Goal: Task Accomplishment & Management: Complete application form

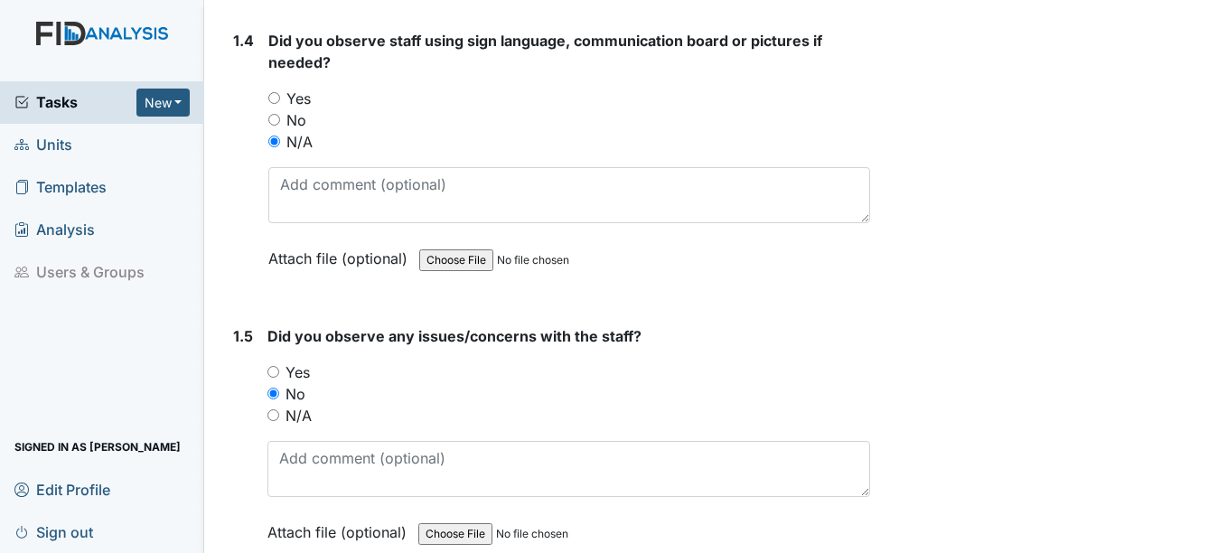
scroll to position [1174, 0]
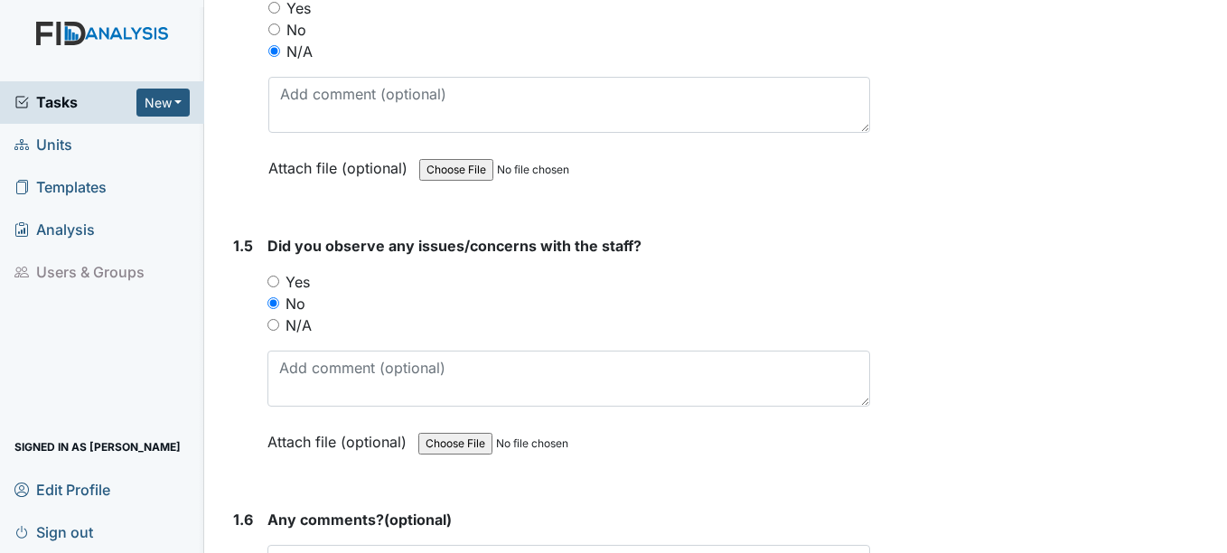
click at [273, 283] on input "Yes" at bounding box center [273, 282] width 12 height 12
radio input "true"
click at [276, 301] on input "No" at bounding box center [273, 303] width 12 height 12
radio input "true"
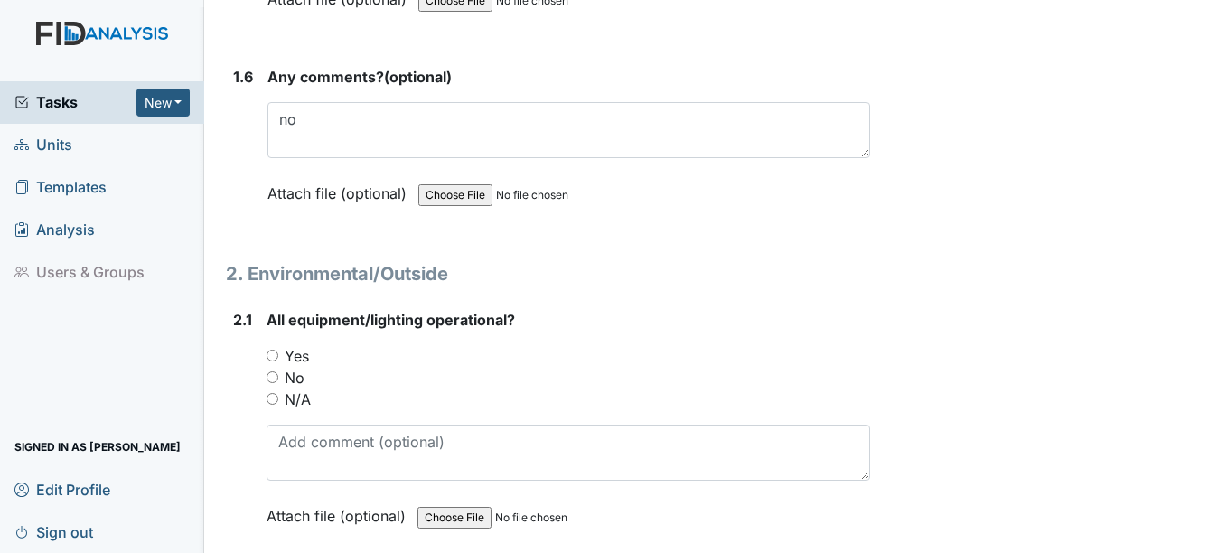
scroll to position [1626, 0]
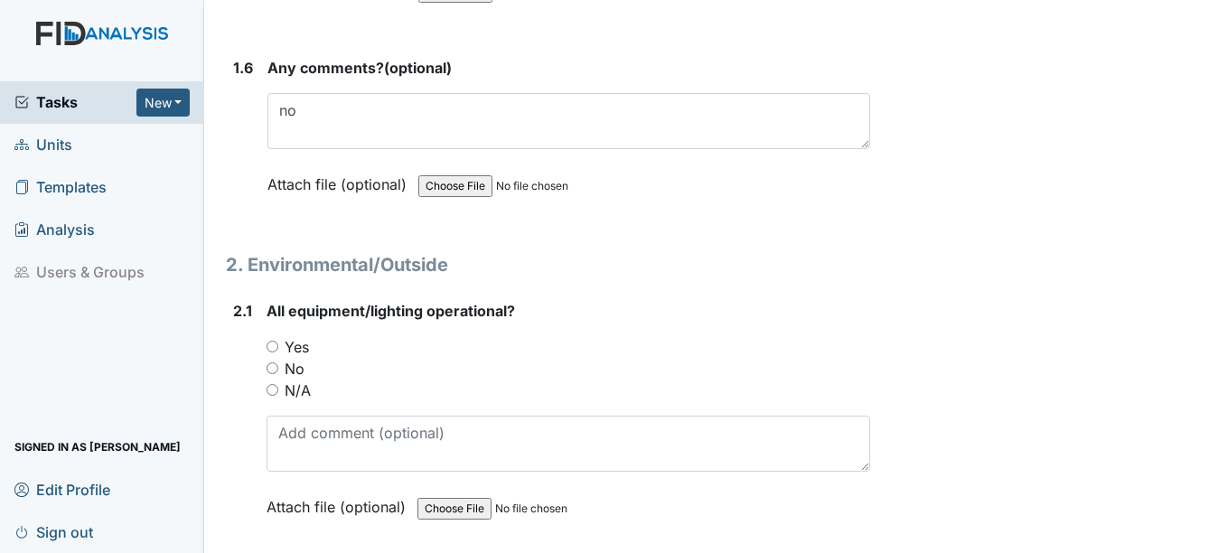
click at [273, 349] on input "Yes" at bounding box center [272, 347] width 12 height 12
radio input "true"
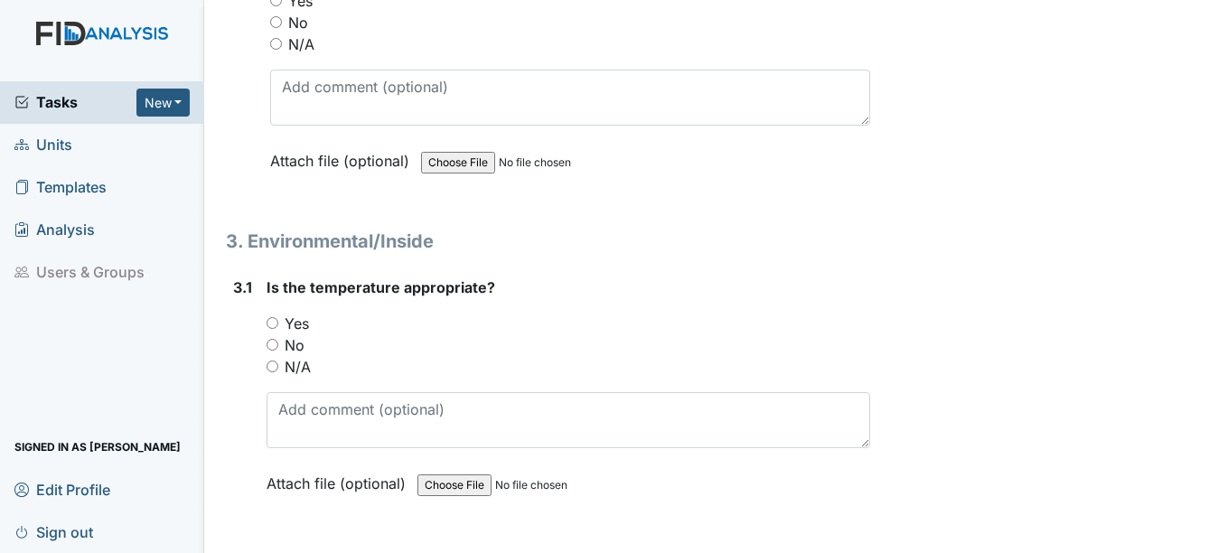
scroll to position [2529, 0]
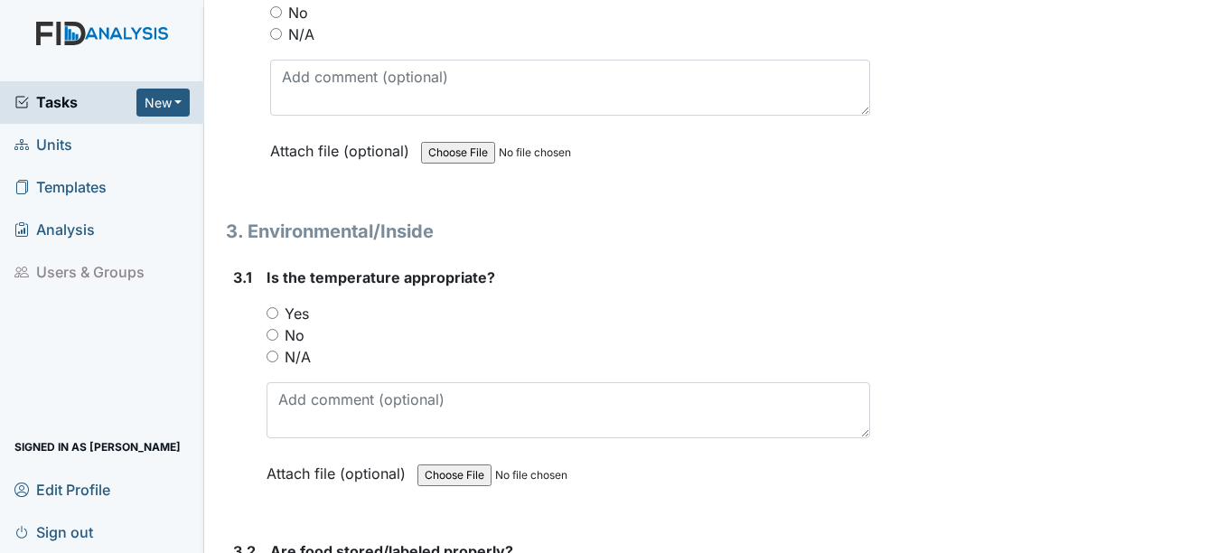
click at [274, 314] on input "Yes" at bounding box center [272, 313] width 12 height 12
radio input "true"
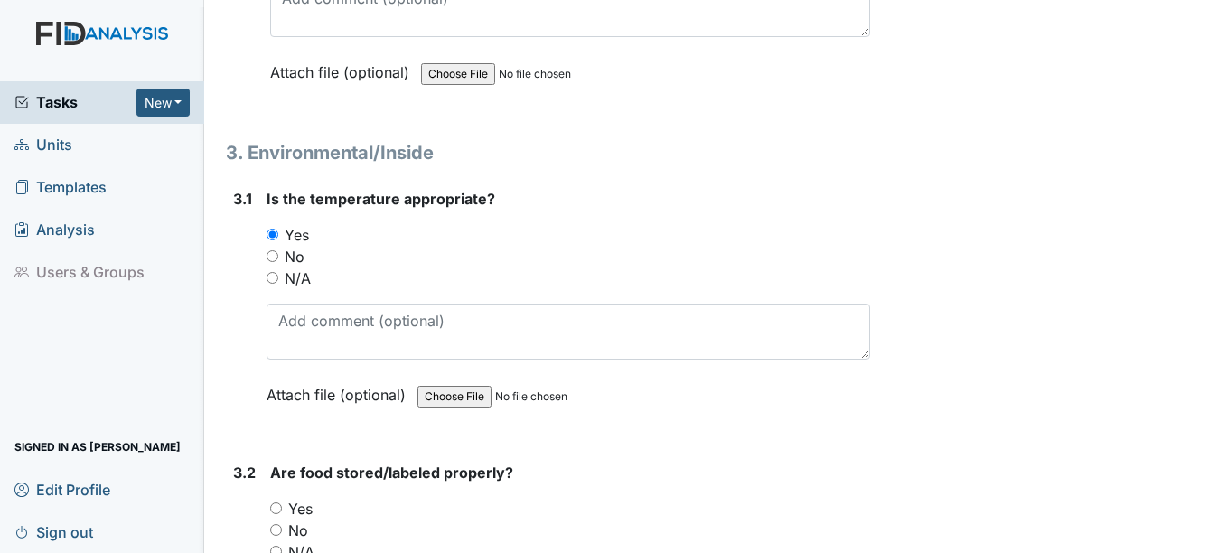
scroll to position [2710, 0]
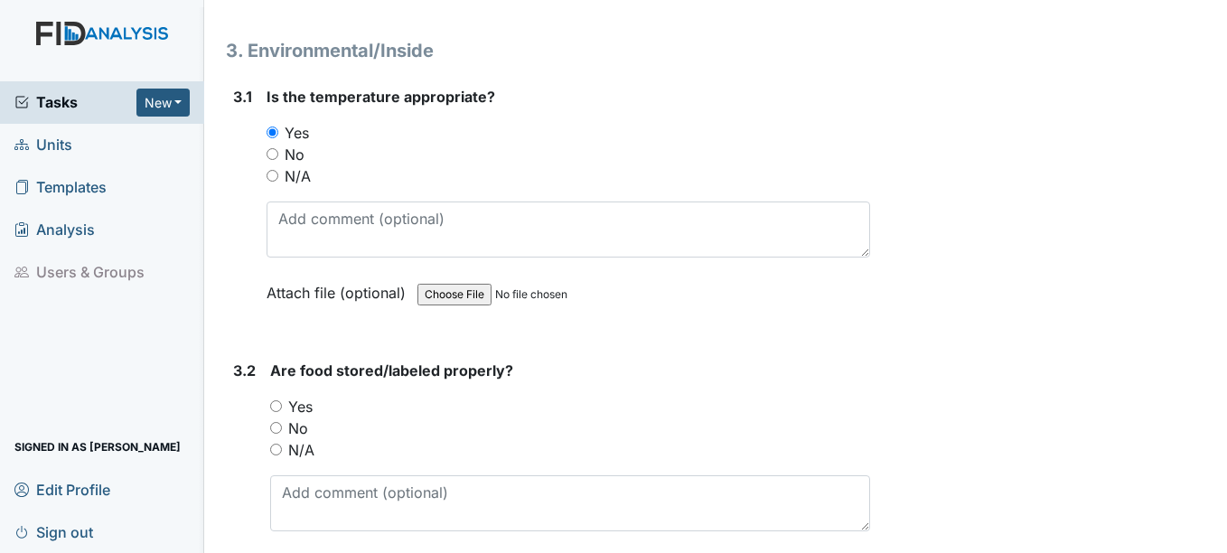
click at [276, 409] on input "Yes" at bounding box center [276, 406] width 12 height 12
radio input "true"
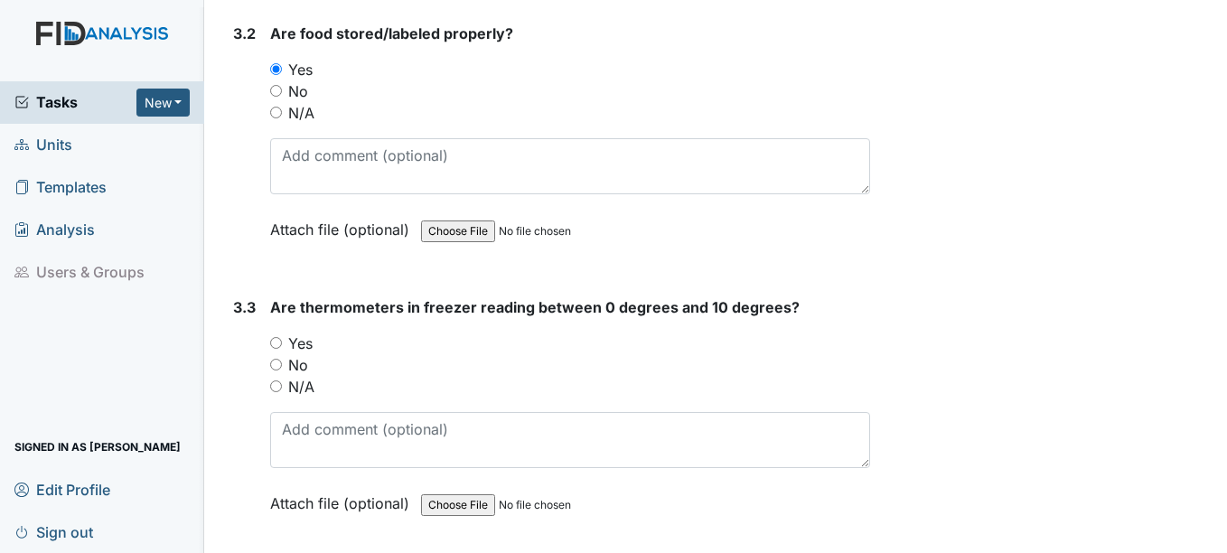
scroll to position [3071, 0]
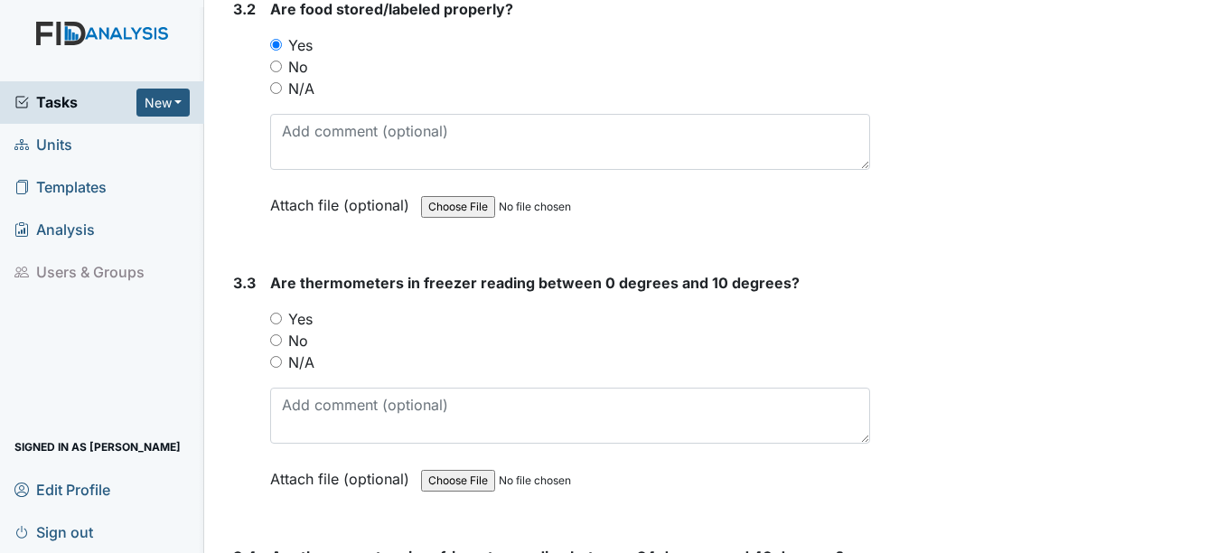
click at [276, 317] on input "Yes" at bounding box center [276, 319] width 12 height 12
radio input "true"
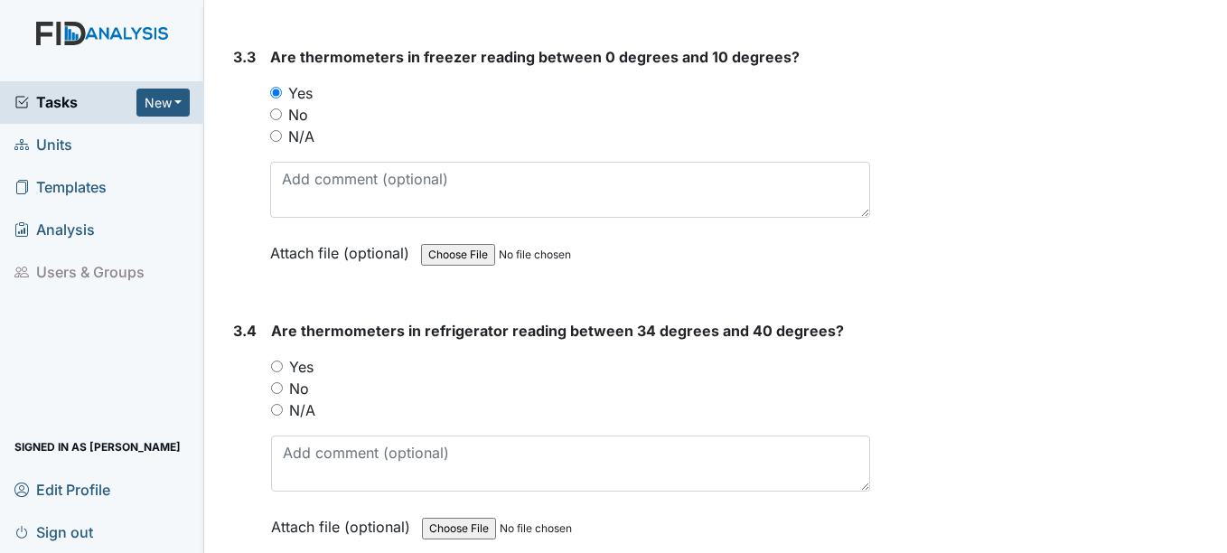
scroll to position [3342, 0]
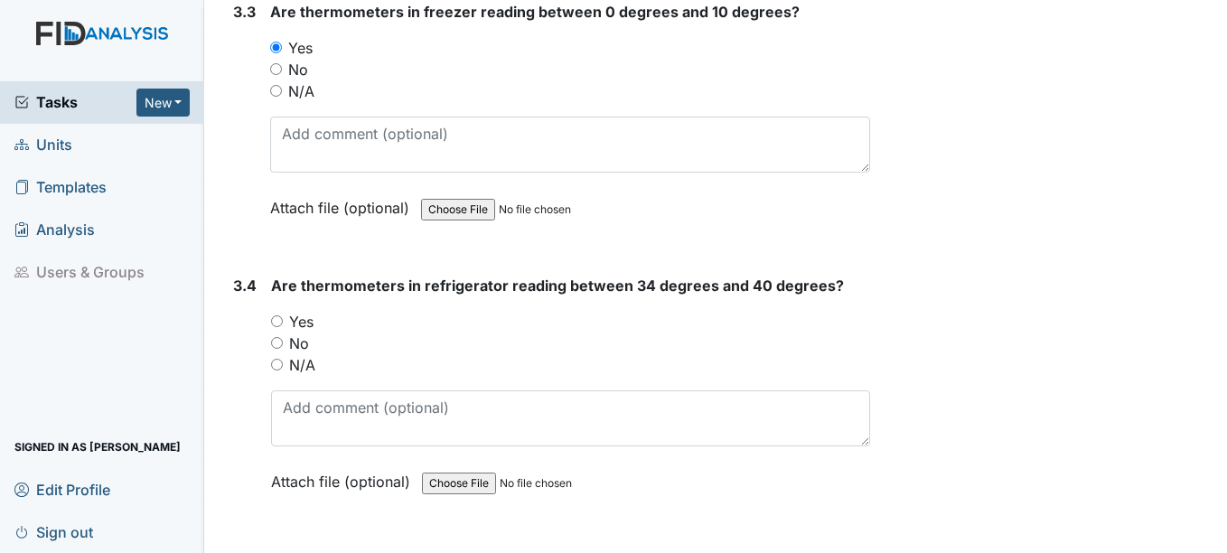
click at [278, 322] on input "Yes" at bounding box center [277, 321] width 12 height 12
radio input "true"
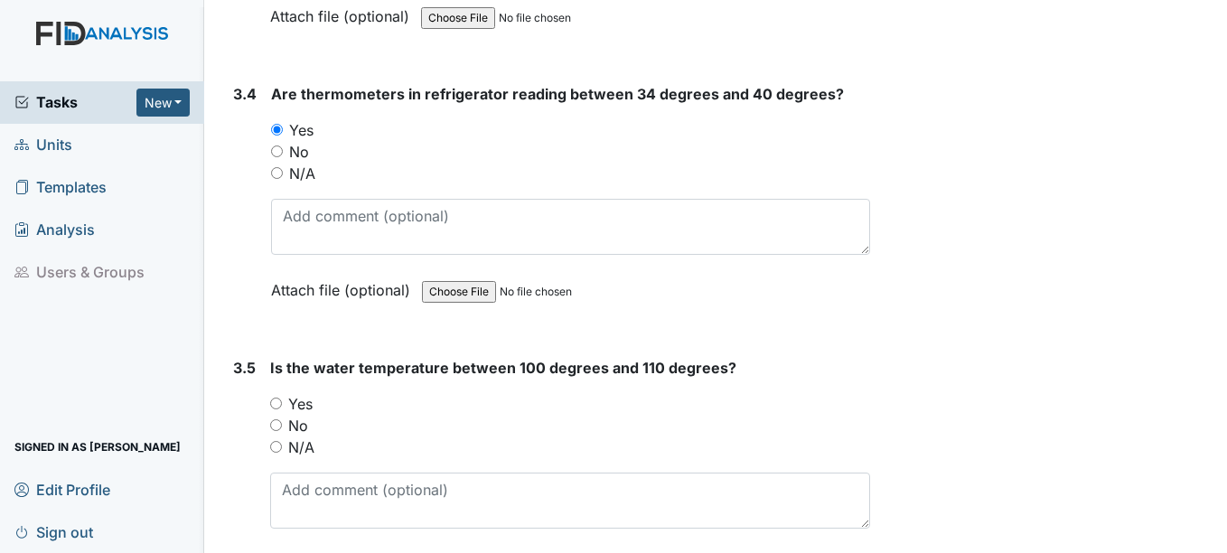
scroll to position [3613, 0]
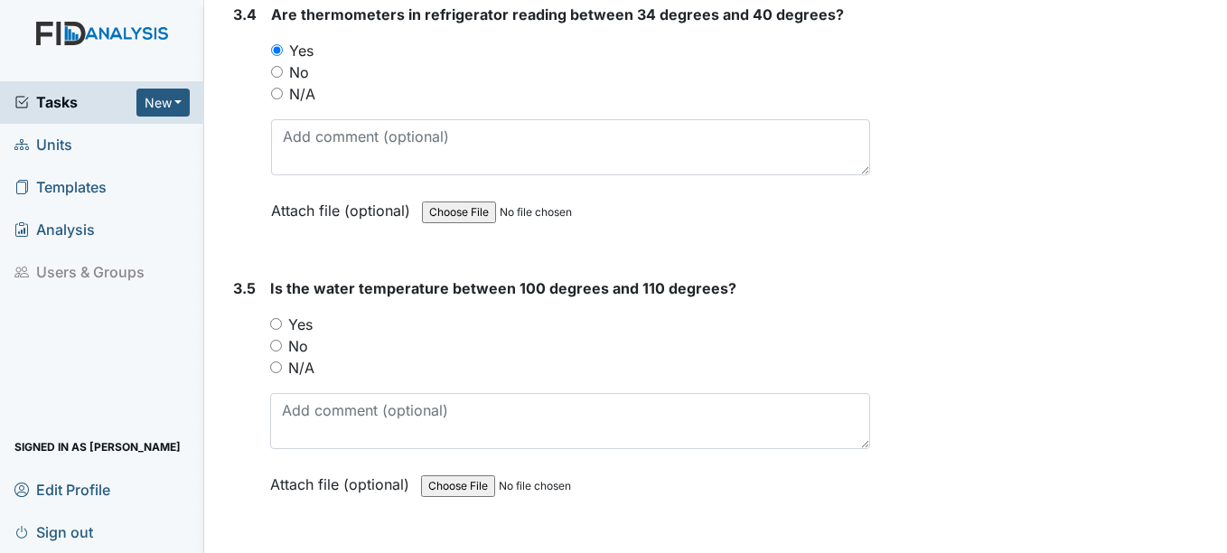
click at [275, 324] on input "Yes" at bounding box center [276, 324] width 12 height 12
radio input "true"
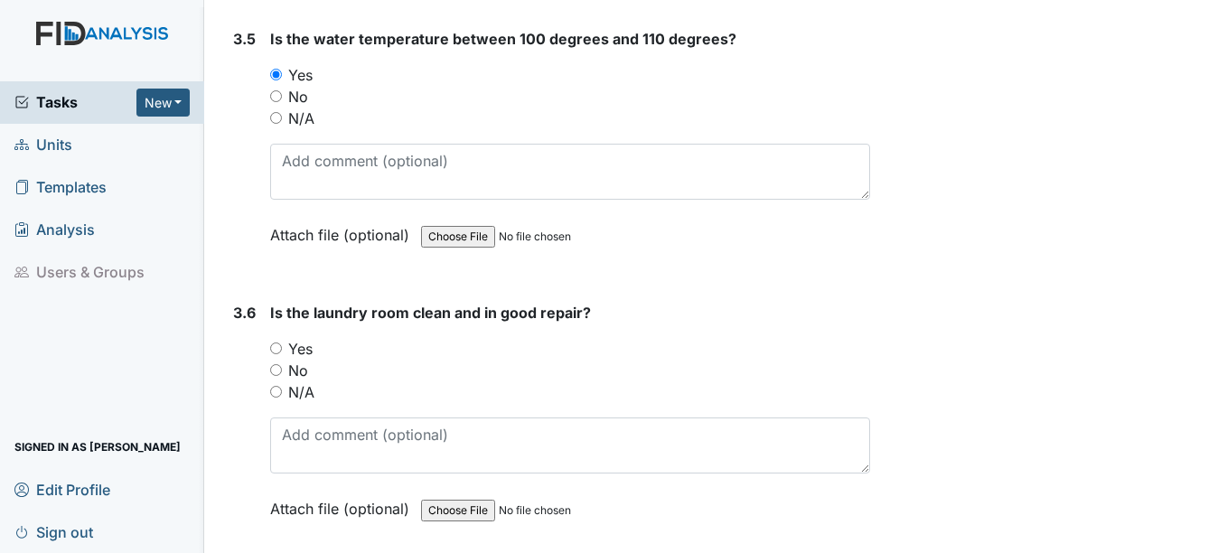
scroll to position [3975, 0]
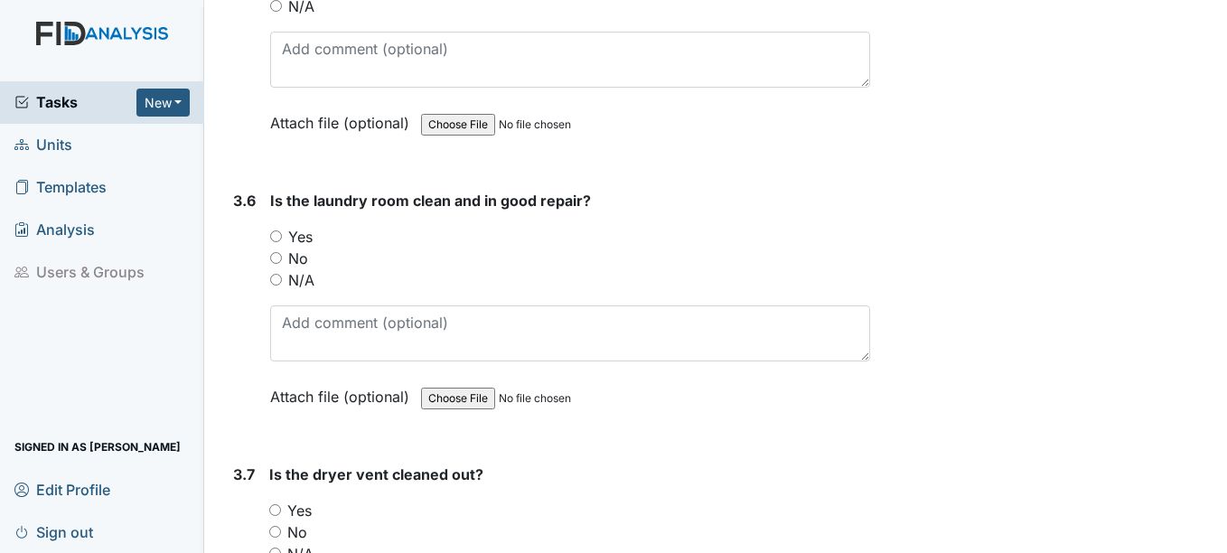
click at [279, 231] on input "Yes" at bounding box center [276, 236] width 12 height 12
radio input "true"
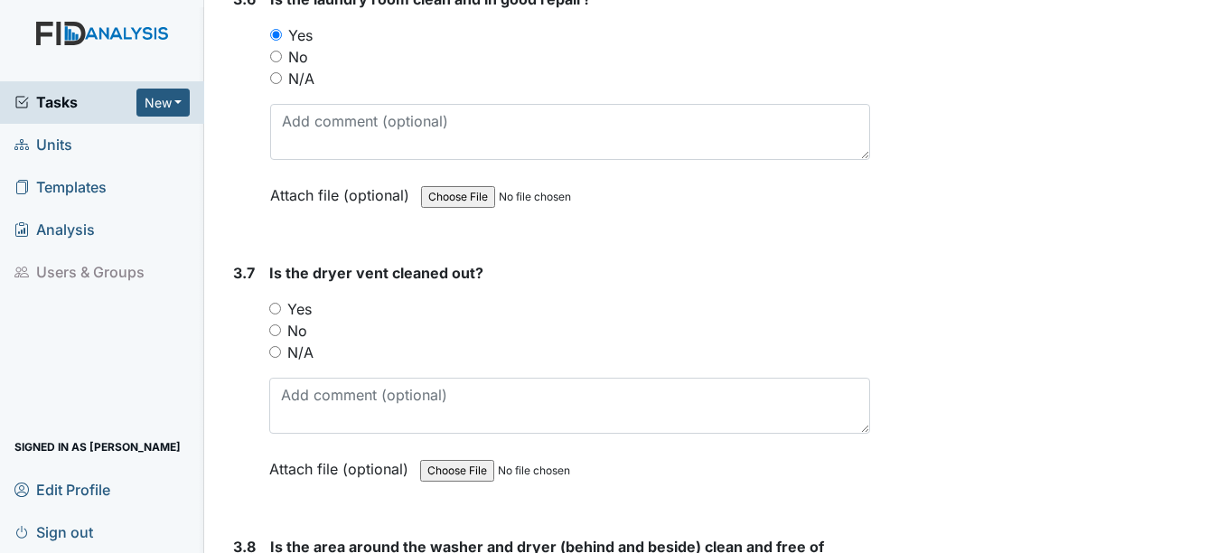
scroll to position [4246, 0]
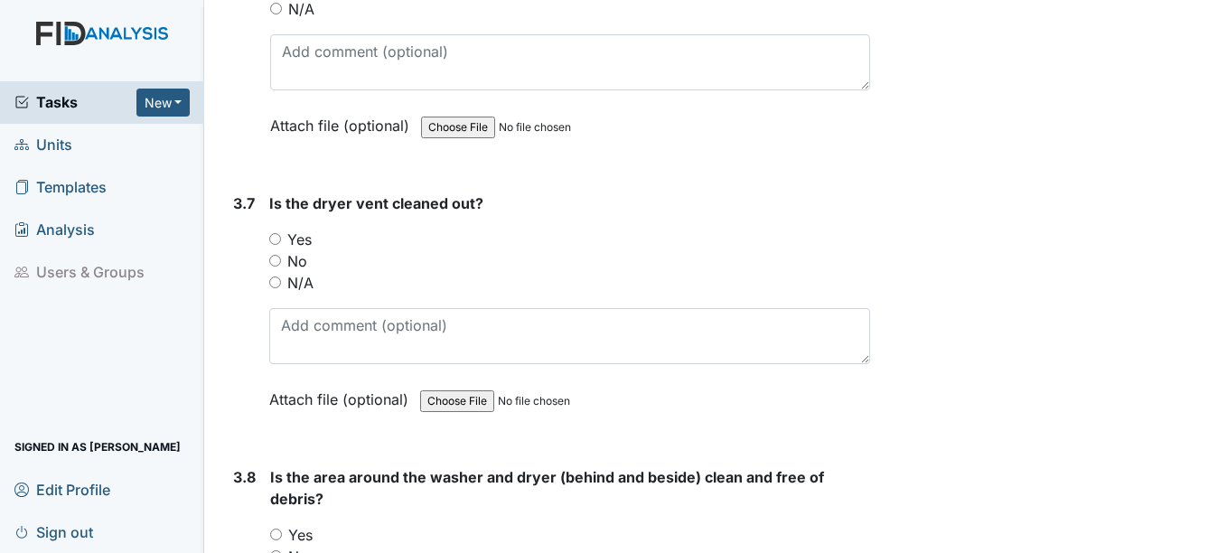
click at [274, 238] on input "Yes" at bounding box center [275, 239] width 12 height 12
radio input "true"
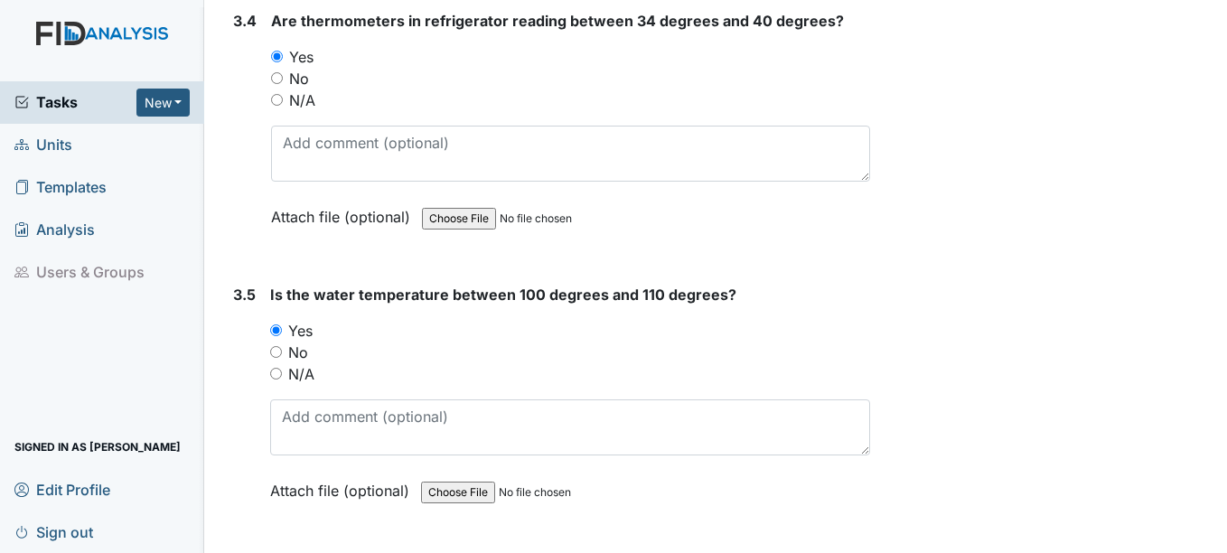
scroll to position [3523, 0]
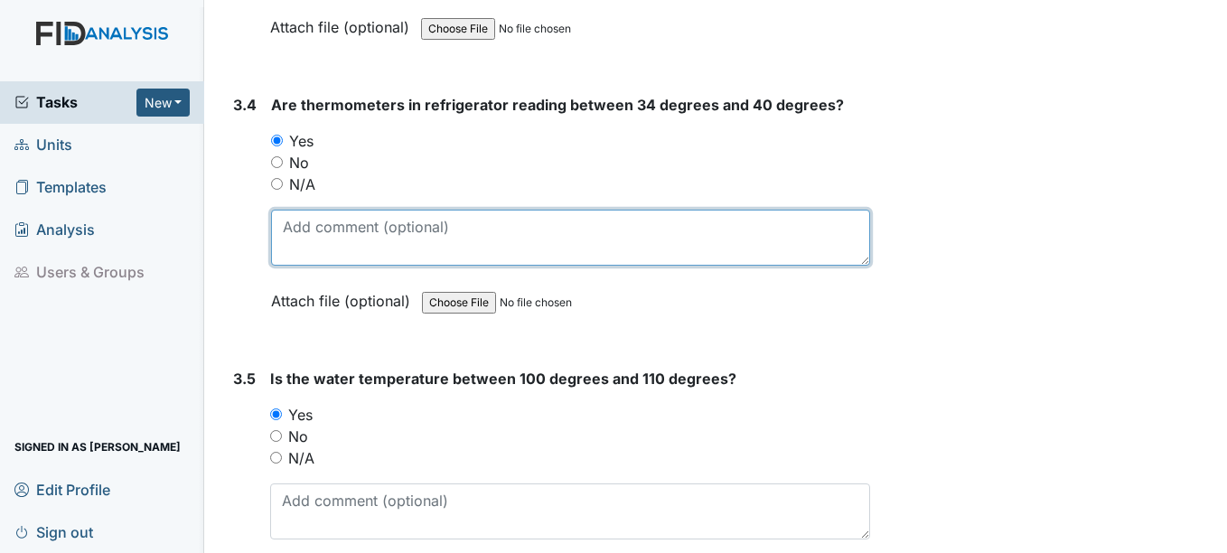
click at [308, 234] on textarea at bounding box center [570, 238] width 598 height 56
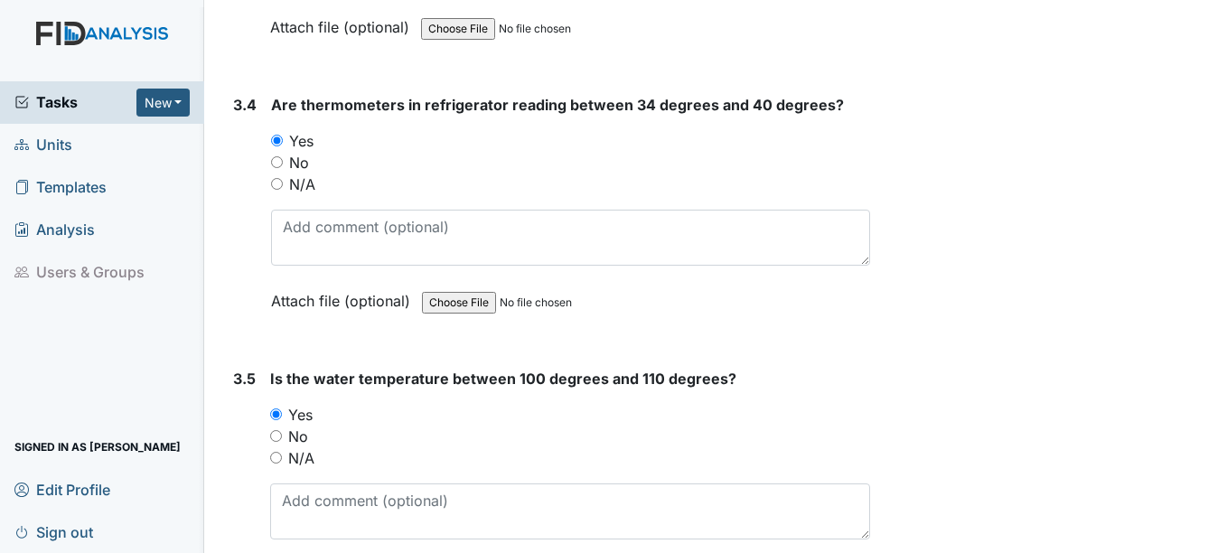
drag, startPoint x: 278, startPoint y: 162, endPoint x: 288, endPoint y: 188, distance: 28.0
click at [278, 163] on input "No" at bounding box center [277, 162] width 12 height 12
radio input "true"
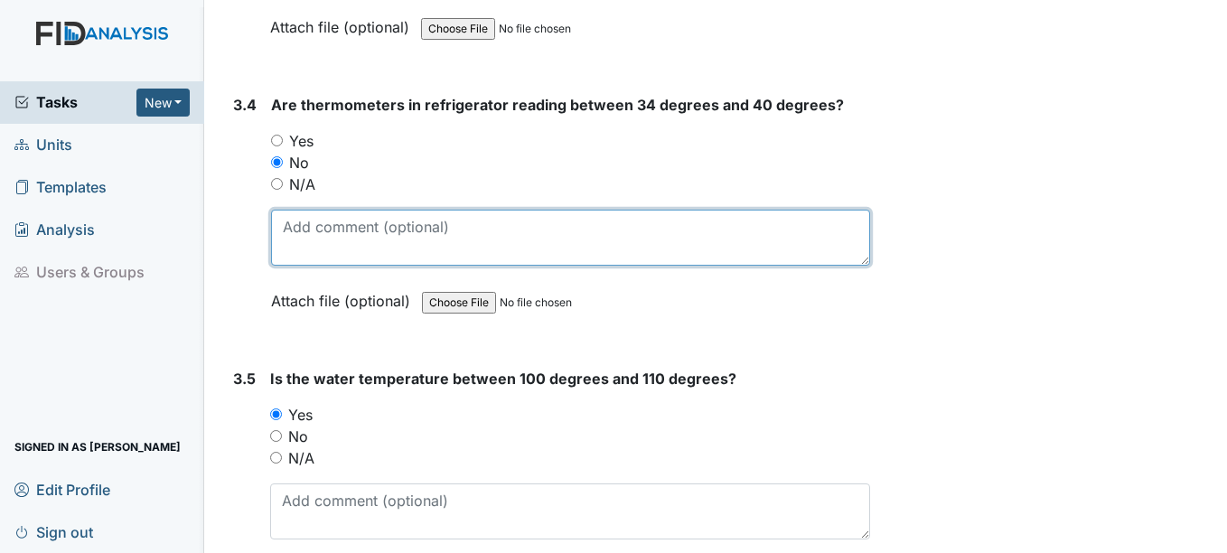
click at [294, 236] on textarea at bounding box center [570, 238] width 598 height 56
drag, startPoint x: 412, startPoint y: 228, endPoint x: 282, endPoint y: 234, distance: 130.2
click at [282, 234] on textarea "no thermometers" at bounding box center [570, 238] width 598 height 56
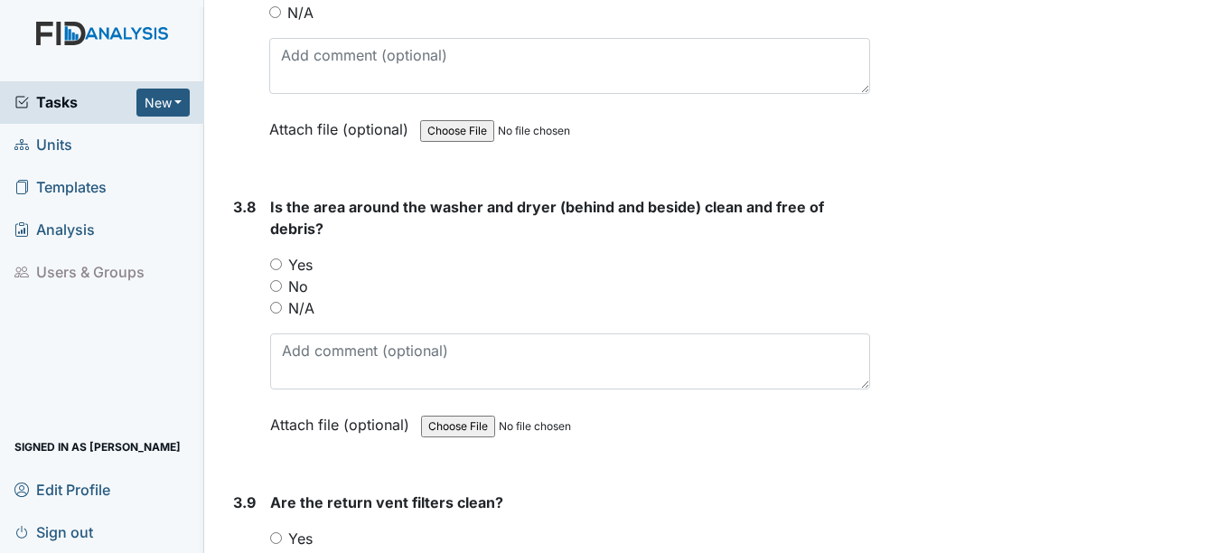
scroll to position [4517, 0]
type textarea "no thermometers"
click at [279, 265] on input "Yes" at bounding box center [276, 263] width 12 height 12
radio input "true"
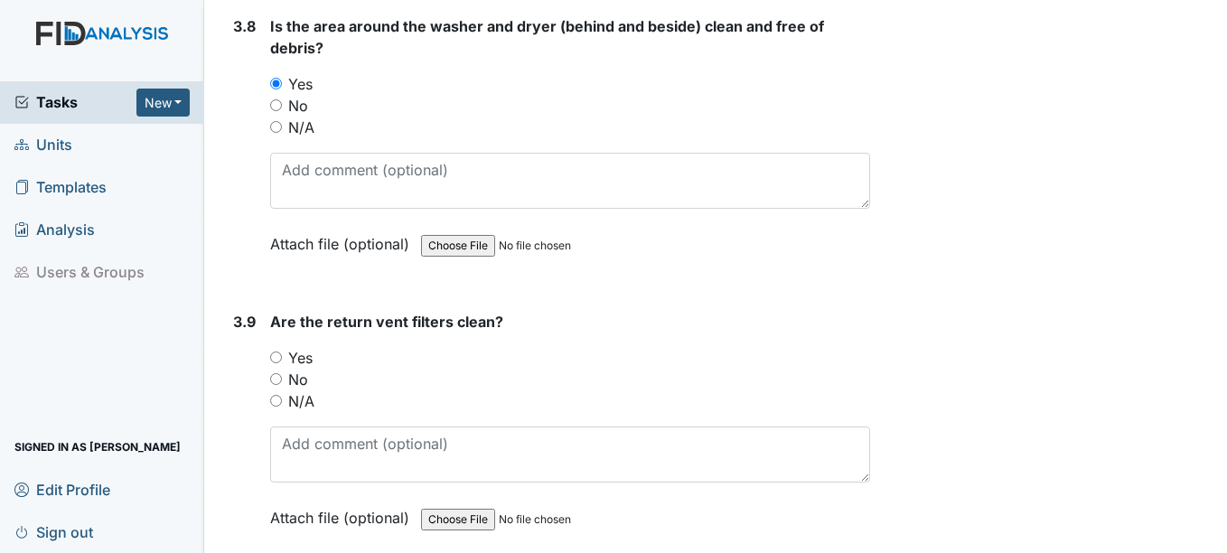
scroll to position [4697, 0]
click at [277, 377] on input "No" at bounding box center [276, 378] width 12 height 12
radio input "true"
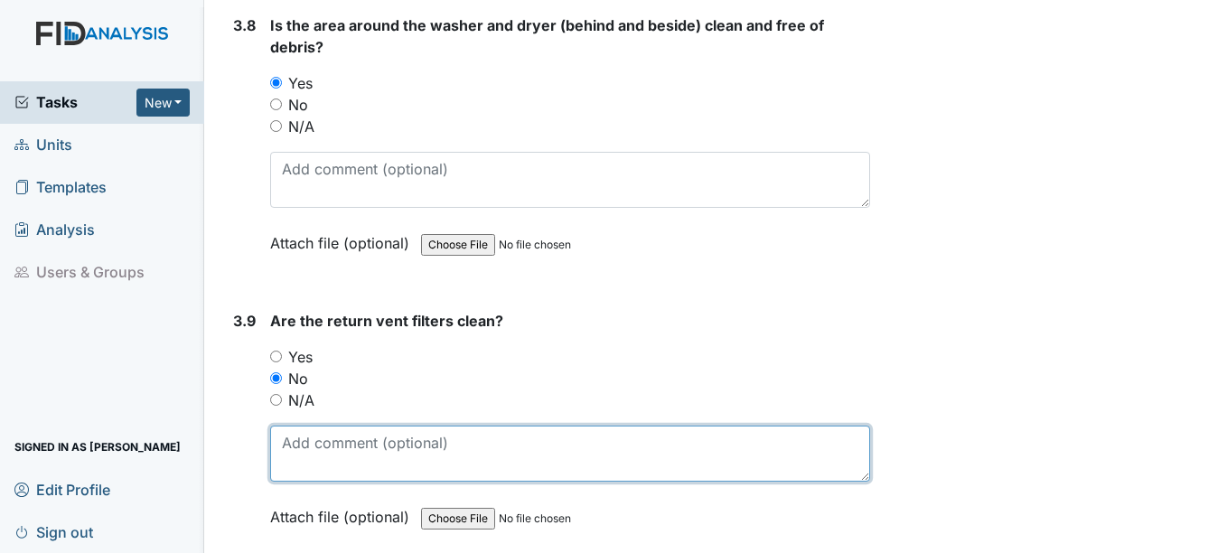
click at [305, 449] on textarea at bounding box center [569, 453] width 599 height 56
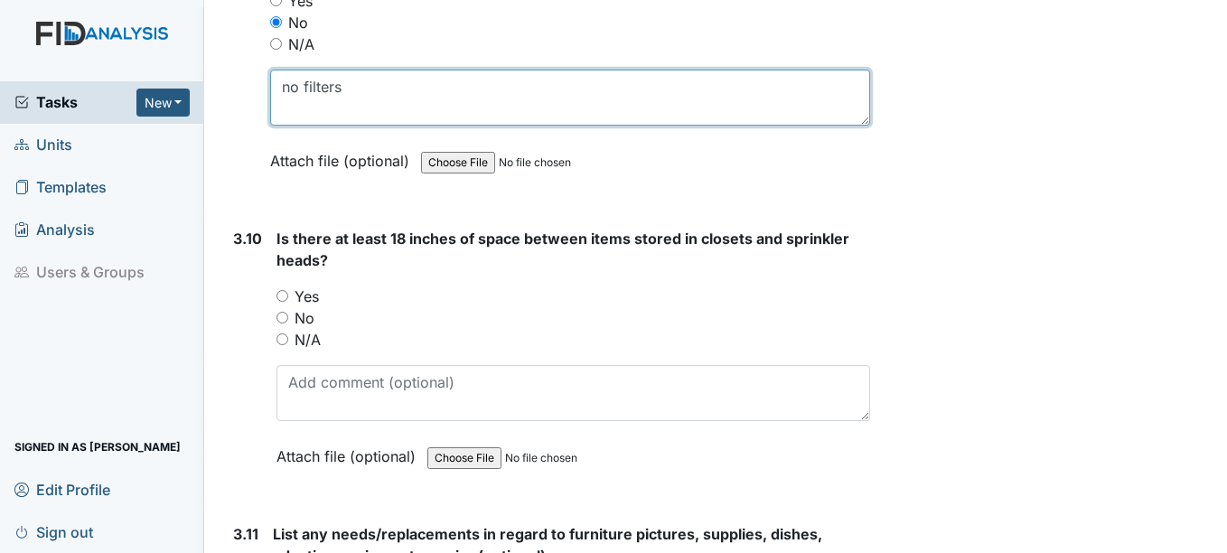
scroll to position [5059, 0]
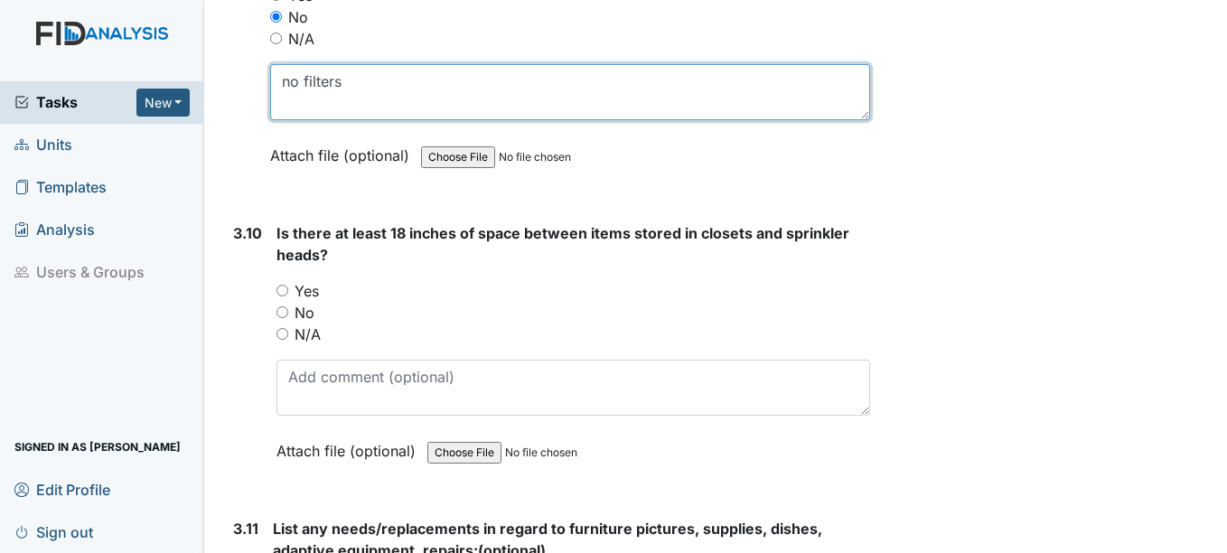
type textarea "no filters"
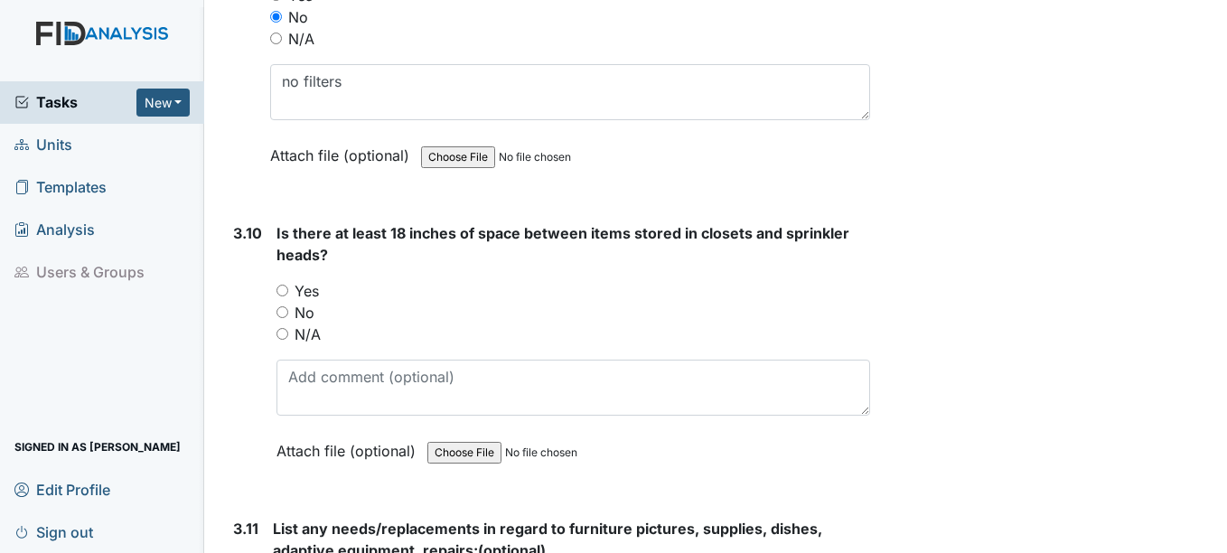
click at [284, 332] on input "N/A" at bounding box center [282, 334] width 12 height 12
radio input "true"
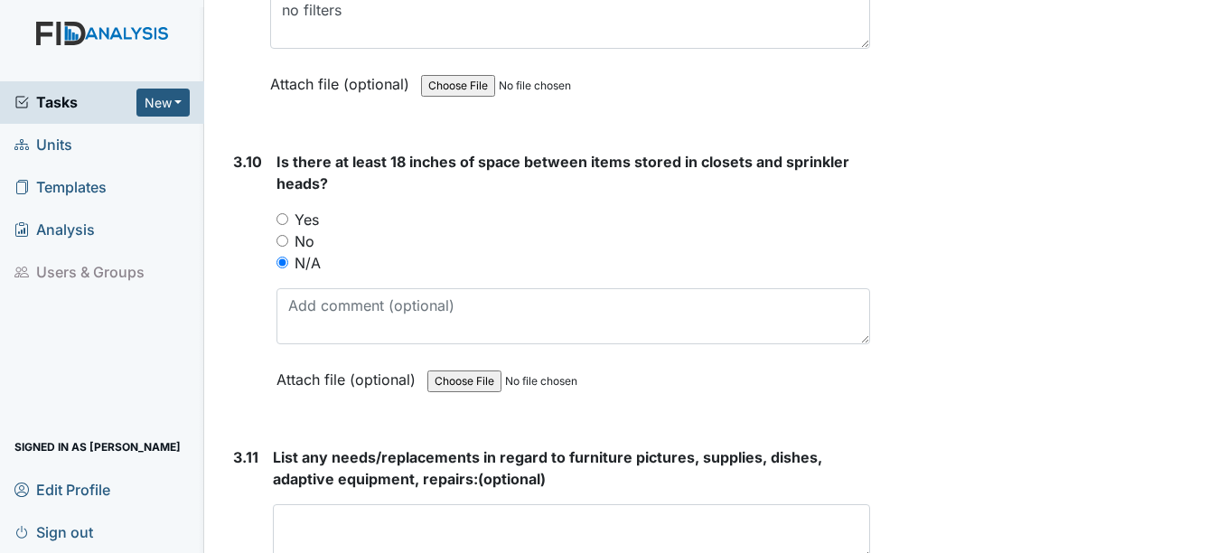
scroll to position [5239, 0]
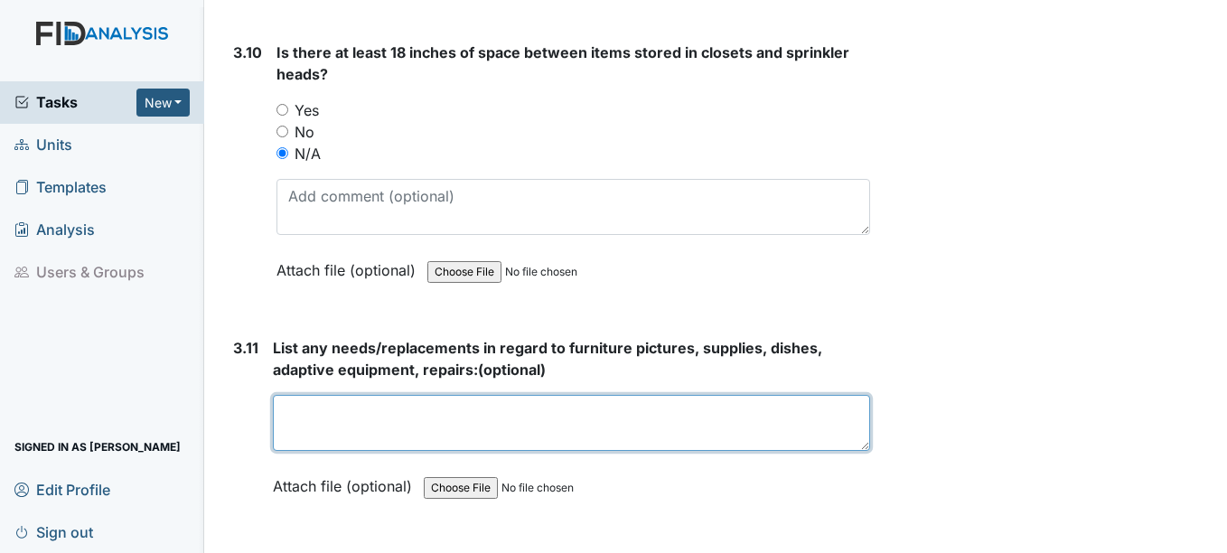
click at [334, 423] on textarea at bounding box center [571, 423] width 596 height 56
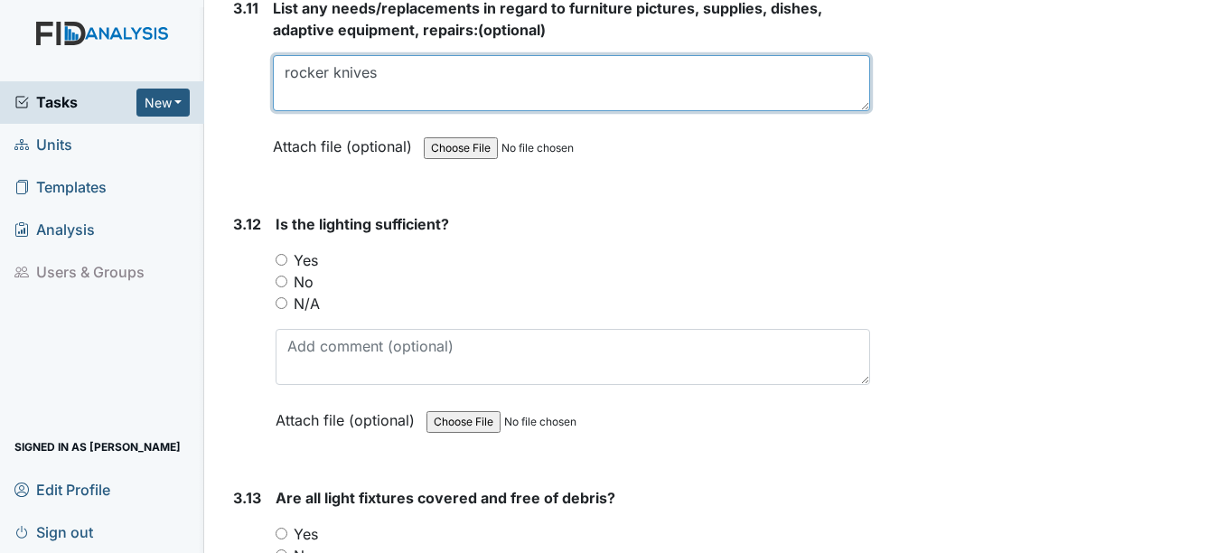
scroll to position [5691, 0]
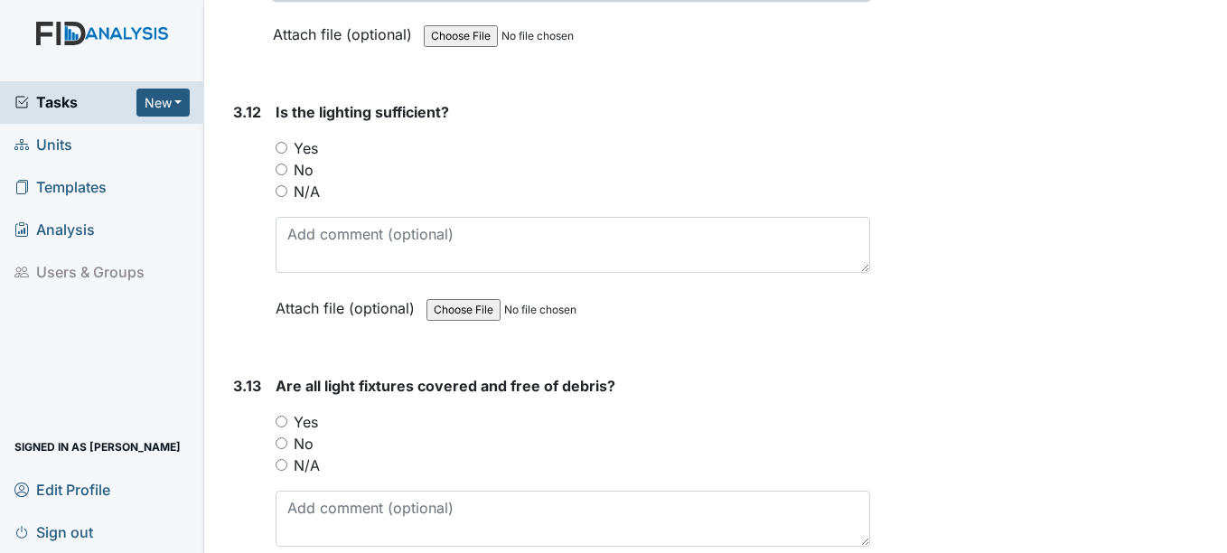
type textarea "rocker knives"
click at [286, 145] on input "Yes" at bounding box center [282, 148] width 12 height 12
radio input "true"
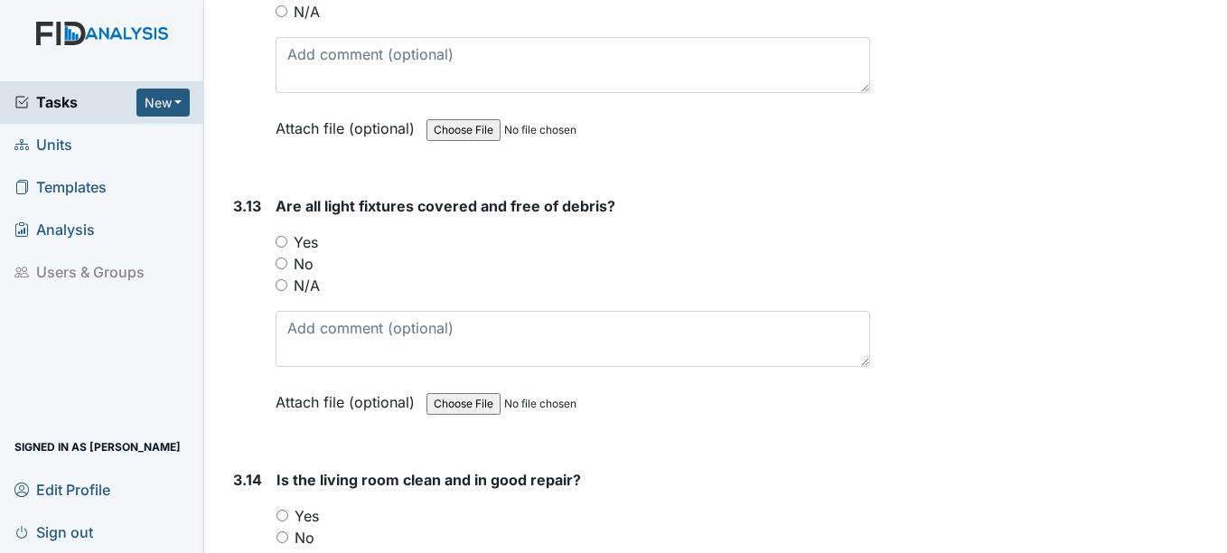
scroll to position [5872, 0]
click at [278, 241] on input "Yes" at bounding box center [282, 241] width 12 height 12
radio input "true"
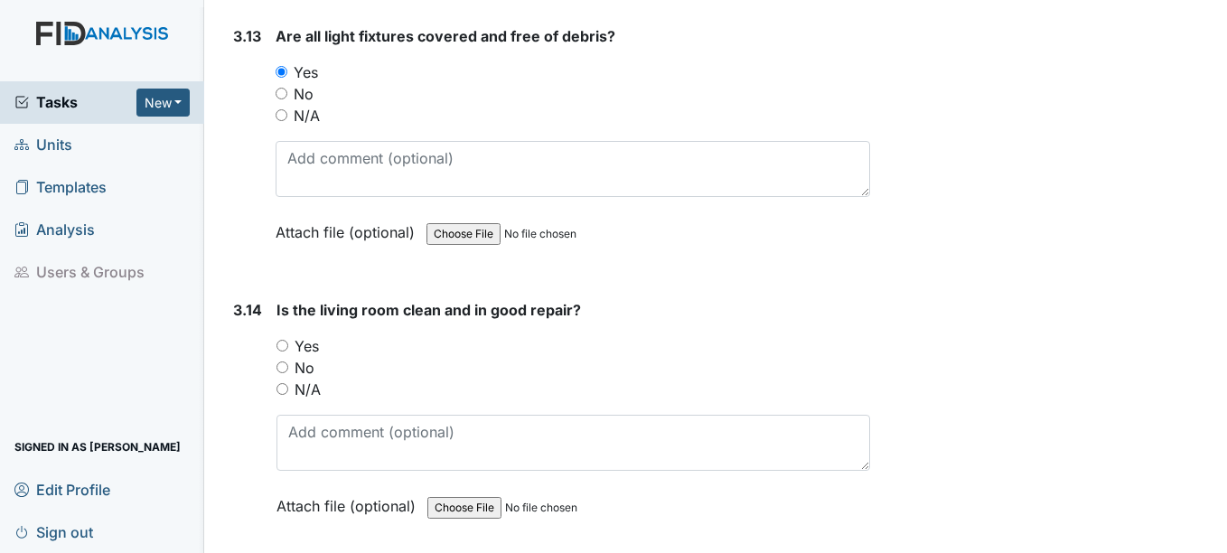
scroll to position [6052, 0]
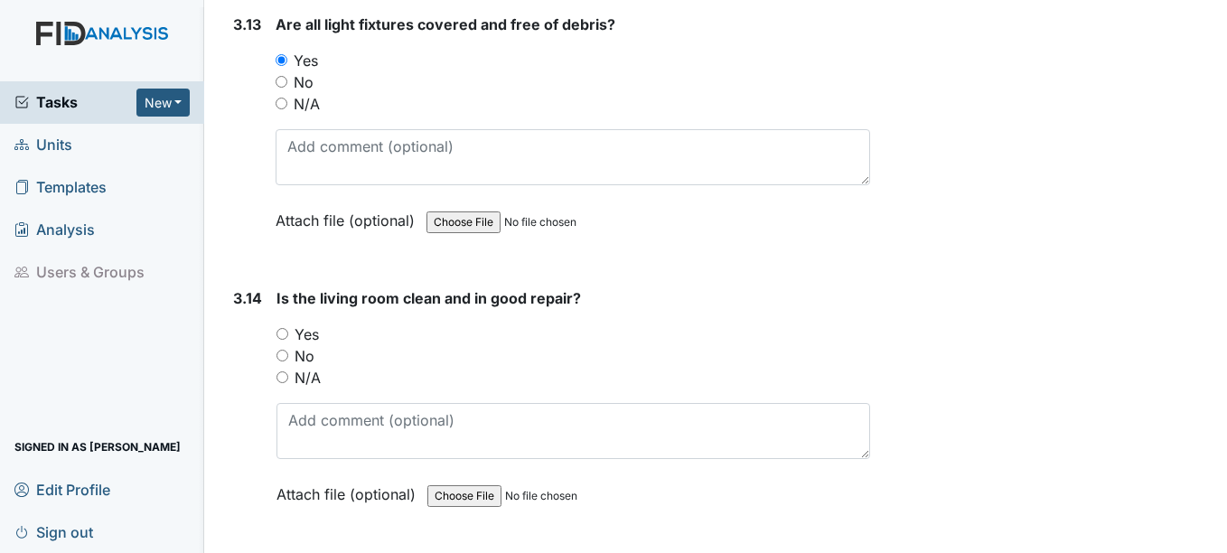
click at [284, 332] on input "Yes" at bounding box center [282, 334] width 12 height 12
radio input "true"
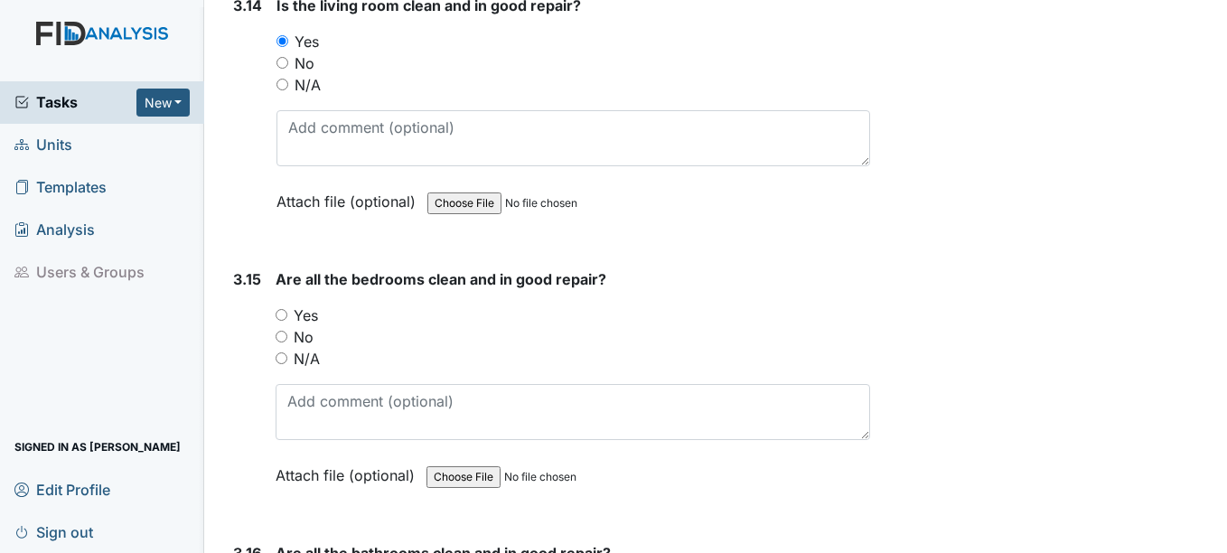
scroll to position [6414, 0]
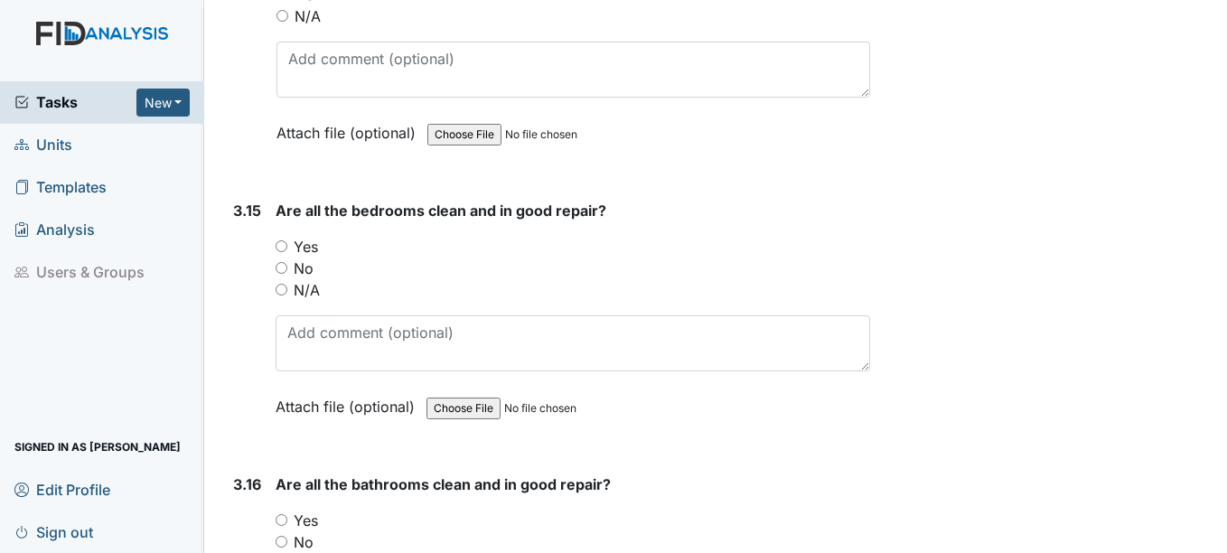
click at [282, 267] on input "No" at bounding box center [282, 268] width 12 height 12
radio input "true"
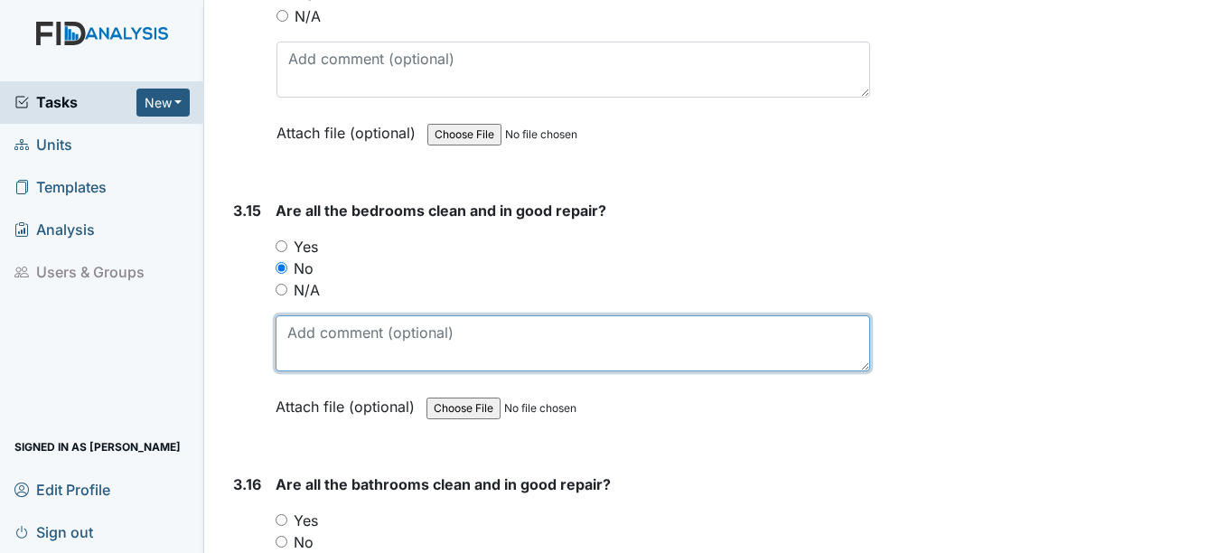
click at [312, 348] on textarea at bounding box center [572, 343] width 593 height 56
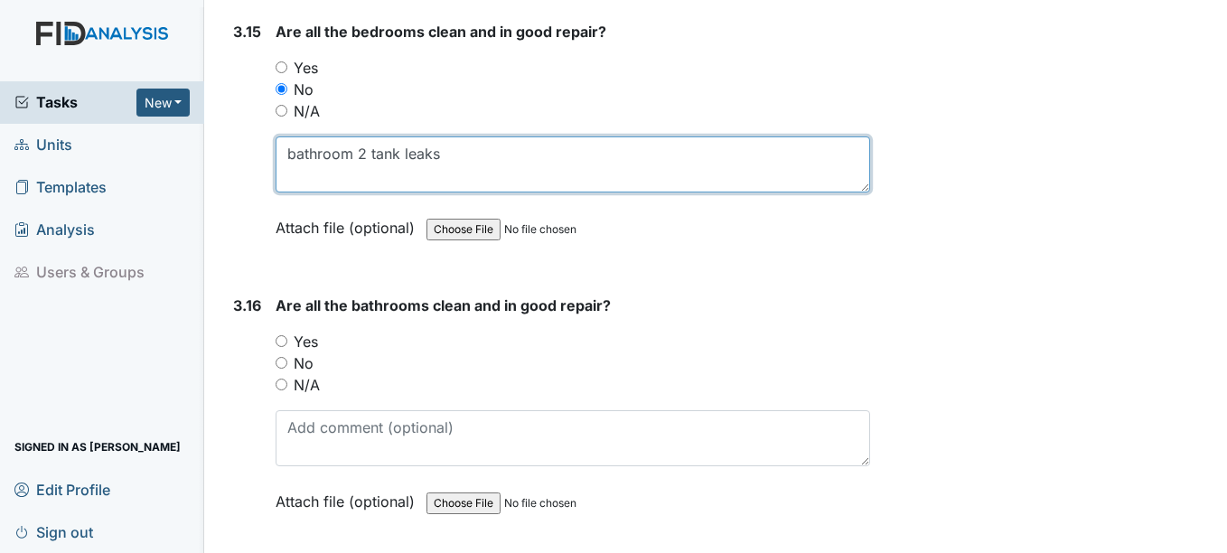
scroll to position [6594, 0]
type textarea "bathroom 2 tank leaks"
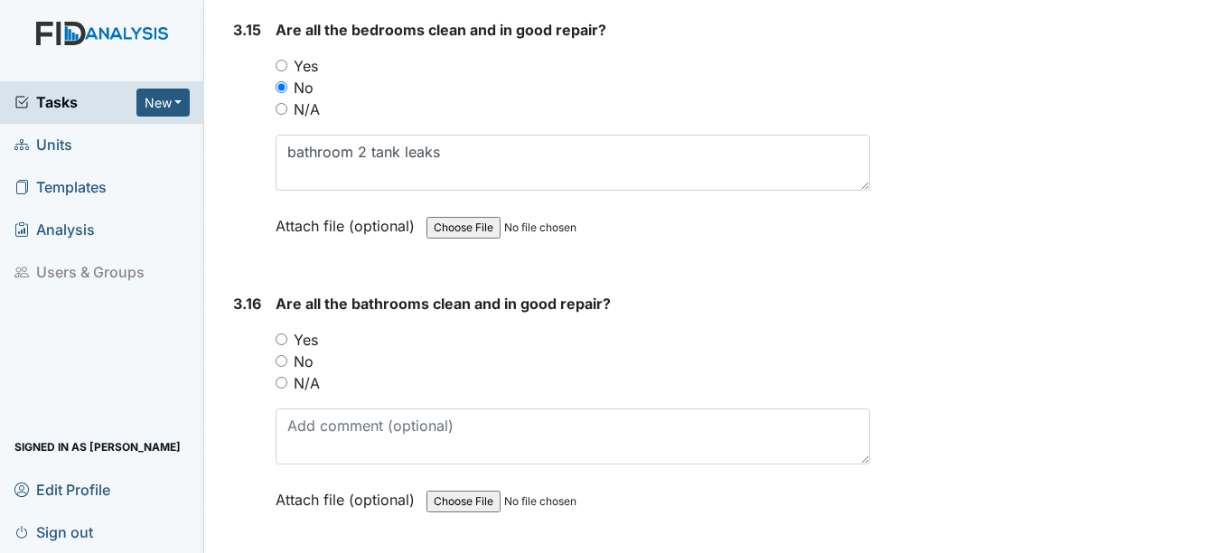
click at [283, 64] on input "Yes" at bounding box center [282, 66] width 12 height 12
radio input "true"
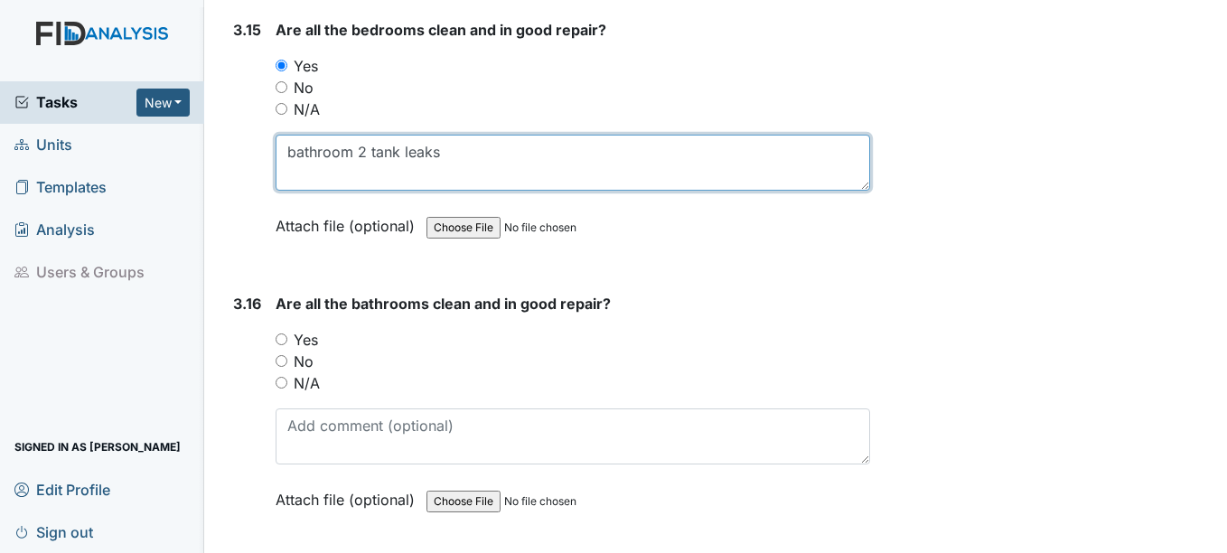
drag, startPoint x: 453, startPoint y: 154, endPoint x: 335, endPoint y: 143, distance: 118.9
click at [291, 171] on textarea "bathroom 2 tank leaks" at bounding box center [572, 163] width 593 height 56
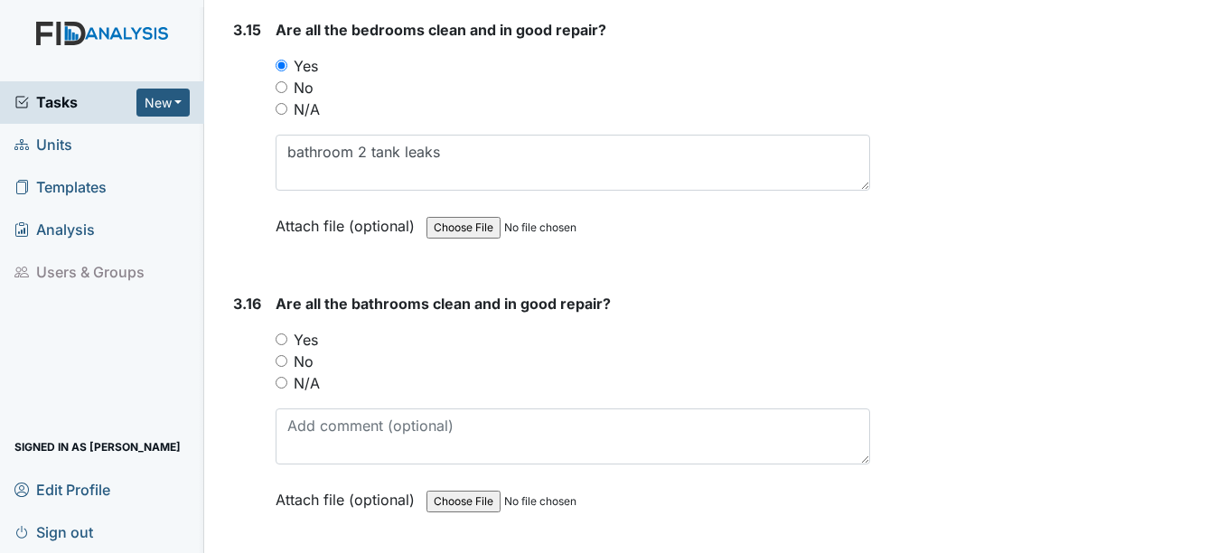
click at [281, 359] on input "No" at bounding box center [282, 361] width 12 height 12
radio input "true"
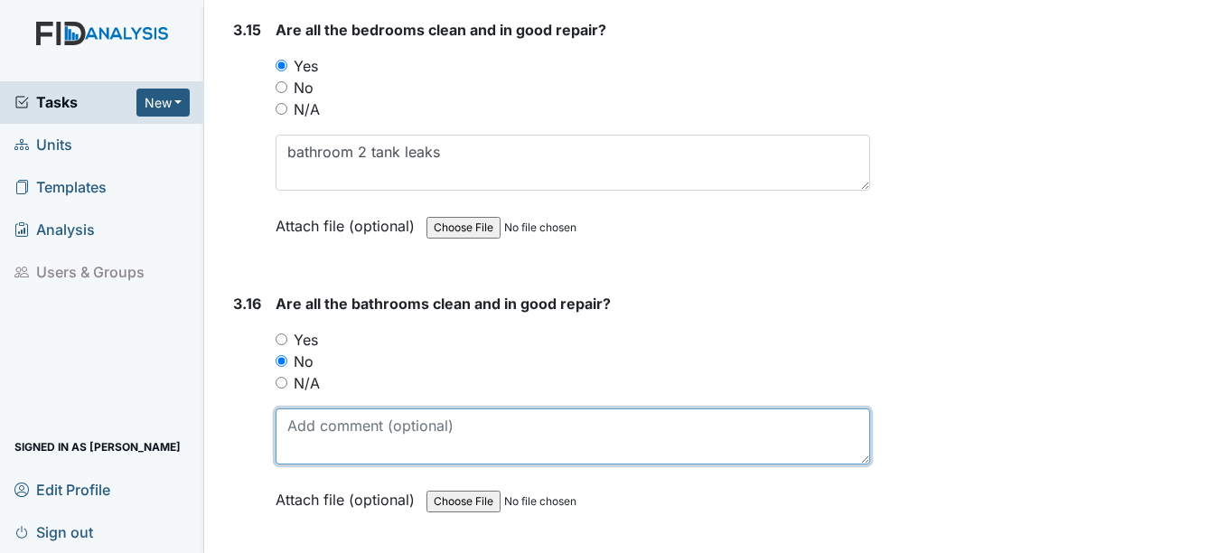
click at [315, 445] on textarea at bounding box center [572, 436] width 593 height 56
paste textarea "bathroom 2 tank leaks"
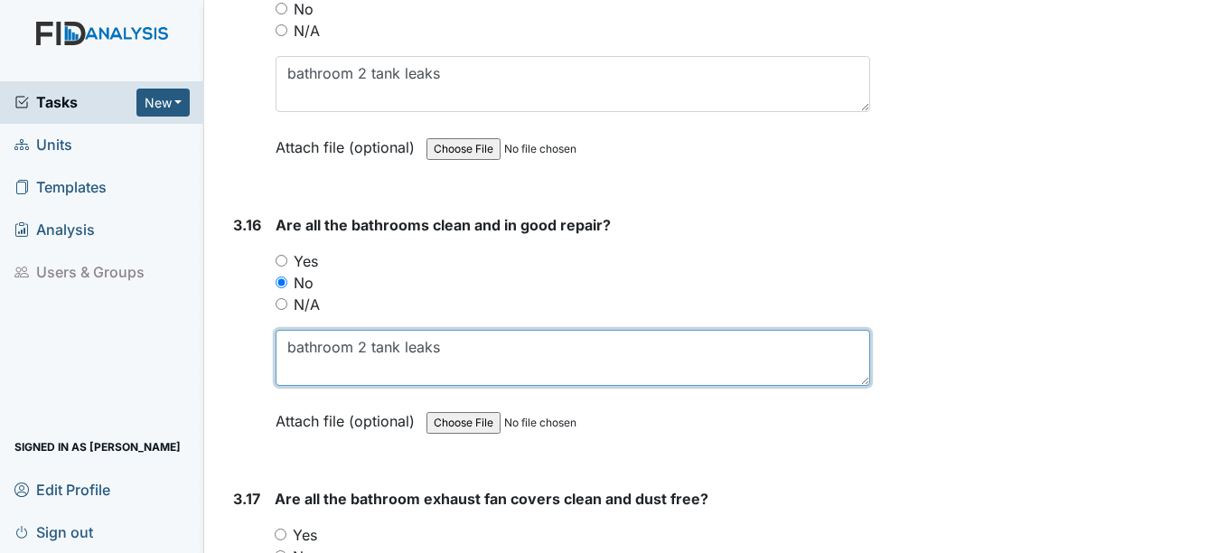
scroll to position [6865, 0]
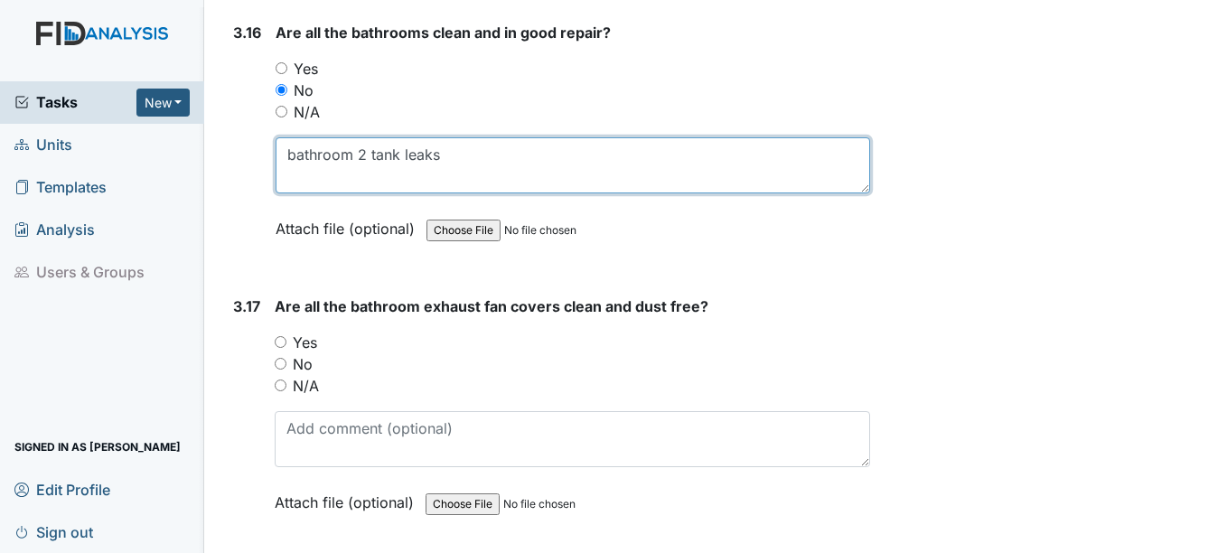
type textarea "bathroom 2 tank leaks"
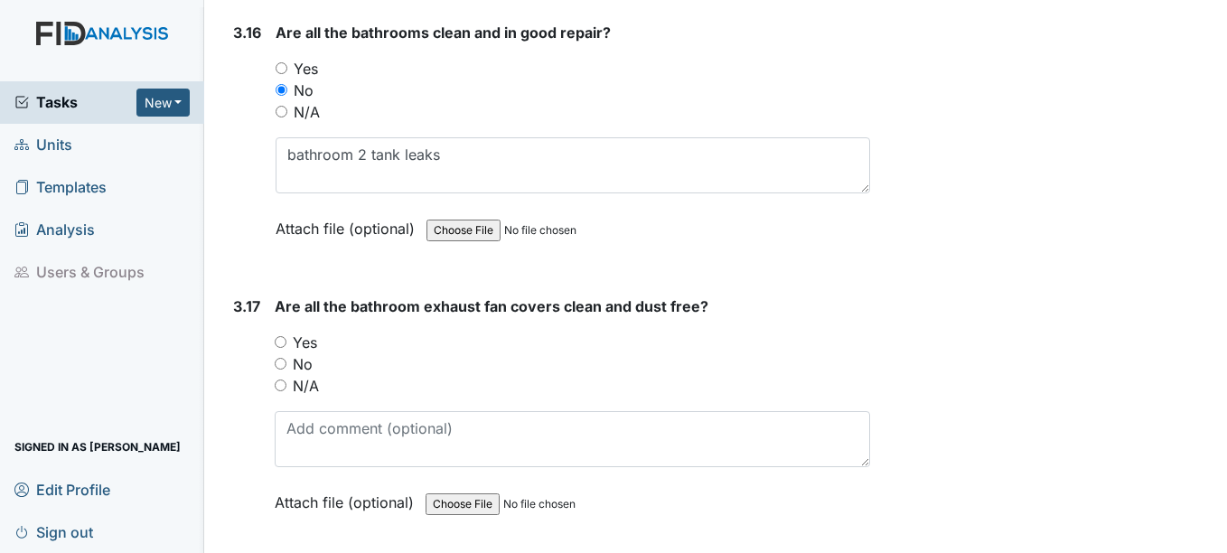
click at [283, 341] on input "Yes" at bounding box center [281, 342] width 12 height 12
radio input "true"
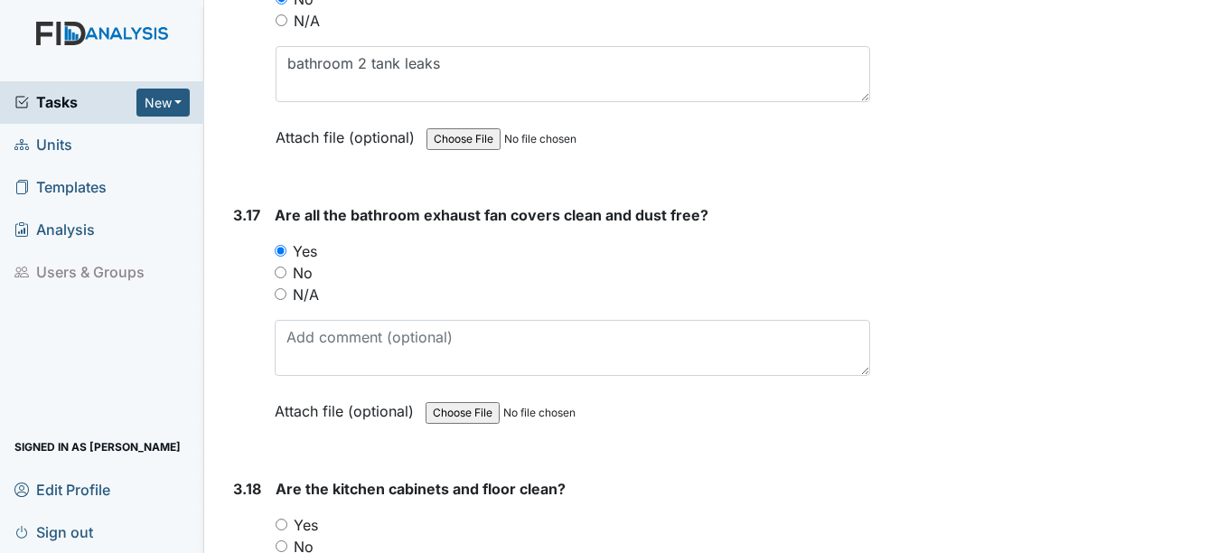
scroll to position [7136, 0]
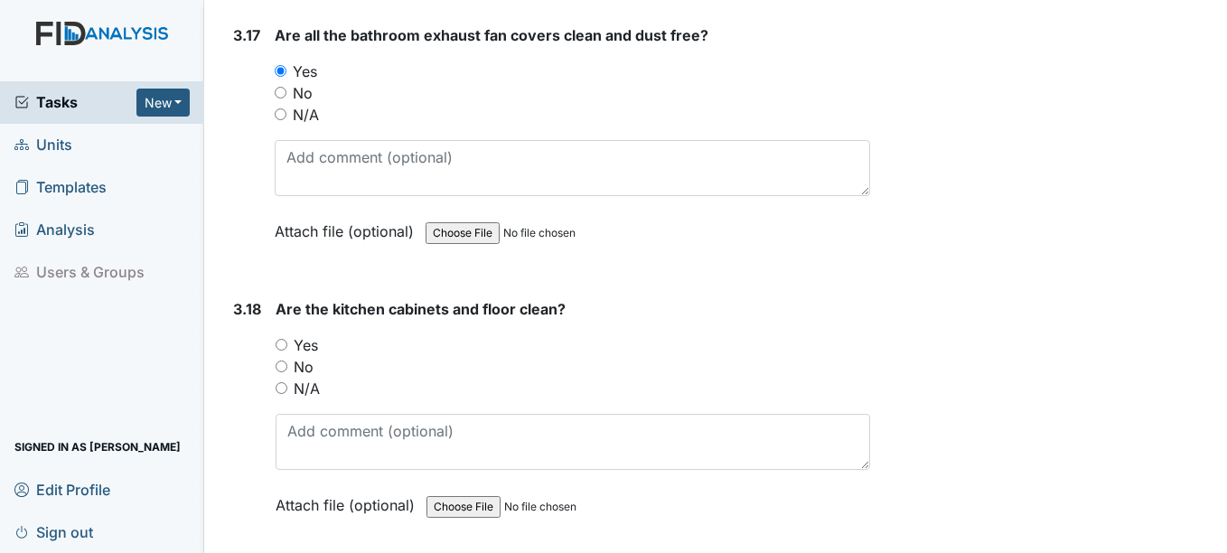
click at [287, 341] on input "Yes" at bounding box center [282, 345] width 12 height 12
radio input "true"
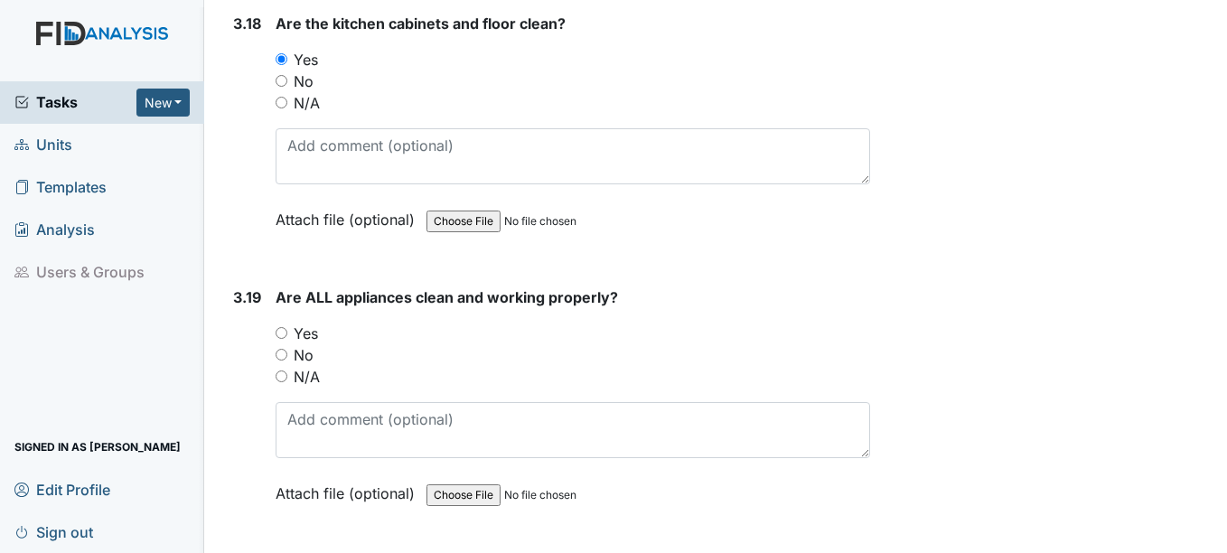
scroll to position [7498, 0]
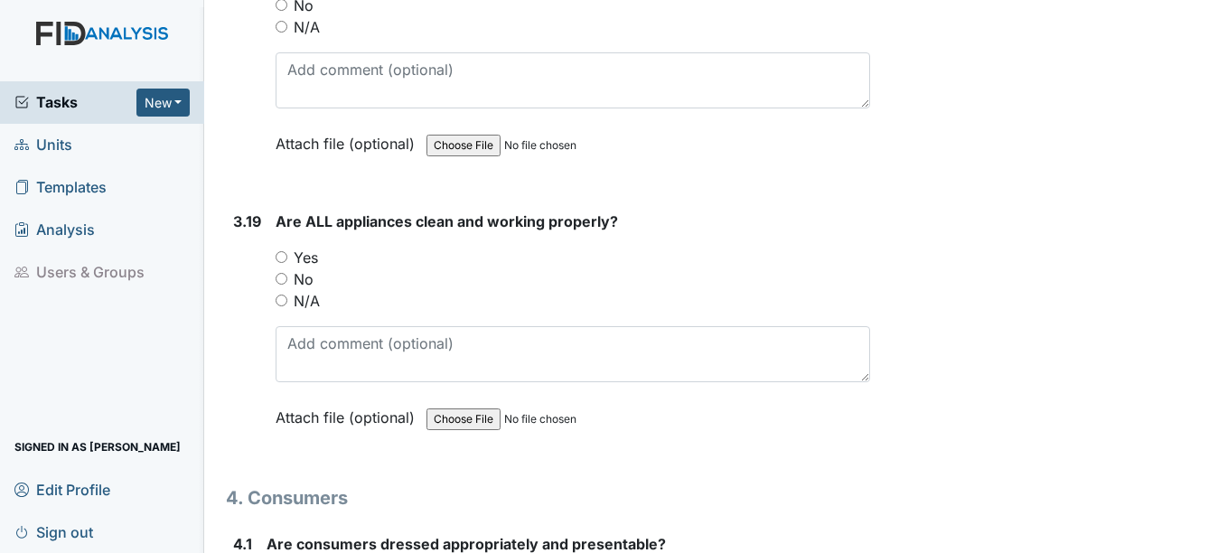
click at [283, 278] on input "No" at bounding box center [282, 279] width 12 height 12
radio input "true"
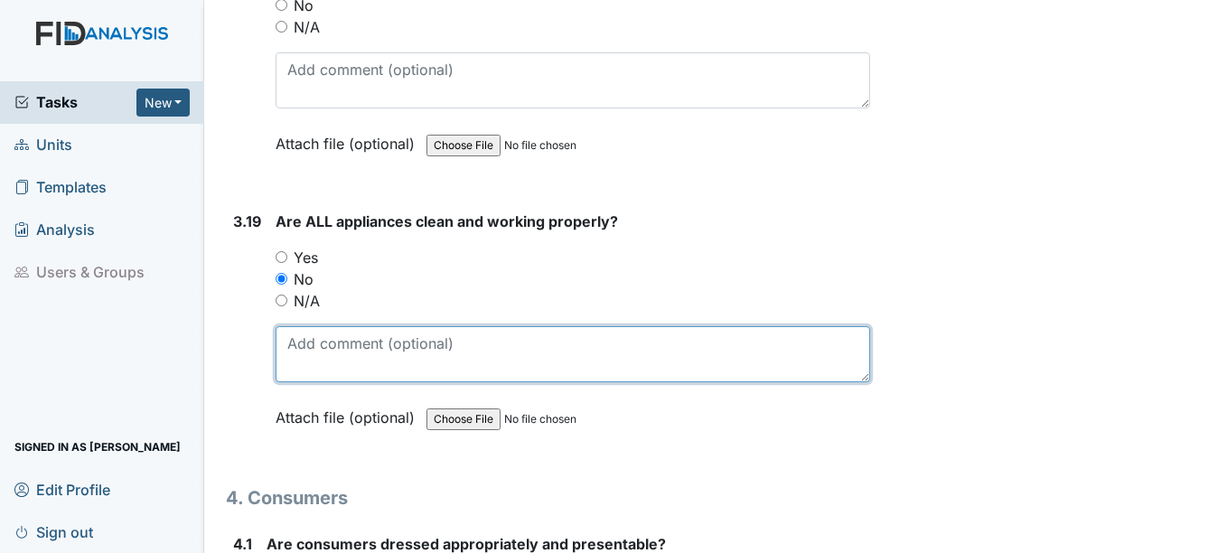
click at [320, 365] on textarea at bounding box center [572, 354] width 593 height 56
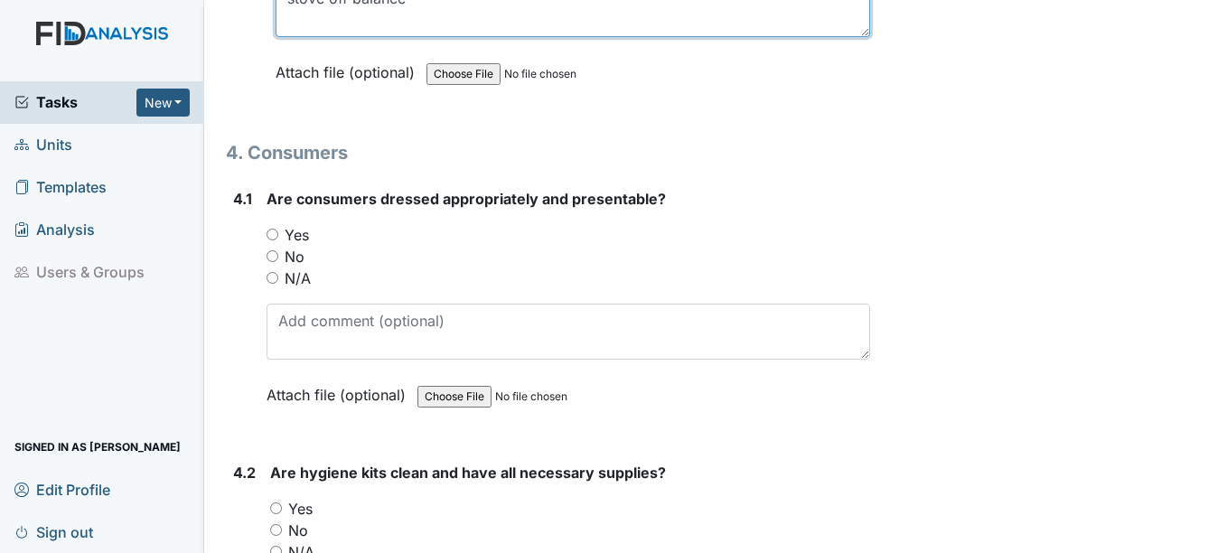
scroll to position [7859, 0]
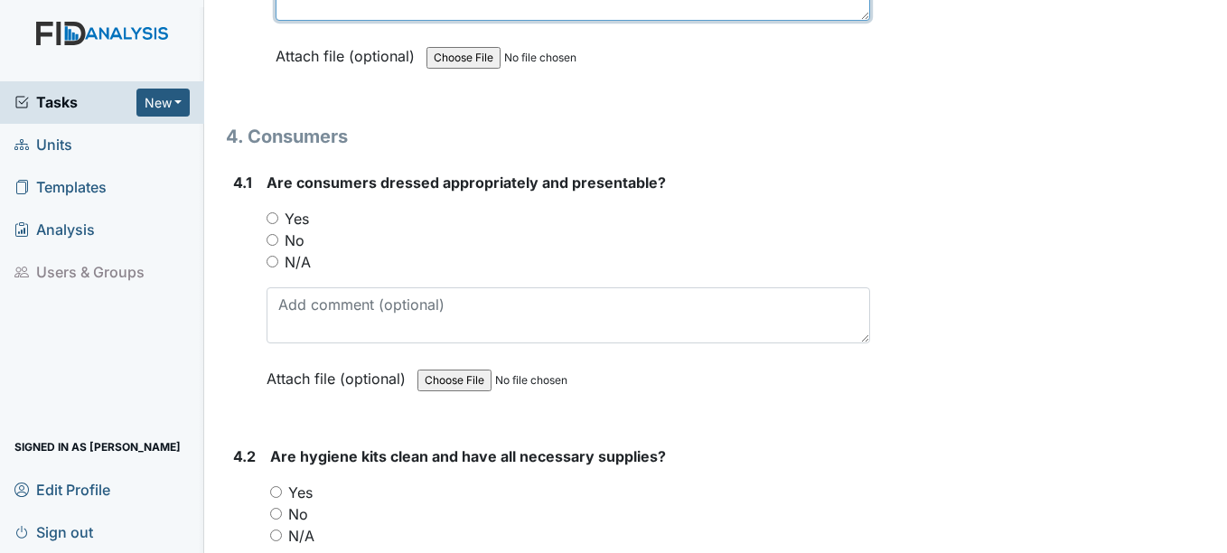
type textarea "stove off balance"
click at [273, 215] on input "Yes" at bounding box center [272, 218] width 12 height 12
radio input "true"
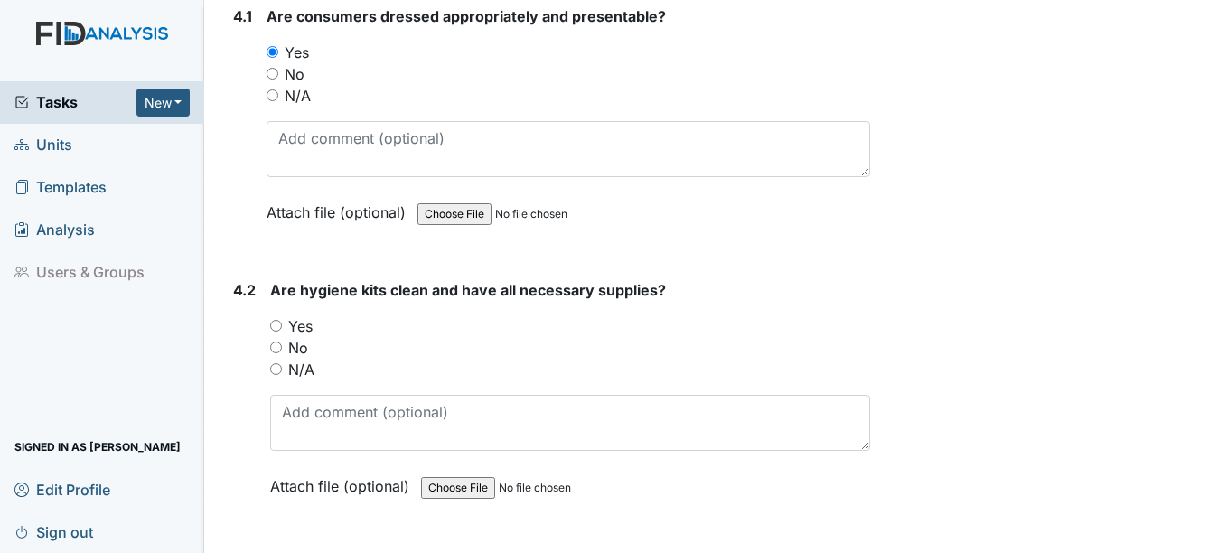
scroll to position [8130, 0]
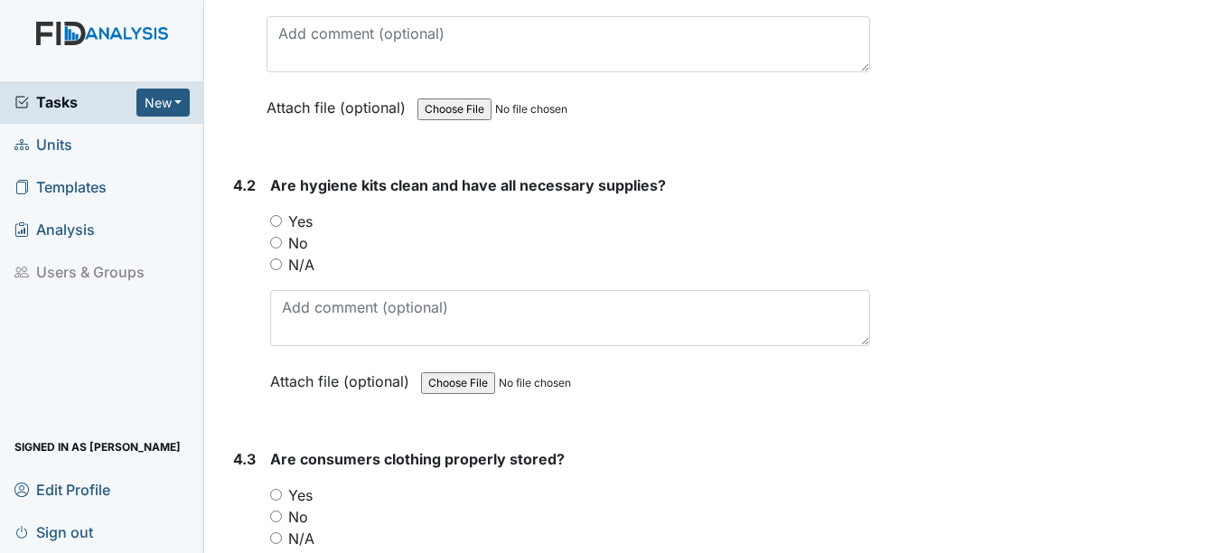
click at [279, 220] on input "Yes" at bounding box center [276, 221] width 12 height 12
radio input "true"
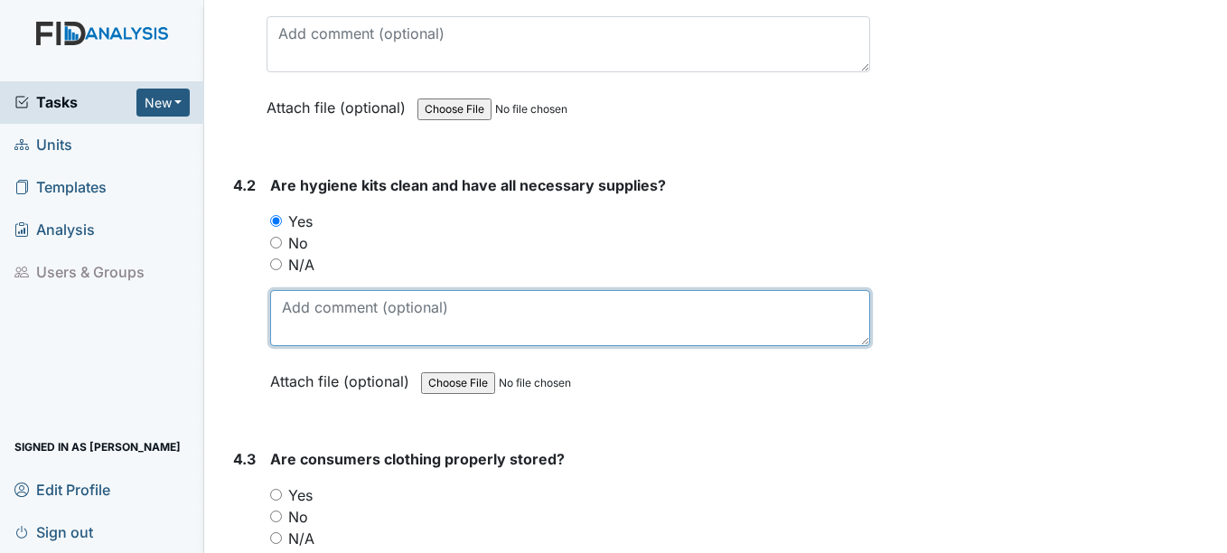
click at [304, 306] on textarea at bounding box center [569, 318] width 599 height 56
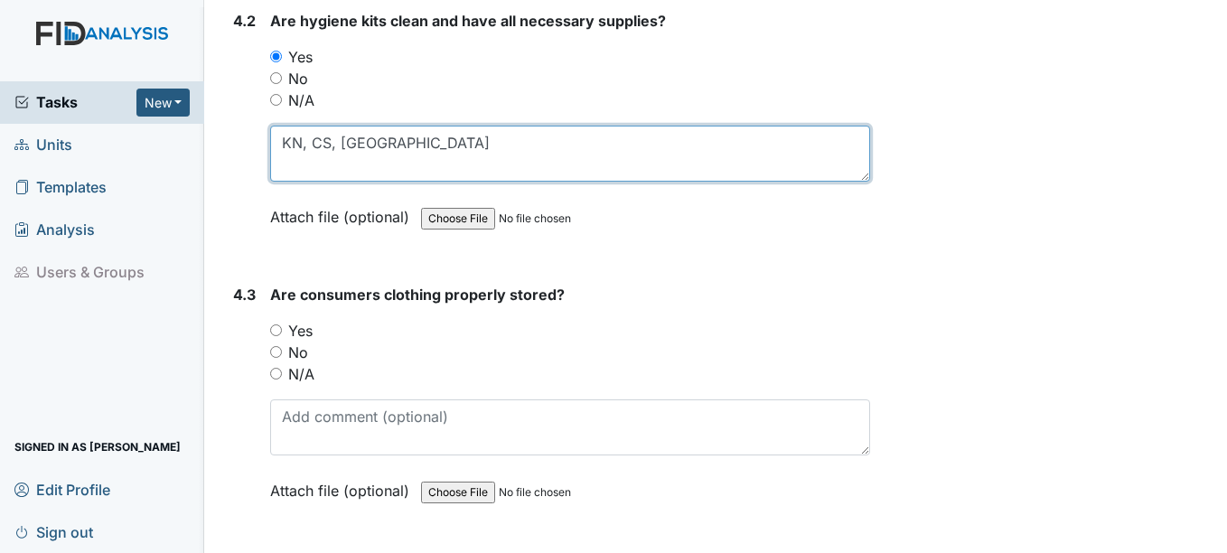
scroll to position [8311, 0]
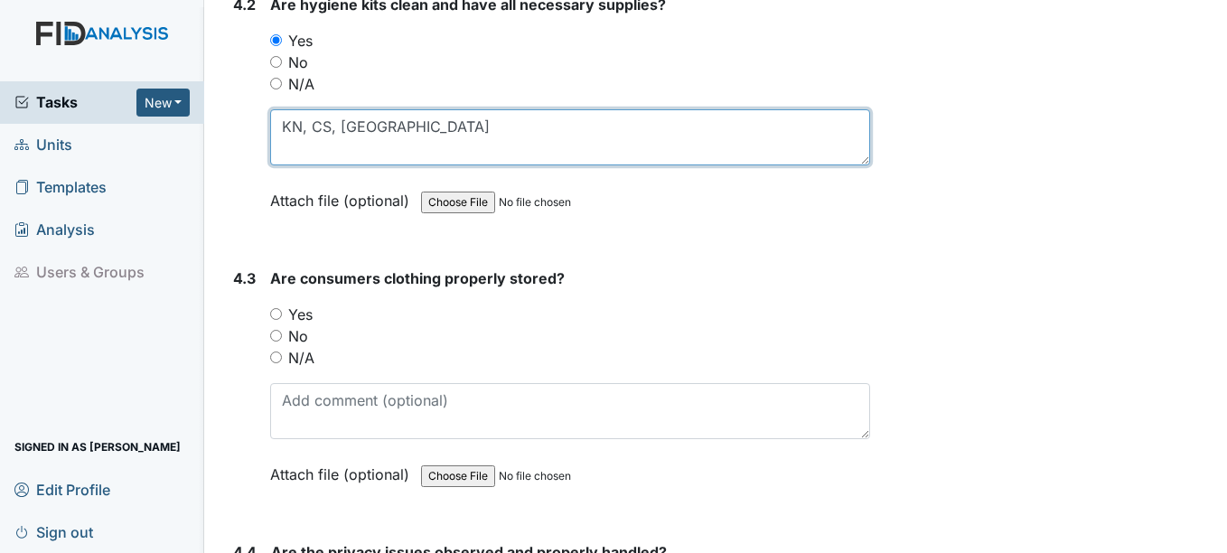
type textarea "KN, CS, [GEOGRAPHIC_DATA]"
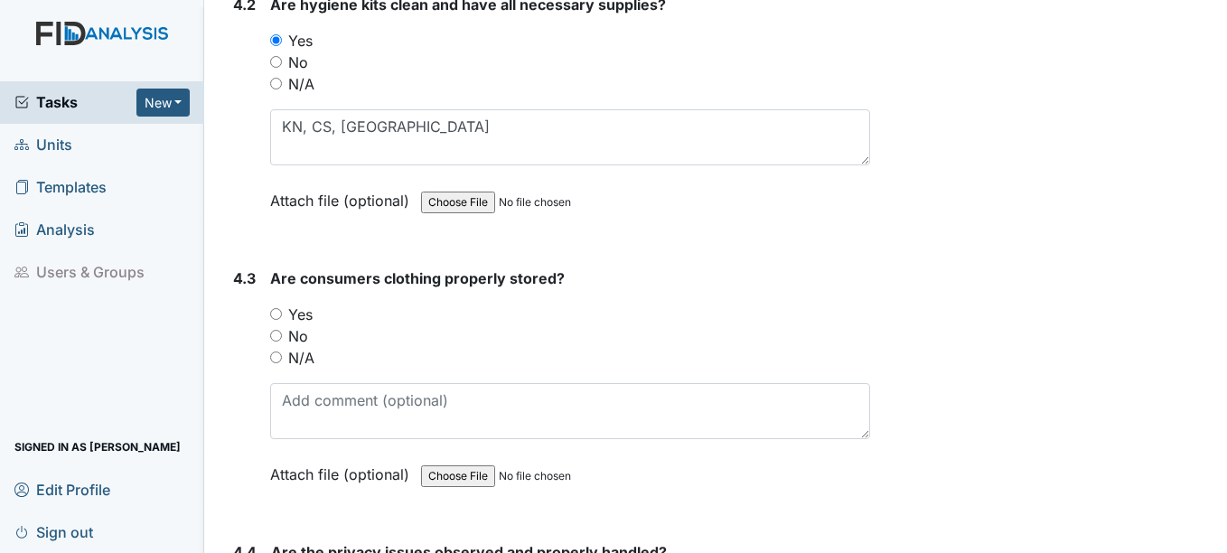
click at [276, 313] on input "Yes" at bounding box center [276, 314] width 12 height 12
radio input "true"
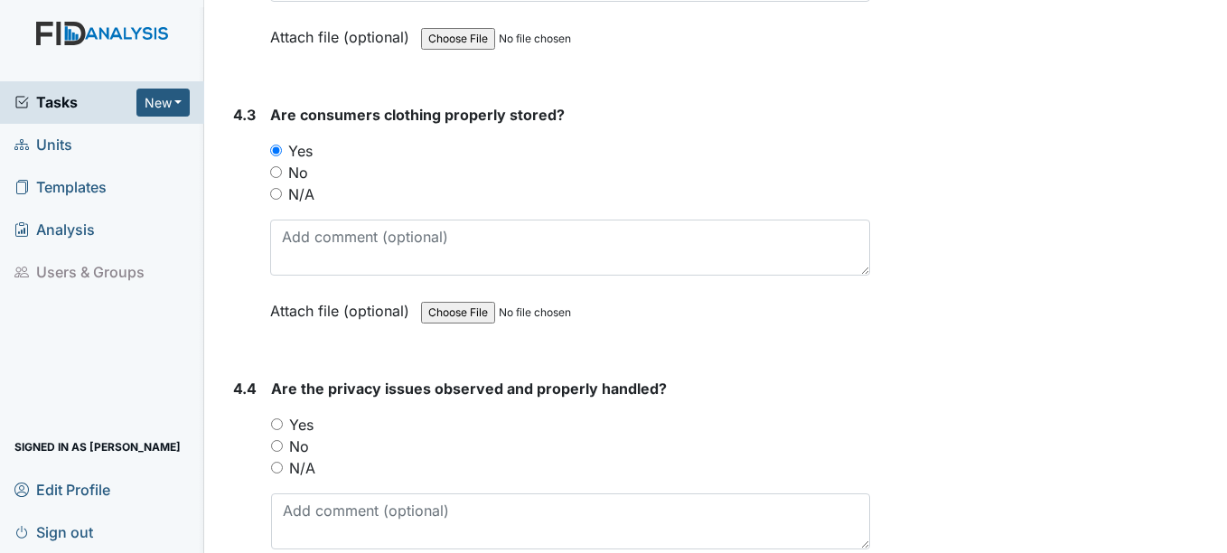
scroll to position [8582, 0]
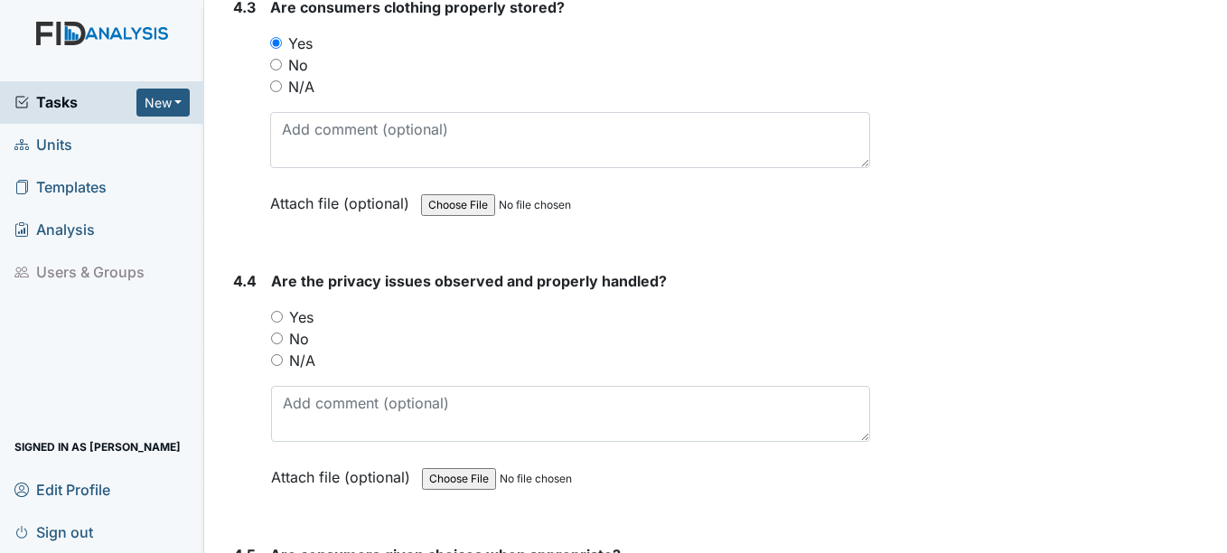
click at [277, 335] on input "No" at bounding box center [277, 338] width 12 height 12
radio input "true"
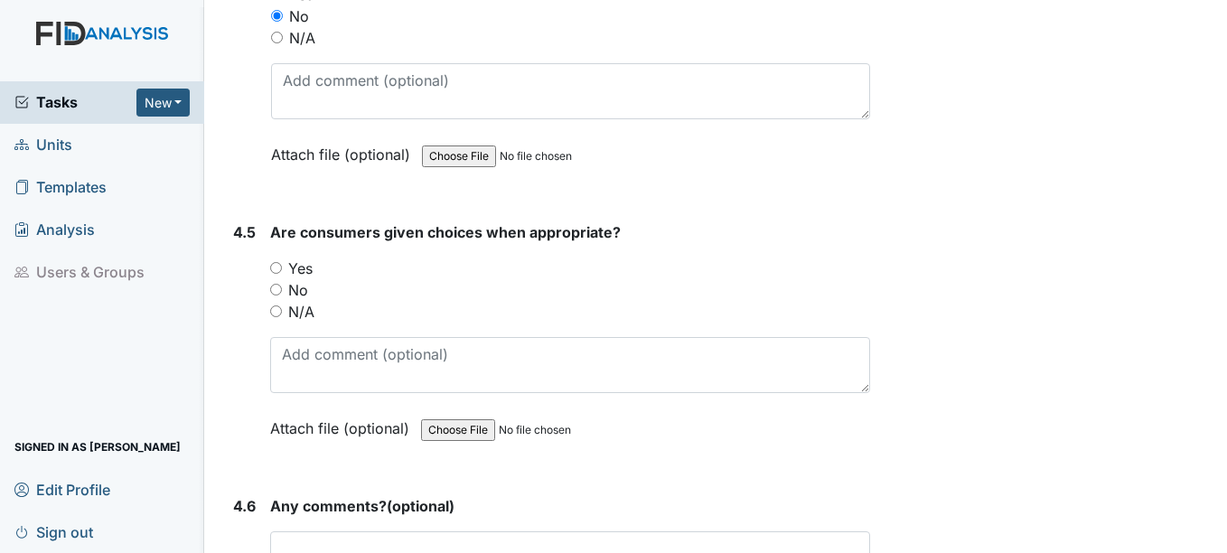
scroll to position [8943, 0]
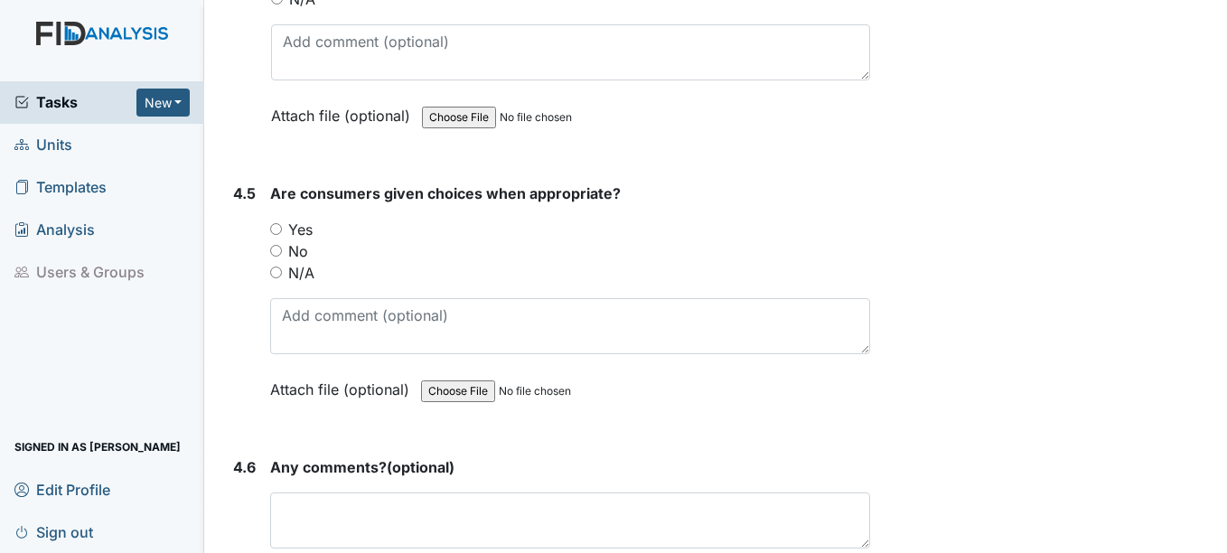
click at [276, 229] on input "Yes" at bounding box center [276, 229] width 12 height 12
radio input "true"
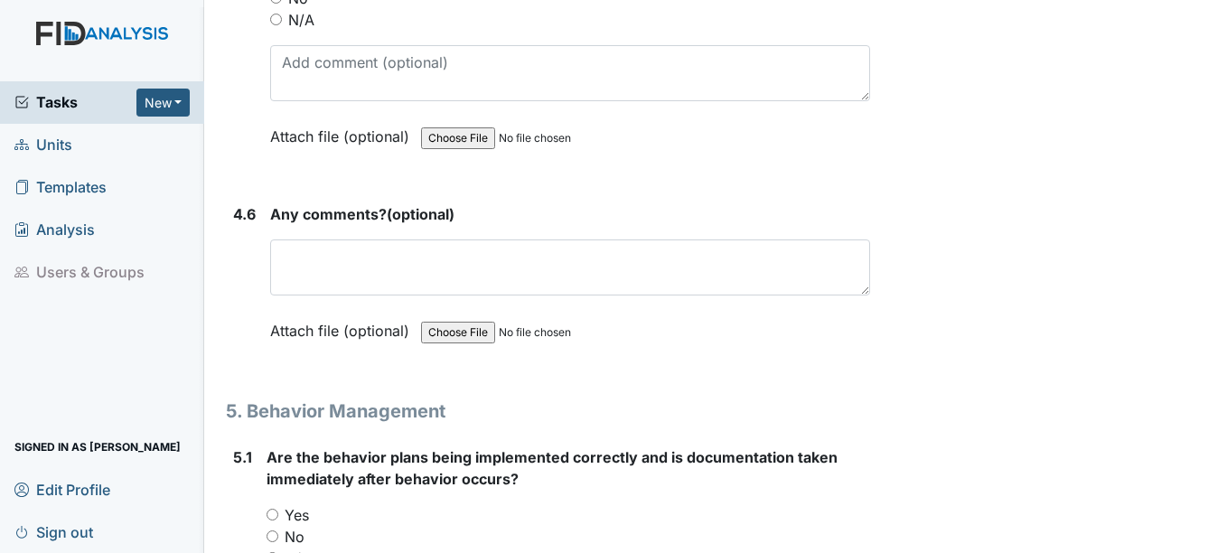
scroll to position [9214, 0]
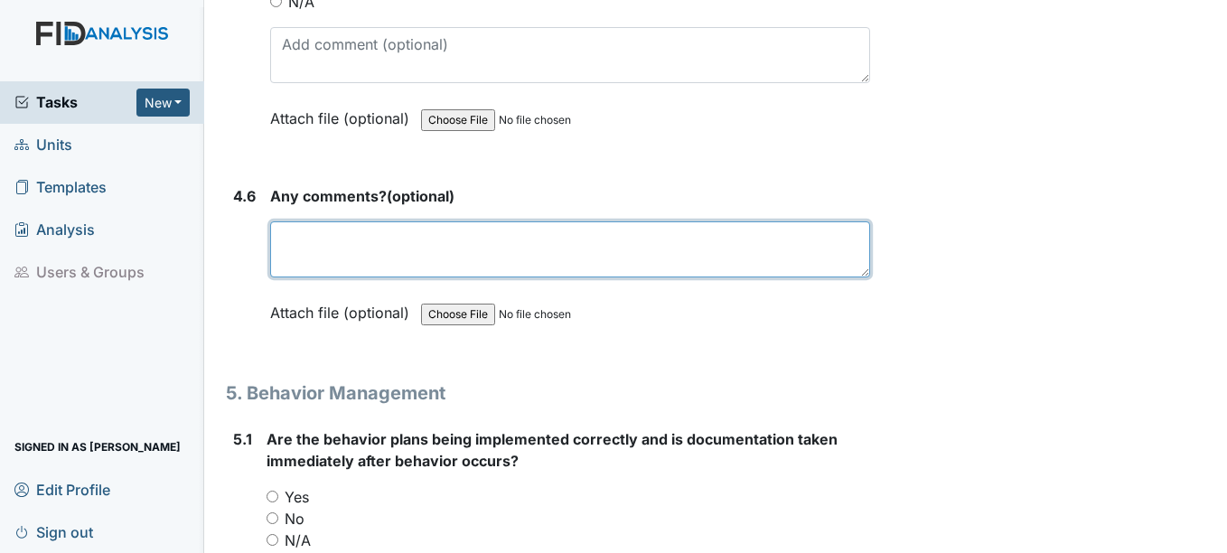
click at [313, 249] on textarea at bounding box center [569, 249] width 599 height 56
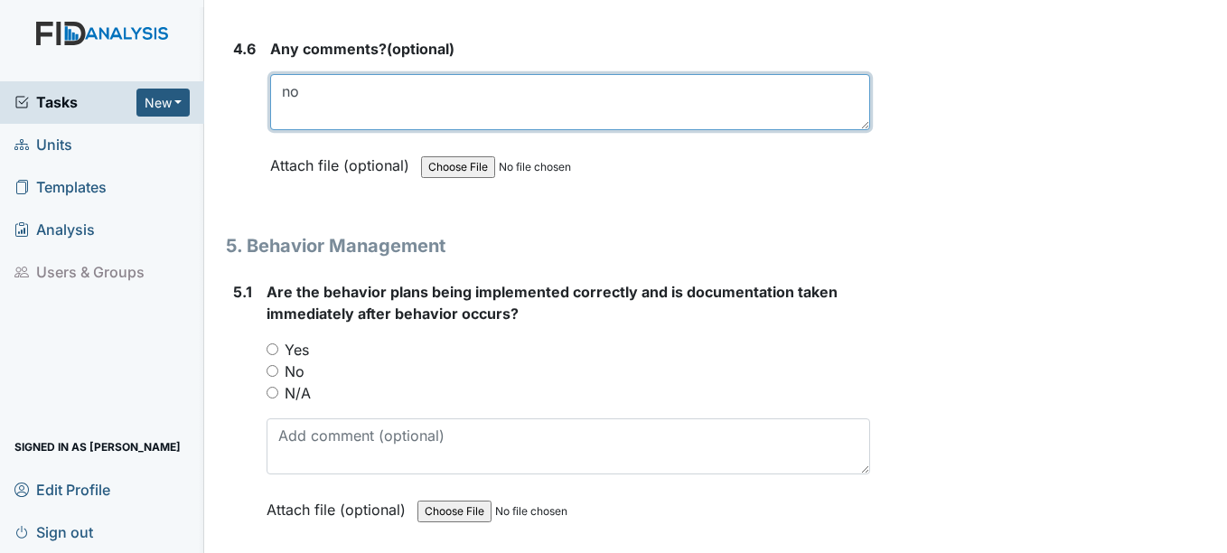
scroll to position [9395, 0]
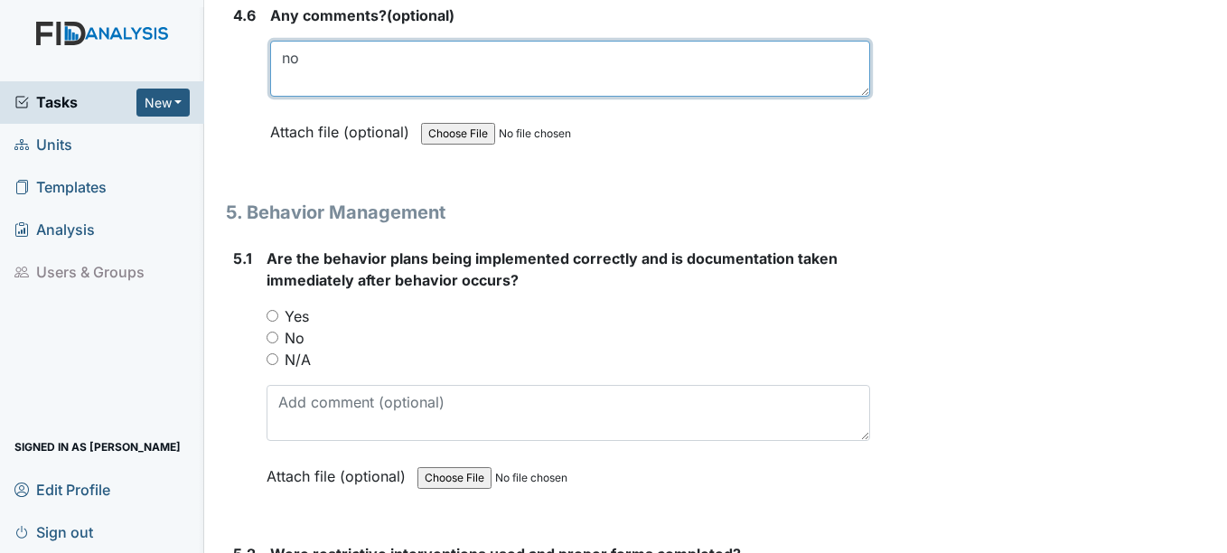
type textarea "no"
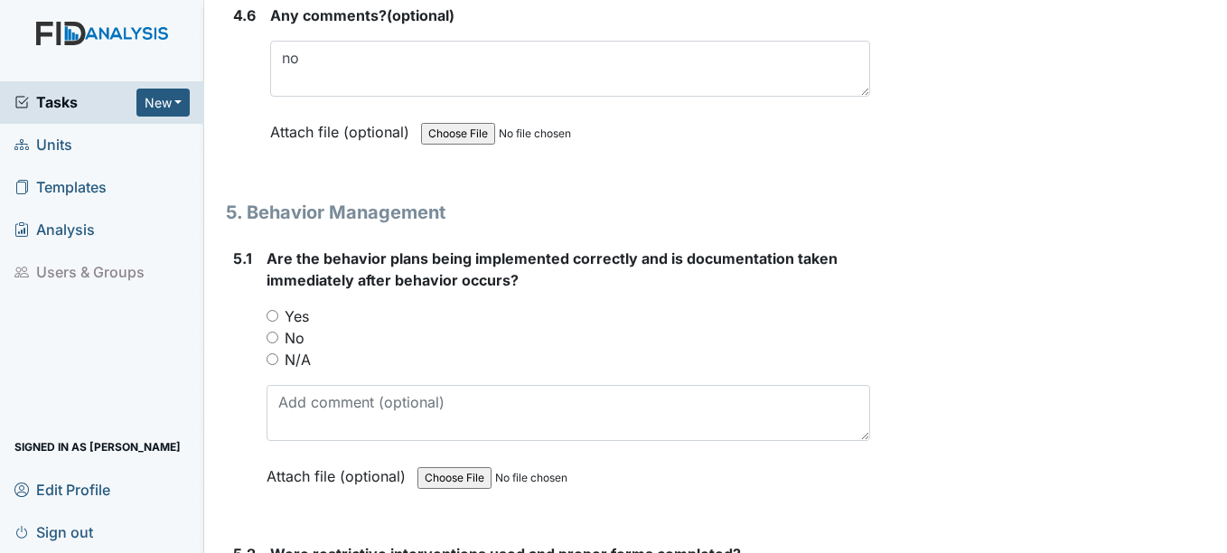
click at [272, 360] on input "N/A" at bounding box center [272, 359] width 12 height 12
radio input "true"
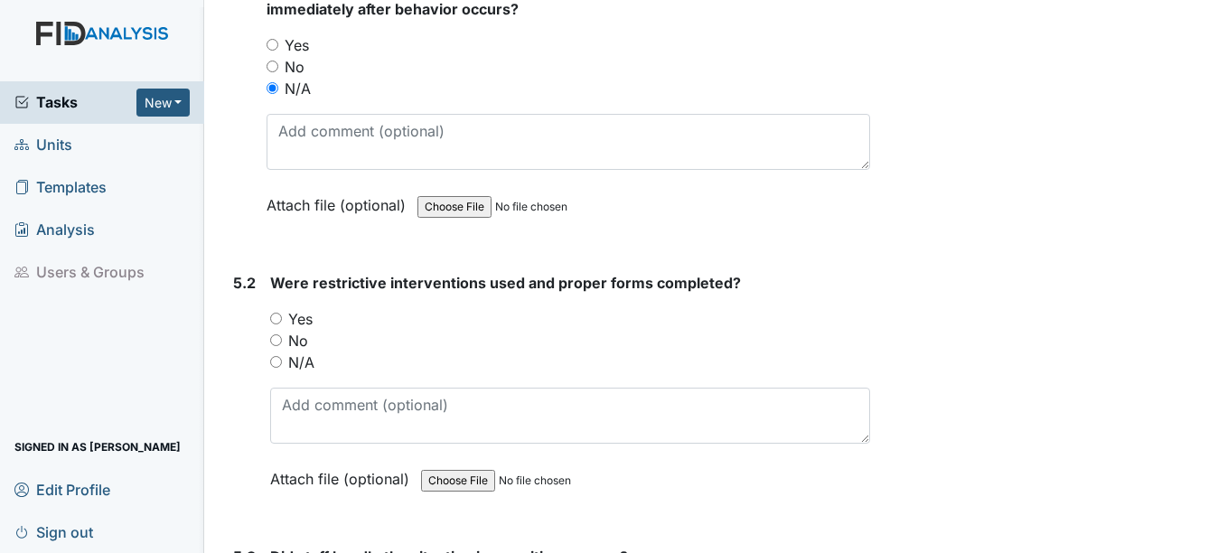
click at [278, 360] on input "N/A" at bounding box center [276, 362] width 12 height 12
radio input "true"
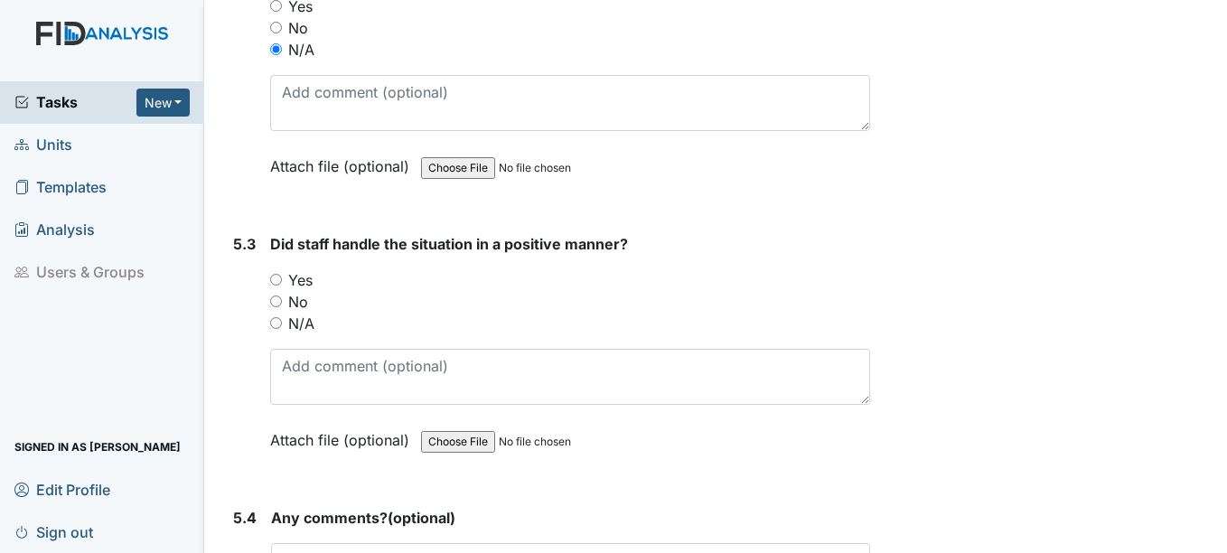
scroll to position [10027, 0]
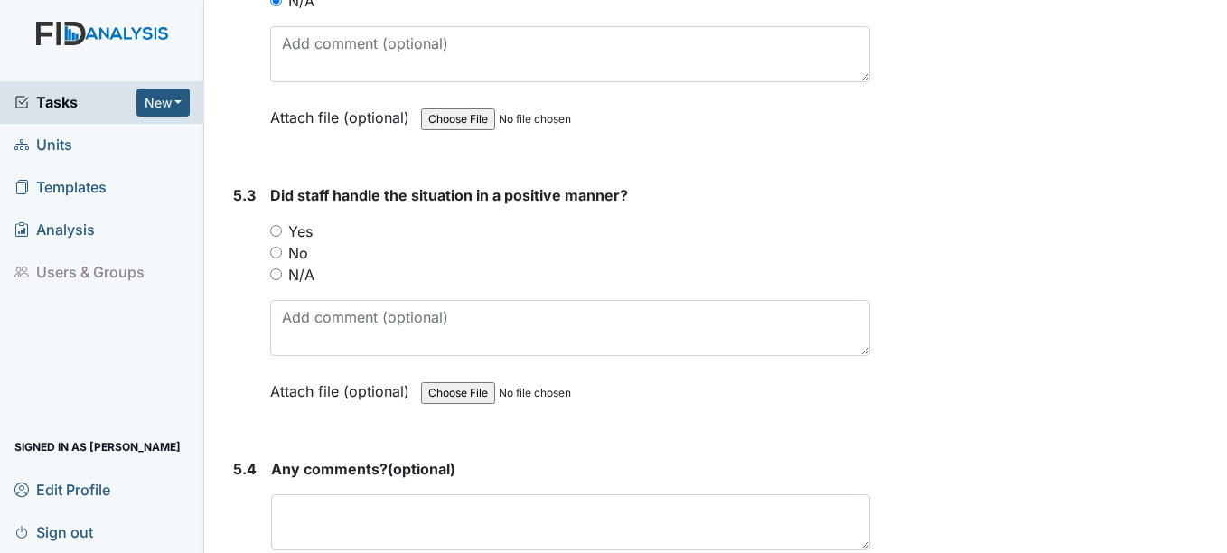
click at [276, 274] on input "N/A" at bounding box center [276, 274] width 12 height 12
radio input "true"
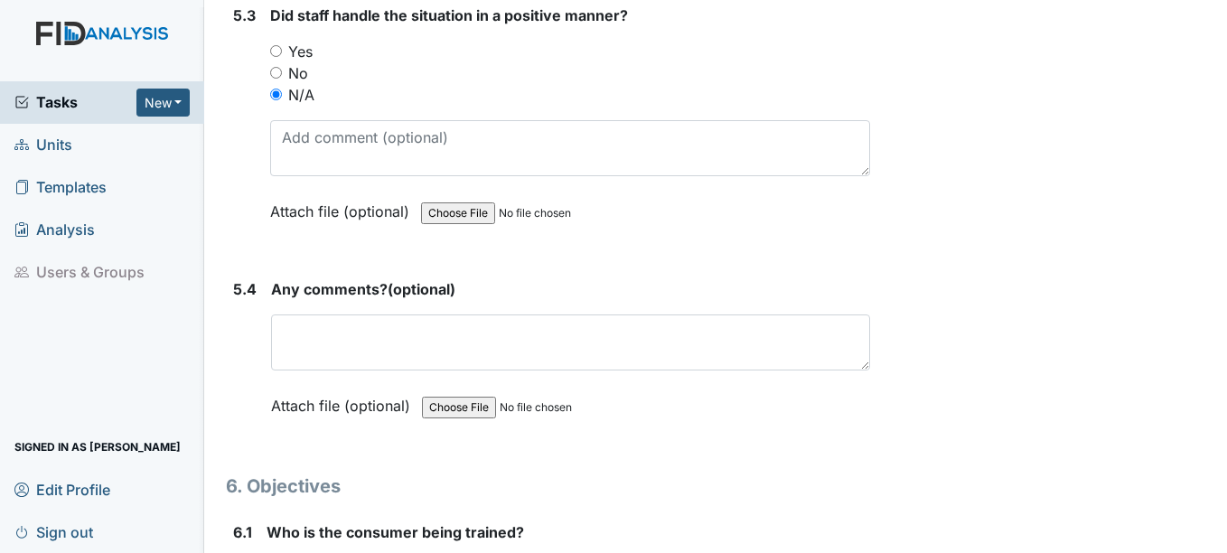
scroll to position [10208, 0]
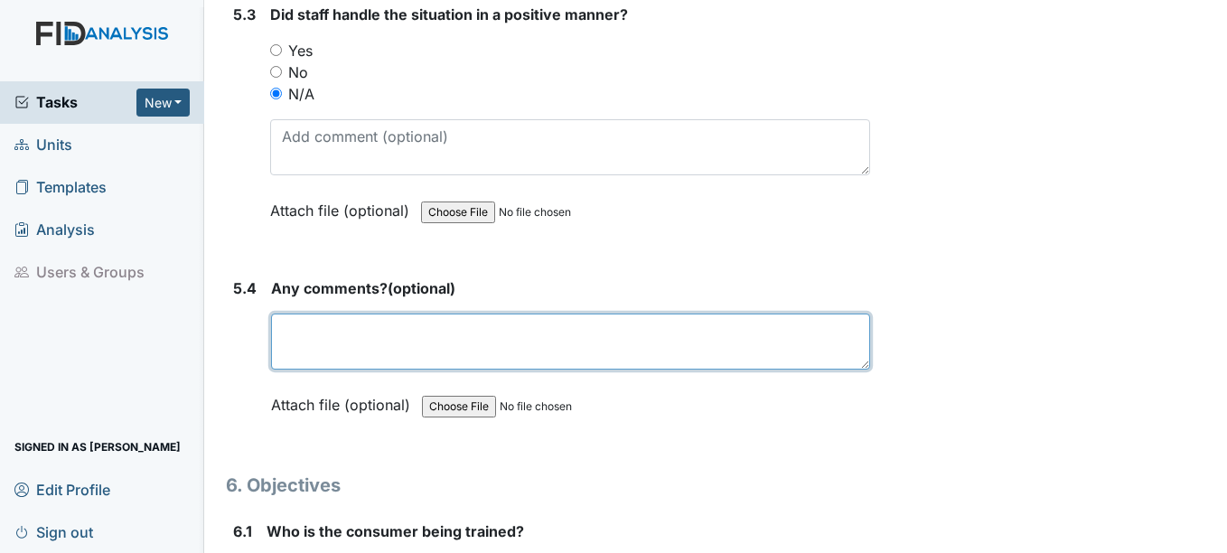
click at [294, 331] on textarea at bounding box center [570, 341] width 598 height 56
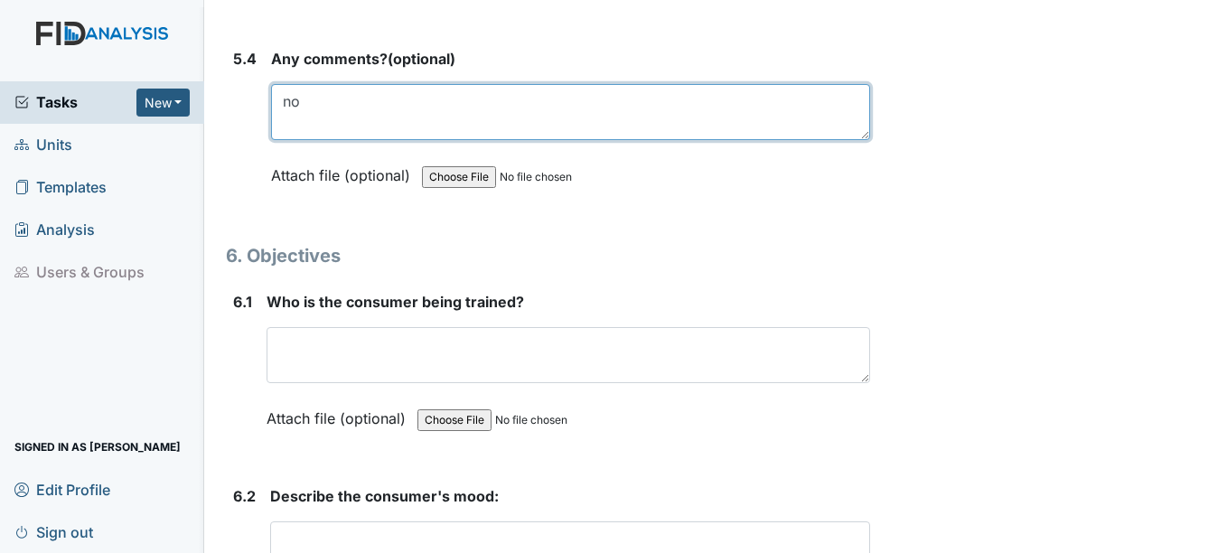
scroll to position [10479, 0]
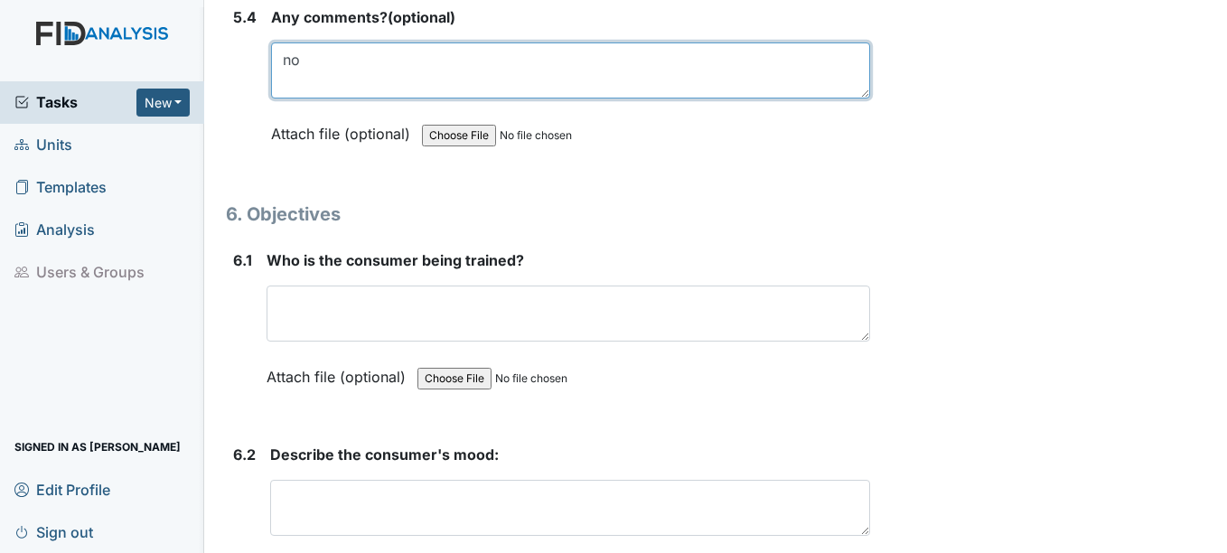
type textarea "no"
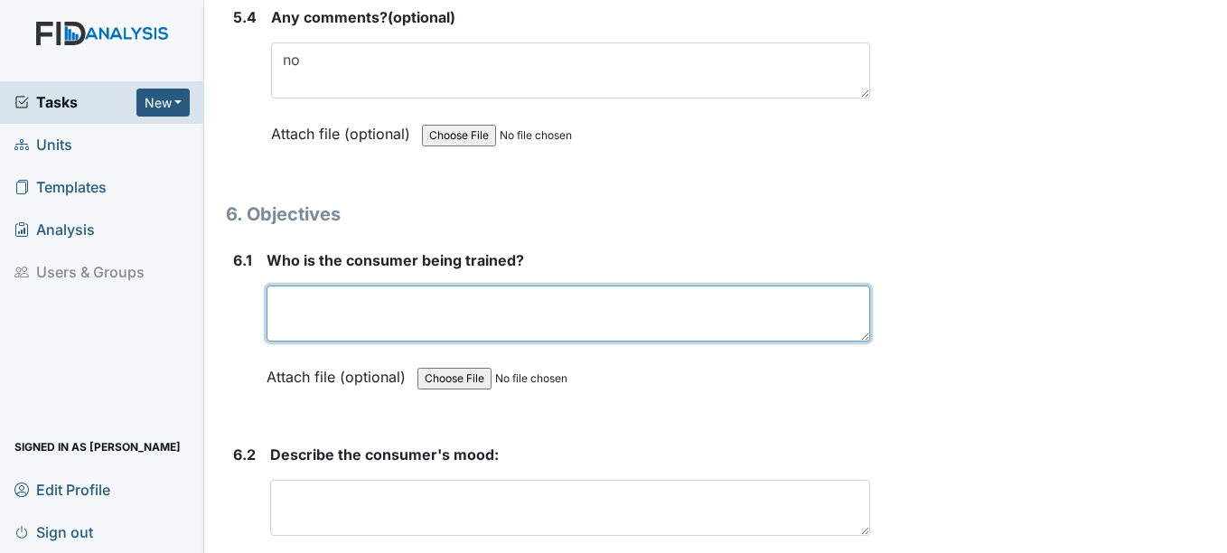
click at [295, 309] on textarea at bounding box center [567, 313] width 603 height 56
click at [460, 303] on textarea "no objectives this observations" at bounding box center [567, 313] width 603 height 56
drag, startPoint x: 460, startPoint y: 303, endPoint x: 583, endPoint y: 324, distance: 124.8
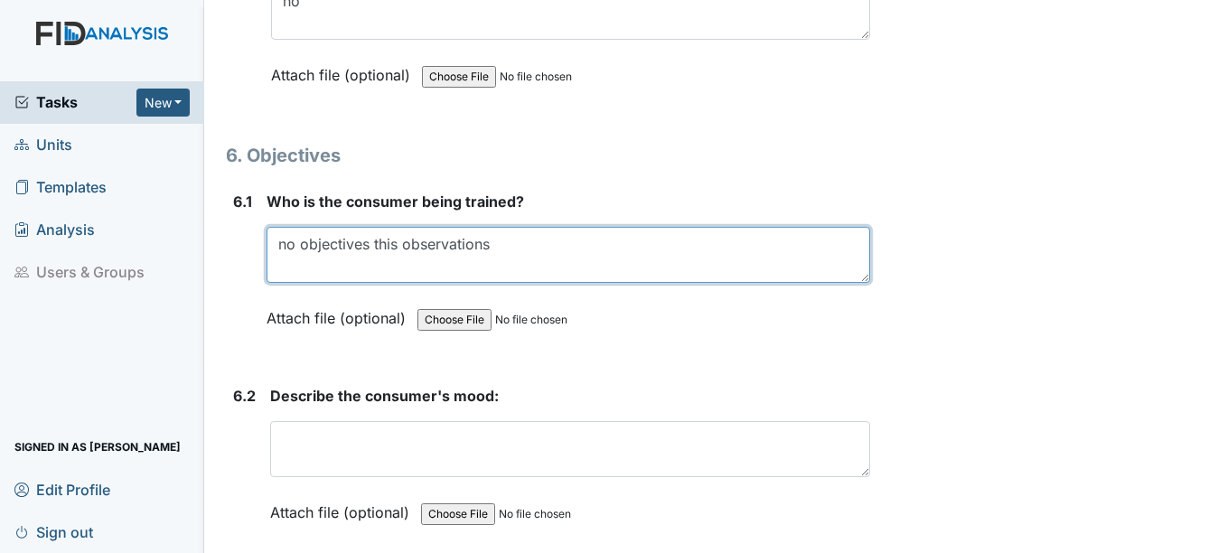
scroll to position [10569, 0]
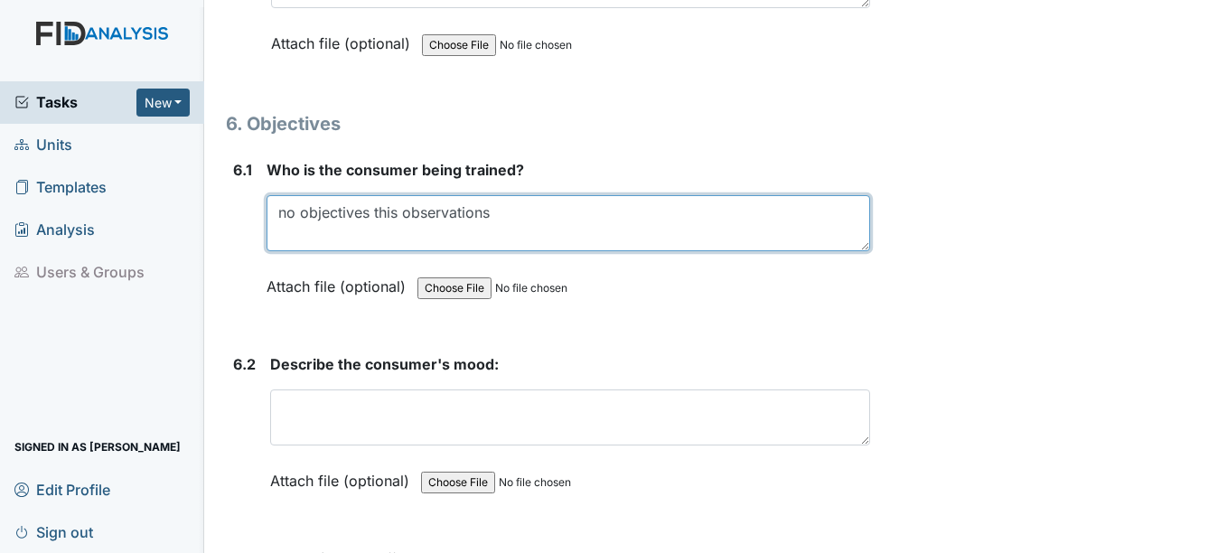
drag, startPoint x: 272, startPoint y: 211, endPoint x: 538, endPoint y: 192, distance: 267.2
click at [540, 192] on div "Who is the consumer being trained? no objectives this observations This field i…" at bounding box center [567, 234] width 603 height 151
drag, startPoint x: 445, startPoint y: 210, endPoint x: 789, endPoint y: 215, distance: 343.3
drag, startPoint x: 276, startPoint y: 211, endPoint x: 516, endPoint y: 213, distance: 239.4
click at [516, 213] on textarea "no objectives this observations" at bounding box center [567, 223] width 603 height 56
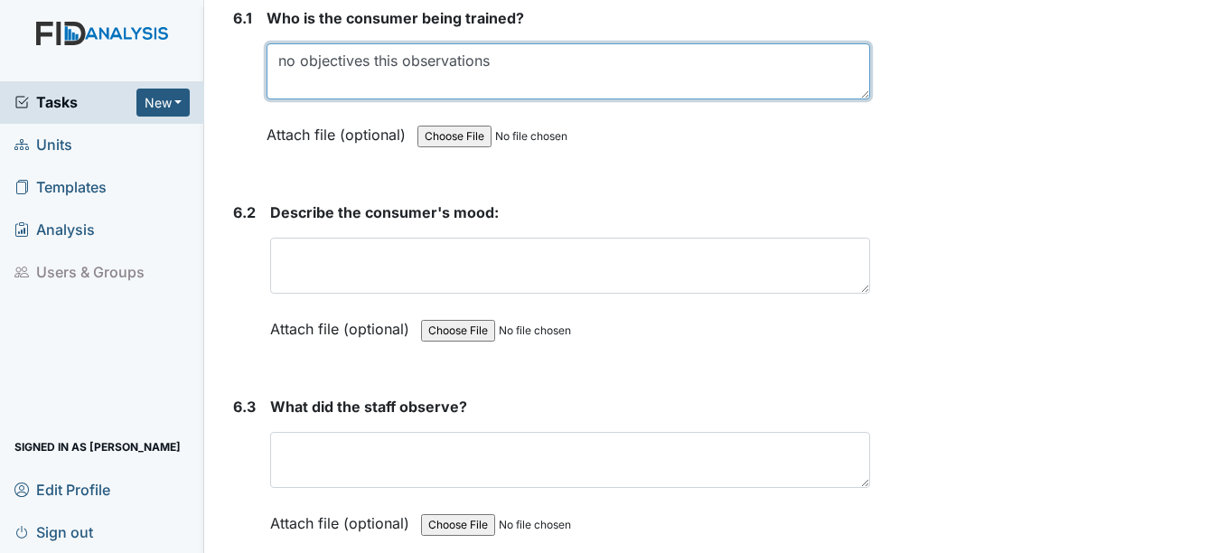
scroll to position [10750, 0]
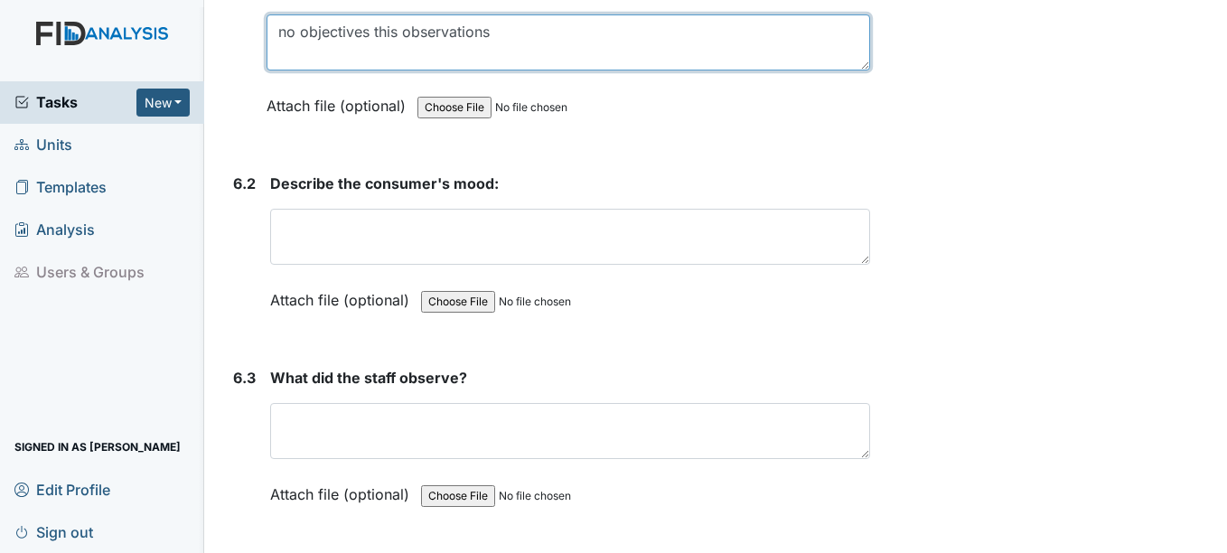
type textarea "no objectives this observations"
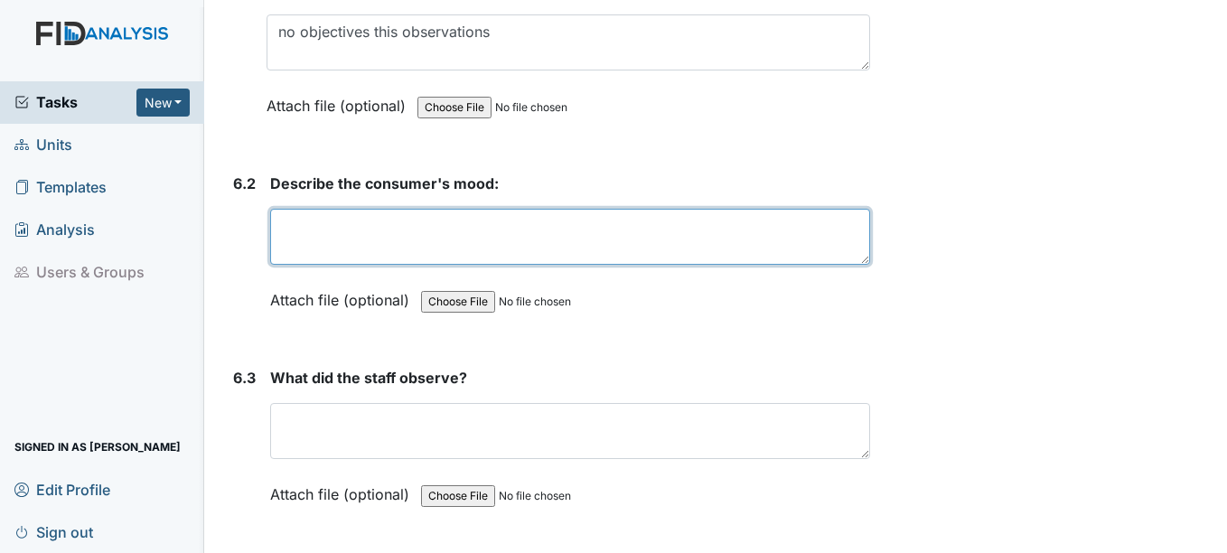
click at [369, 227] on textarea at bounding box center [569, 237] width 599 height 56
paste textarea "no objectives this observations"
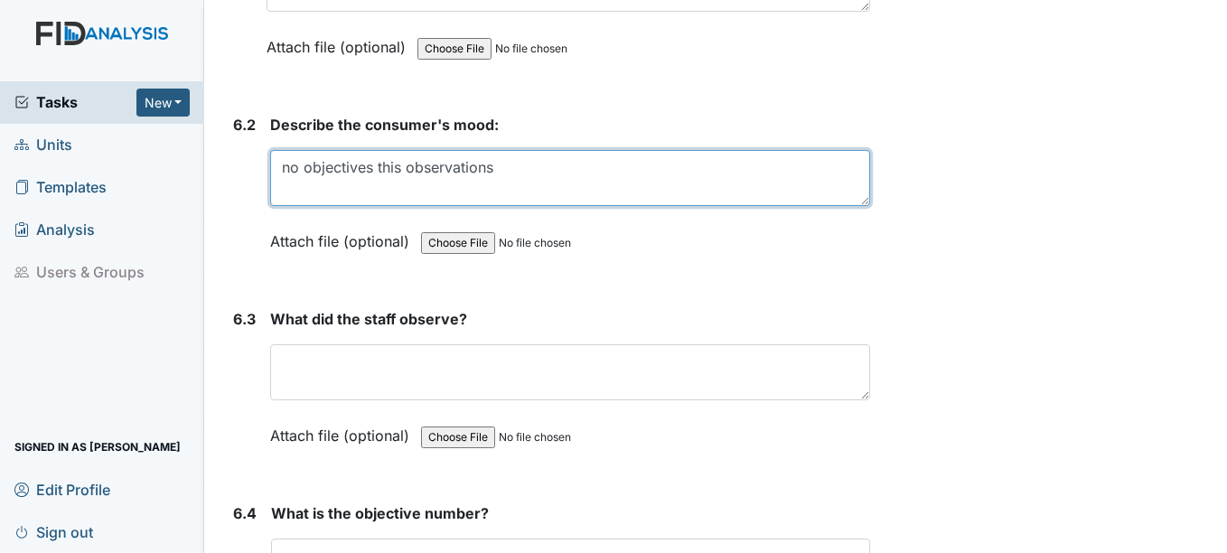
scroll to position [10840, 0]
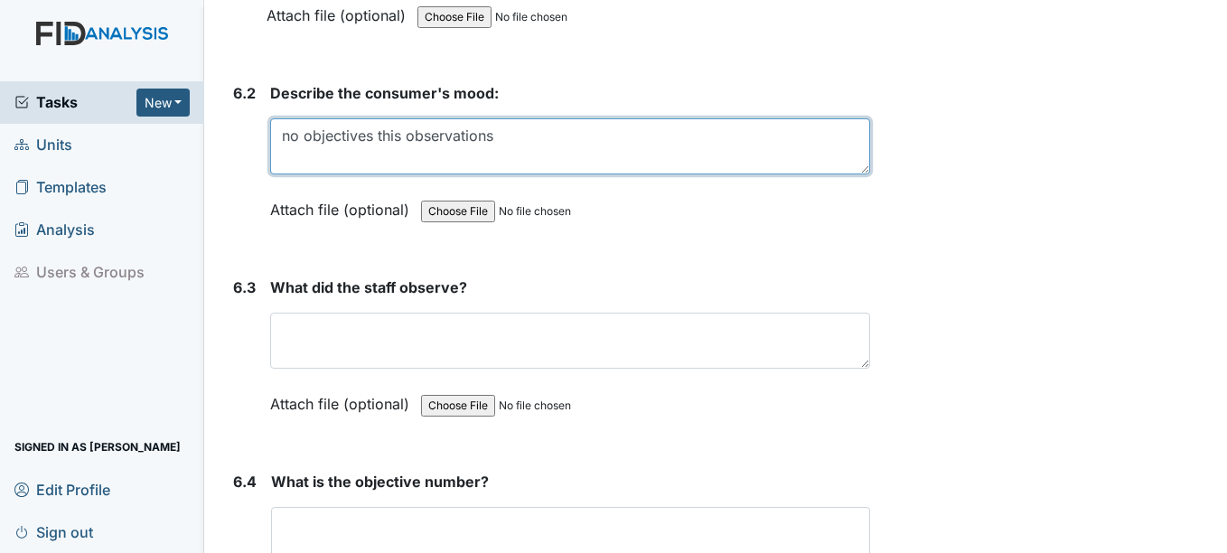
type textarea "no objectives this observations"
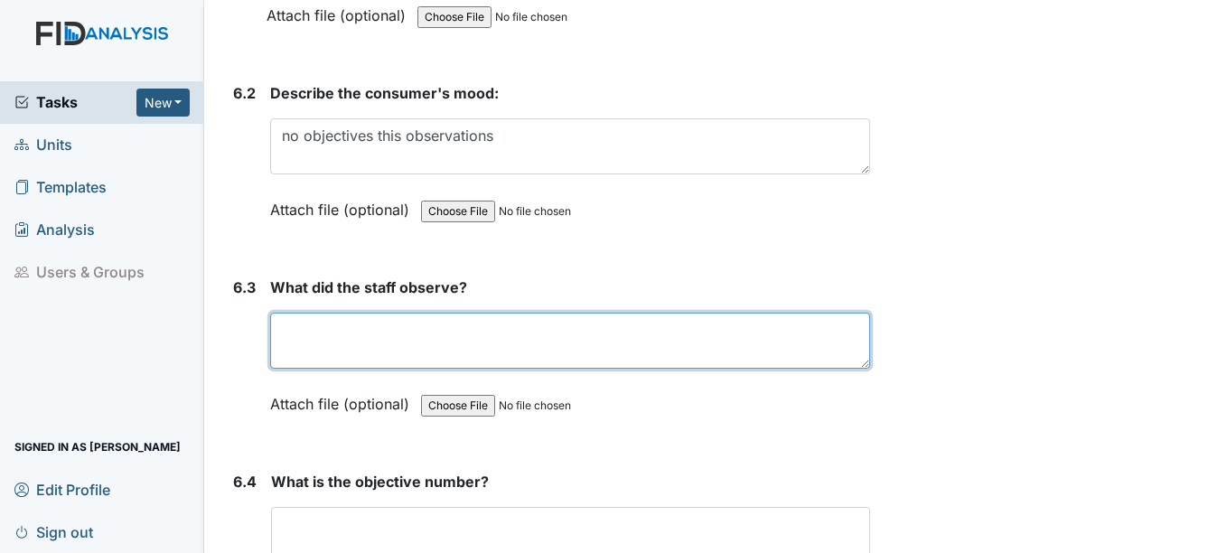
click at [347, 349] on textarea at bounding box center [569, 341] width 599 height 56
paste textarea "no objectives this observations"
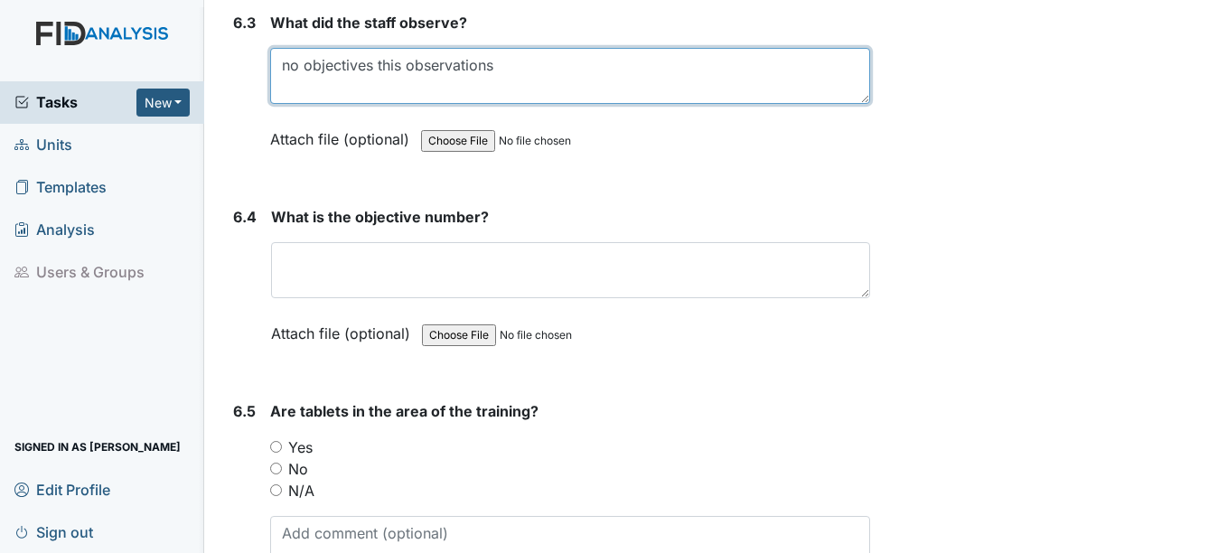
scroll to position [11111, 0]
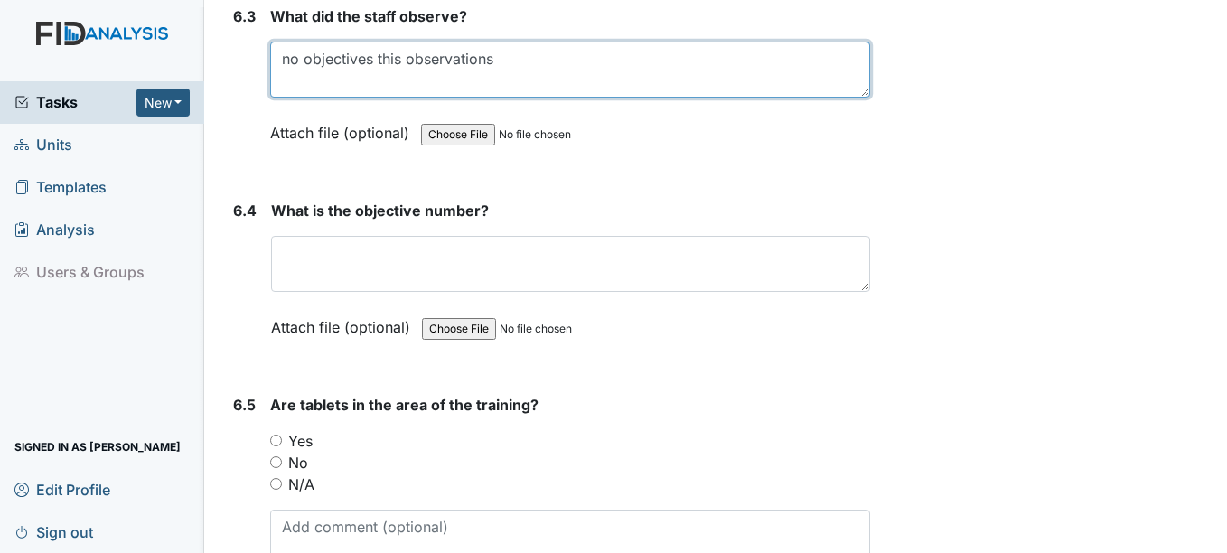
type textarea "no objectives this observations"
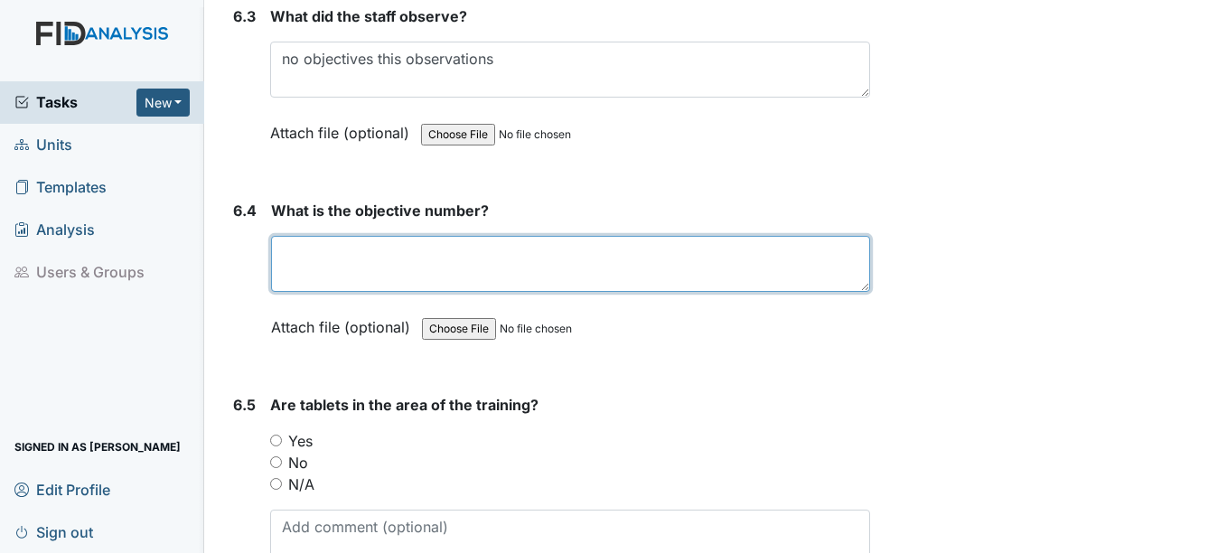
click at [341, 263] on textarea at bounding box center [570, 264] width 598 height 56
paste textarea "no objectives this observations"
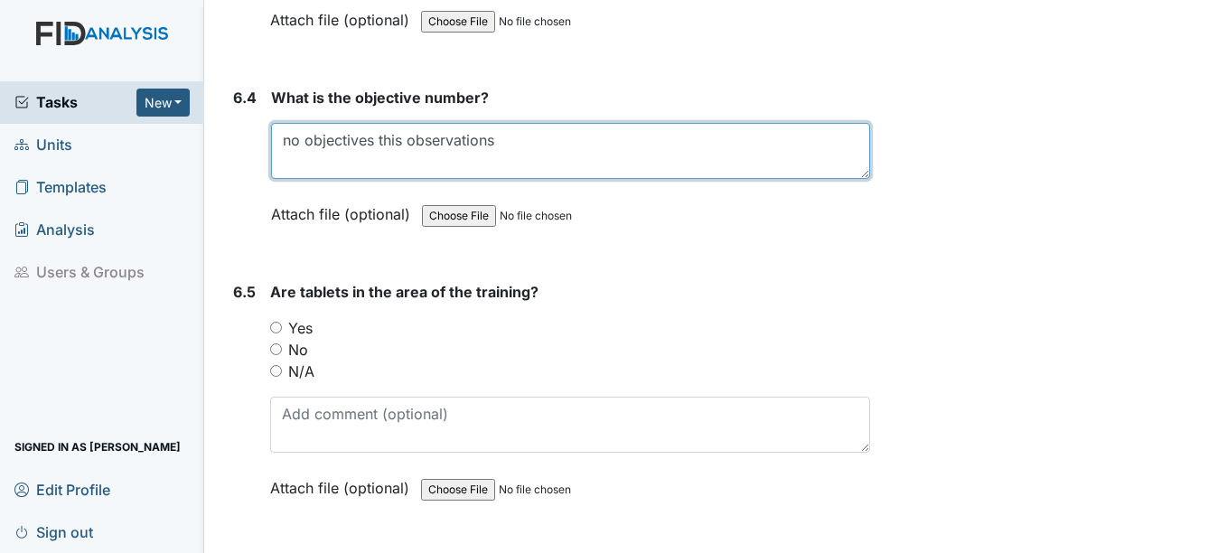
scroll to position [11382, 0]
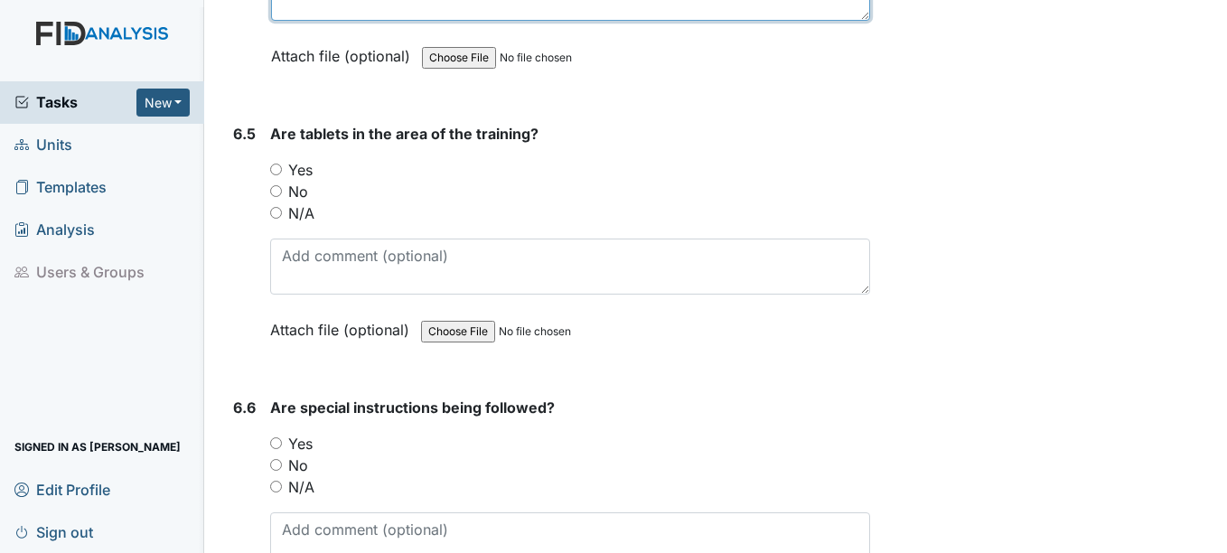
type textarea "no objectives this observations"
click at [275, 214] on input "N/A" at bounding box center [276, 213] width 12 height 12
radio input "true"
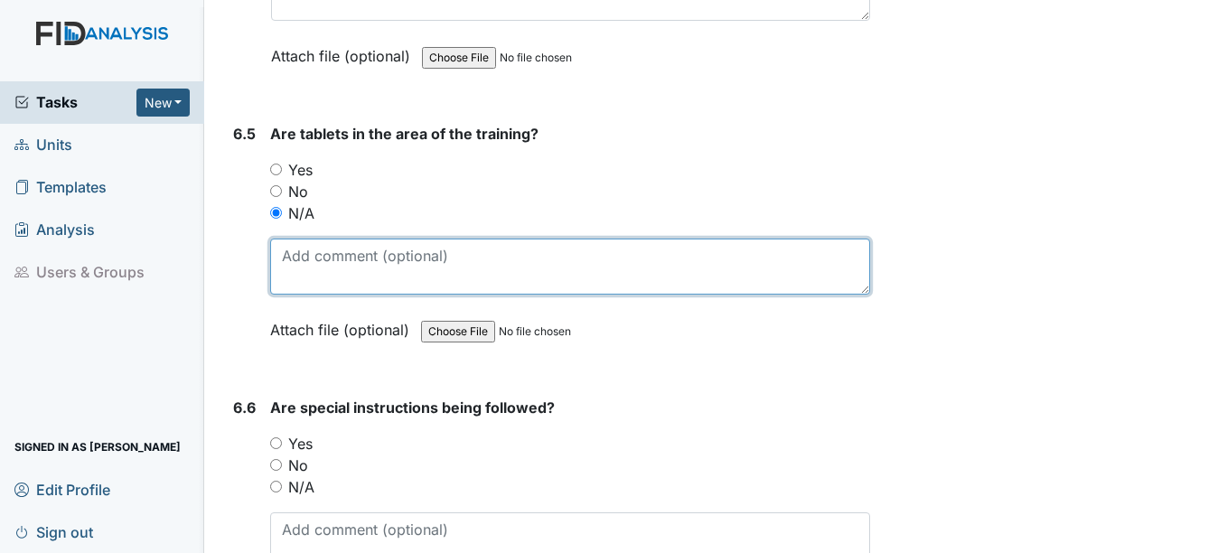
click at [316, 266] on textarea at bounding box center [569, 266] width 599 height 56
paste textarea "no objectives this observations"
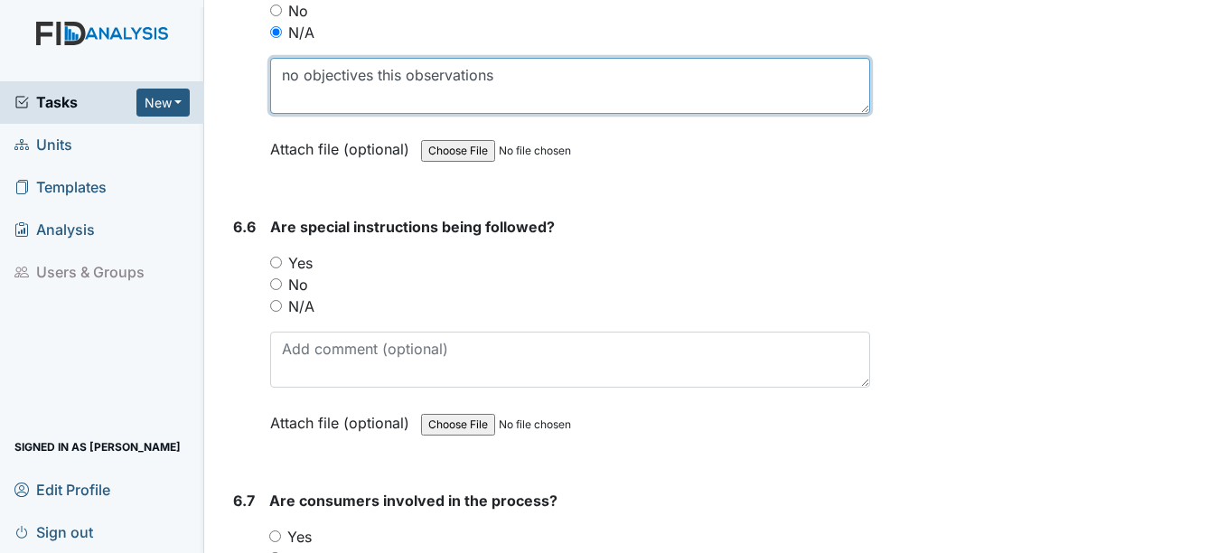
type textarea "no objectives this observations"
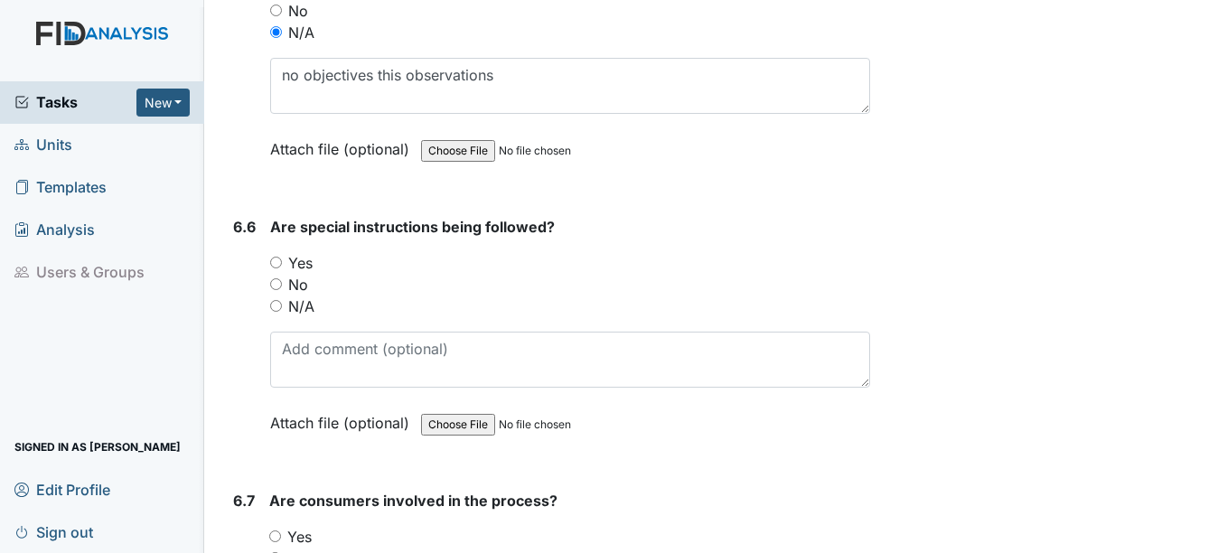
click at [280, 304] on input "N/A" at bounding box center [276, 306] width 12 height 12
radio input "true"
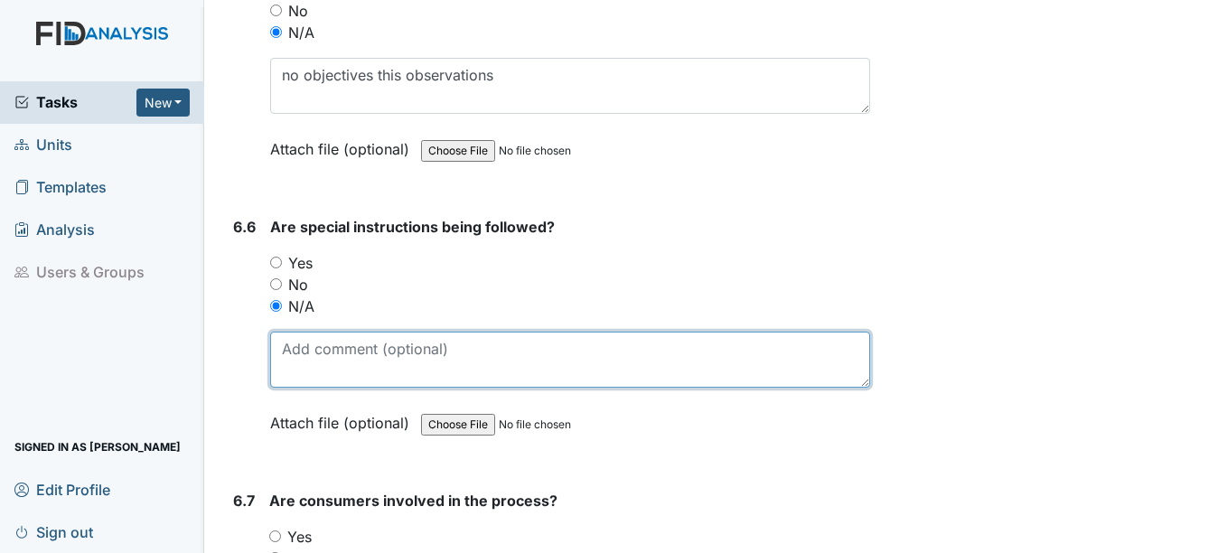
click at [328, 354] on textarea at bounding box center [569, 360] width 599 height 56
drag, startPoint x: 328, startPoint y: 354, endPoint x: 332, endPoint y: 346, distance: 9.3
paste textarea "no objectives this observations"
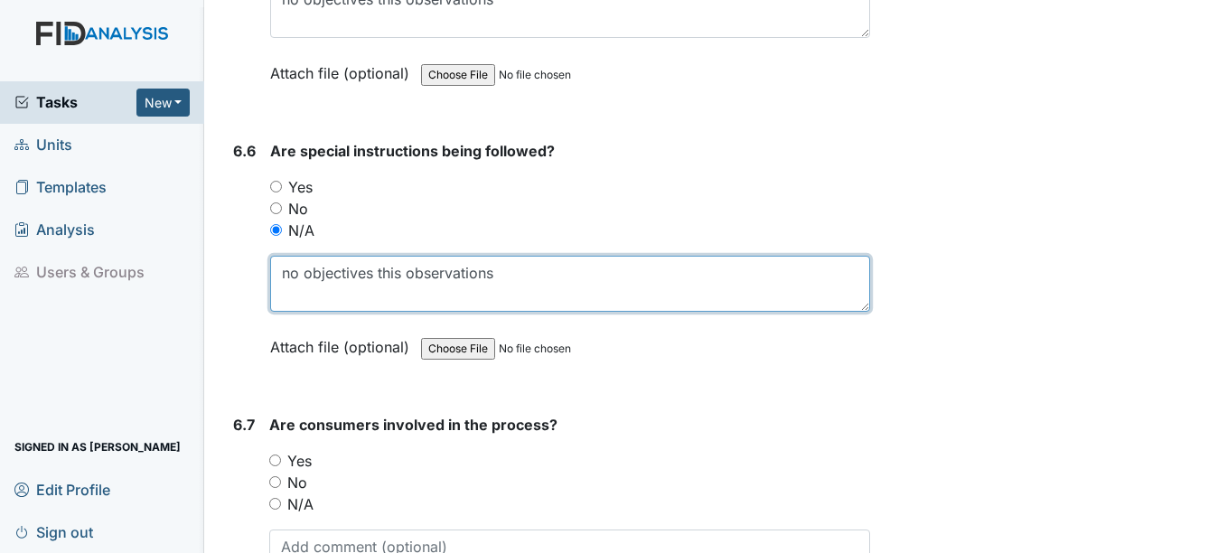
scroll to position [11834, 0]
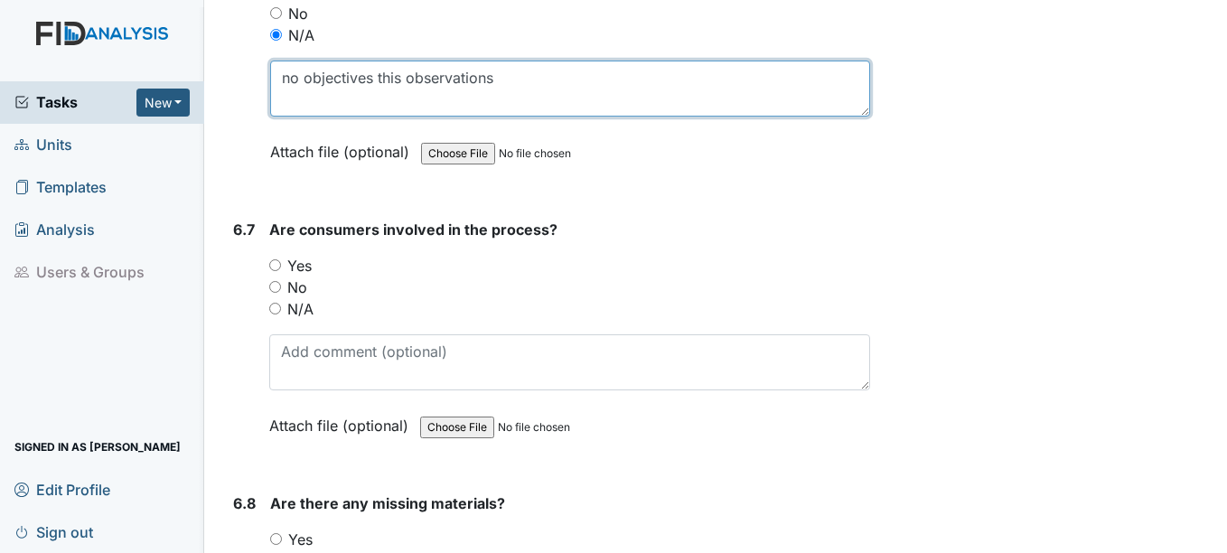
type textarea "no objectives this observations"
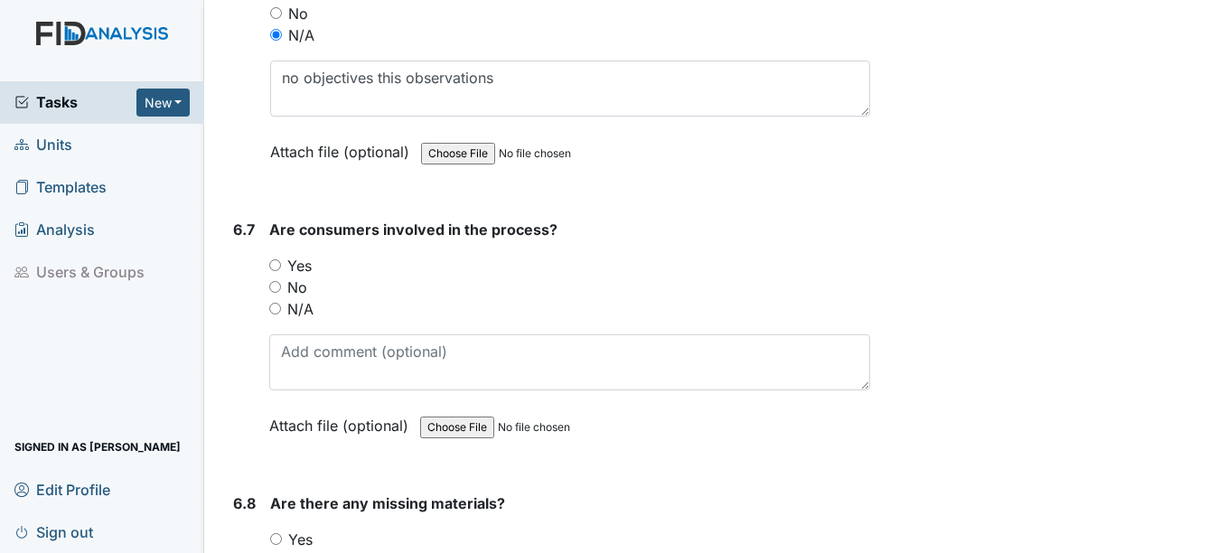
click at [276, 310] on input "N/A" at bounding box center [275, 309] width 12 height 12
radio input "true"
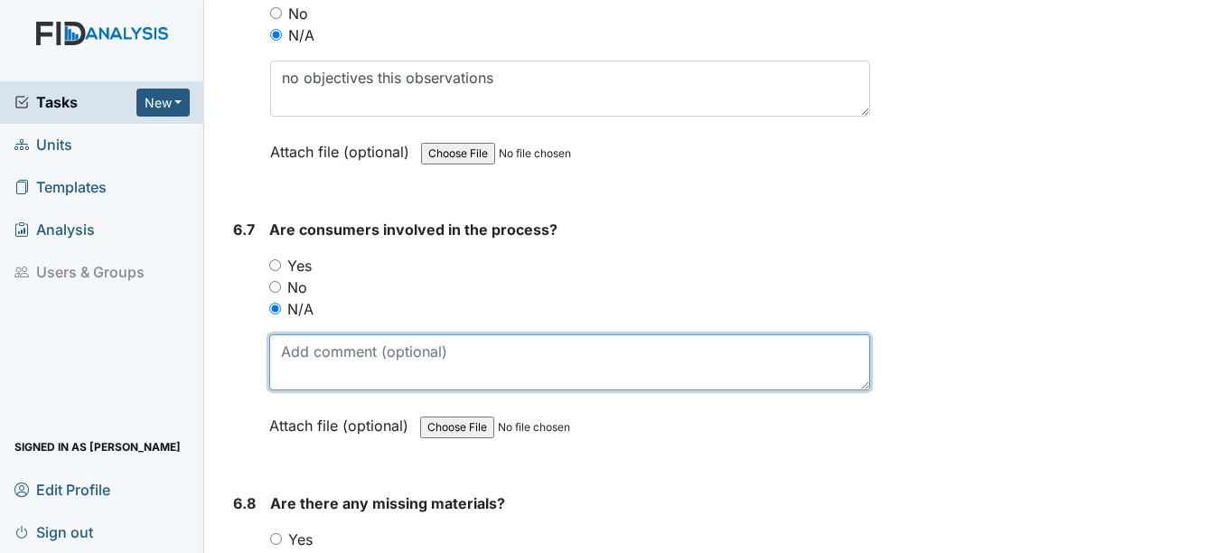
click at [310, 359] on textarea at bounding box center [569, 362] width 600 height 56
drag, startPoint x: 310, startPoint y: 359, endPoint x: 317, endPoint y: 349, distance: 12.3
paste textarea "no objectives this observations"
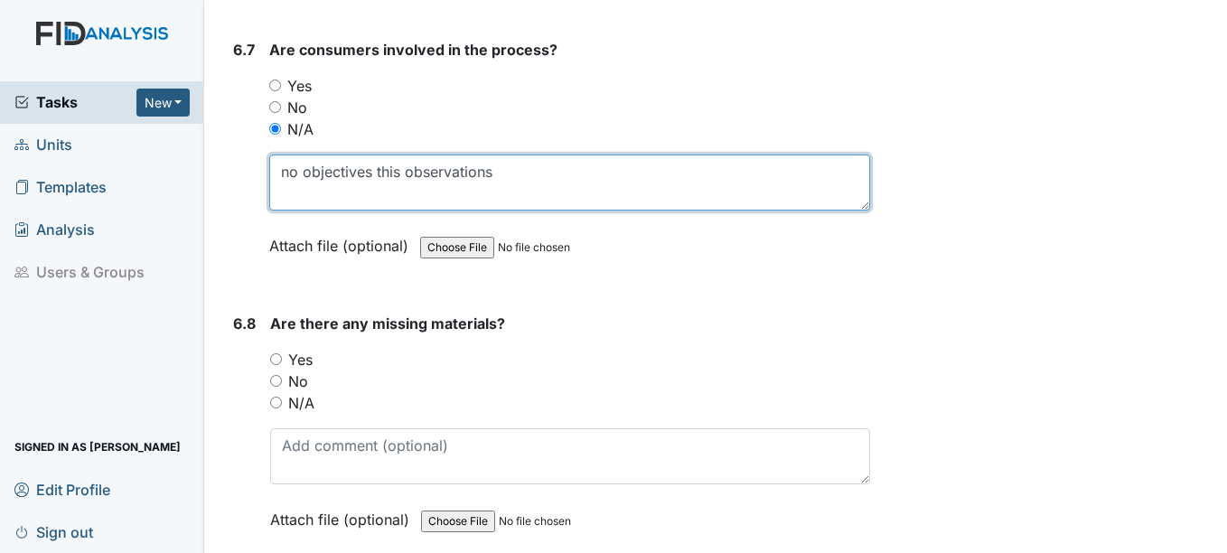
scroll to position [12014, 0]
type textarea "no objectives this observations"
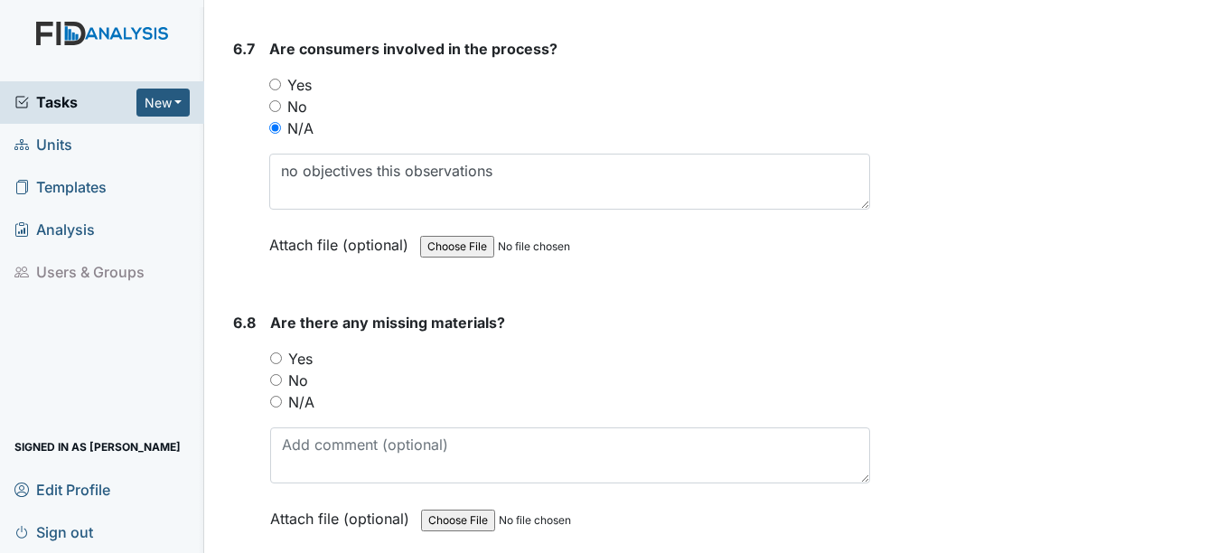
click at [276, 402] on input "N/A" at bounding box center [276, 402] width 12 height 12
radio input "true"
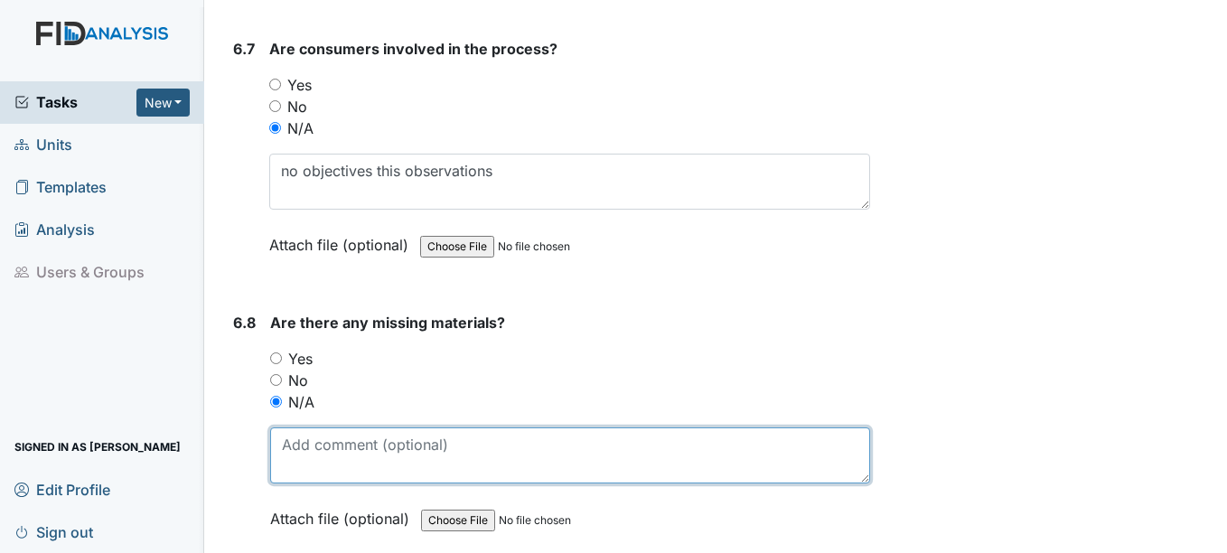
click at [313, 461] on textarea at bounding box center [569, 455] width 599 height 56
paste textarea "no objectives this observations"
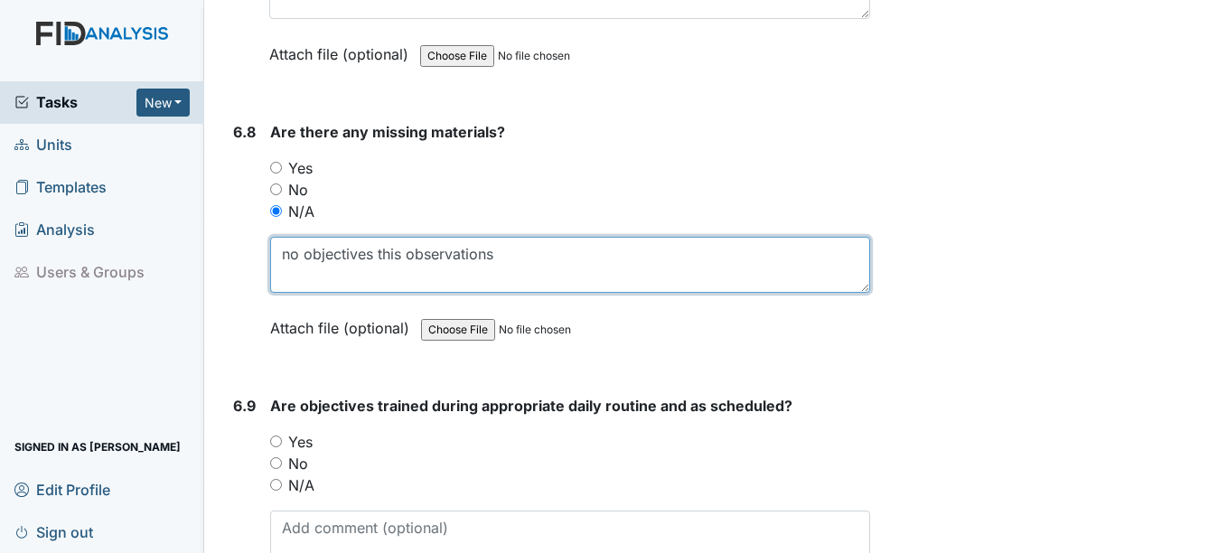
scroll to position [12285, 0]
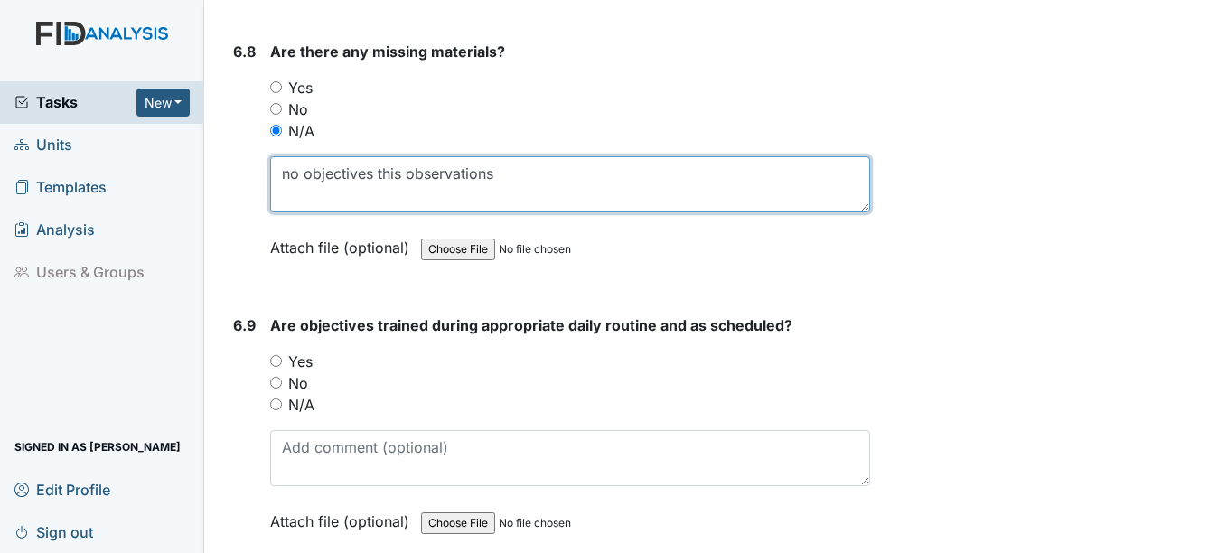
type textarea "no objectives this observations"
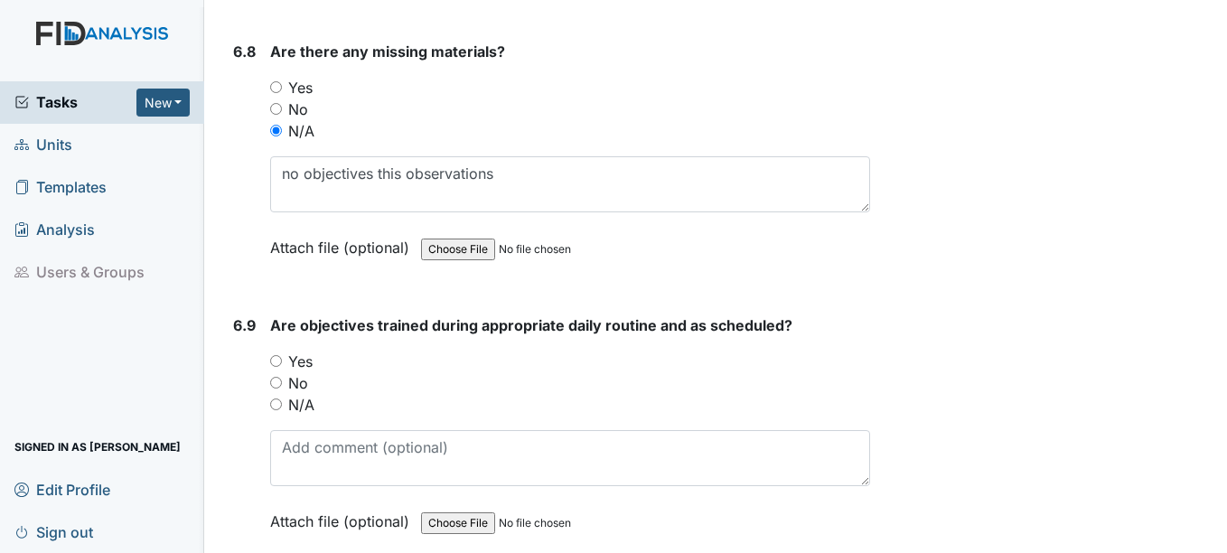
click at [281, 405] on input "N/A" at bounding box center [276, 404] width 12 height 12
radio input "true"
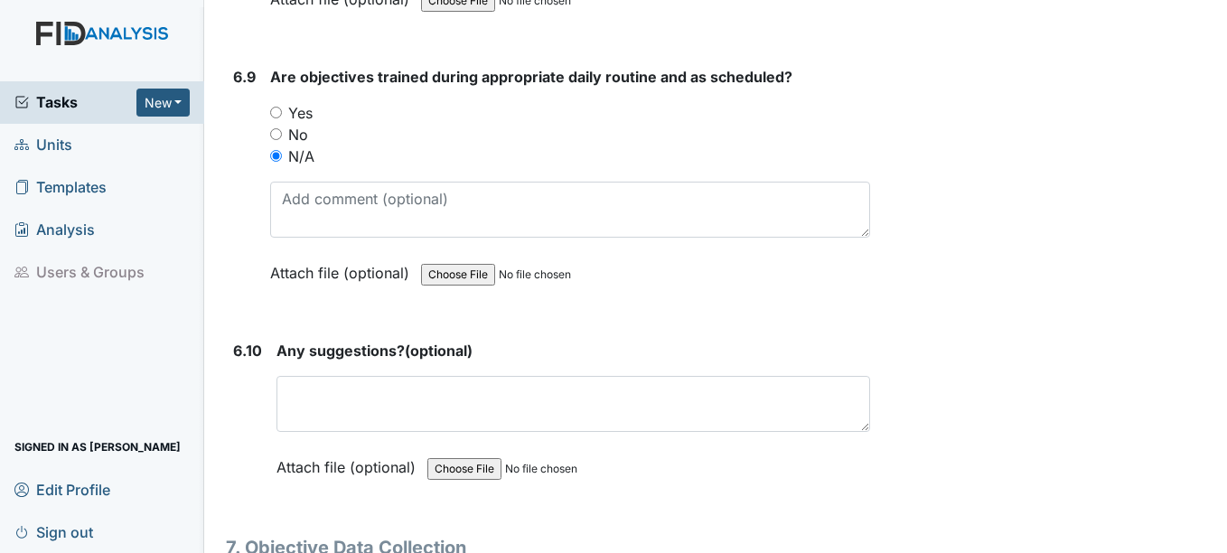
scroll to position [12556, 0]
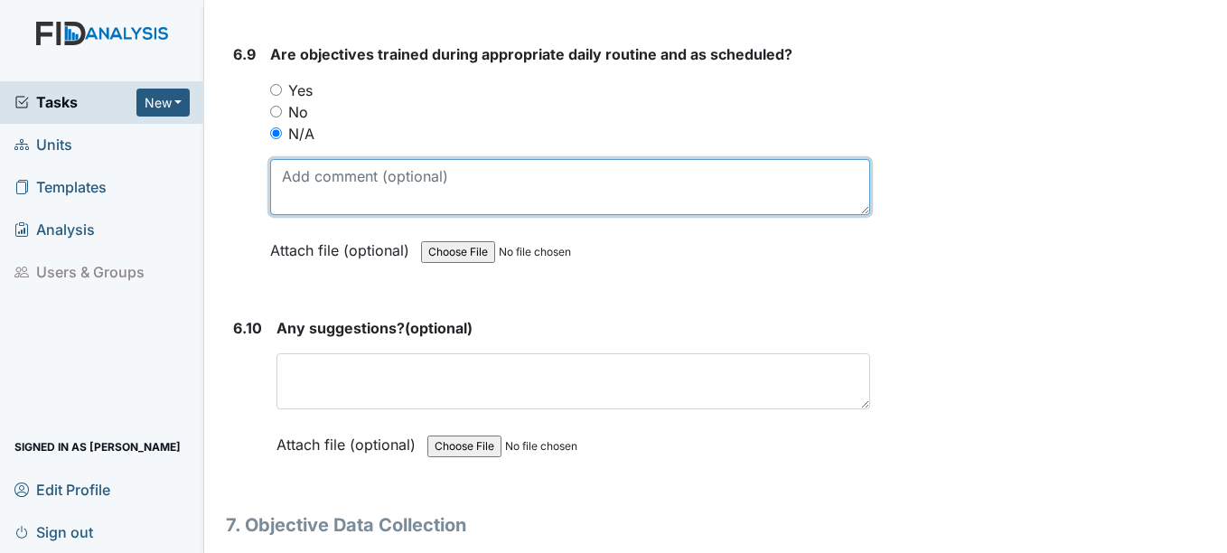
click at [322, 187] on textarea at bounding box center [569, 187] width 599 height 56
paste textarea "no objectives this observations"
type textarea "no objectives this observations"
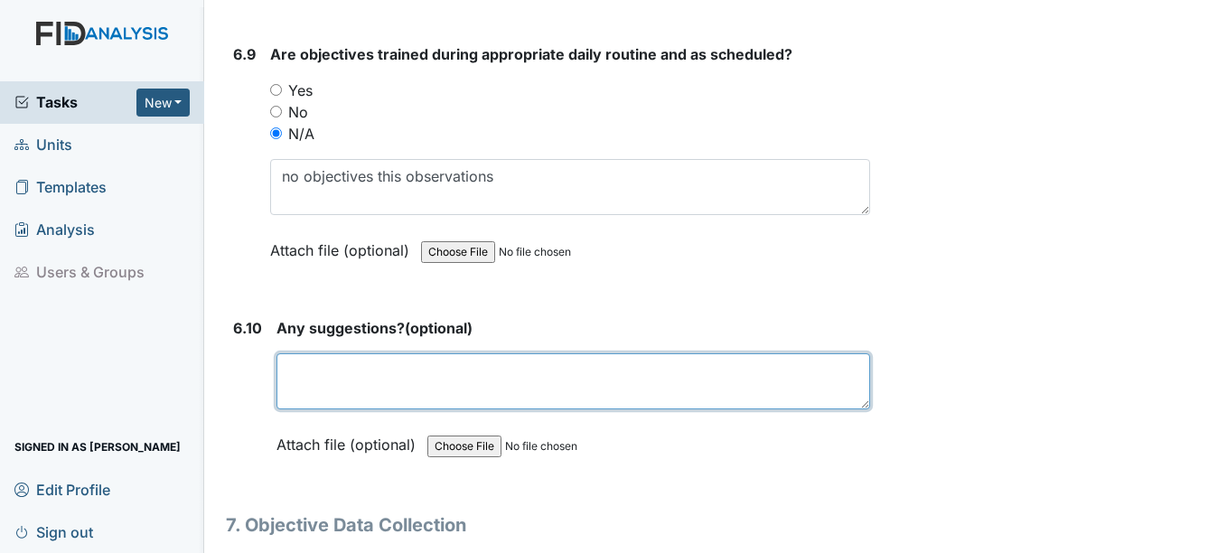
click at [340, 381] on textarea at bounding box center [572, 381] width 593 height 56
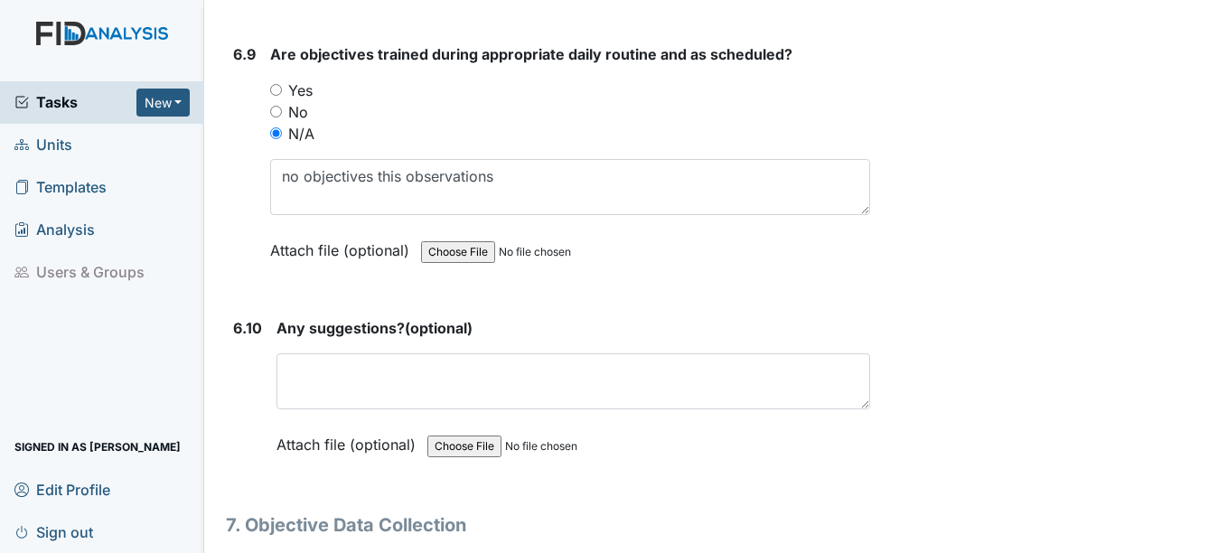
drag, startPoint x: 340, startPoint y: 380, endPoint x: 885, endPoint y: 161, distance: 588.1
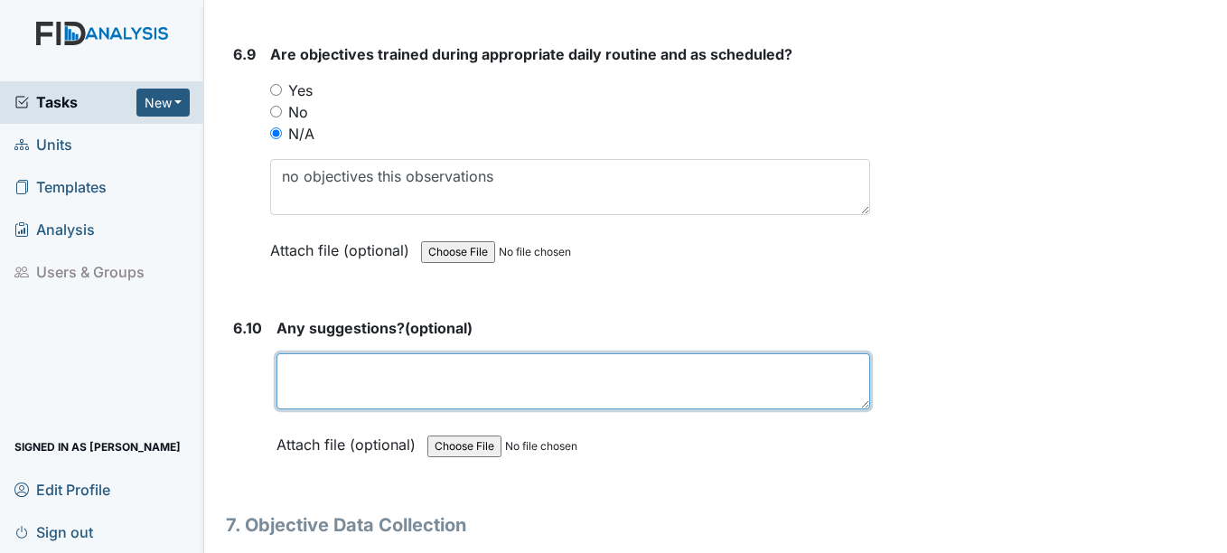
click at [404, 398] on textarea at bounding box center [572, 381] width 593 height 56
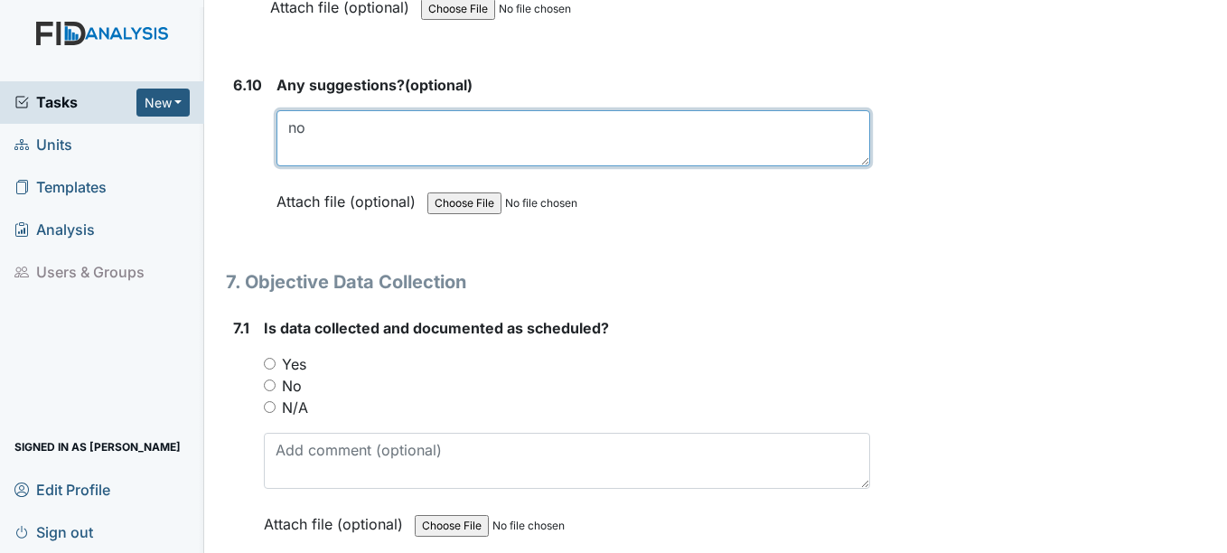
scroll to position [12827, 0]
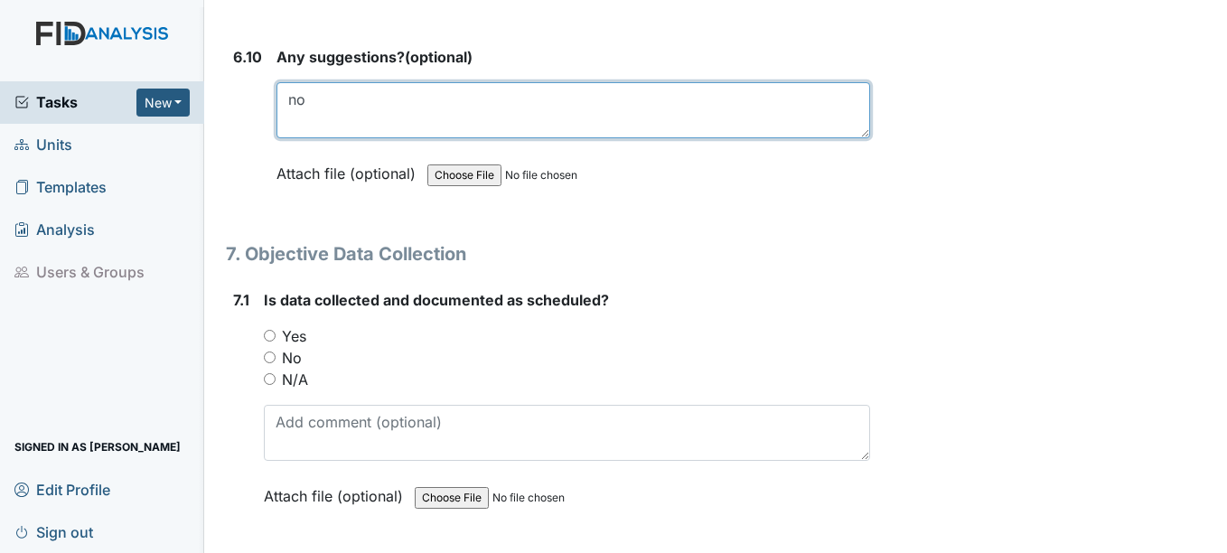
type textarea "no"
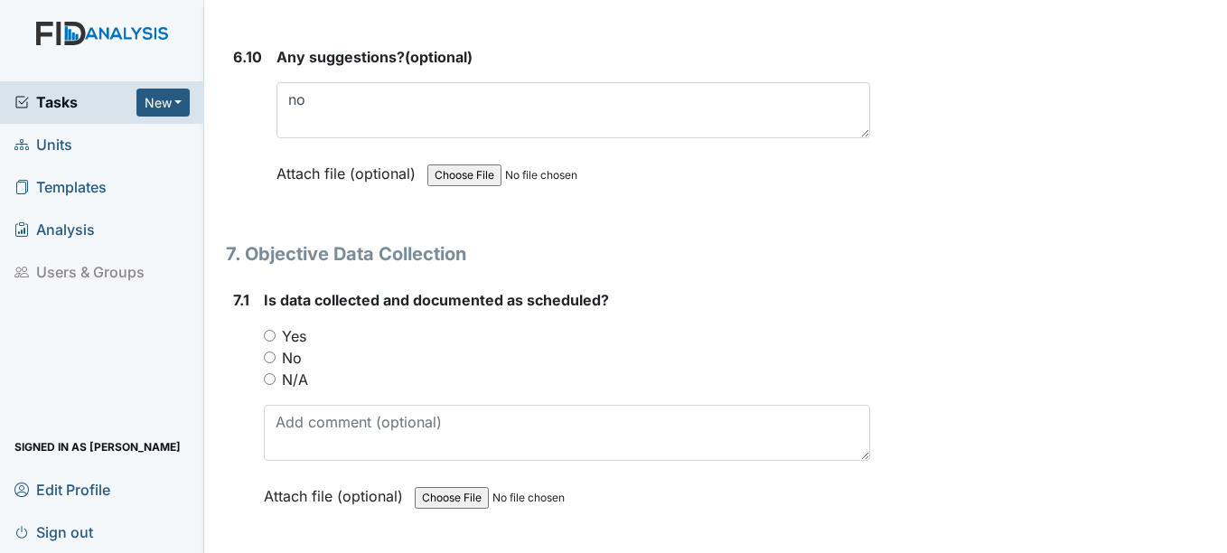
click at [268, 378] on input "N/A" at bounding box center [270, 379] width 12 height 12
radio input "true"
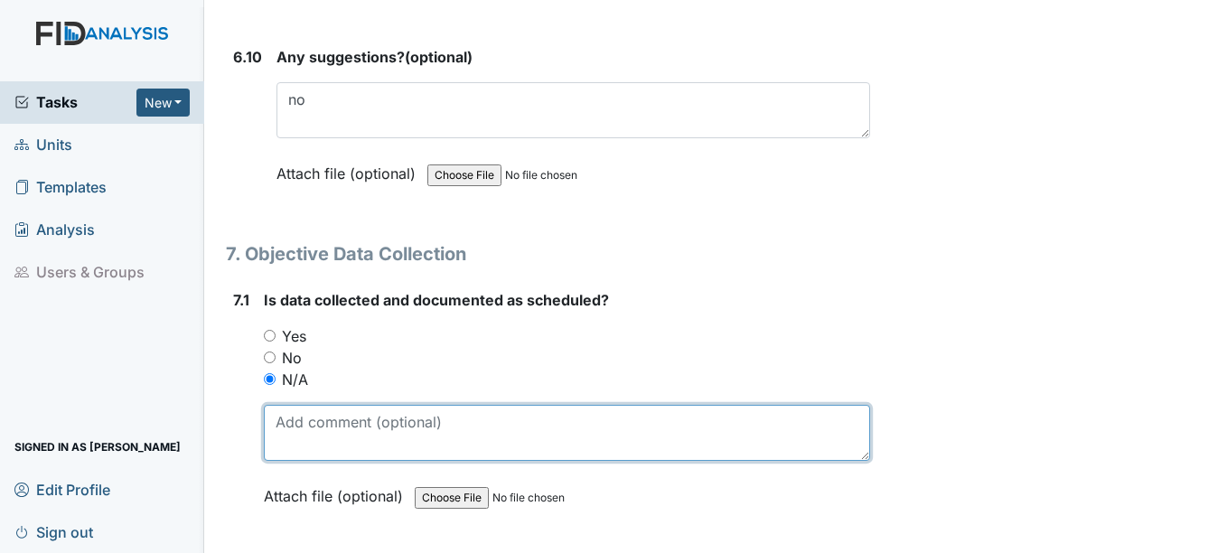
click at [296, 435] on textarea at bounding box center [566, 433] width 605 height 56
paste textarea "no objectives this observations"
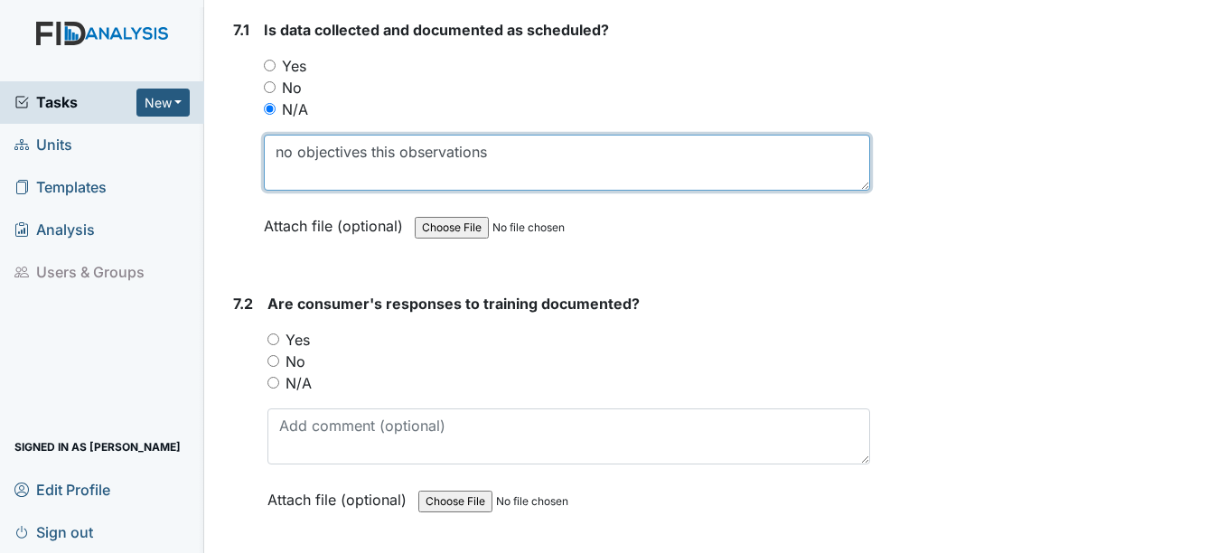
scroll to position [13098, 0]
type textarea "no objectives this observations"
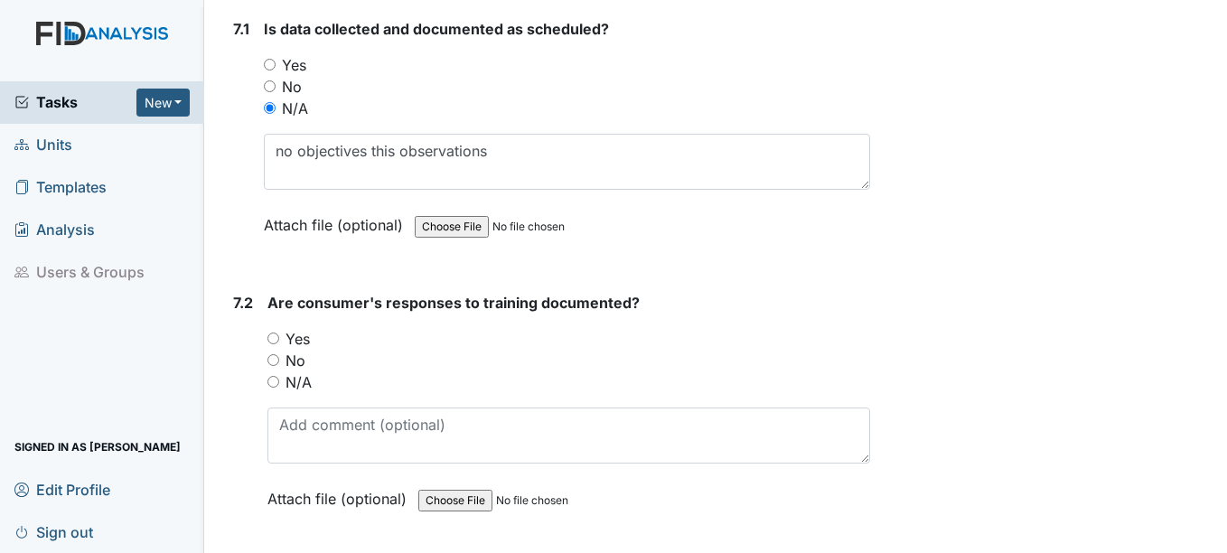
click at [276, 381] on input "N/A" at bounding box center [273, 382] width 12 height 12
radio input "true"
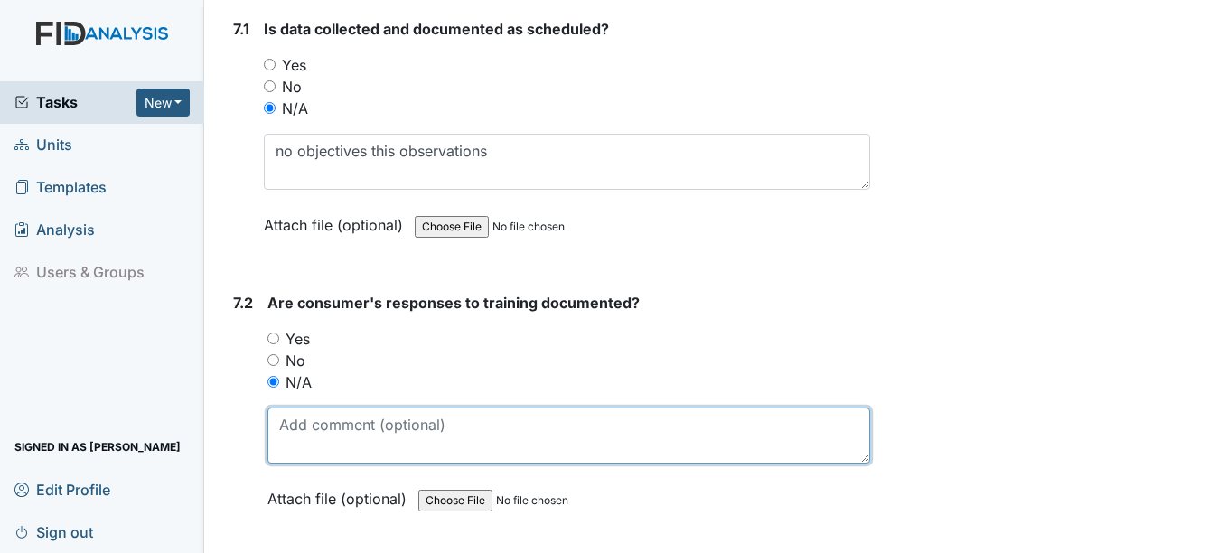
click at [307, 444] on textarea at bounding box center [568, 435] width 602 height 56
paste textarea "no objectives this observations"
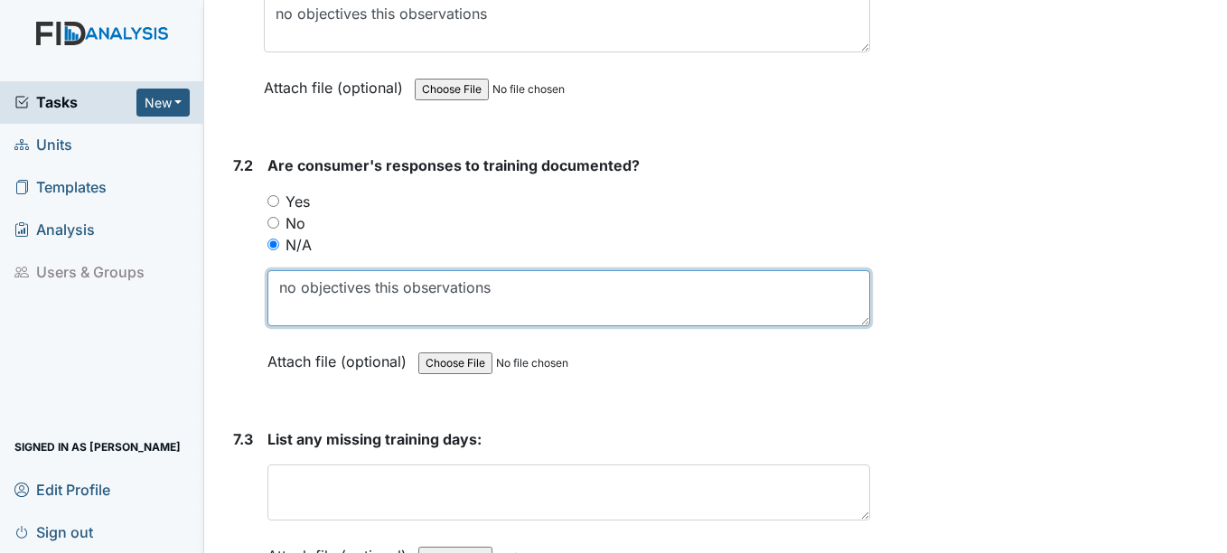
scroll to position [13369, 0]
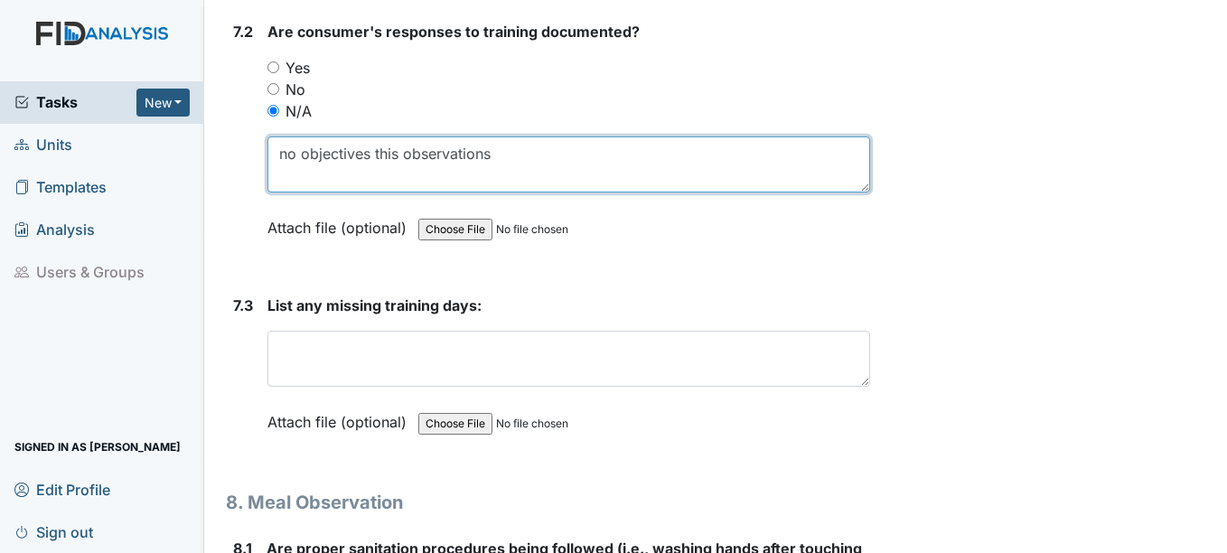
type textarea "no objectives this observations"
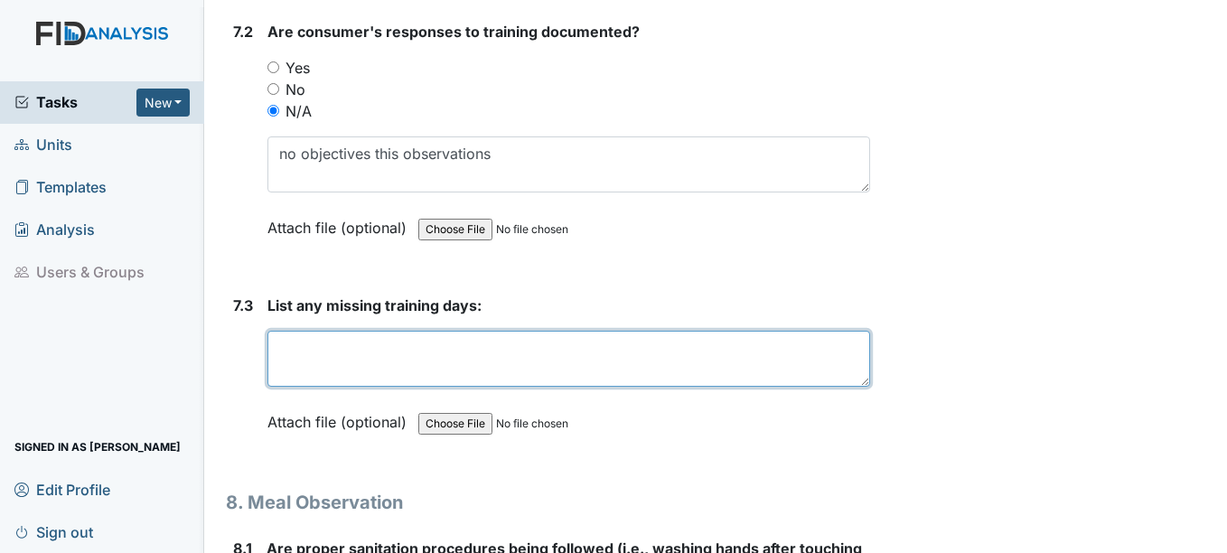
click at [310, 351] on textarea at bounding box center [568, 359] width 602 height 56
paste textarea "no objectives this observations"
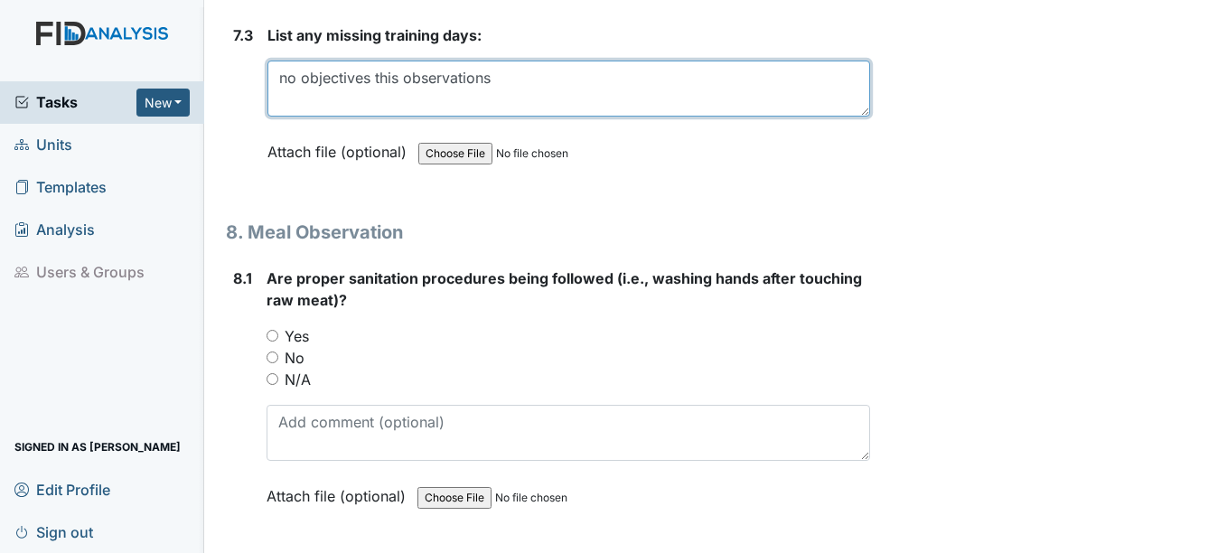
scroll to position [13640, 0]
type textarea "no objectives this observations"
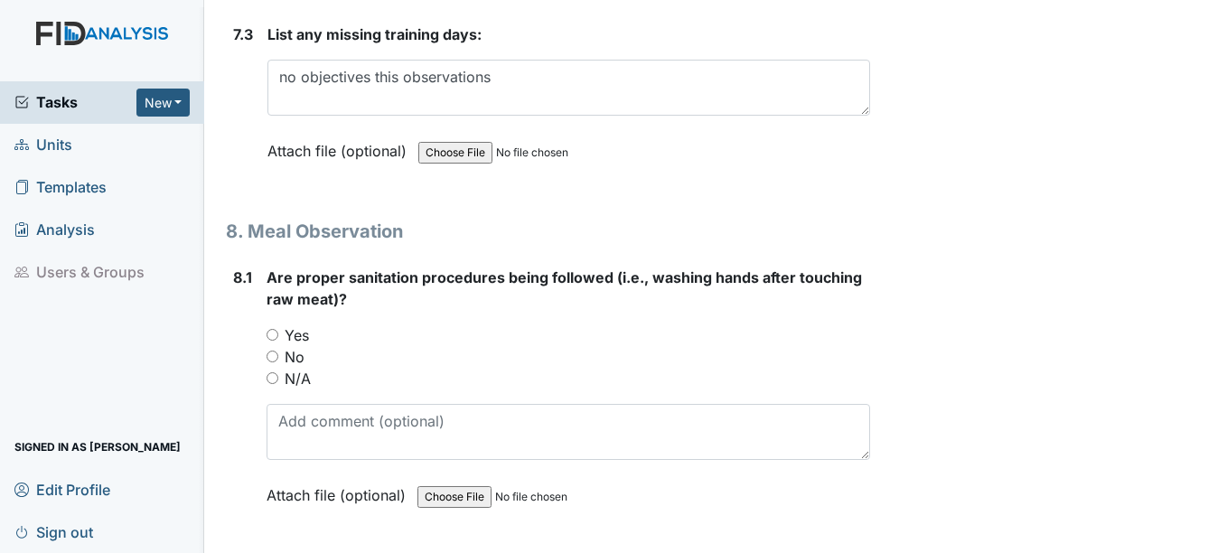
click at [274, 333] on input "Yes" at bounding box center [272, 335] width 12 height 12
radio input "true"
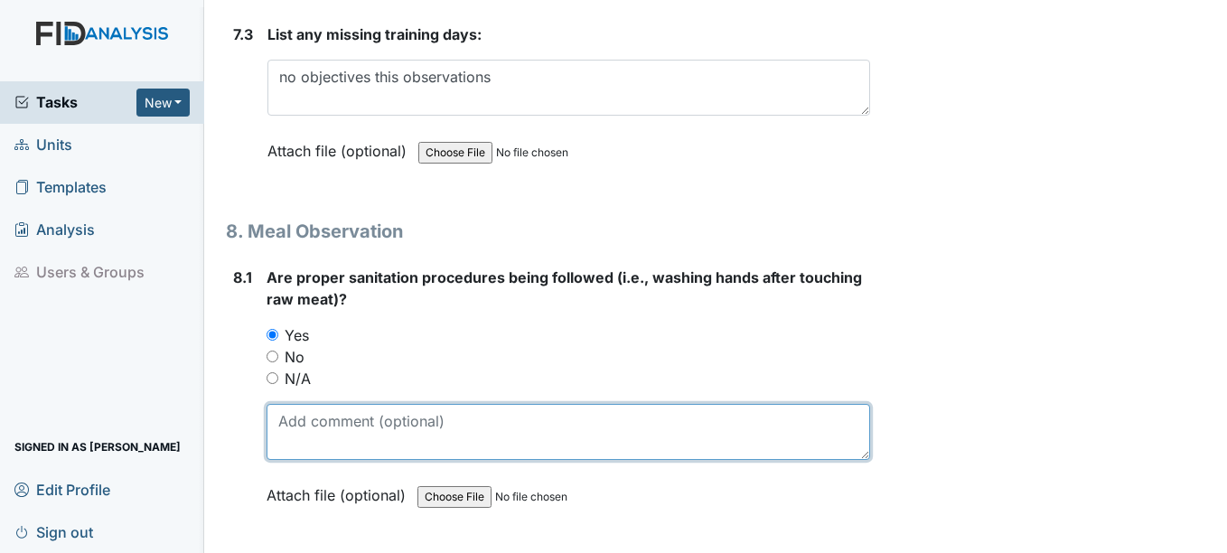
click at [298, 433] on textarea at bounding box center [567, 432] width 603 height 56
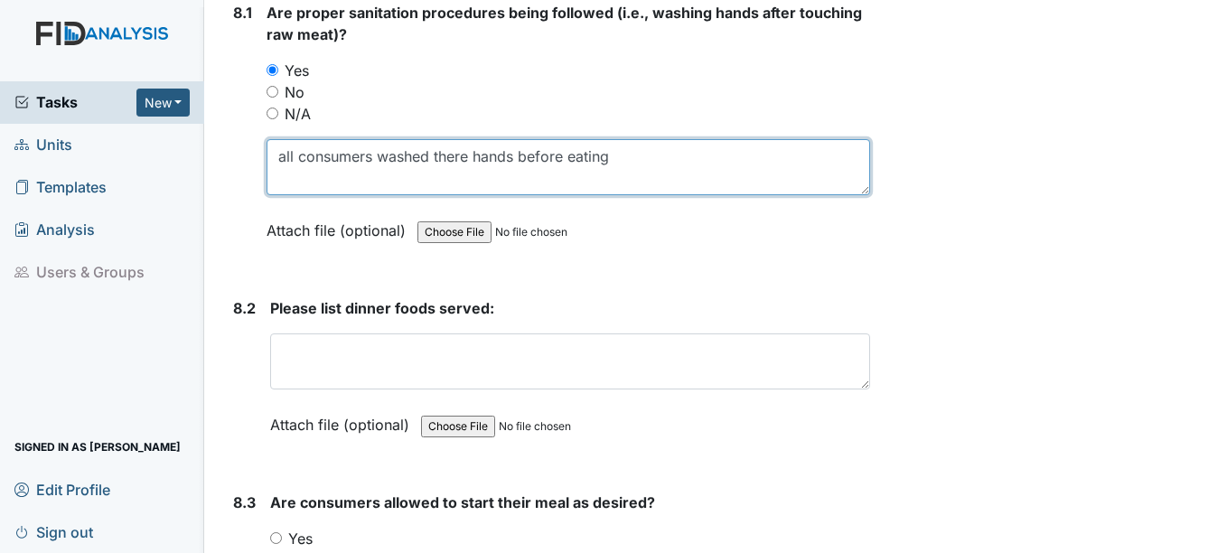
scroll to position [13911, 0]
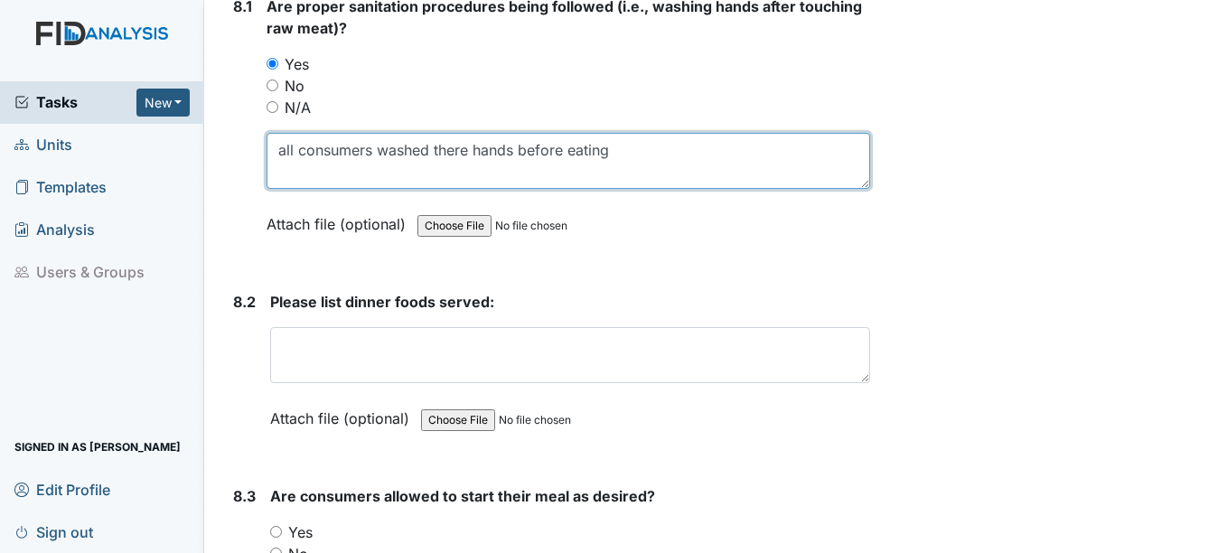
type textarea "all consumers washed there hands before eating"
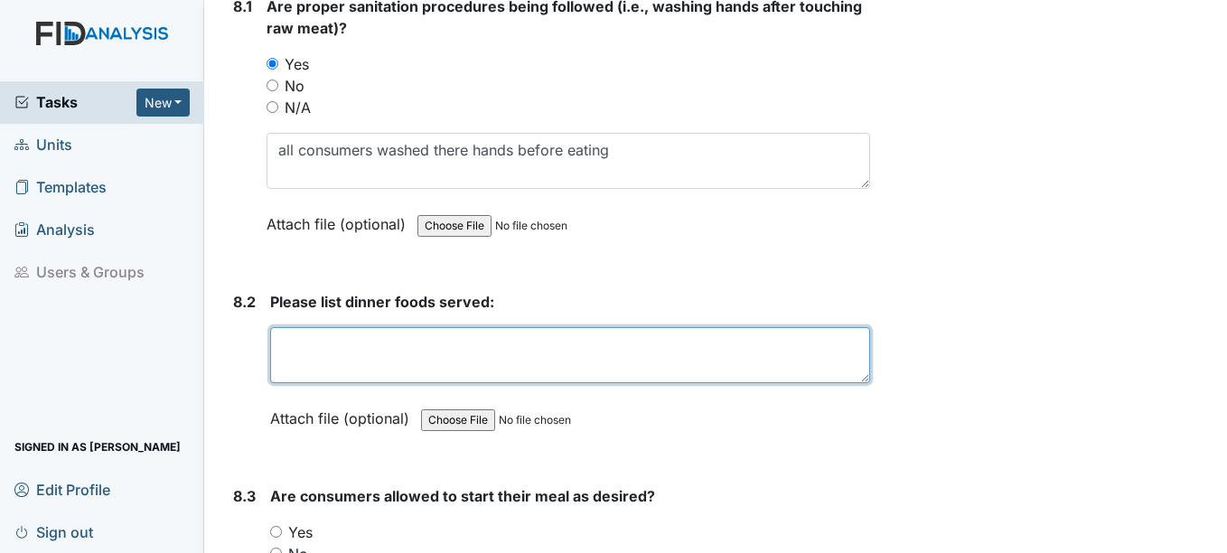
click at [289, 353] on textarea at bounding box center [569, 355] width 599 height 56
click at [414, 346] on textarea "salmon patties, carriots," at bounding box center [569, 355] width 599 height 56
click at [469, 350] on textarea "salmon patties, carrots," at bounding box center [569, 355] width 599 height 56
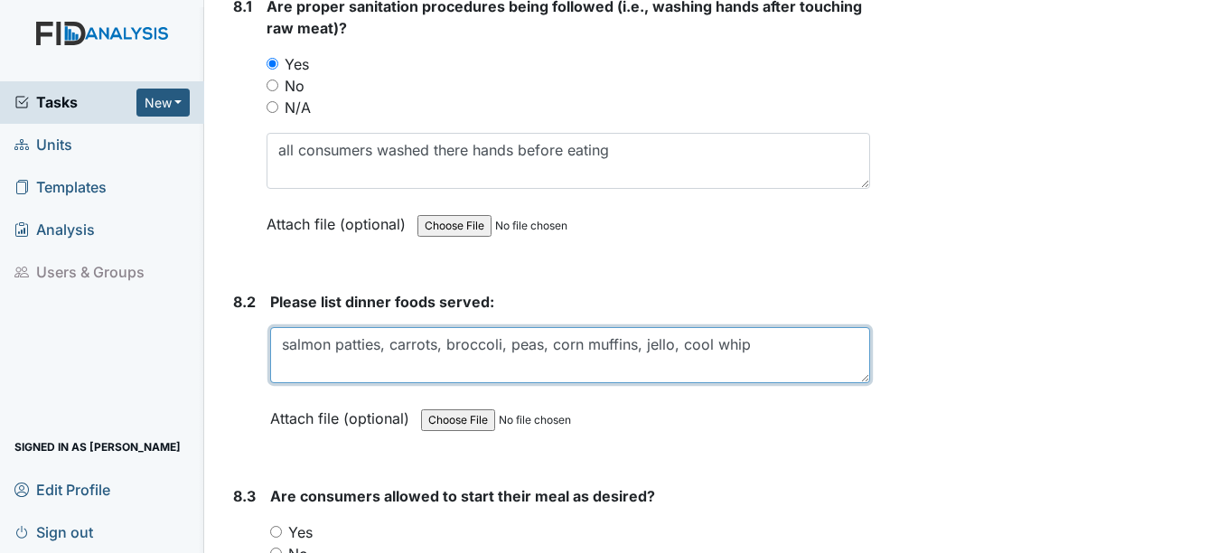
click at [659, 345] on textarea "salmon patties, carrots, broccoli, peas, corn muffins, jello, cool whip" at bounding box center [569, 355] width 599 height 56
click at [766, 345] on textarea "salmon patties, carrots, broccoli, peas, corn muffins, Jello, cool whip" at bounding box center [569, 355] width 599 height 56
click at [357, 366] on textarea "salmon patties, carrots, broccoli, peas, corn muffins, Jello, cool whip, salt pe" at bounding box center [569, 355] width 599 height 56
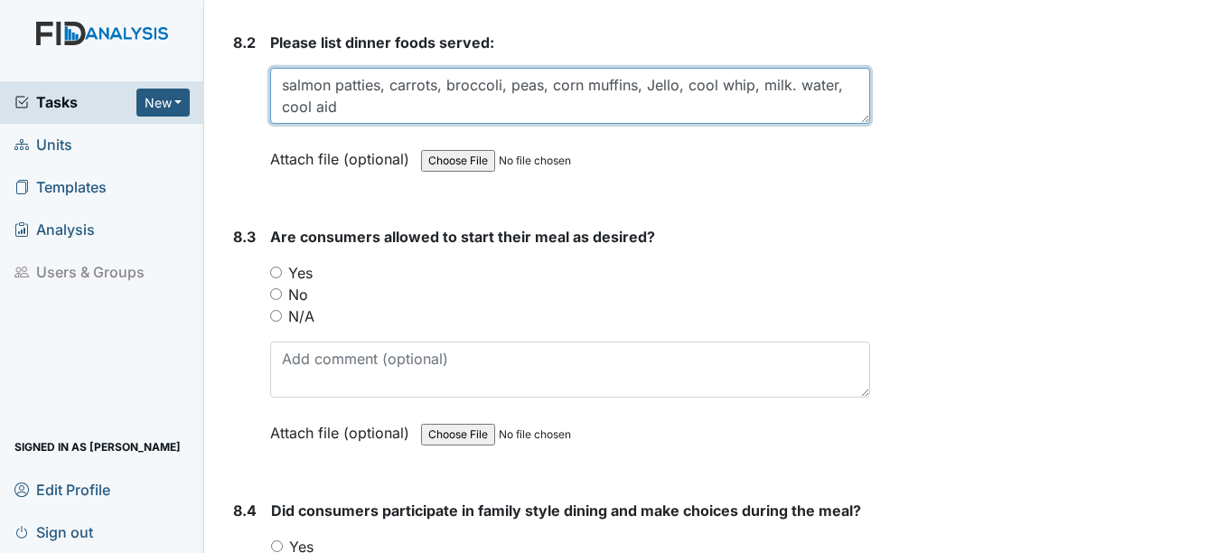
scroll to position [14182, 0]
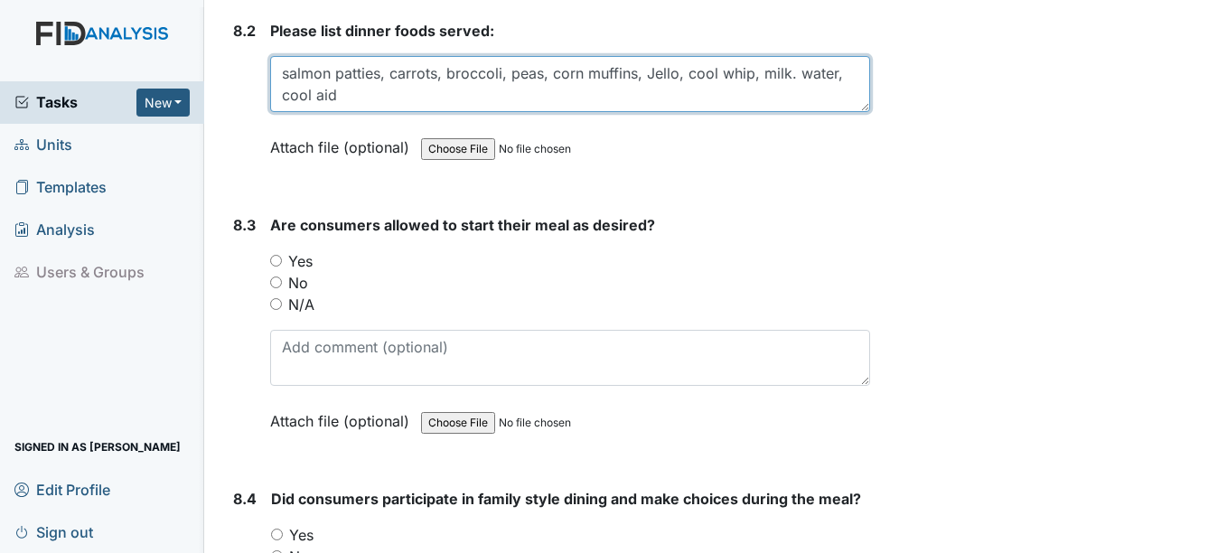
type textarea "salmon patties, carrots, broccoli, peas, corn muffins, Jello, cool whip, milk. …"
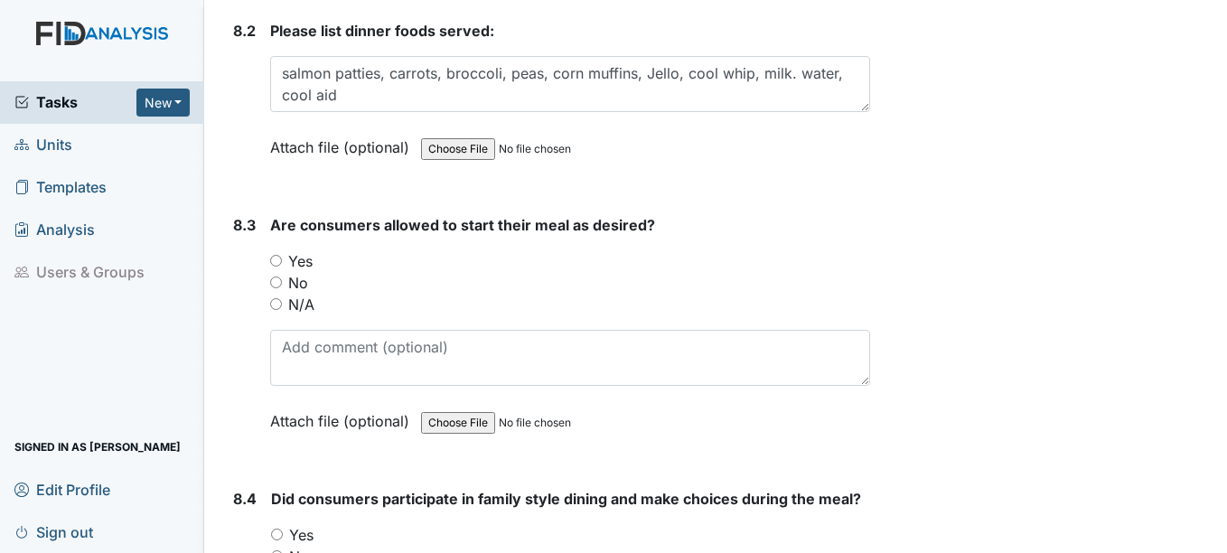
click at [276, 261] on input "Yes" at bounding box center [276, 261] width 12 height 12
radio input "true"
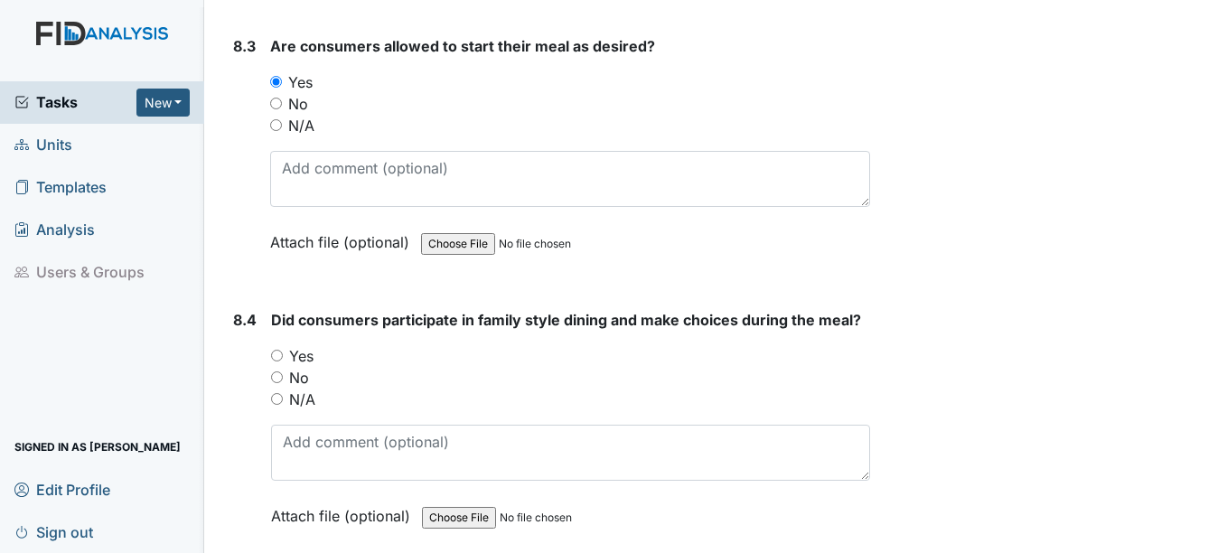
scroll to position [14363, 0]
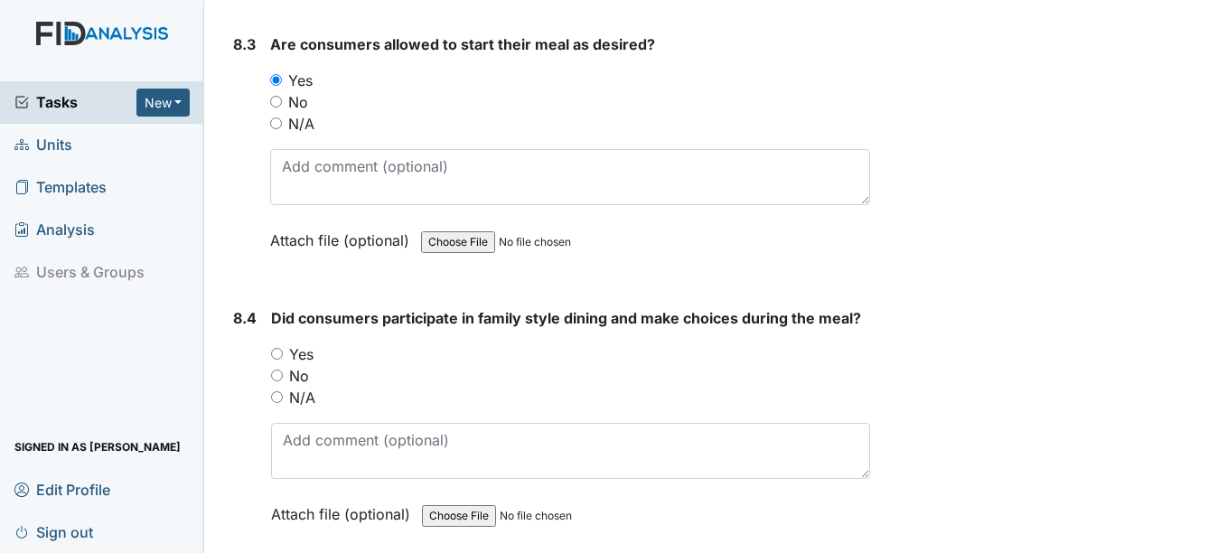
click at [280, 354] on input "Yes" at bounding box center [277, 354] width 12 height 12
radio input "true"
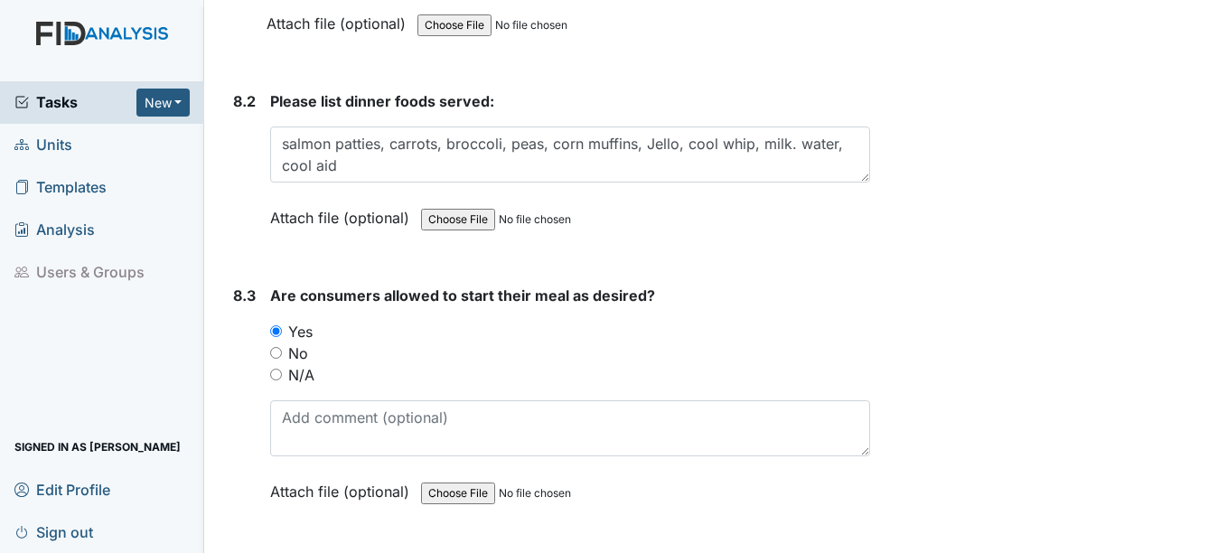
scroll to position [14092, 0]
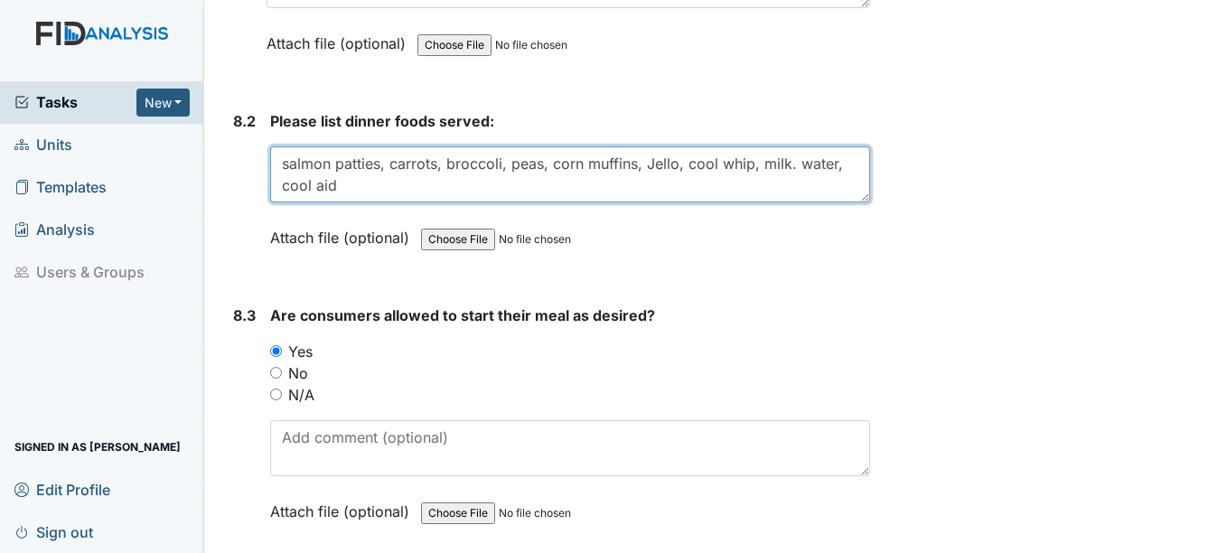
click at [360, 184] on textarea "salmon patties, carrots, broccoli, peas, corn muffins, Jello, cool whip, milk. …" at bounding box center [569, 174] width 599 height 56
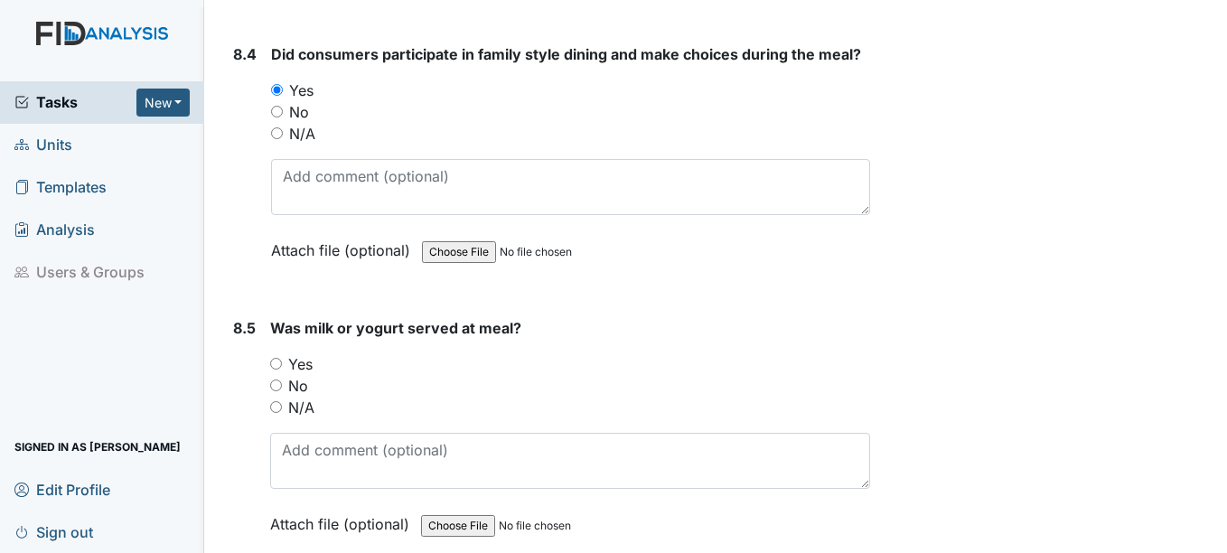
scroll to position [14634, 0]
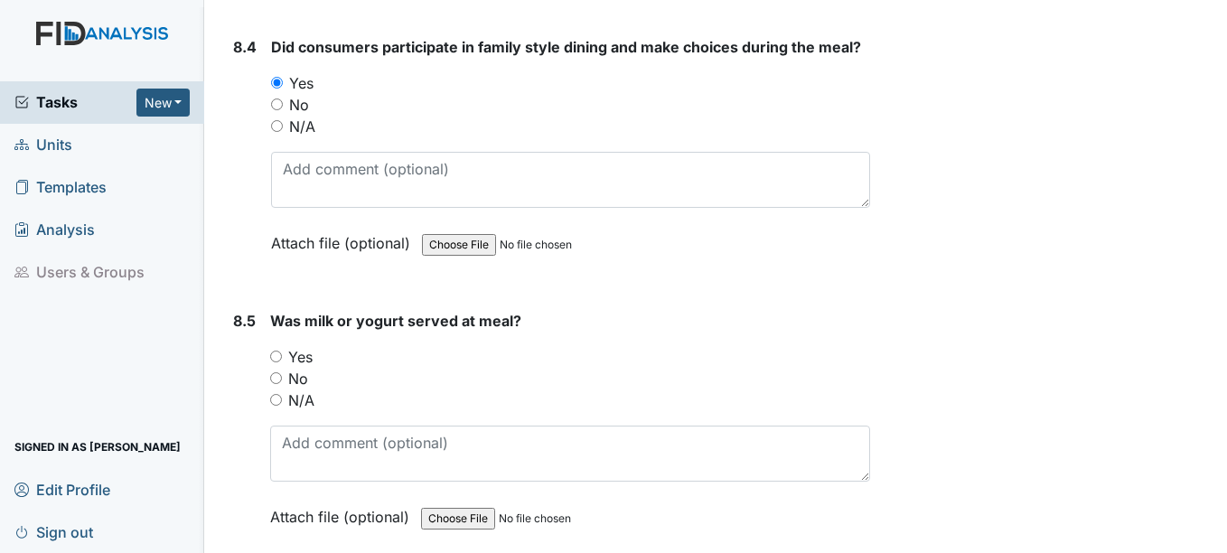
type textarea "salmon patties, carrots, broccoli, peas, corn muffins, Jello, cool whip, milk. …"
click at [276, 359] on input "Yes" at bounding box center [276, 356] width 12 height 12
radio input "true"
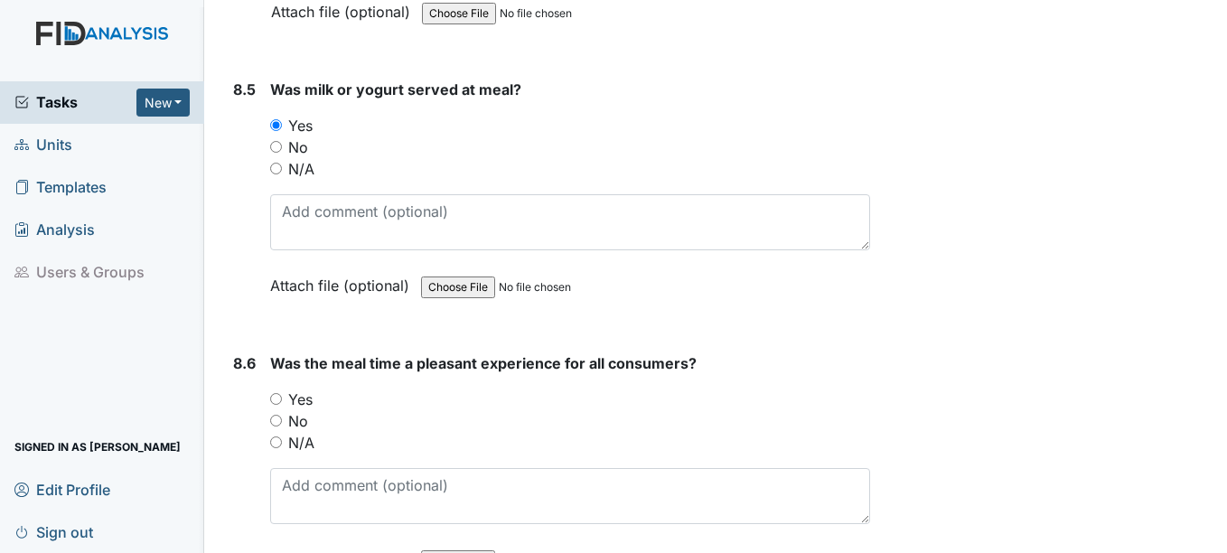
scroll to position [14905, 0]
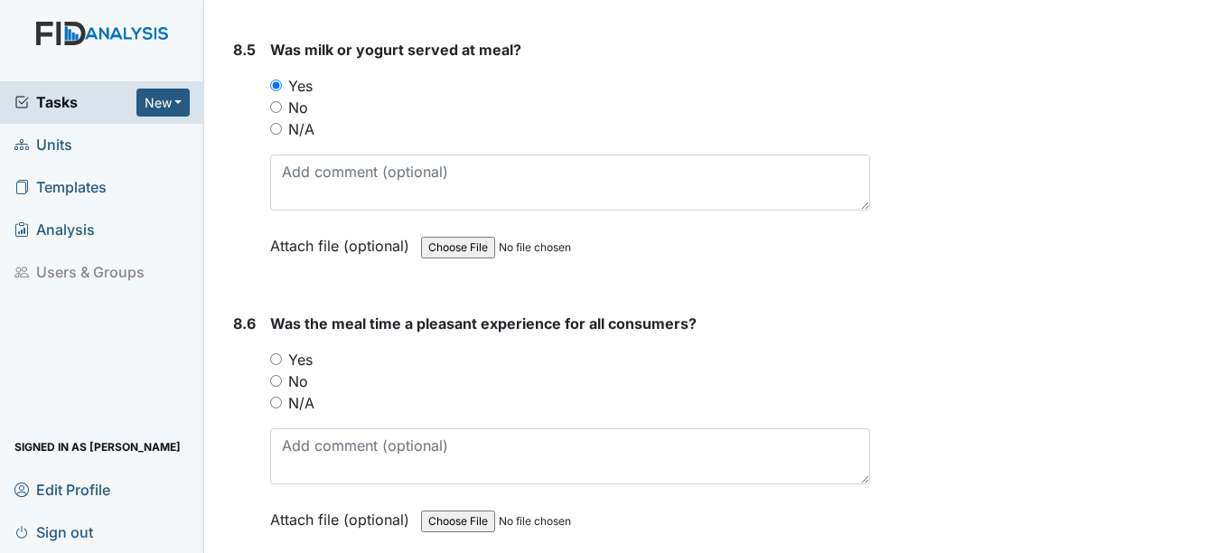
click at [276, 382] on input "No" at bounding box center [276, 381] width 12 height 12
radio input "true"
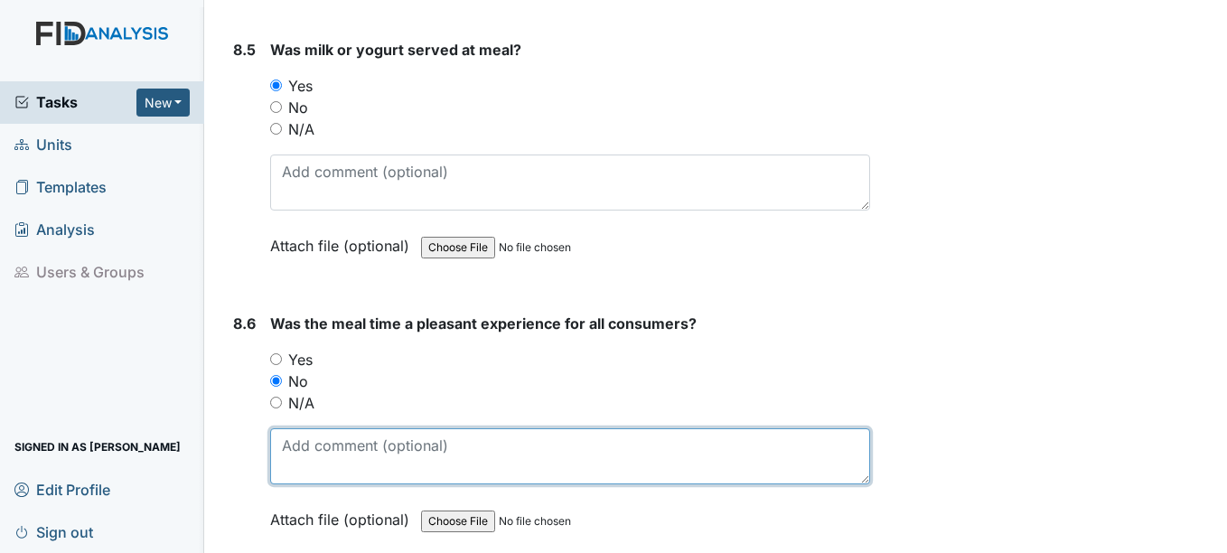
click at [285, 452] on textarea at bounding box center [569, 456] width 599 height 56
click at [681, 445] on textarea "consumers needed more redirection with cutting food, pasuing" at bounding box center [569, 456] width 599 height 56
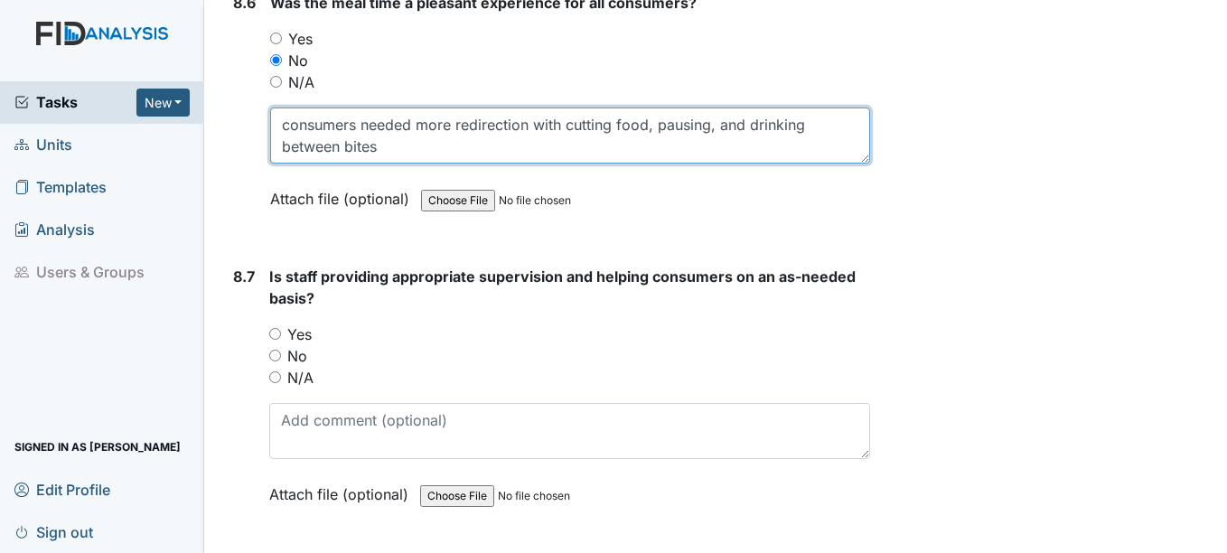
scroll to position [15266, 0]
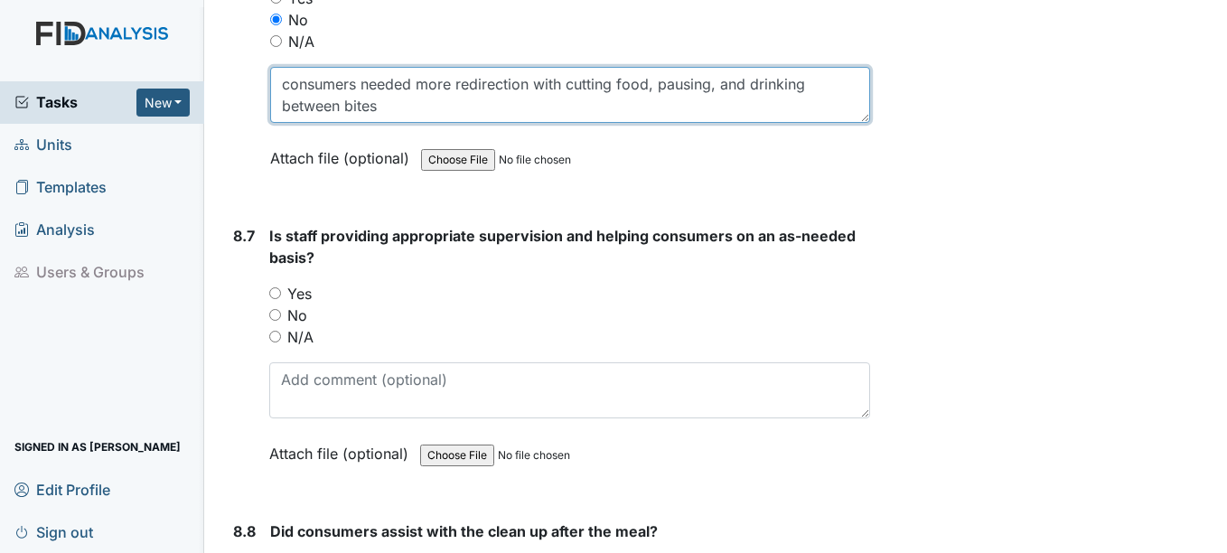
type textarea "consumers needed more redirection with cutting food, pausing, and drinking betw…"
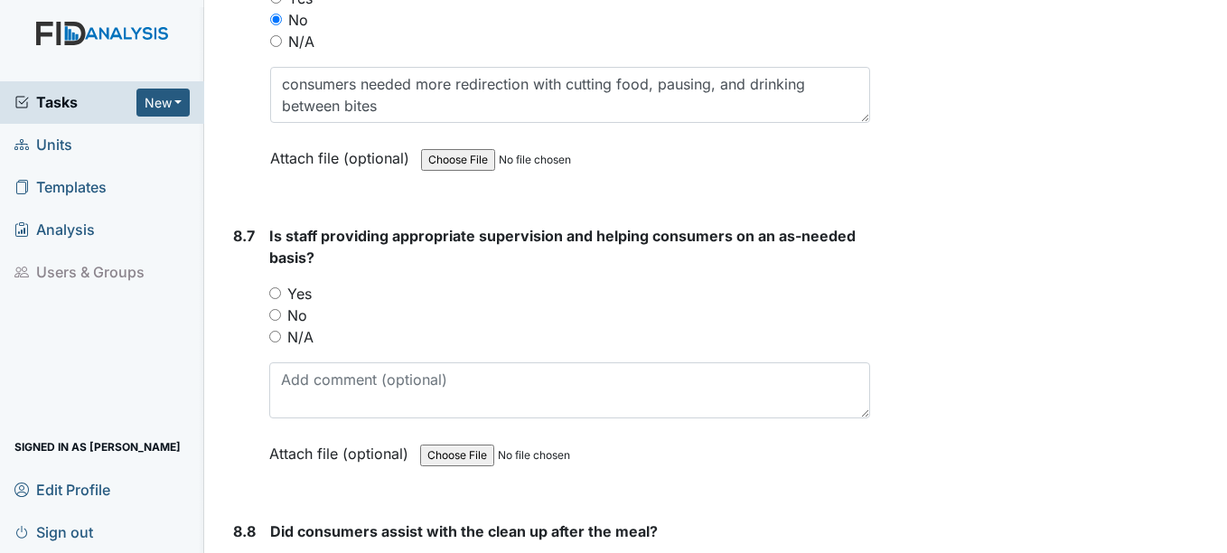
click at [275, 293] on input "Yes" at bounding box center [275, 293] width 12 height 12
radio input "true"
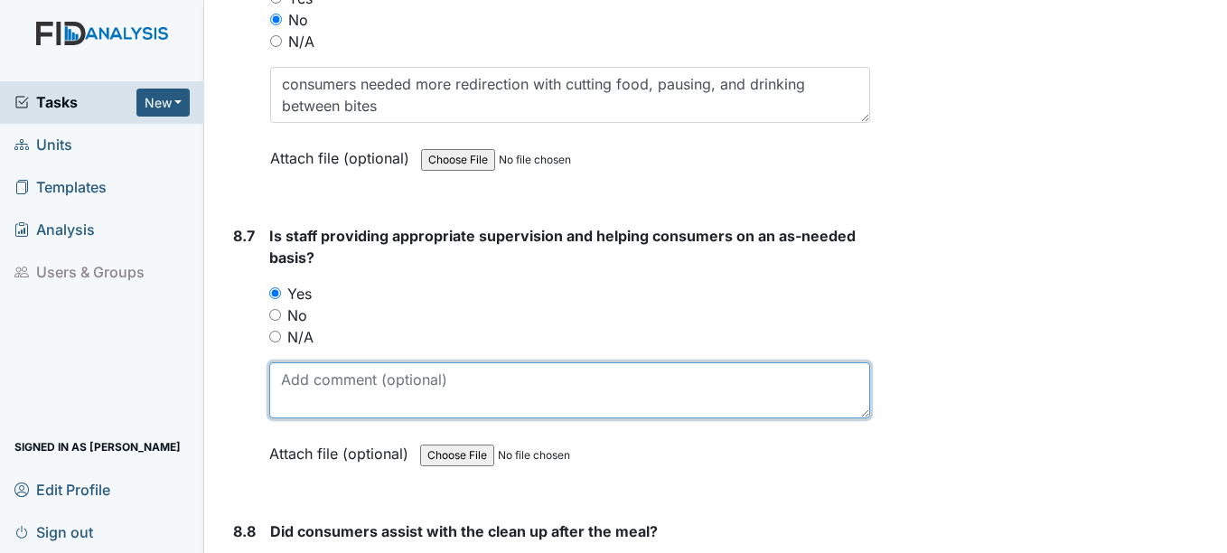
click at [285, 383] on textarea at bounding box center [569, 390] width 600 height 56
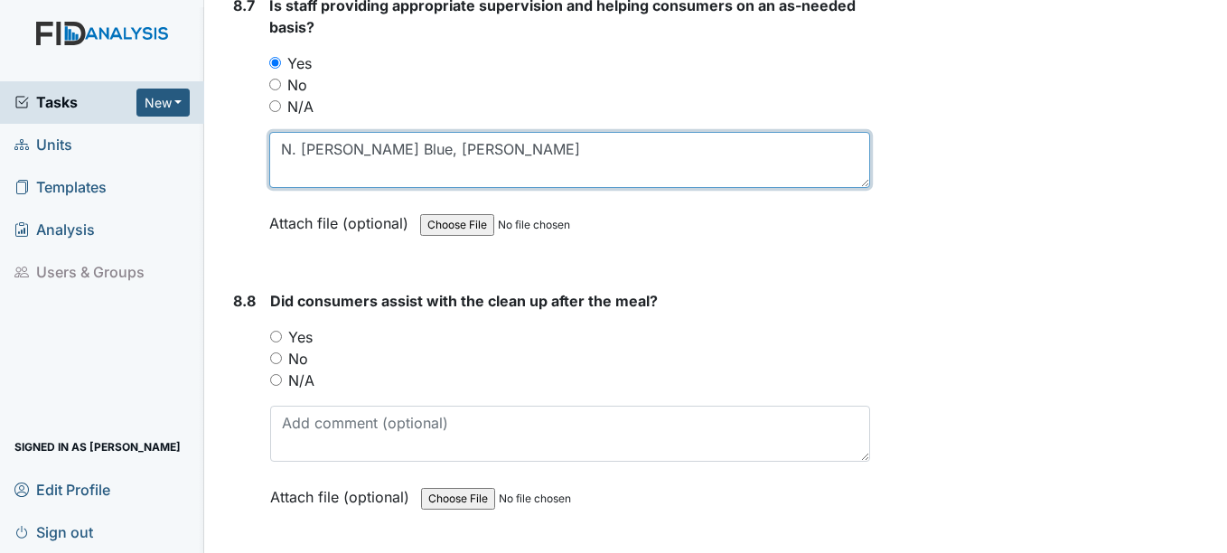
scroll to position [15537, 0]
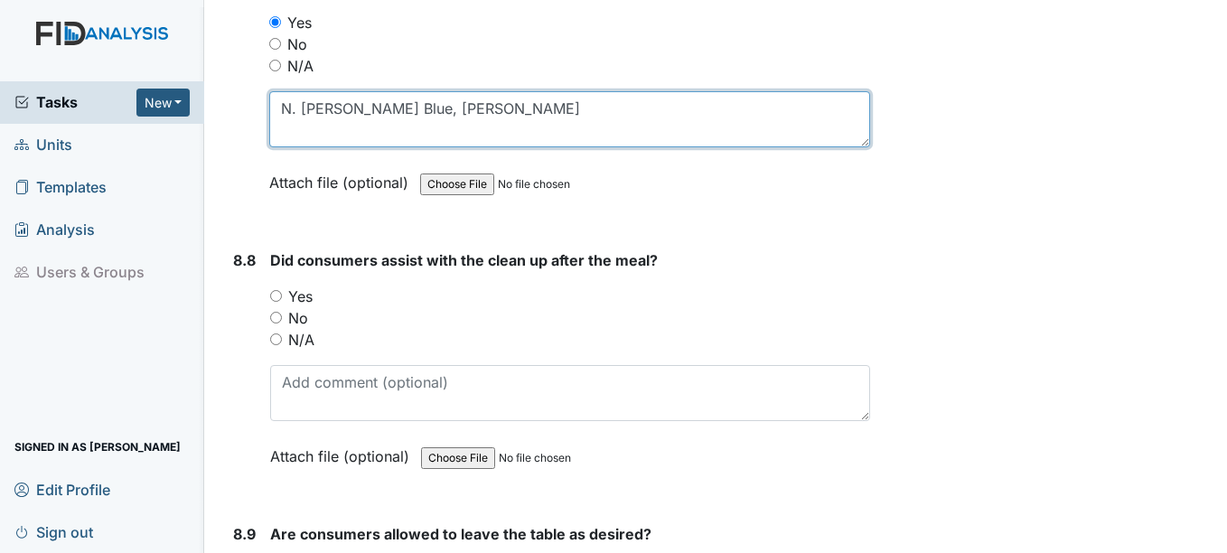
type textarea "N. [PERSON_NAME] Blue, [PERSON_NAME]"
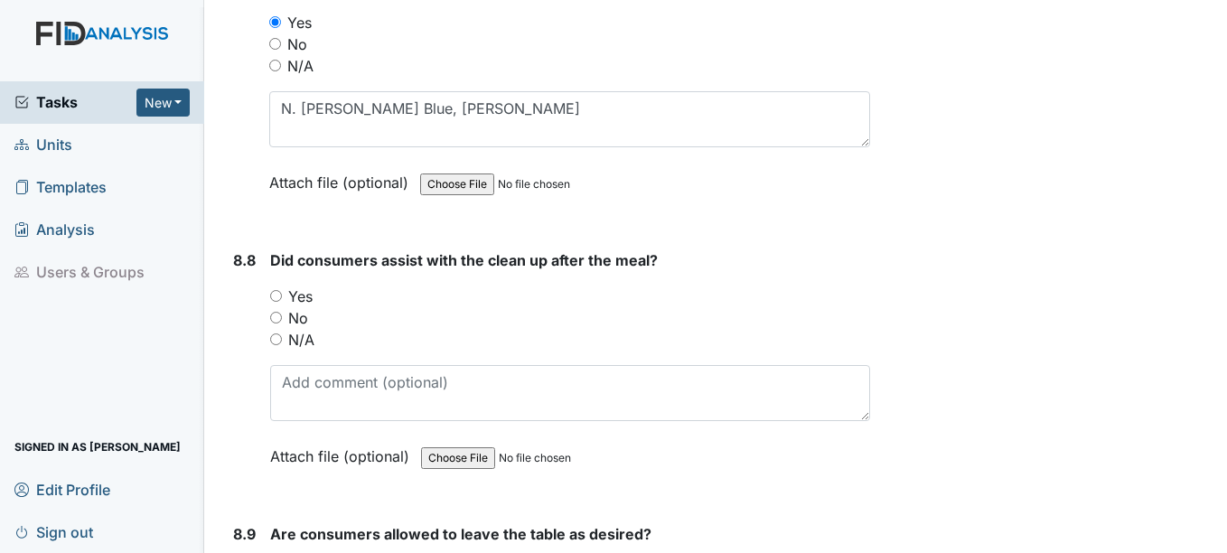
click at [275, 291] on input "Yes" at bounding box center [276, 296] width 12 height 12
radio input "true"
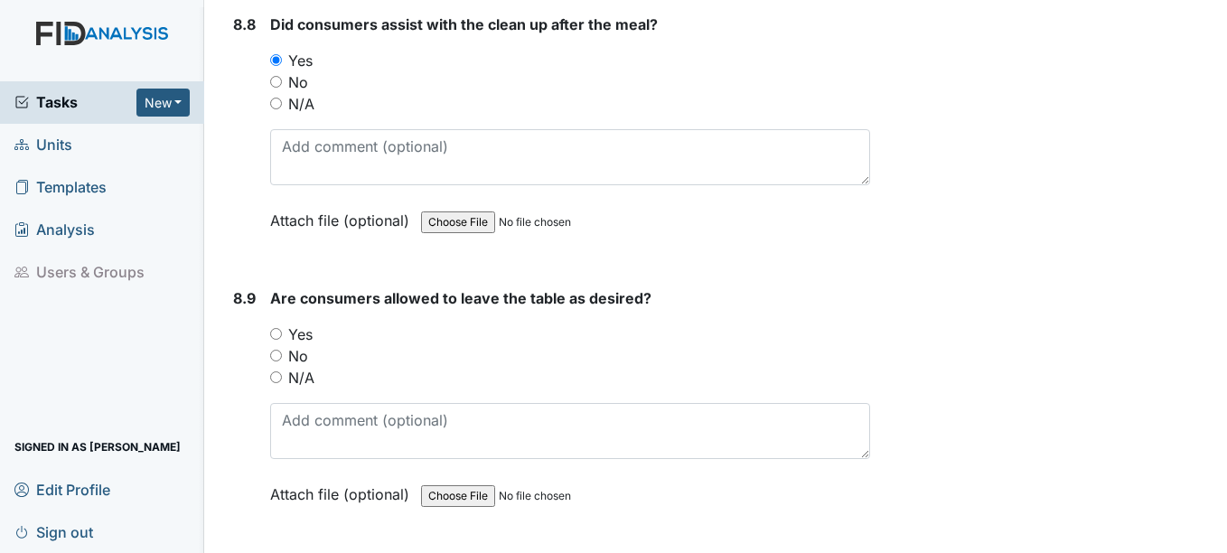
scroll to position [15808, 0]
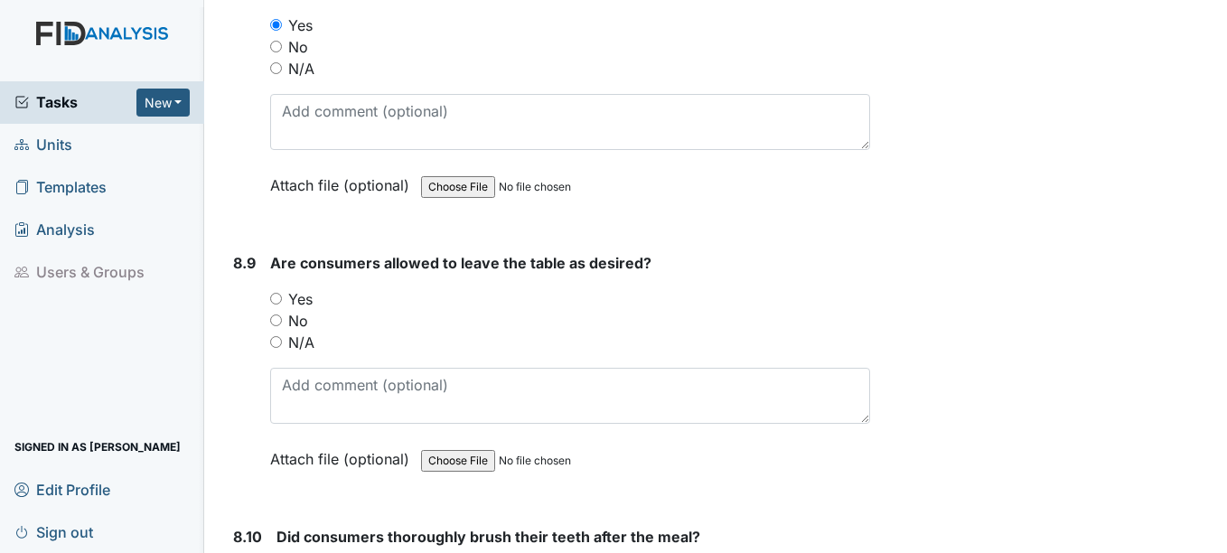
click at [278, 295] on input "Yes" at bounding box center [276, 299] width 12 height 12
radio input "true"
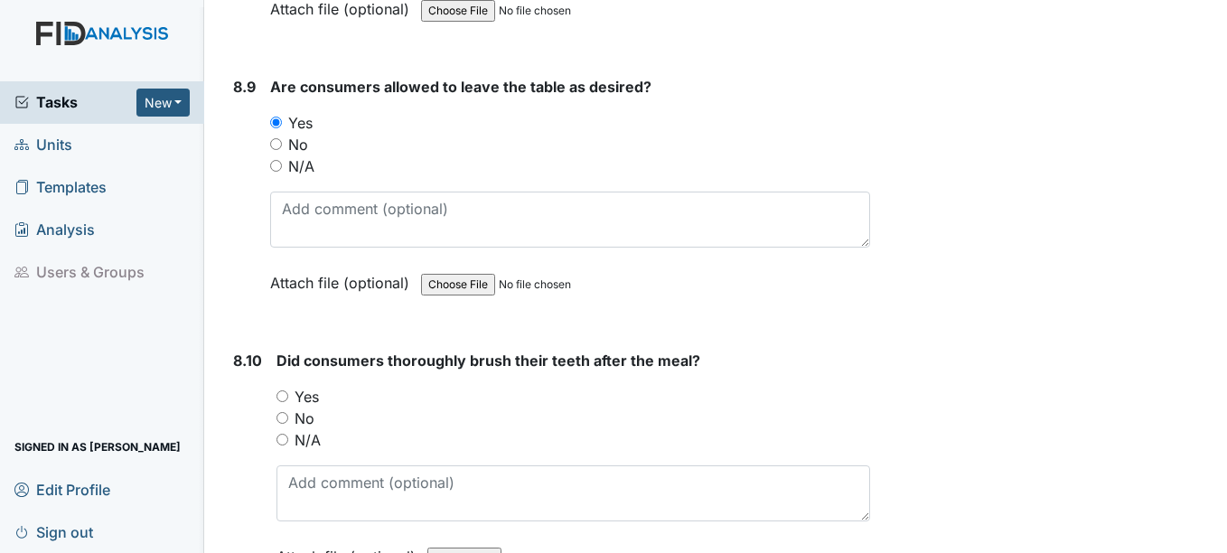
scroll to position [15989, 0]
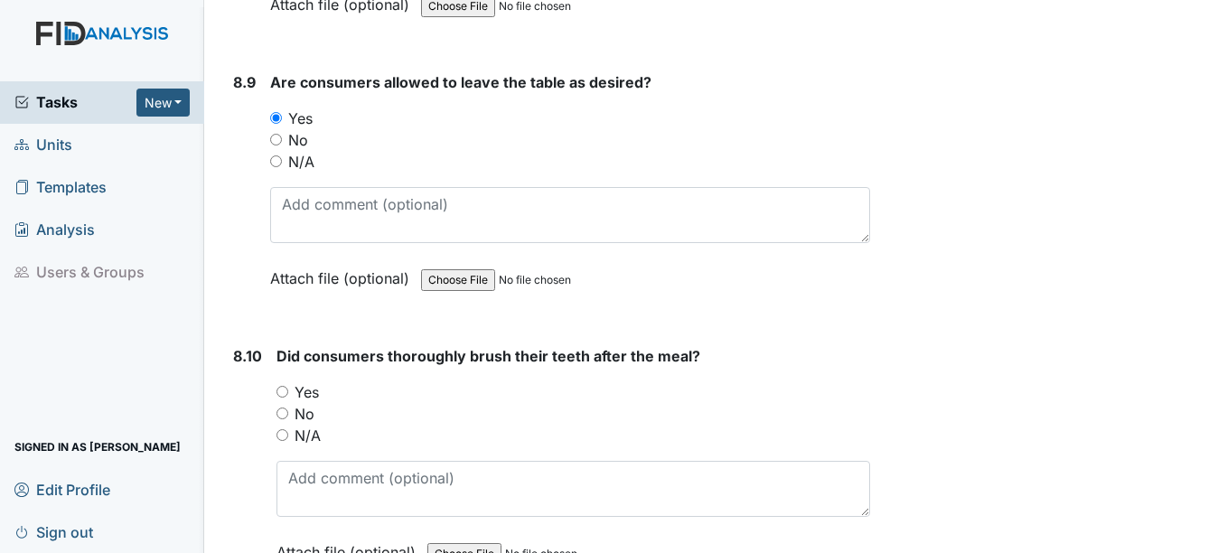
click at [284, 388] on input "Yes" at bounding box center [282, 392] width 12 height 12
radio input "true"
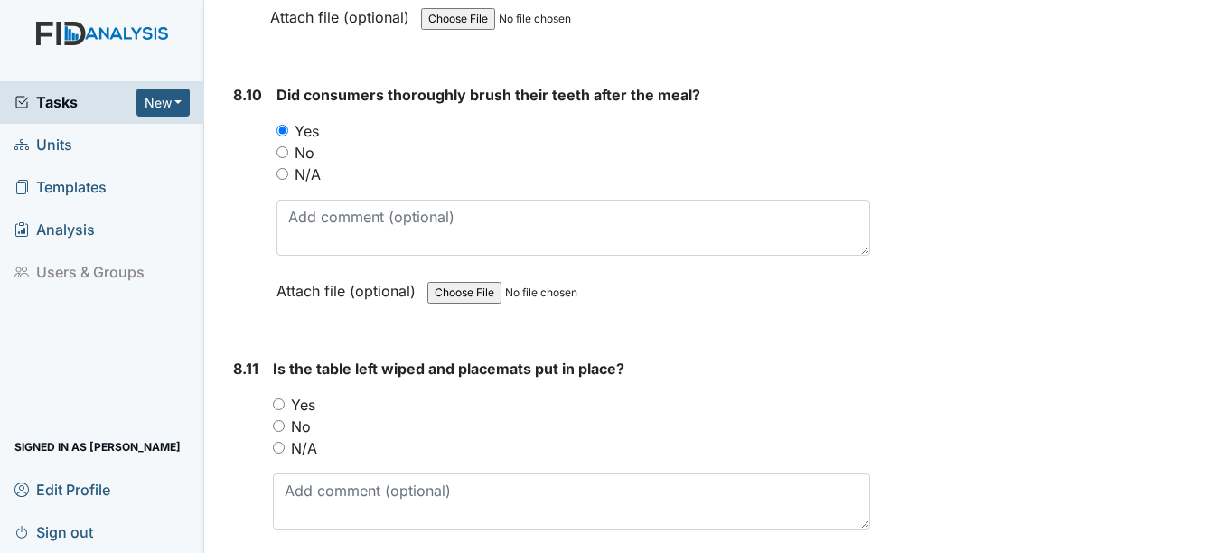
scroll to position [16260, 0]
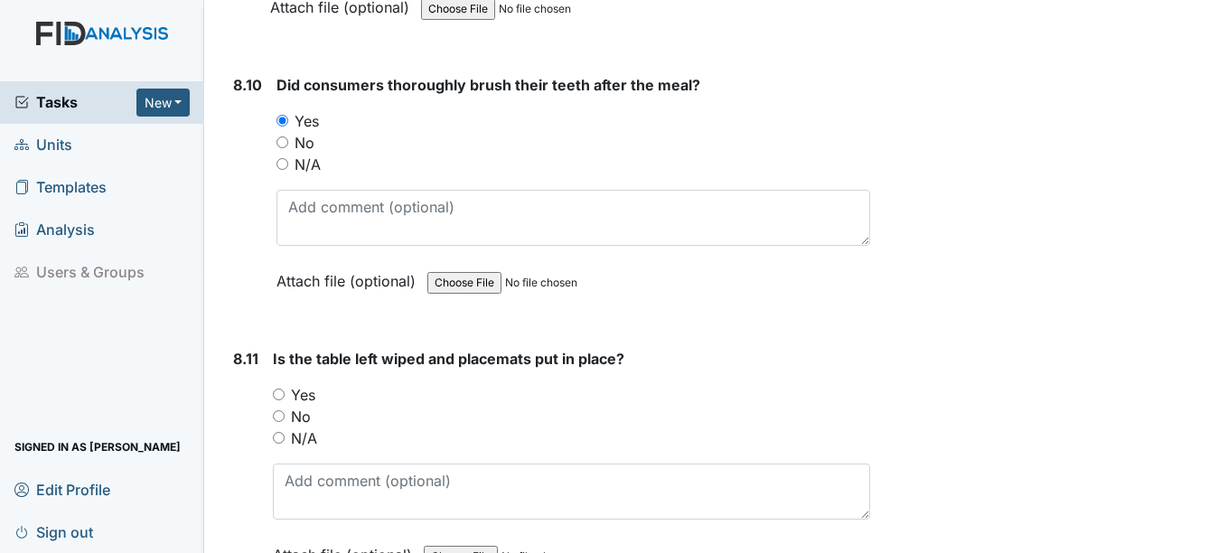
click at [279, 395] on input "Yes" at bounding box center [279, 394] width 12 height 12
radio input "true"
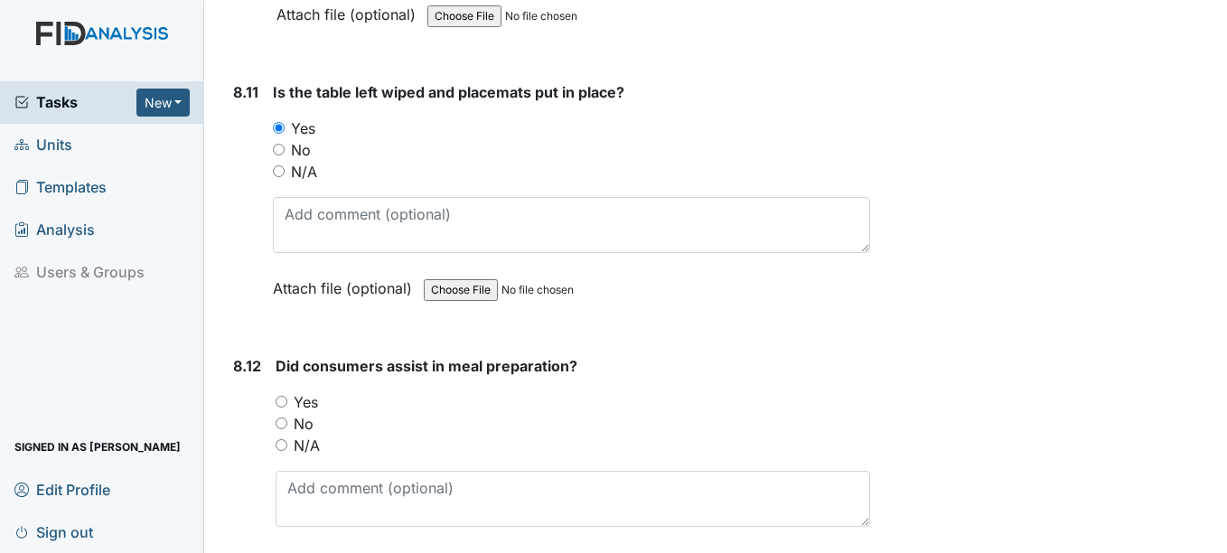
scroll to position [16531, 0]
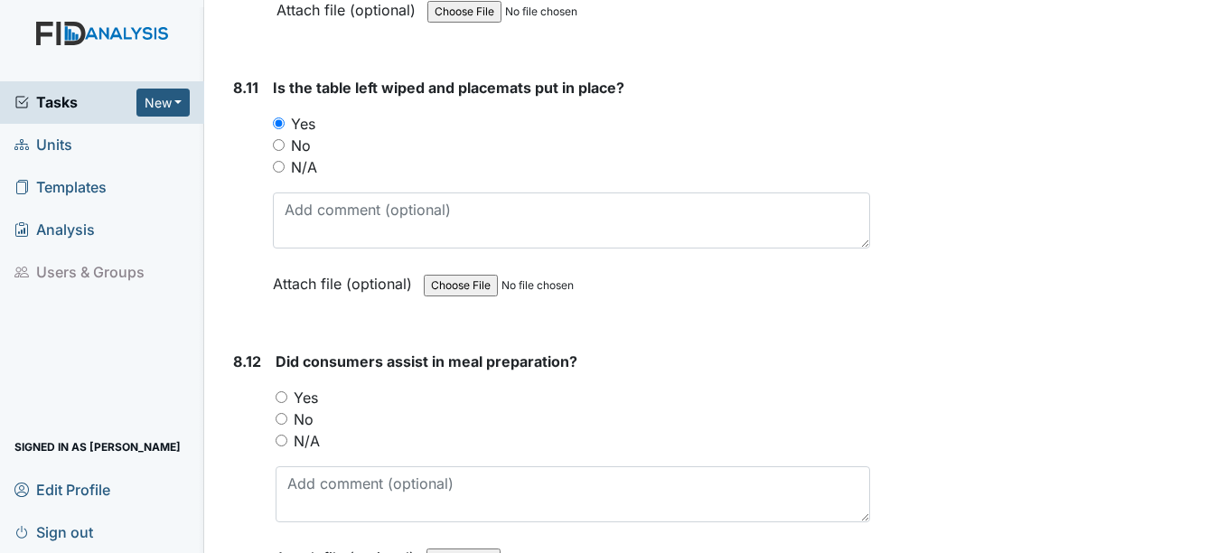
click at [283, 396] on input "Yes" at bounding box center [282, 397] width 12 height 12
radio input "true"
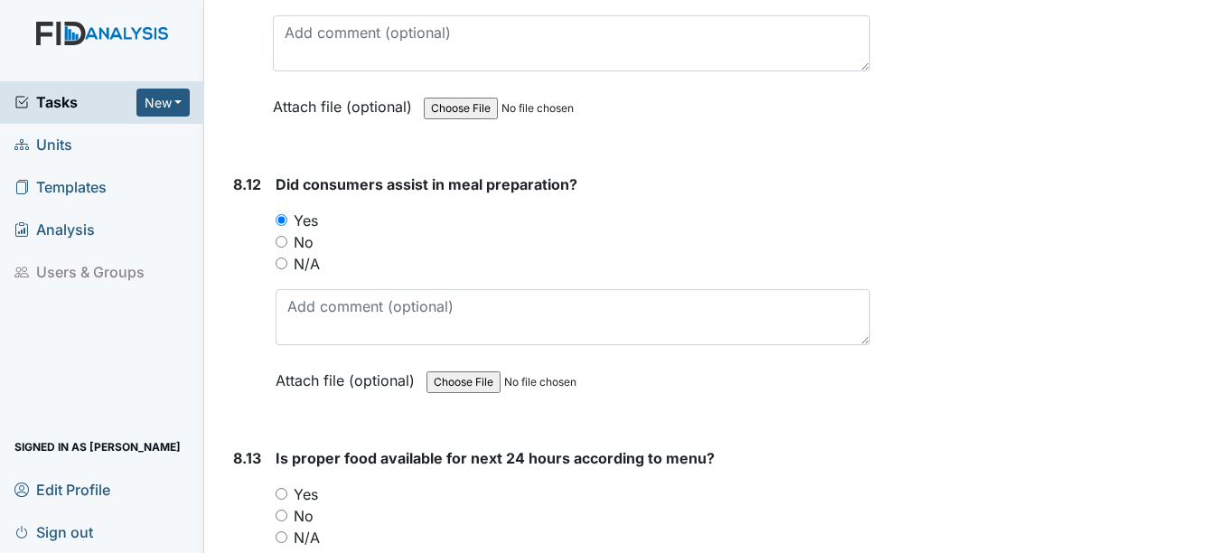
scroll to position [16712, 0]
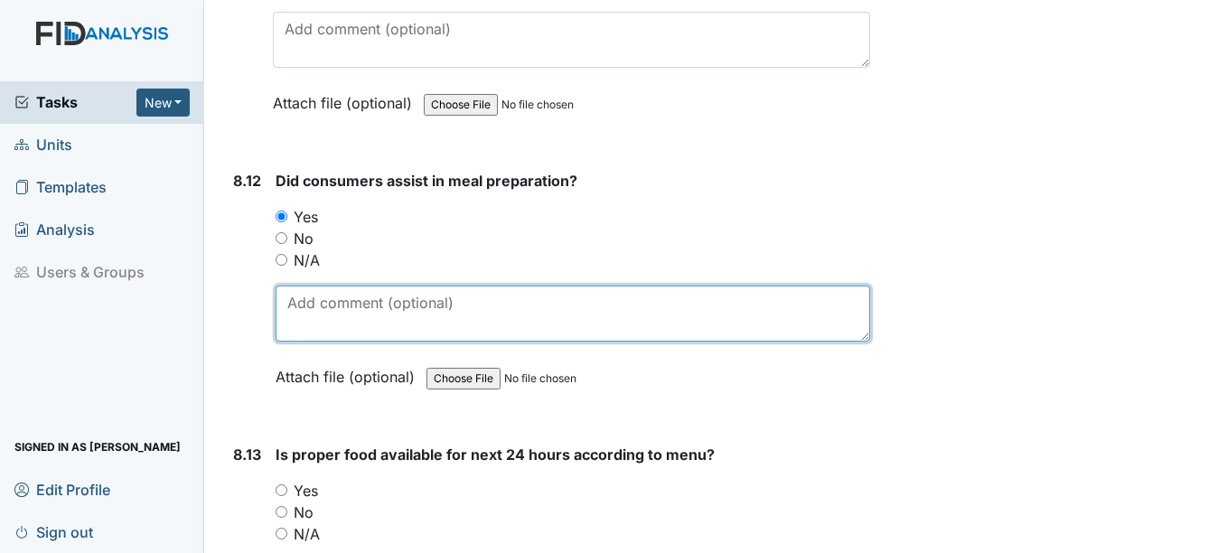
click at [303, 312] on textarea at bounding box center [572, 313] width 593 height 56
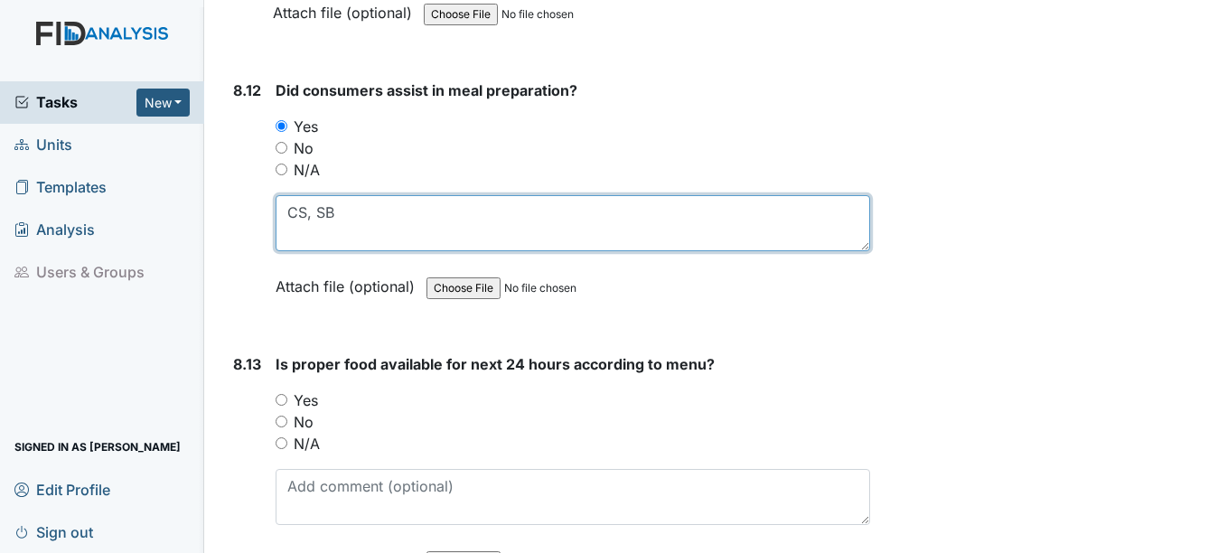
type textarea "CS, SB"
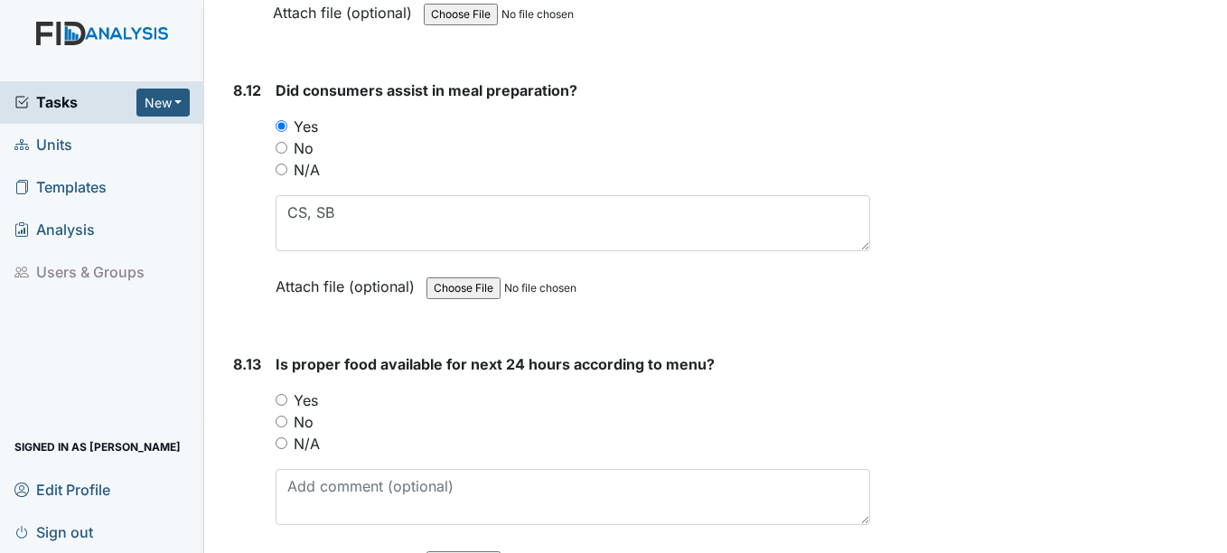
click at [283, 400] on input "Yes" at bounding box center [282, 400] width 12 height 12
radio input "true"
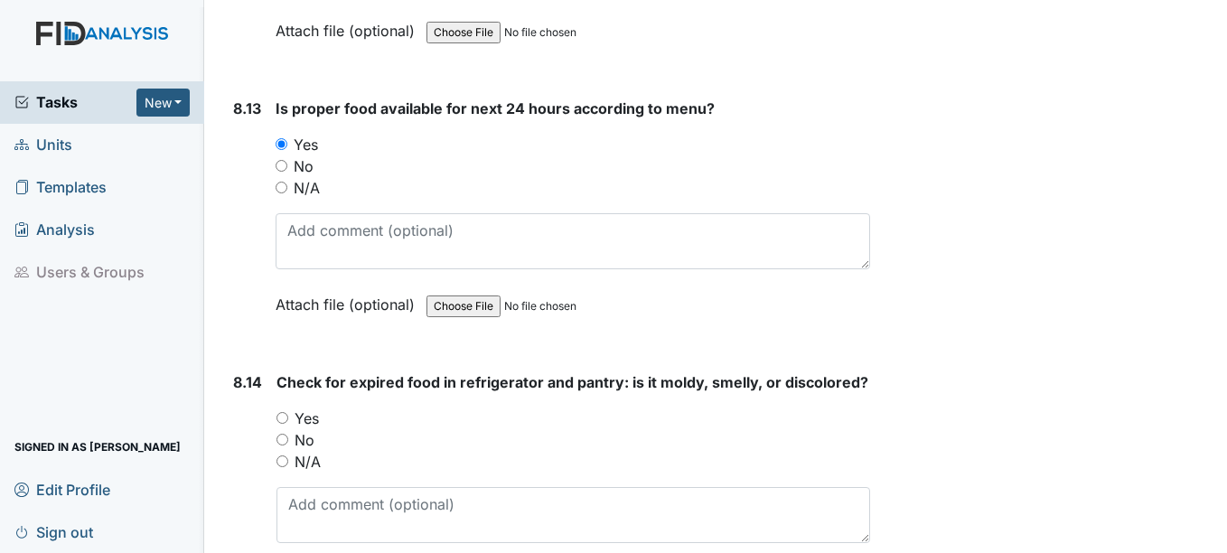
scroll to position [17073, 0]
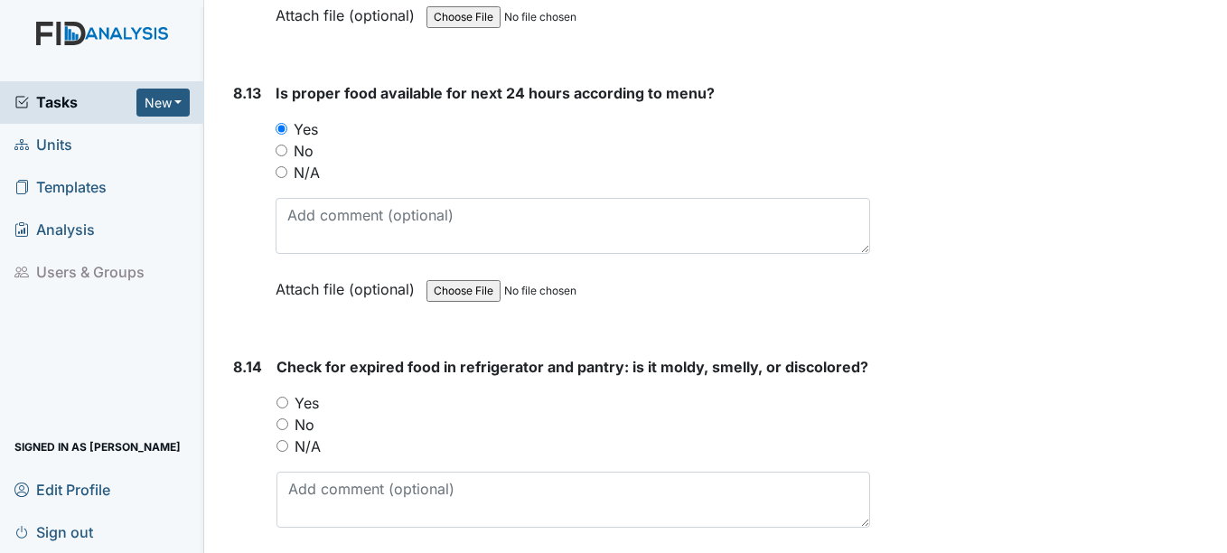
click at [285, 408] on input "Yes" at bounding box center [282, 403] width 12 height 12
radio input "true"
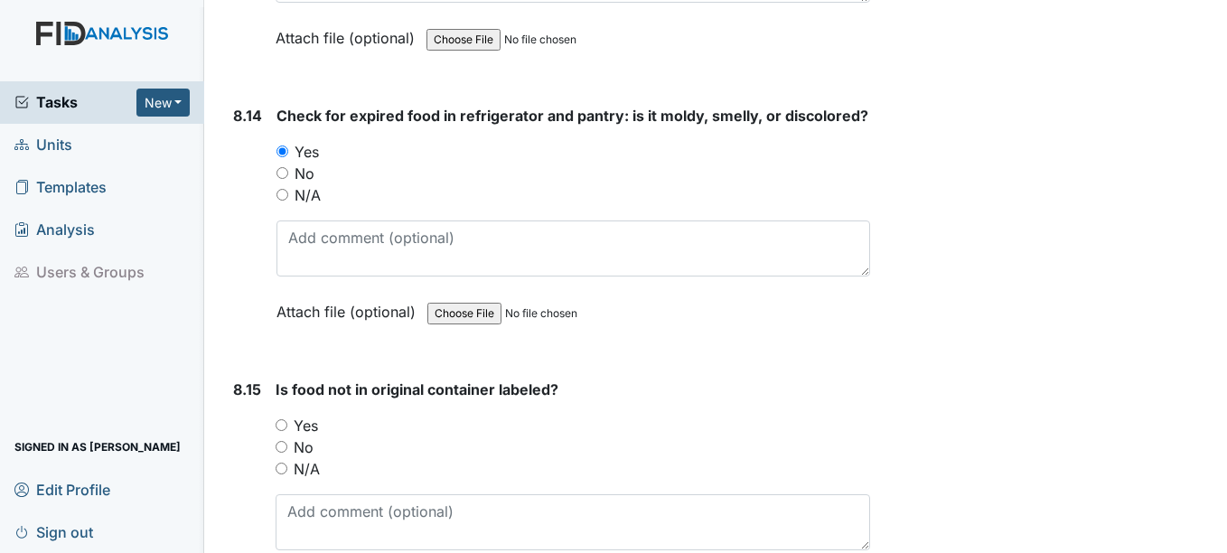
scroll to position [17344, 0]
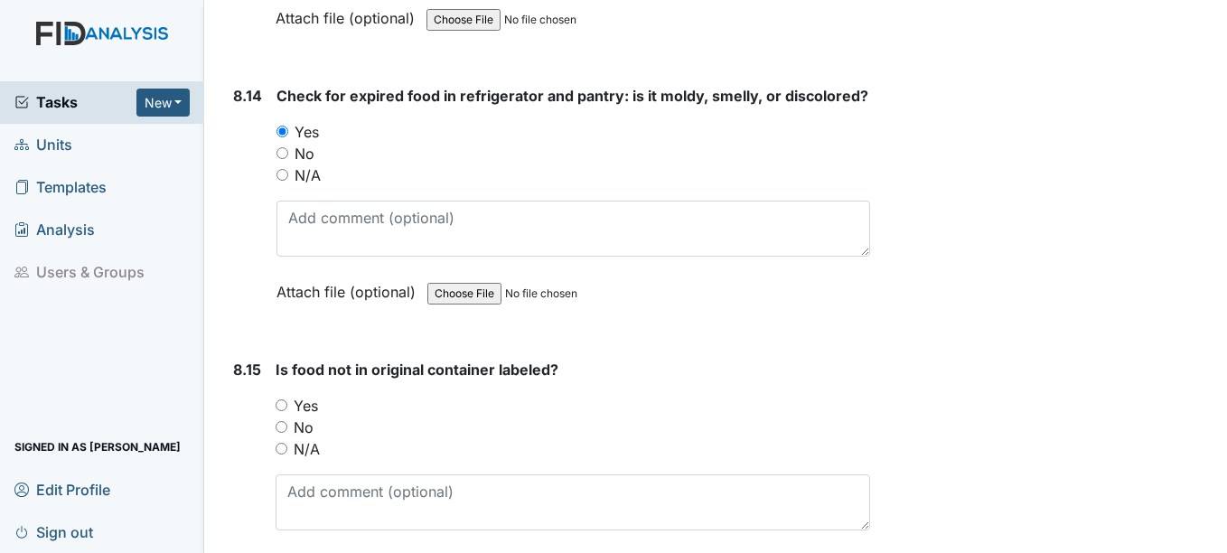
click at [283, 411] on input "Yes" at bounding box center [282, 405] width 12 height 12
radio input "true"
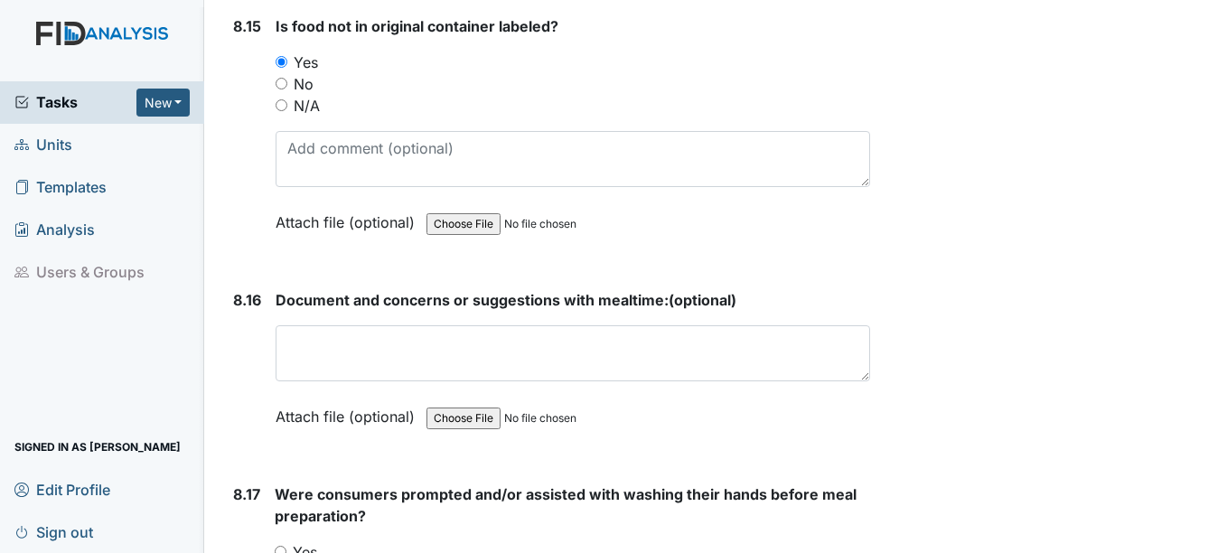
scroll to position [17705, 0]
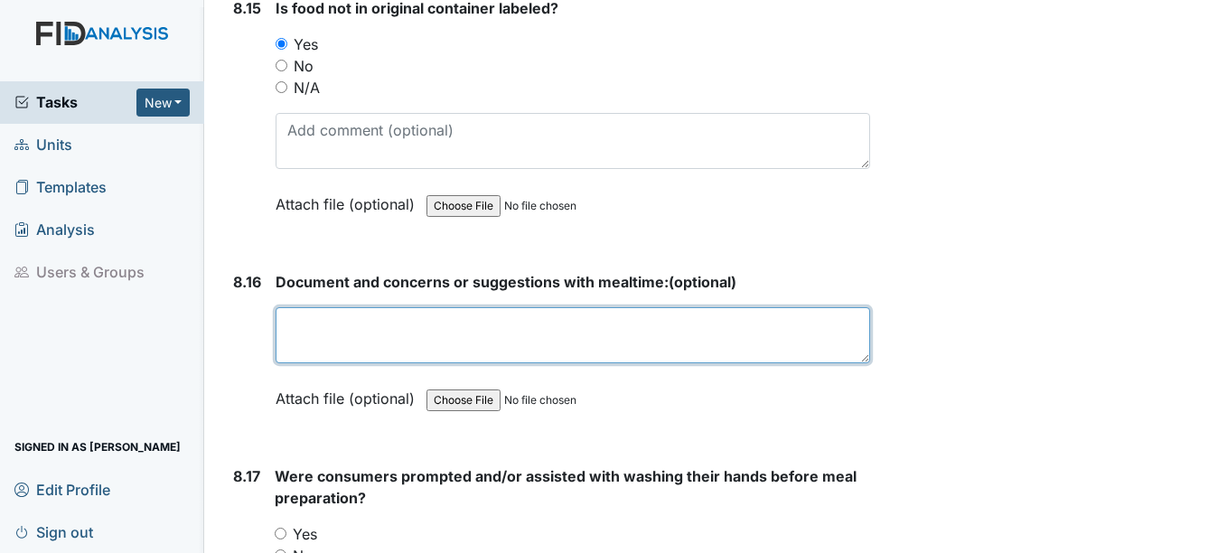
click at [378, 363] on textarea at bounding box center [572, 335] width 593 height 56
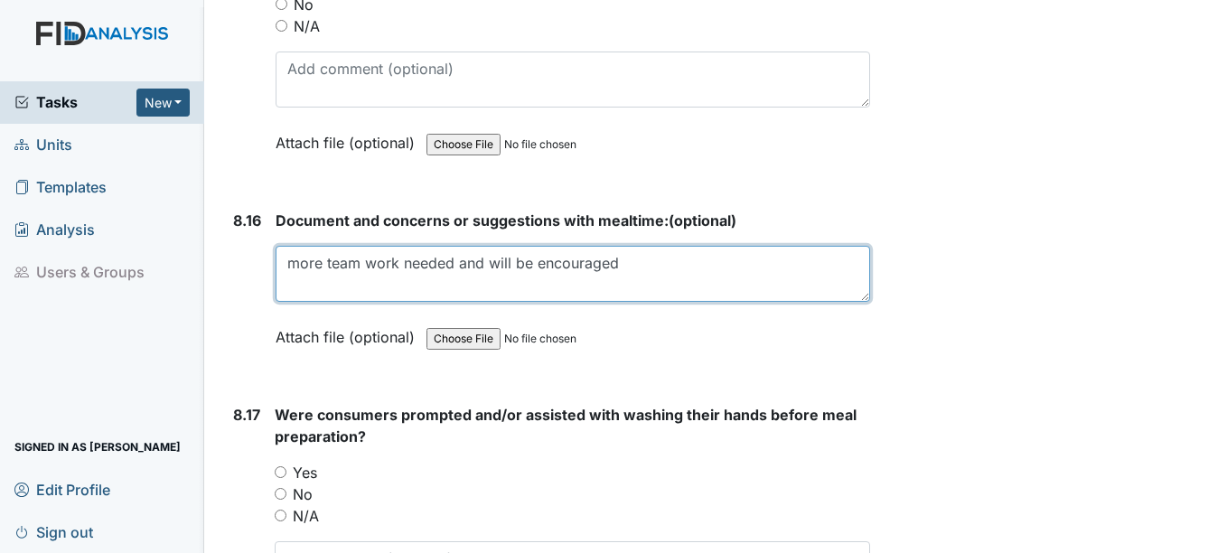
scroll to position [17976, 0]
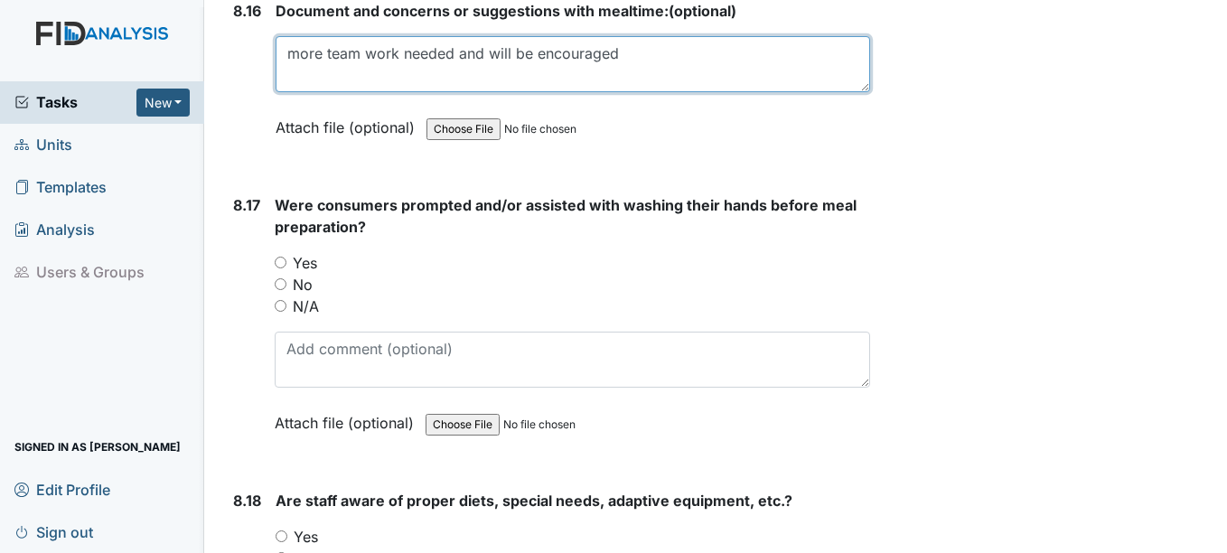
type textarea "more team work needed and will be encouraged"
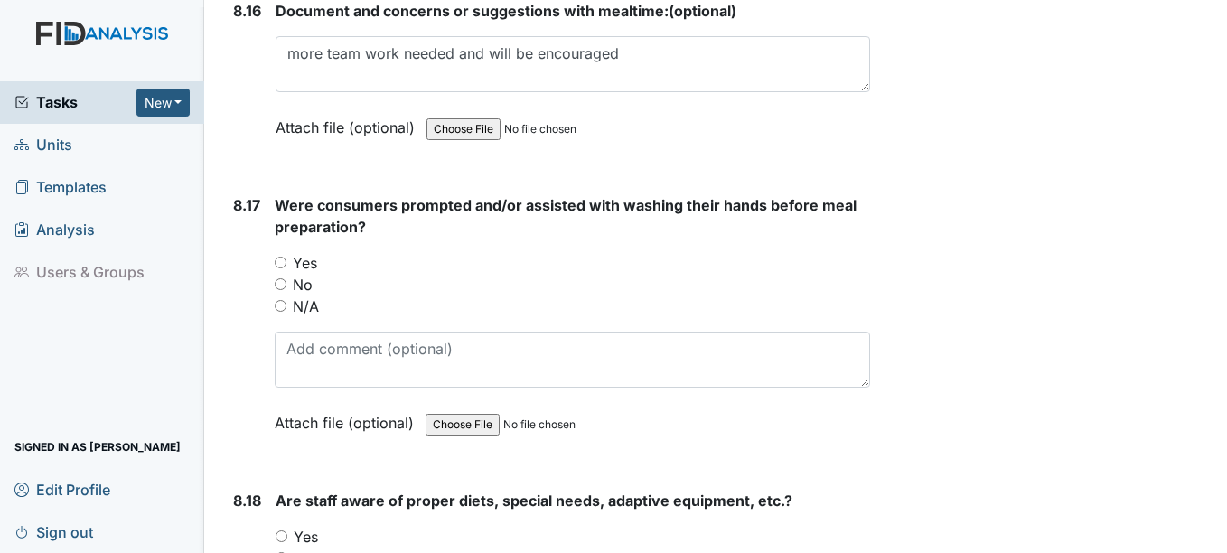
click at [283, 268] on input "Yes" at bounding box center [281, 263] width 12 height 12
radio input "true"
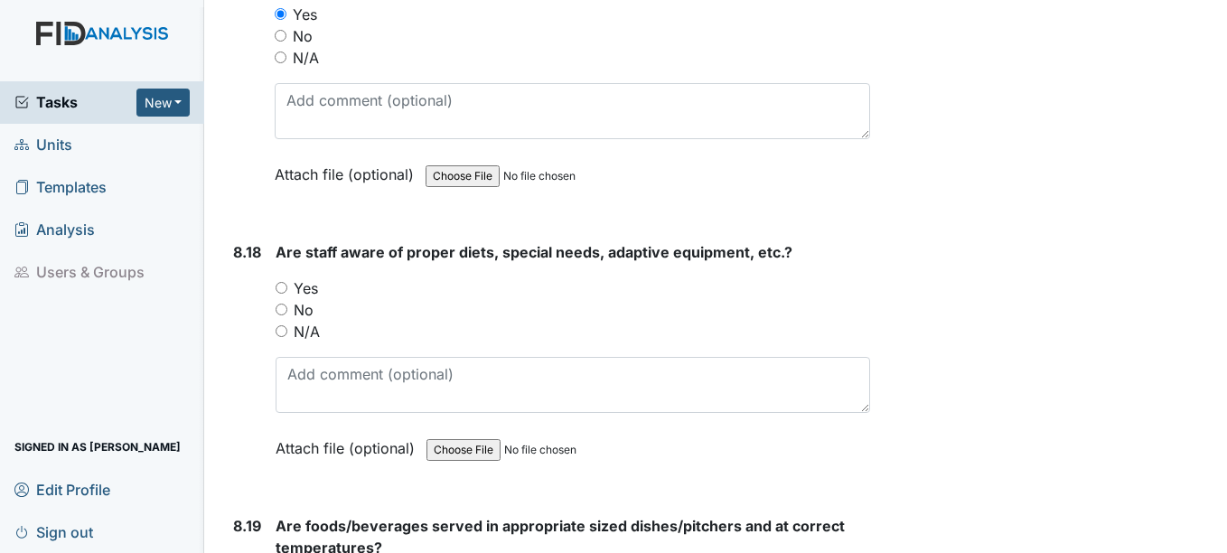
scroll to position [18247, 0]
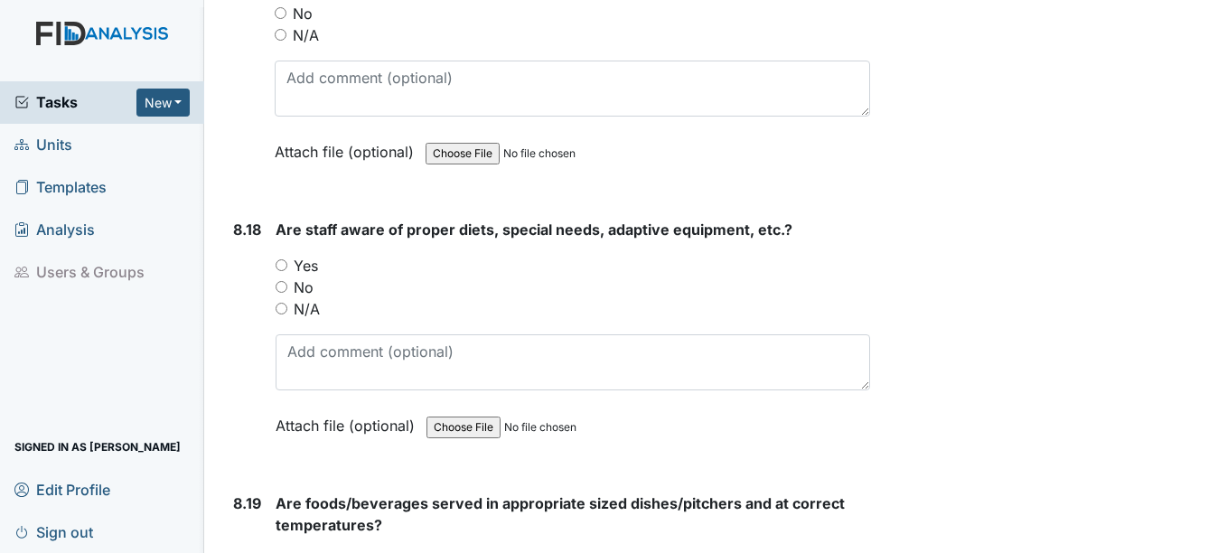
click at [283, 271] on input "Yes" at bounding box center [282, 265] width 12 height 12
radio input "true"
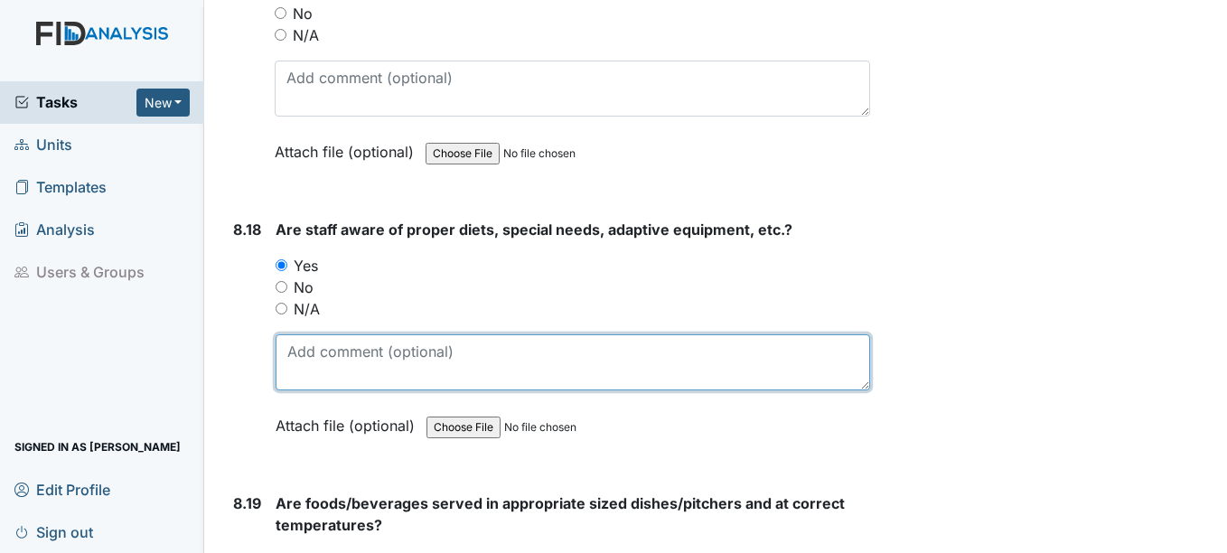
click at [310, 376] on textarea at bounding box center [572, 362] width 593 height 56
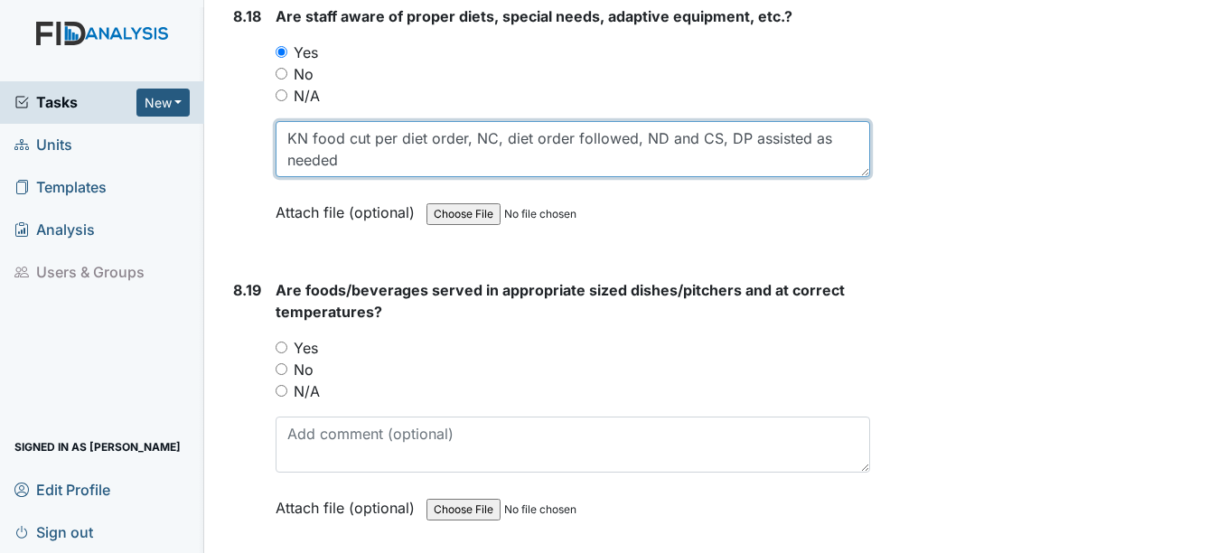
scroll to position [18518, 0]
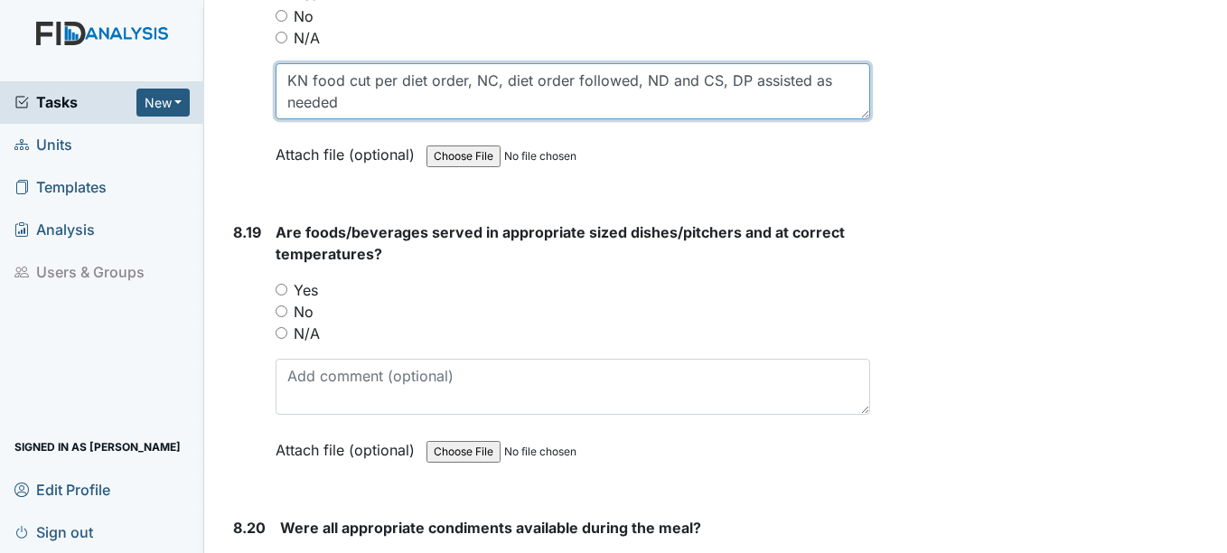
type textarea "KN food cut per diet order, NC, diet order followed, ND and CS, DP assisted as …"
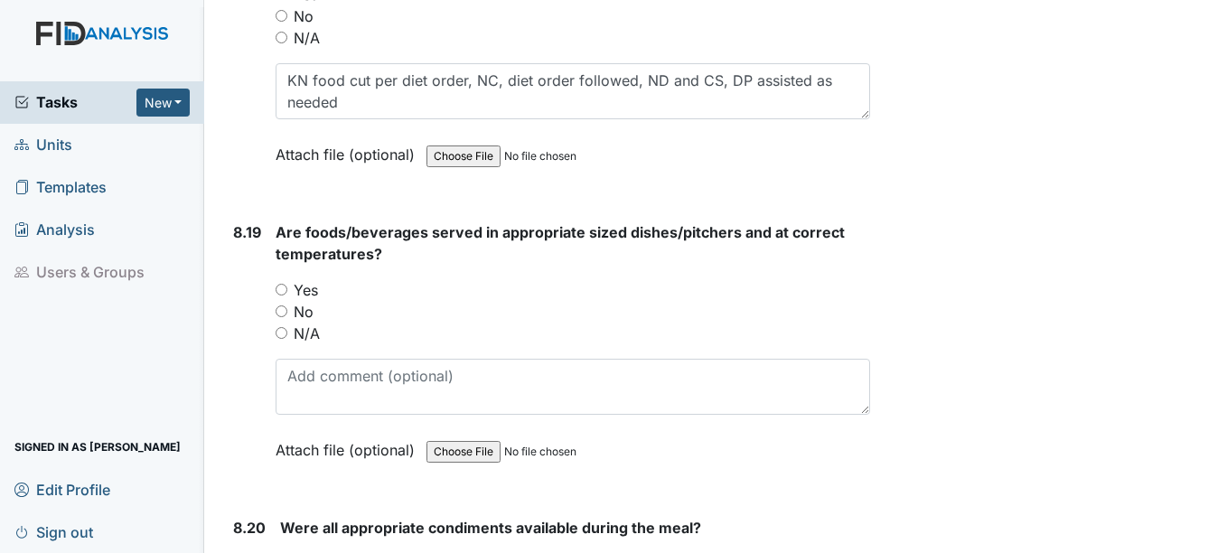
click at [284, 295] on input "Yes" at bounding box center [282, 290] width 12 height 12
radio input "true"
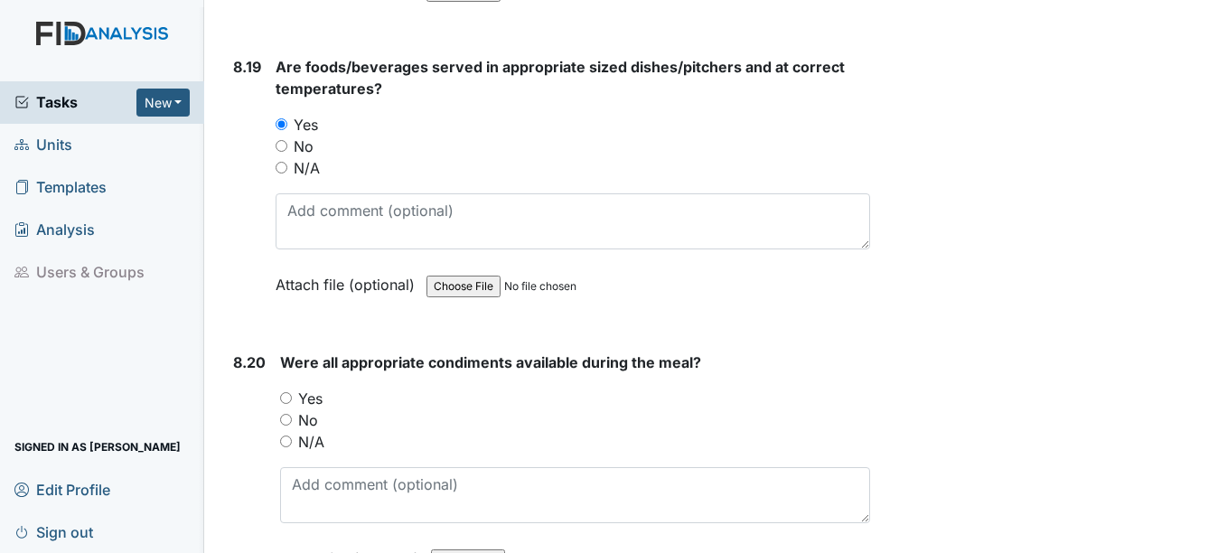
scroll to position [18699, 0]
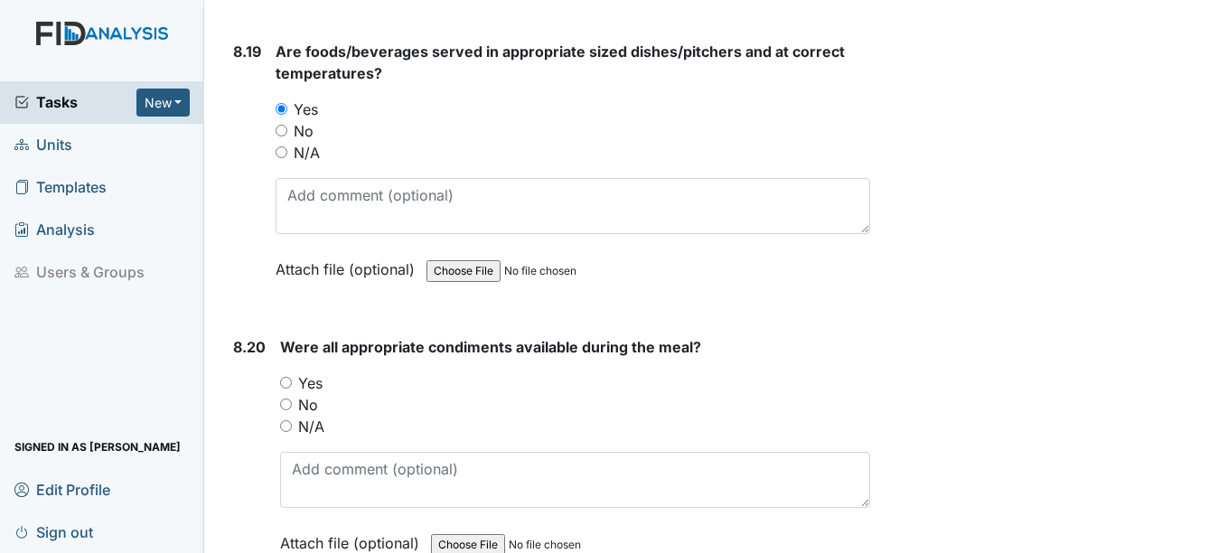
click at [289, 388] on input "Yes" at bounding box center [286, 383] width 12 height 12
radio input "true"
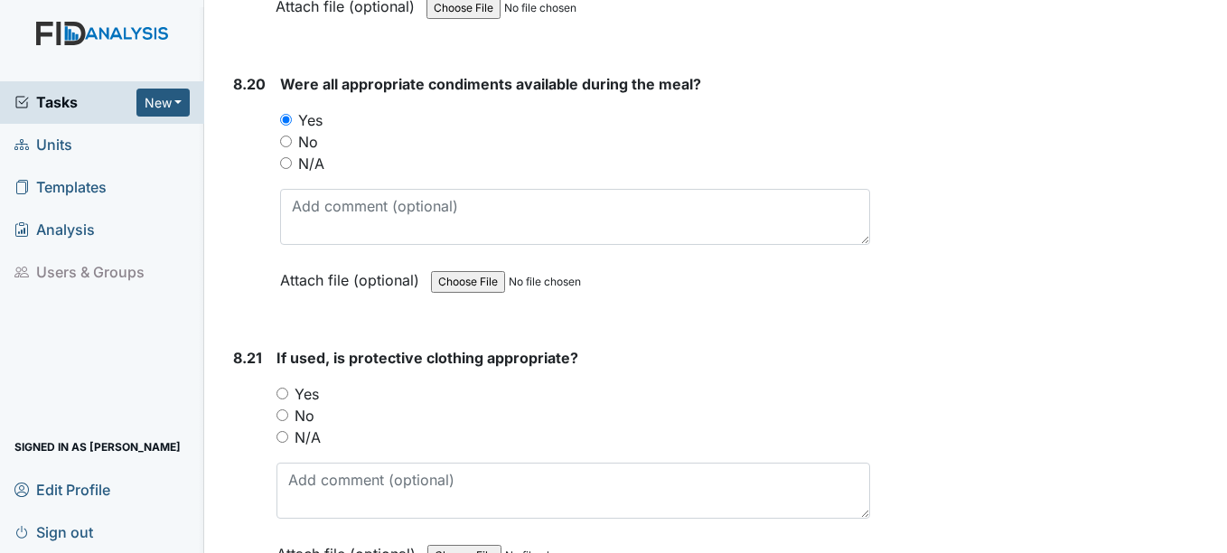
scroll to position [18970, 0]
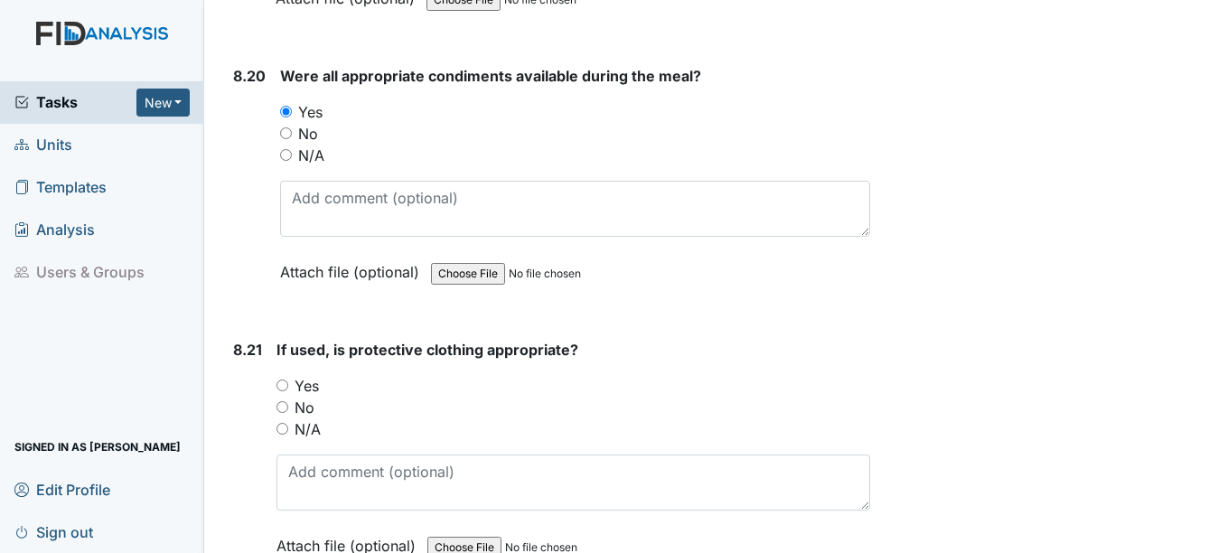
click at [283, 391] on input "Yes" at bounding box center [282, 385] width 12 height 12
radio input "true"
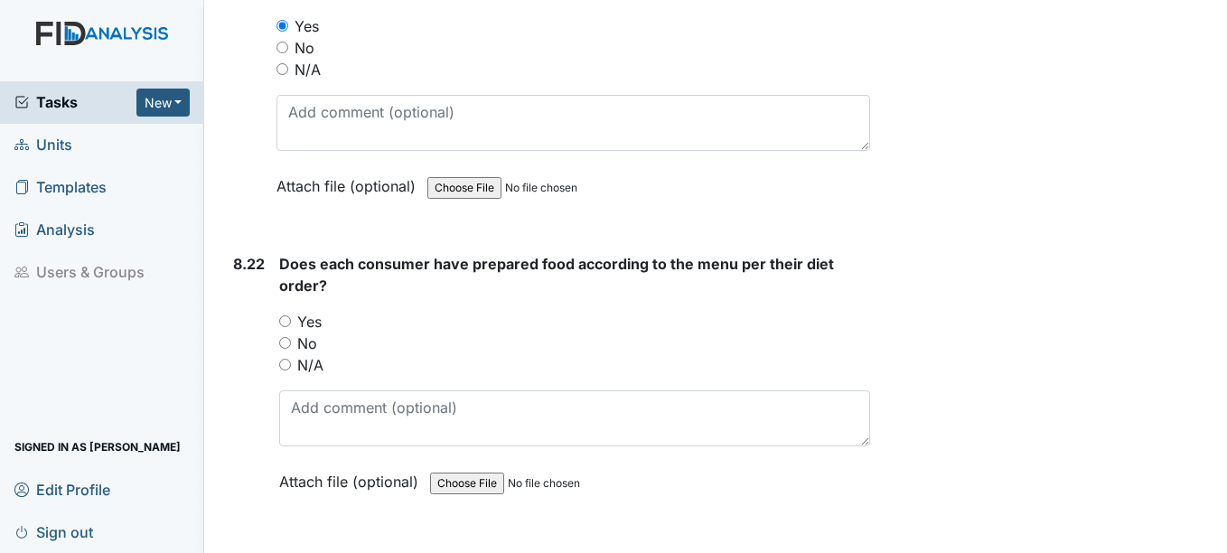
scroll to position [19331, 0]
click at [285, 325] on input "Yes" at bounding box center [285, 319] width 12 height 12
radio input "true"
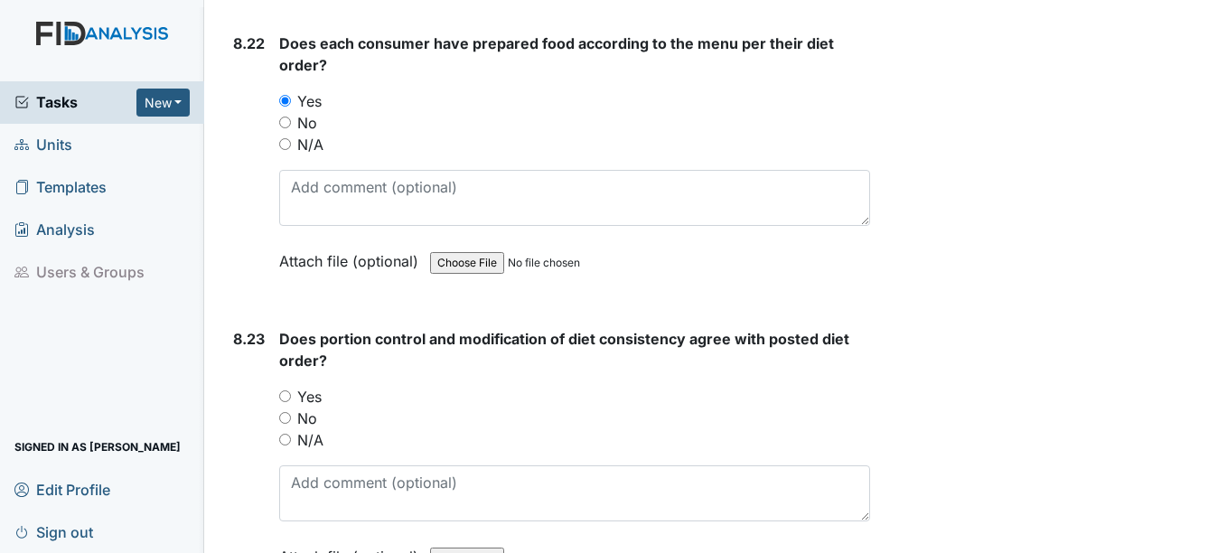
scroll to position [19602, 0]
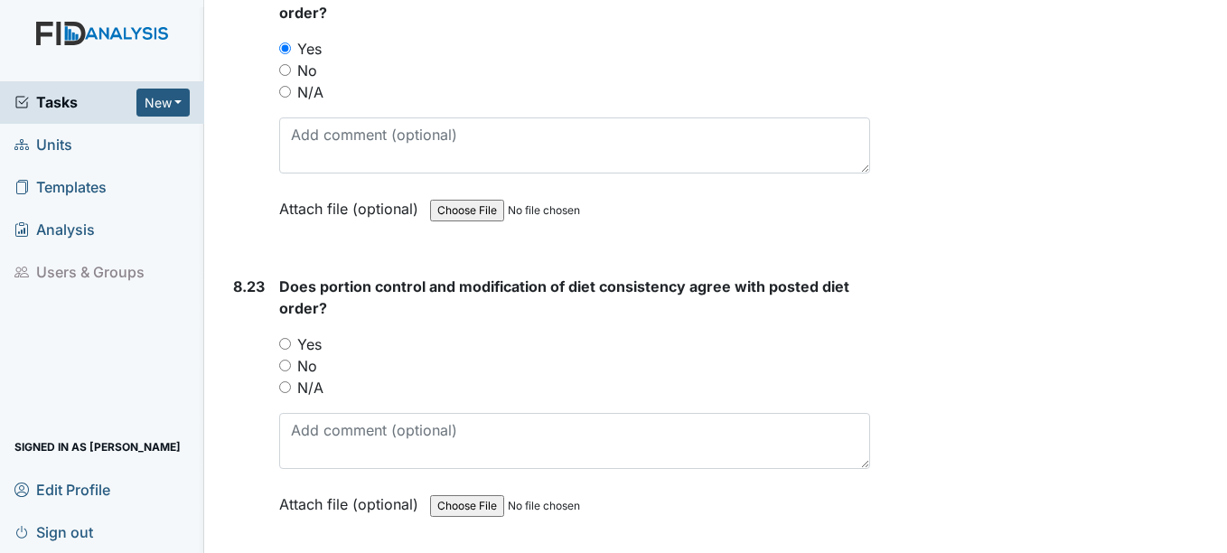
click at [287, 350] on input "Yes" at bounding box center [285, 344] width 12 height 12
radio input "true"
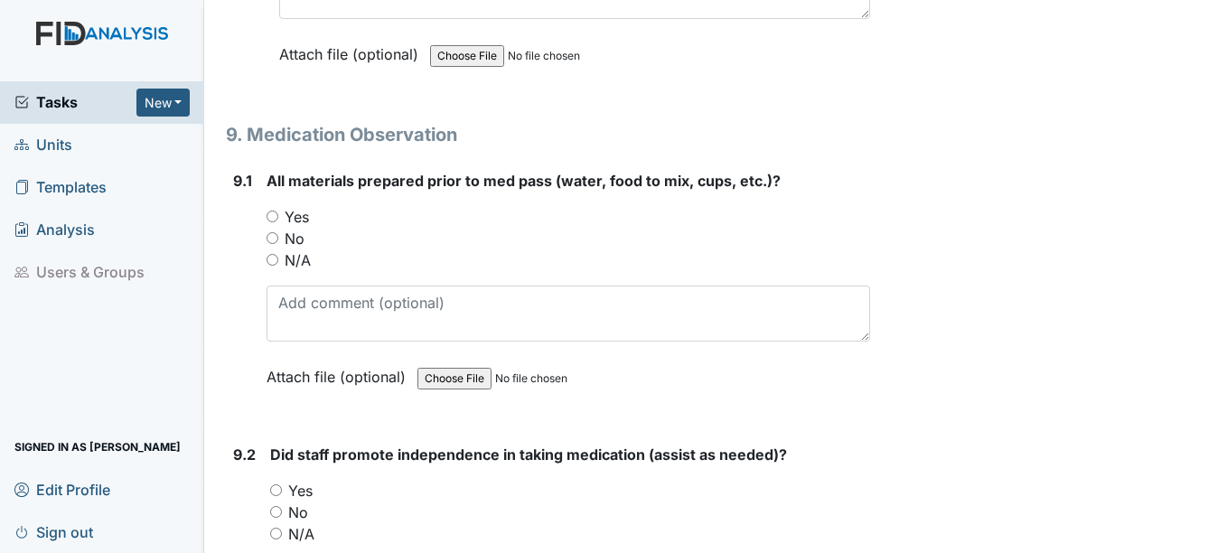
scroll to position [20054, 0]
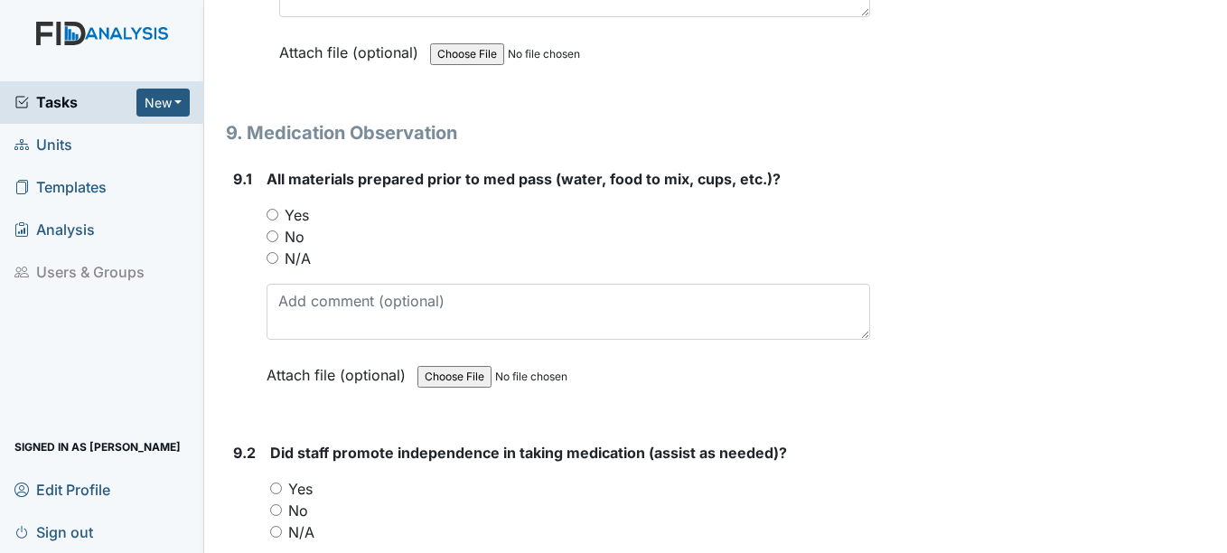
click at [270, 220] on input "Yes" at bounding box center [272, 215] width 12 height 12
radio input "true"
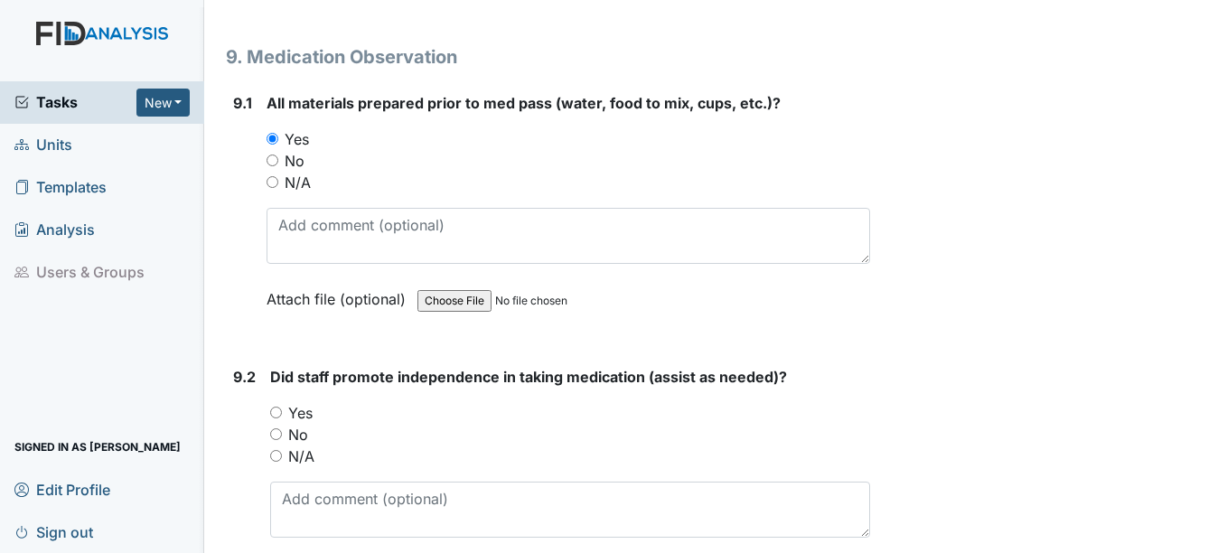
scroll to position [20235, 0]
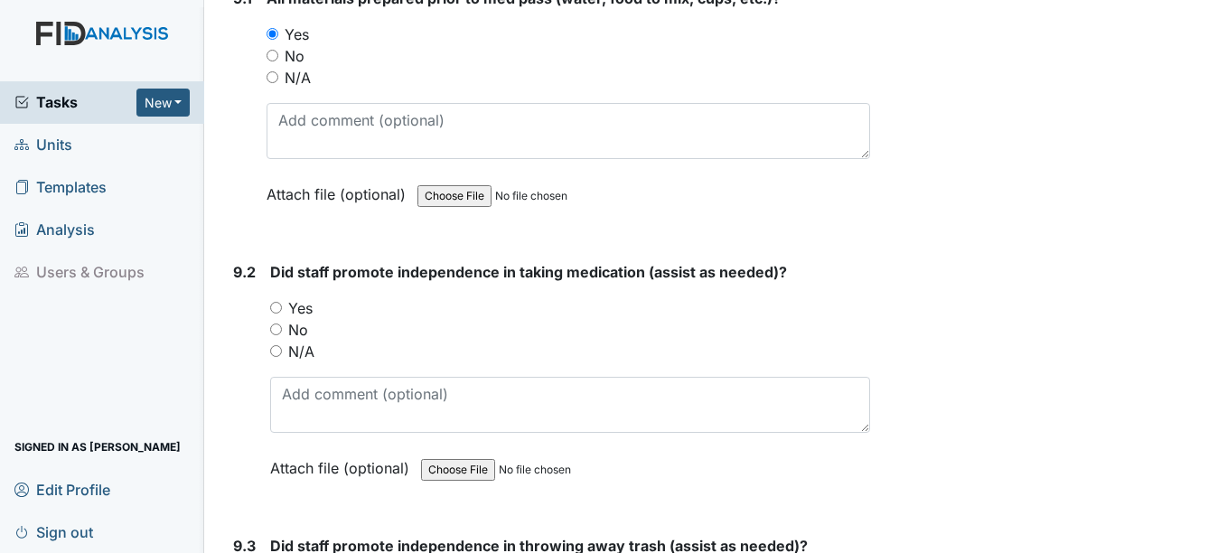
click at [279, 313] on input "Yes" at bounding box center [276, 308] width 12 height 12
radio input "true"
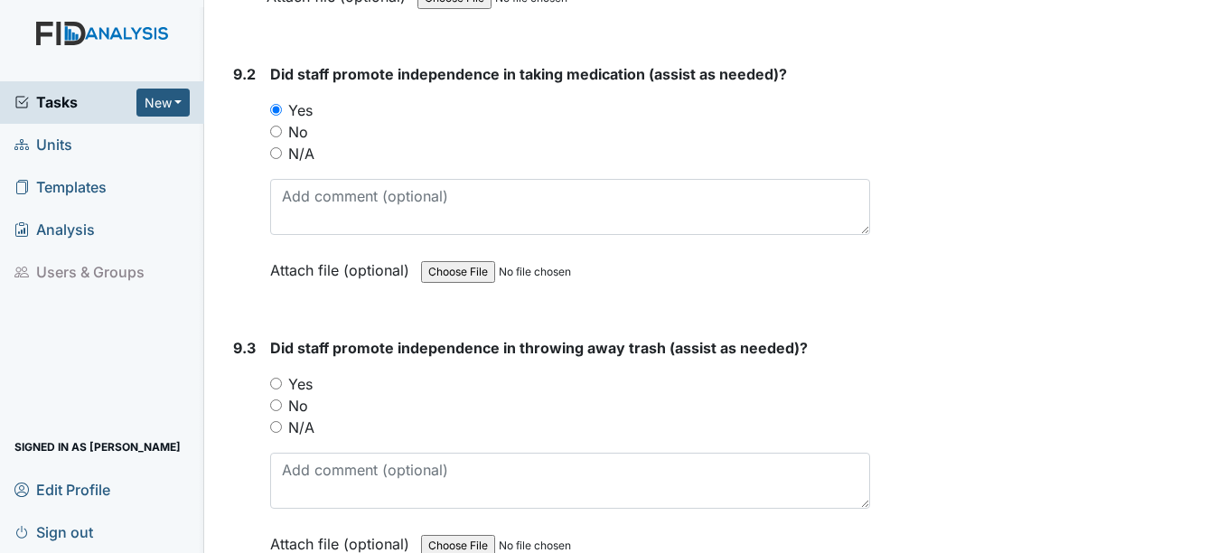
scroll to position [20506, 0]
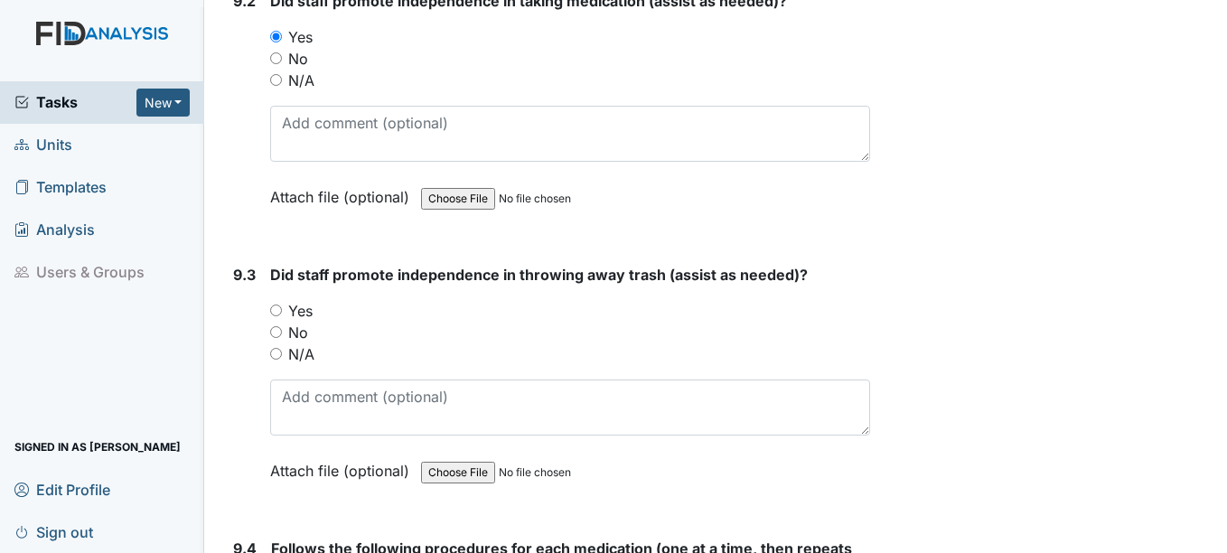
click at [274, 316] on input "Yes" at bounding box center [276, 310] width 12 height 12
radio input "true"
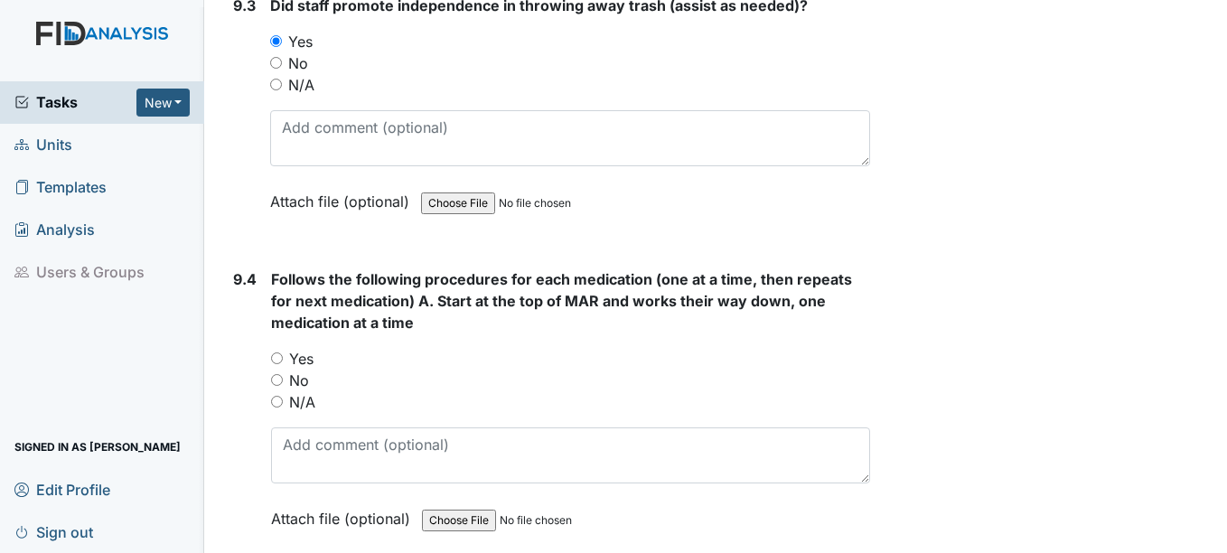
scroll to position [20777, 0]
click at [276, 362] on input "Yes" at bounding box center [277, 356] width 12 height 12
radio input "true"
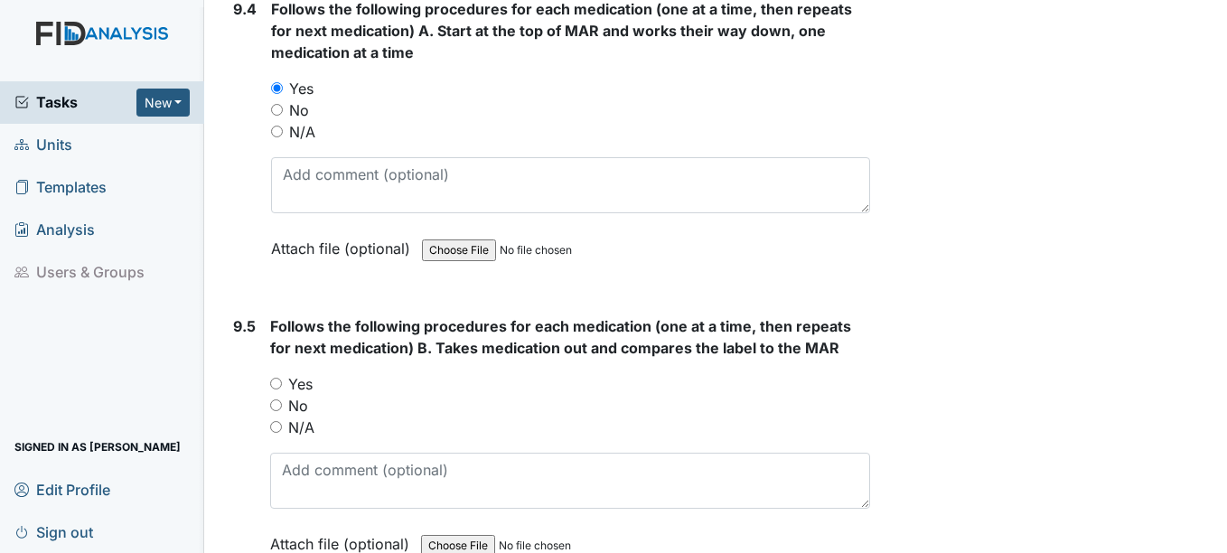
scroll to position [21048, 0]
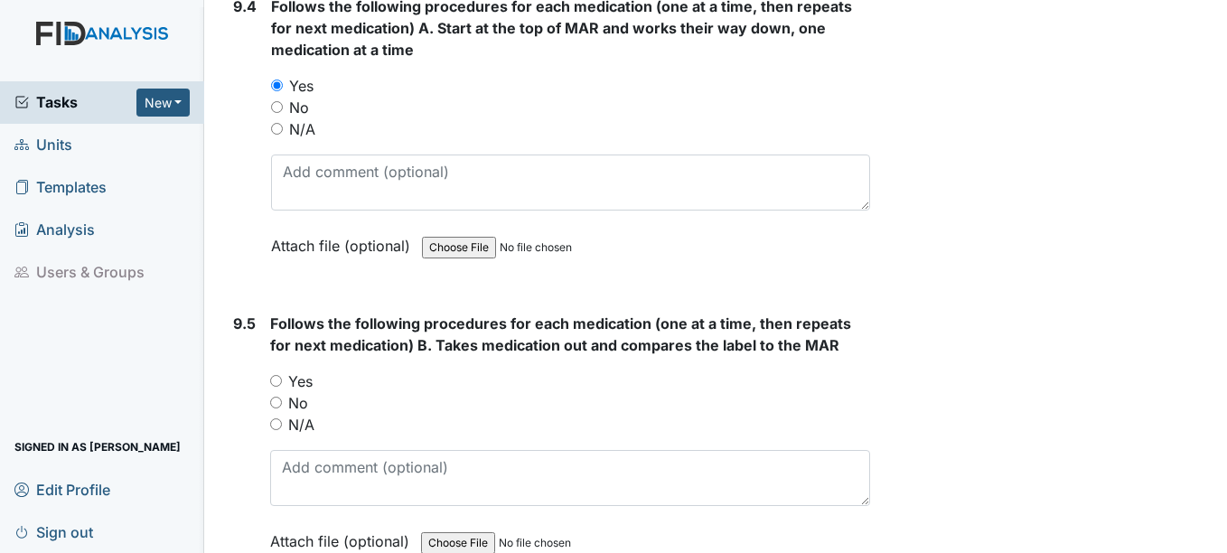
click at [276, 387] on input "Yes" at bounding box center [276, 381] width 12 height 12
radio input "true"
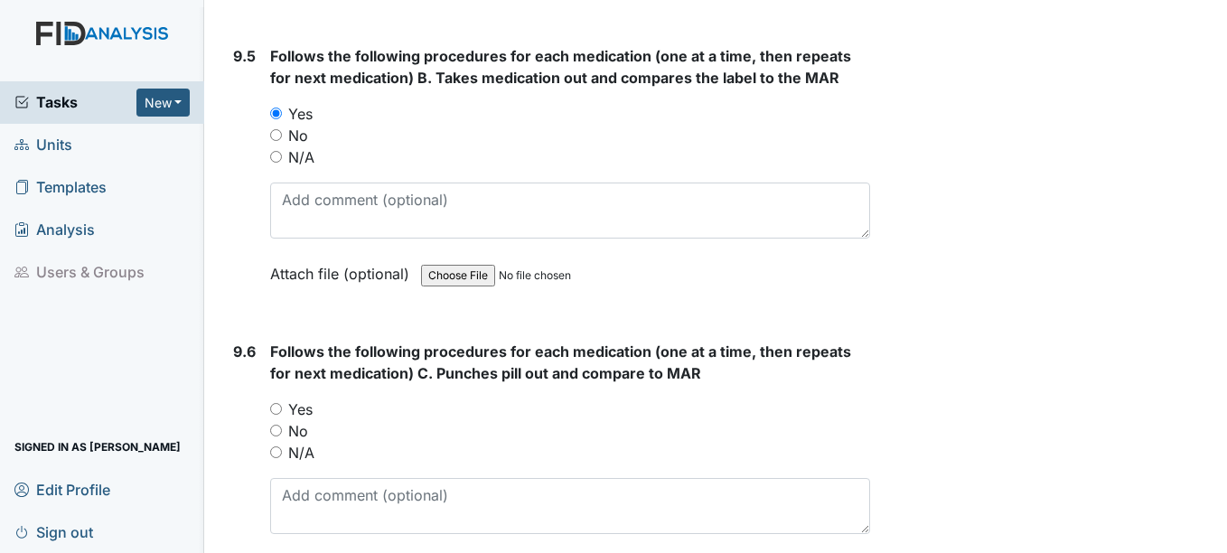
scroll to position [21319, 0]
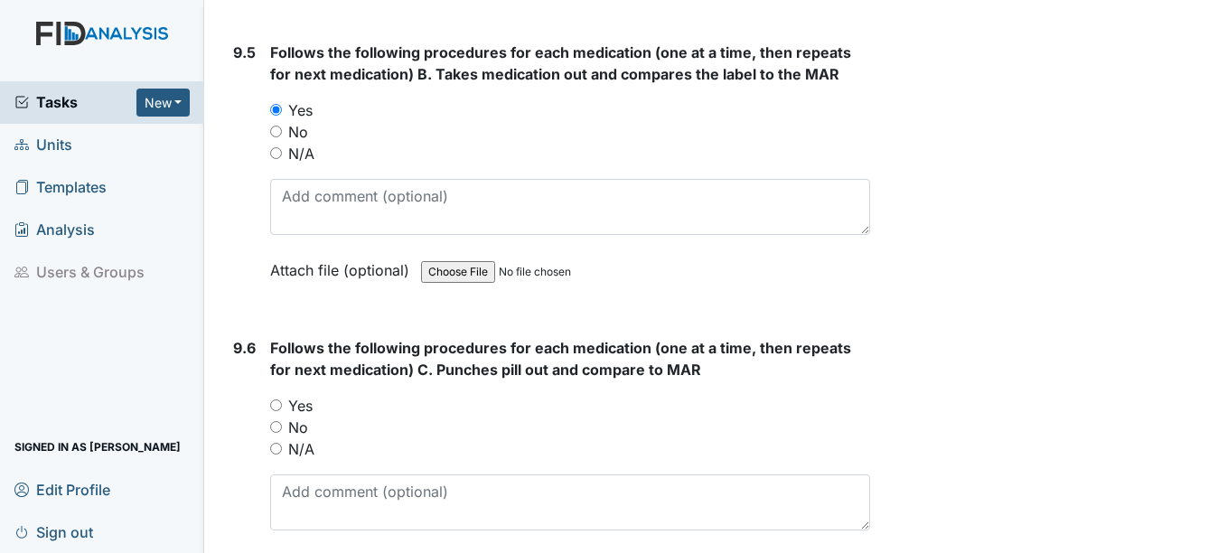
click at [277, 411] on input "Yes" at bounding box center [276, 405] width 12 height 12
radio input "true"
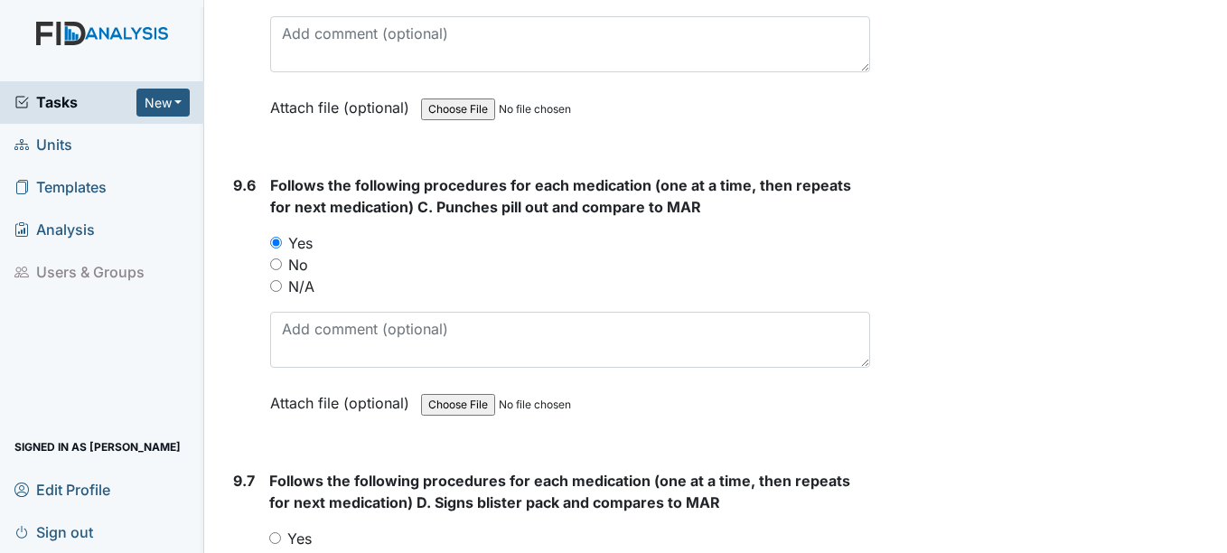
scroll to position [21680, 0]
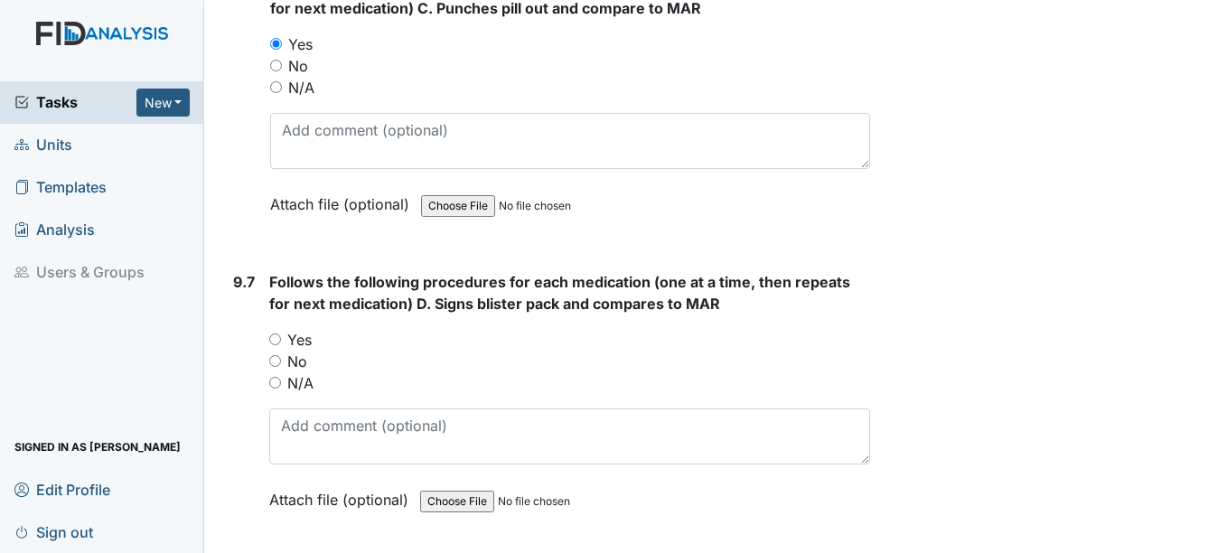
click at [275, 345] on input "Yes" at bounding box center [275, 339] width 12 height 12
radio input "true"
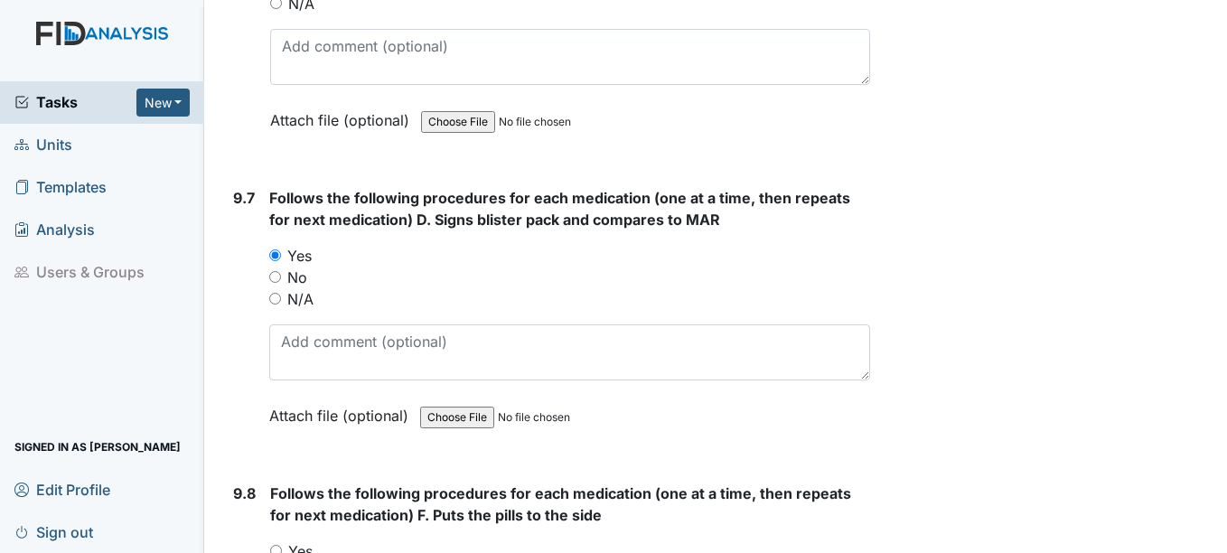
scroll to position [21951, 0]
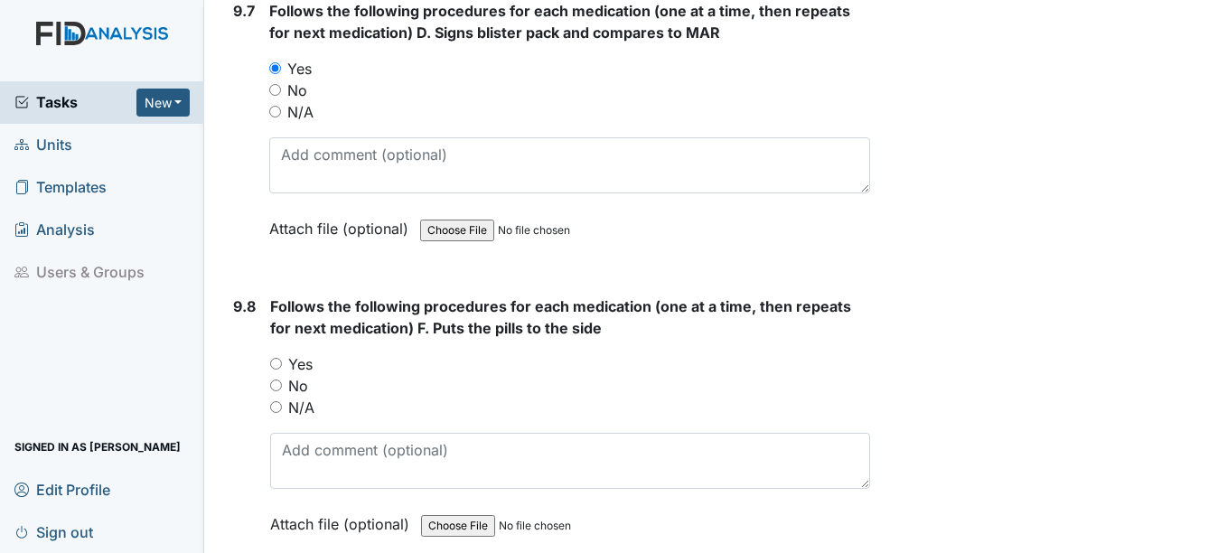
click at [277, 369] on input "Yes" at bounding box center [276, 364] width 12 height 12
radio input "true"
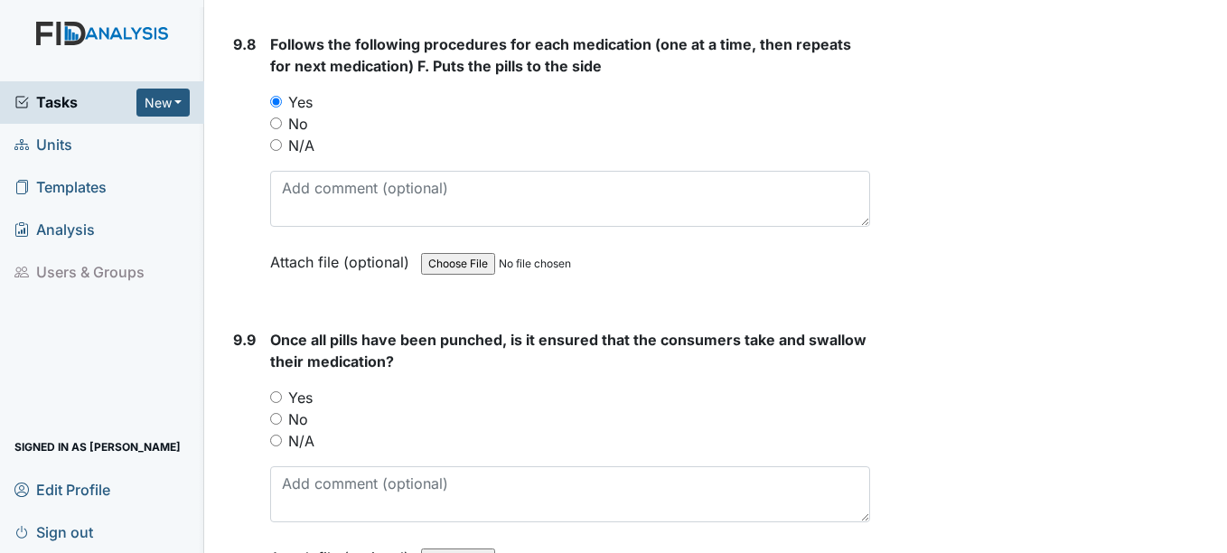
scroll to position [22222, 0]
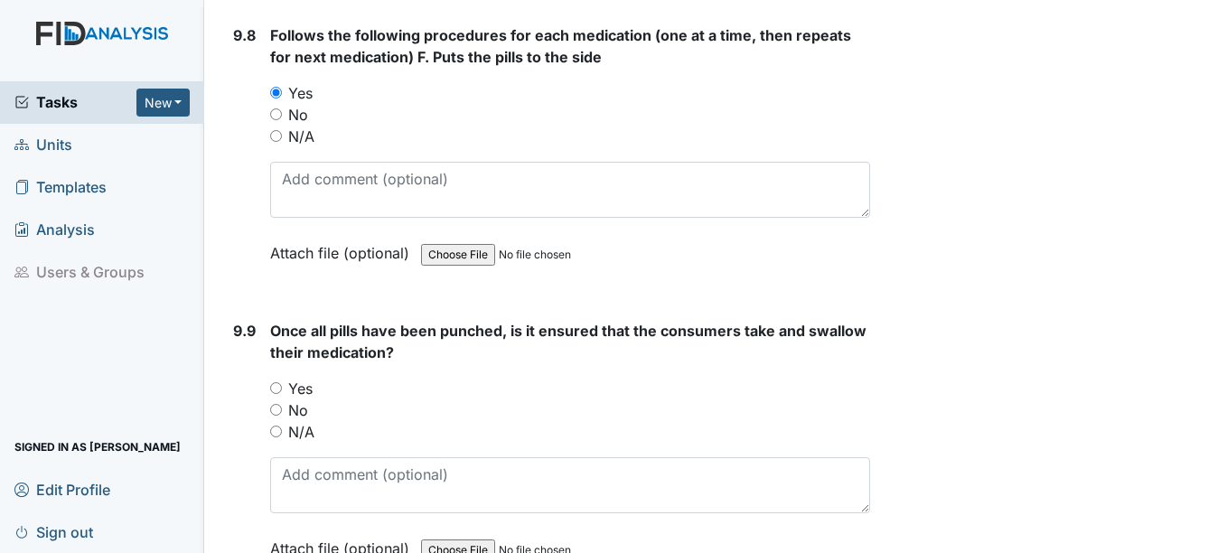
click at [275, 394] on input "Yes" at bounding box center [276, 388] width 12 height 12
radio input "true"
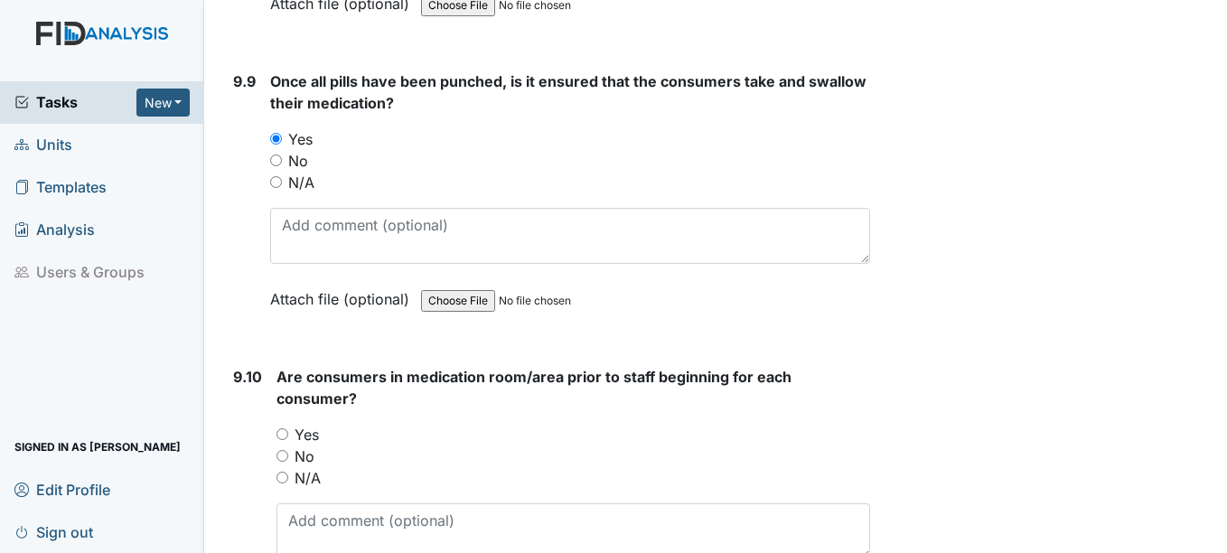
scroll to position [22493, 0]
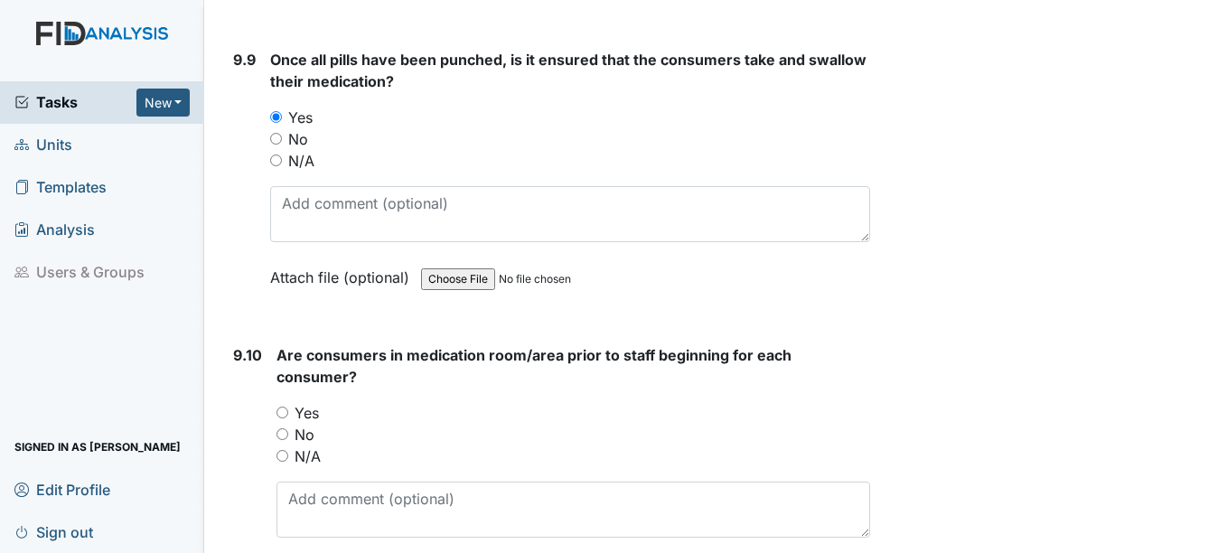
click at [283, 418] on input "Yes" at bounding box center [282, 413] width 12 height 12
radio input "true"
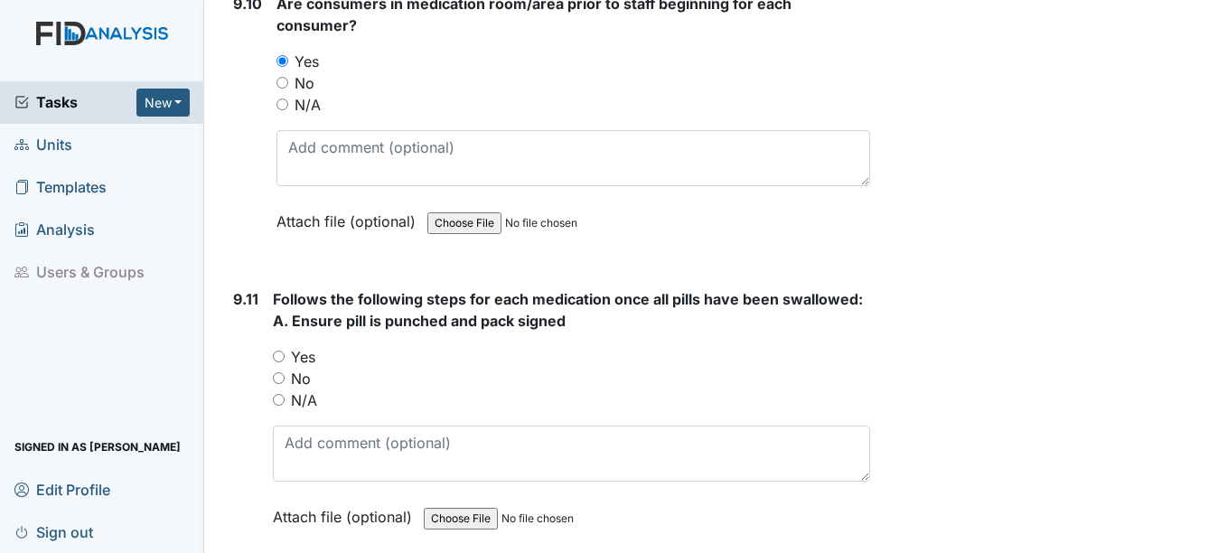
scroll to position [22854, 0]
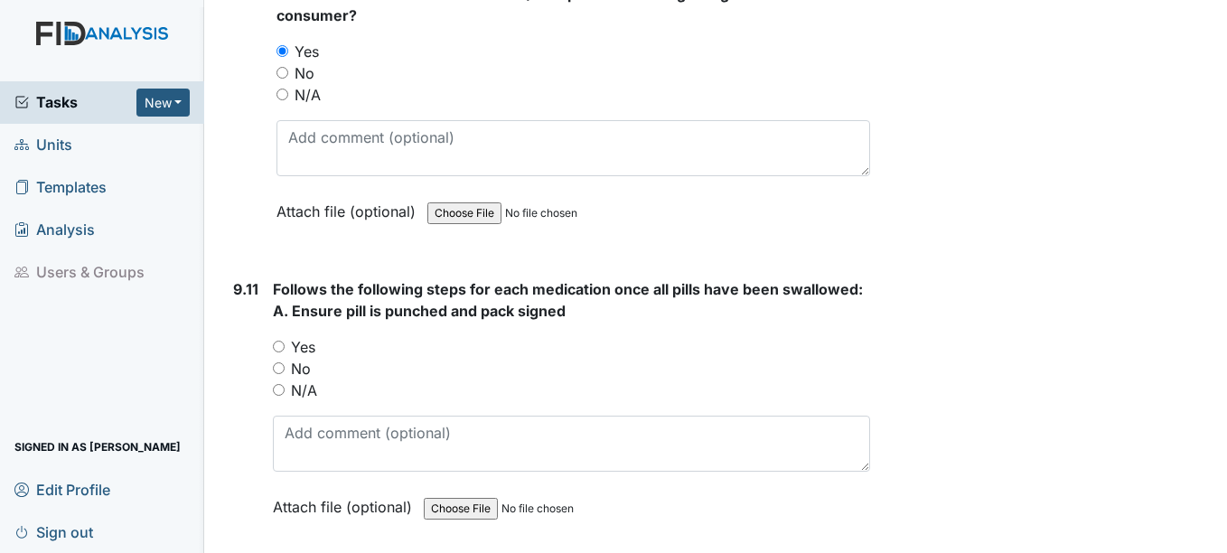
click at [280, 352] on input "Yes" at bounding box center [279, 347] width 12 height 12
radio input "true"
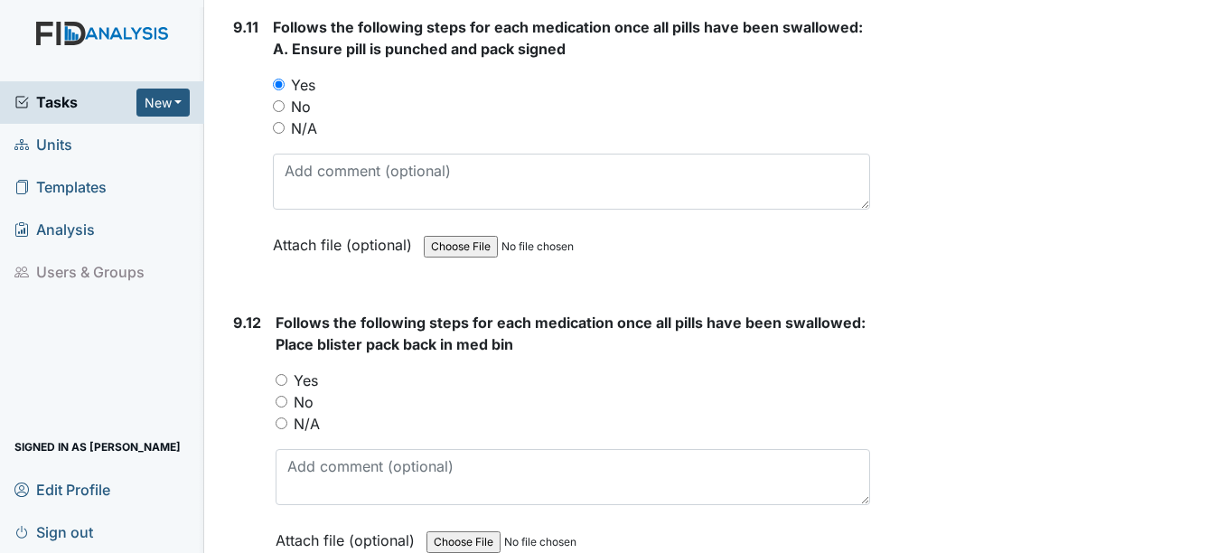
scroll to position [23125, 0]
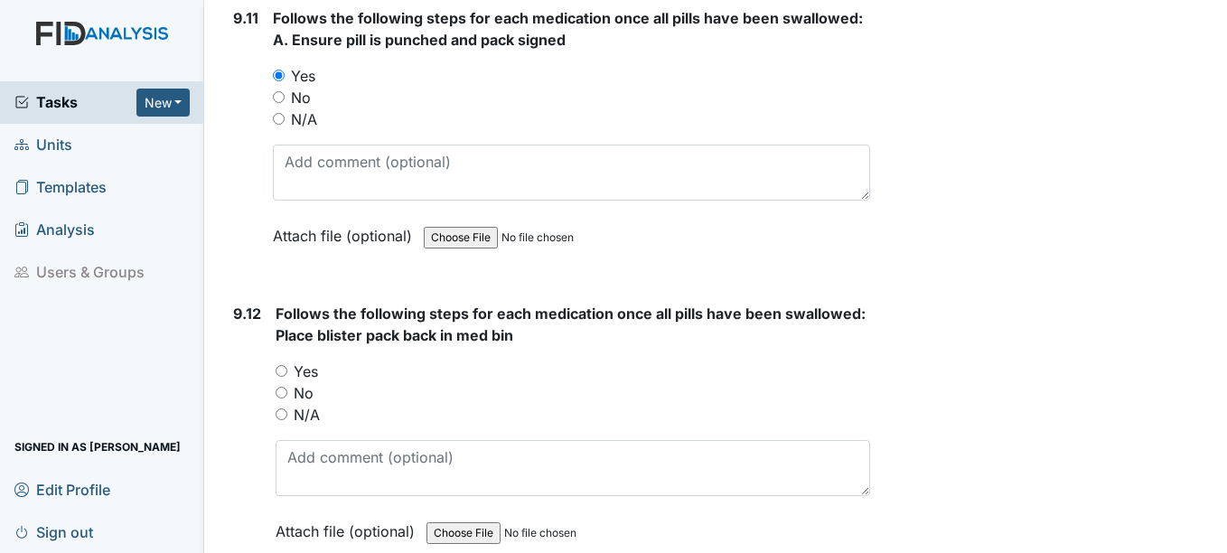
click at [284, 377] on input "Yes" at bounding box center [282, 371] width 12 height 12
radio input "true"
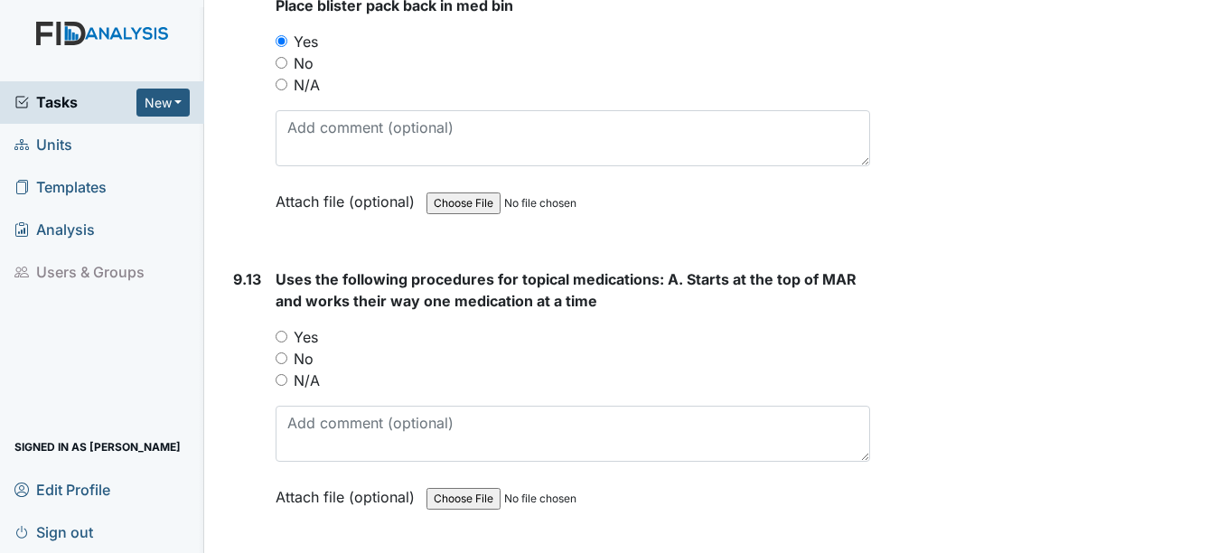
scroll to position [23487, 0]
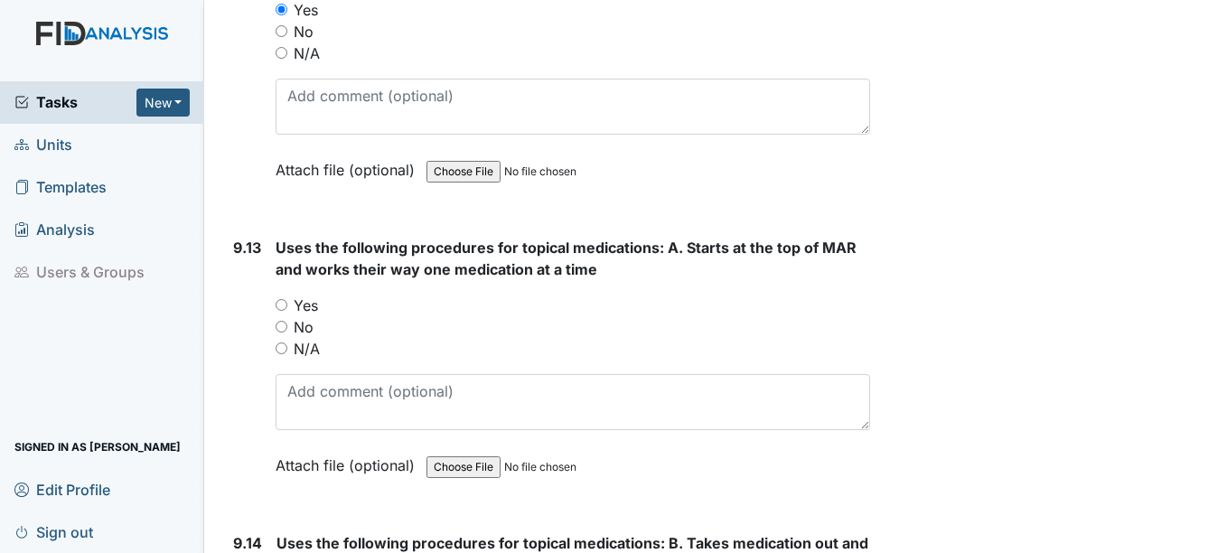
click at [280, 354] on input "N/A" at bounding box center [282, 348] width 12 height 12
radio input "true"
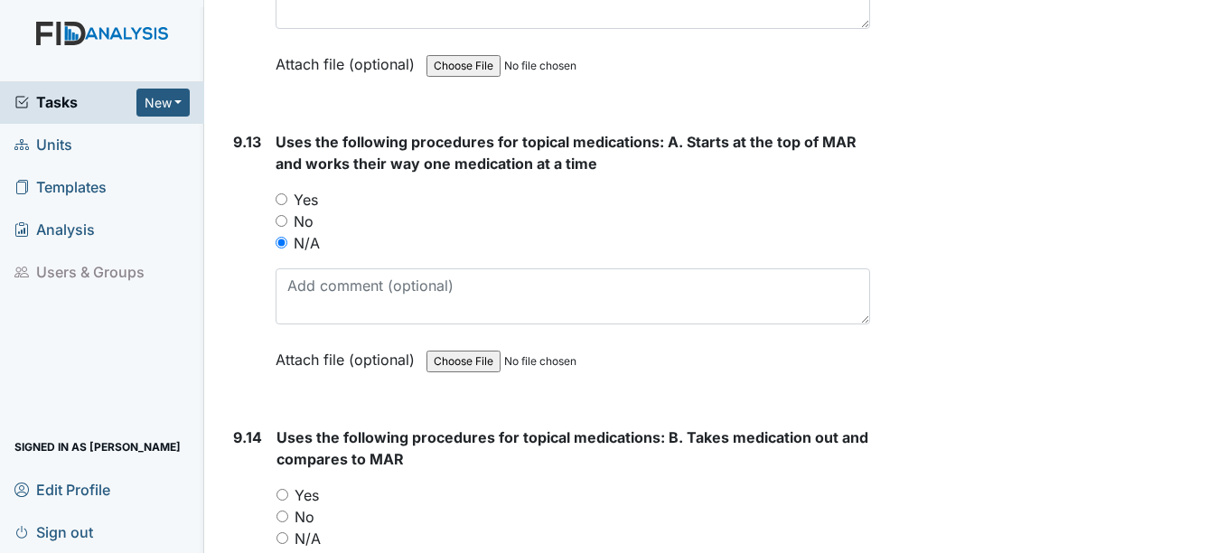
scroll to position [23758, 0]
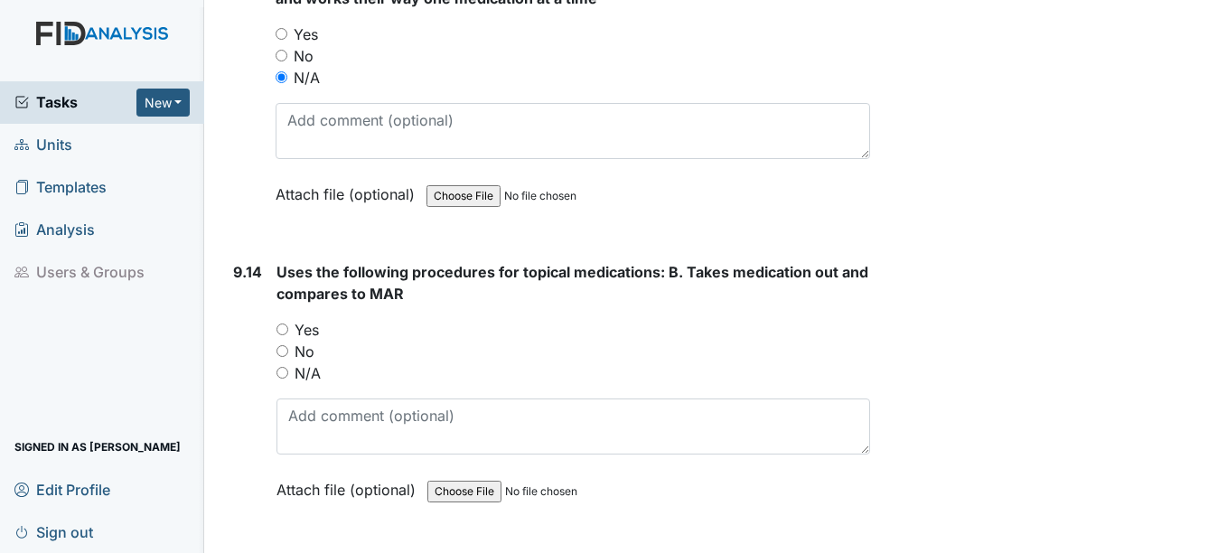
click at [281, 378] on input "N/A" at bounding box center [282, 373] width 12 height 12
radio input "true"
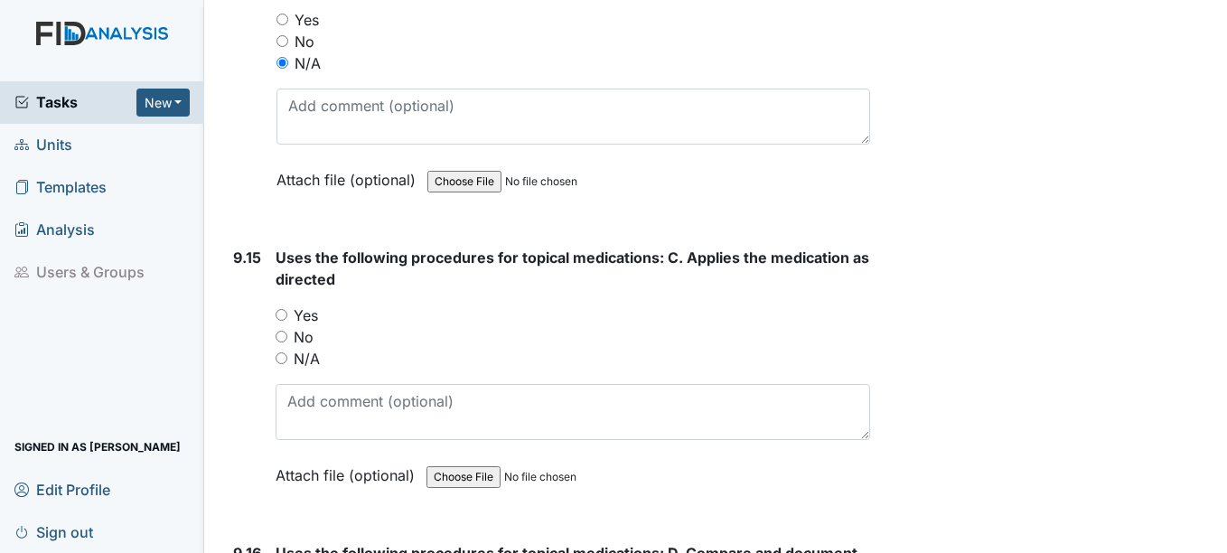
scroll to position [24119, 0]
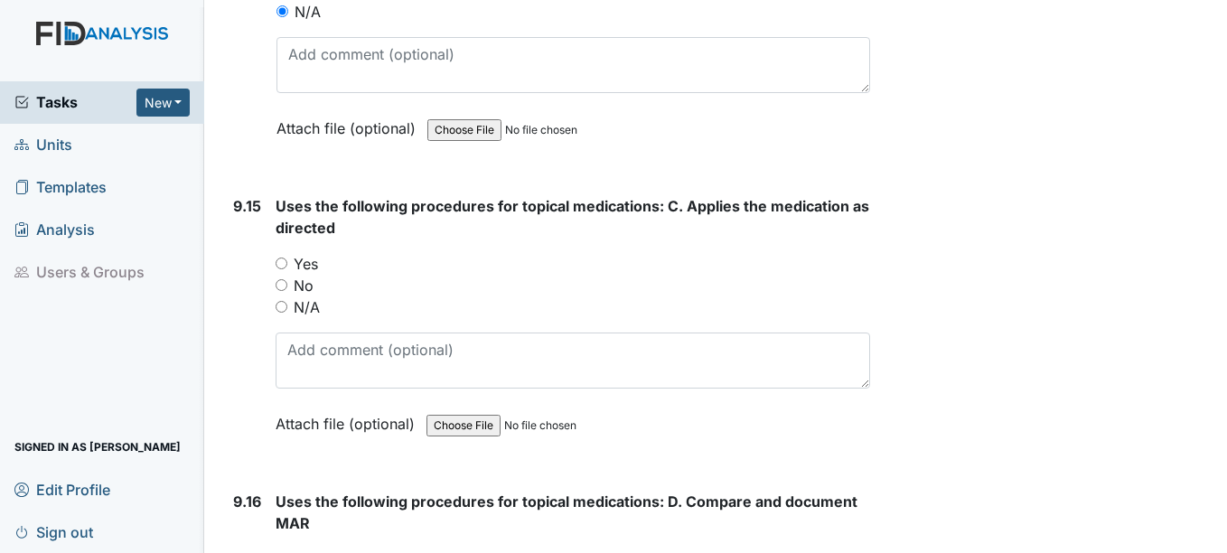
click at [281, 313] on input "N/A" at bounding box center [282, 307] width 12 height 12
radio input "true"
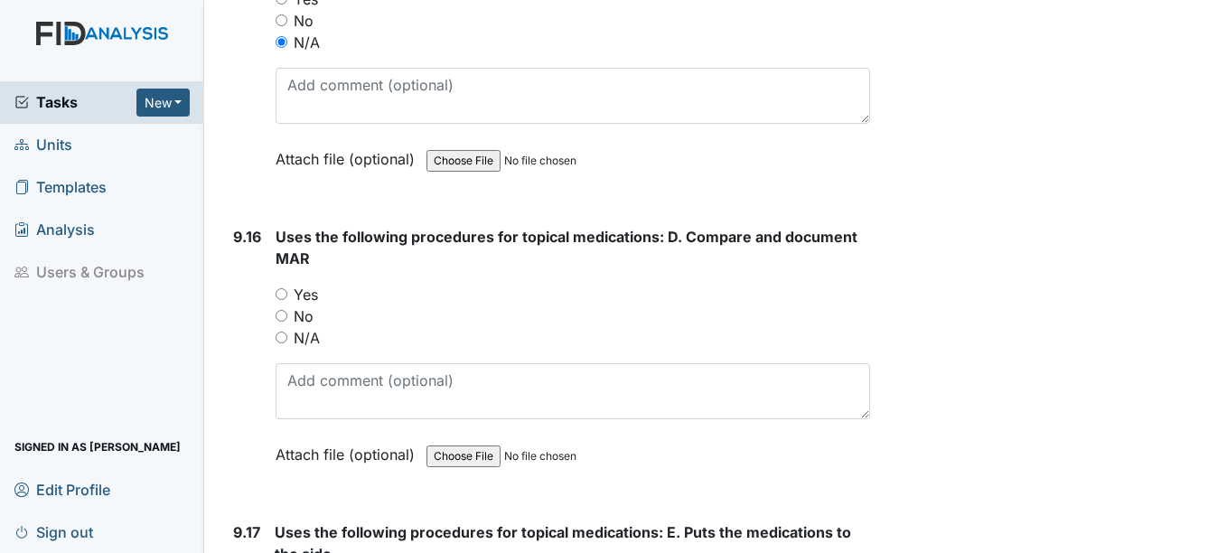
scroll to position [24390, 0]
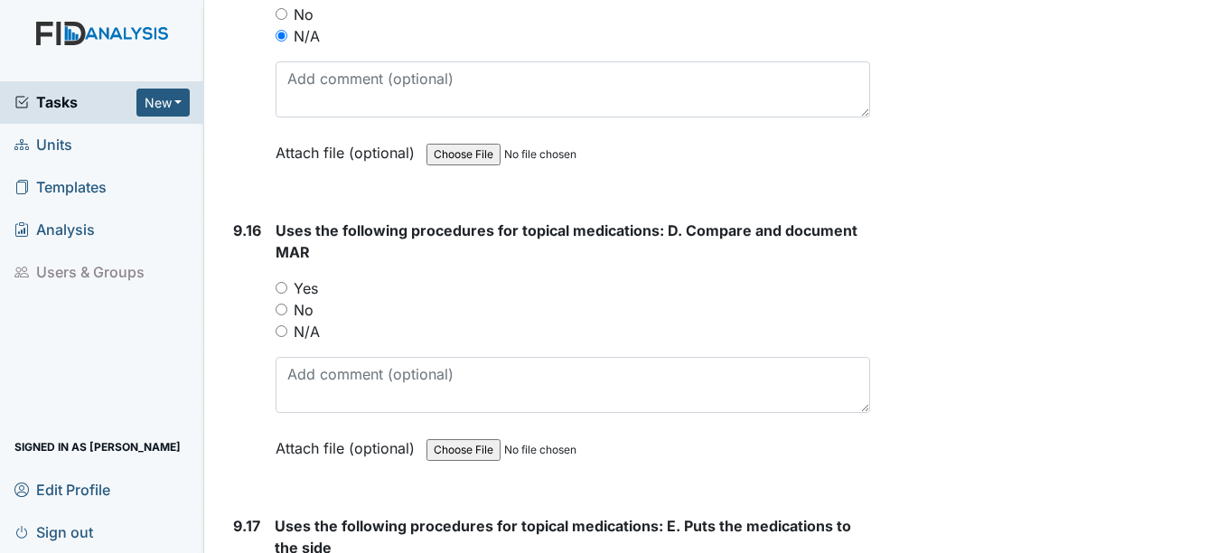
click at [282, 337] on input "N/A" at bounding box center [282, 331] width 12 height 12
radio input "true"
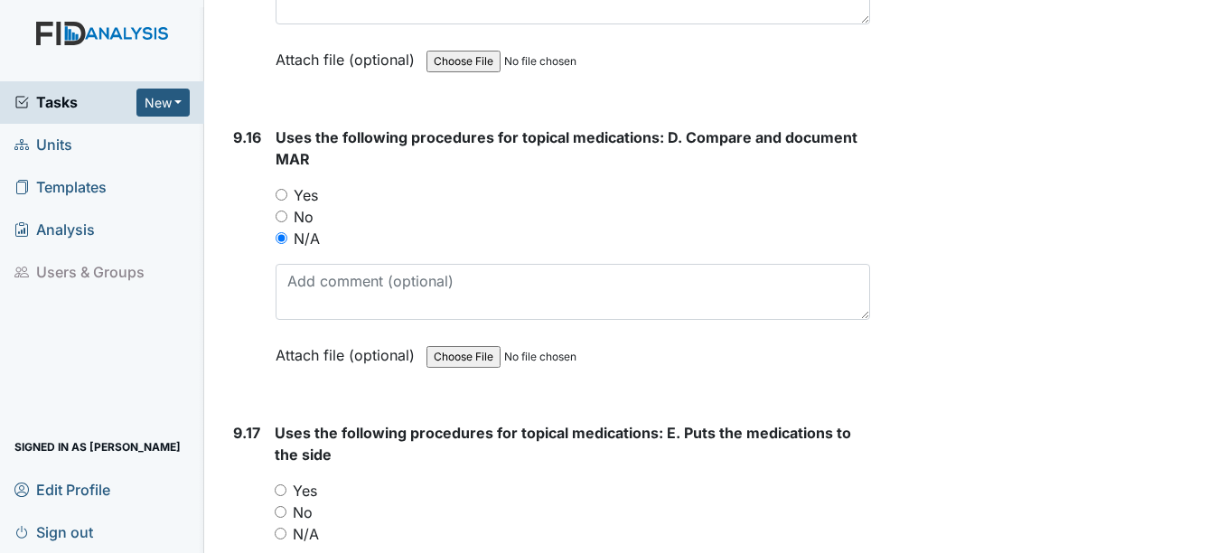
scroll to position [24661, 0]
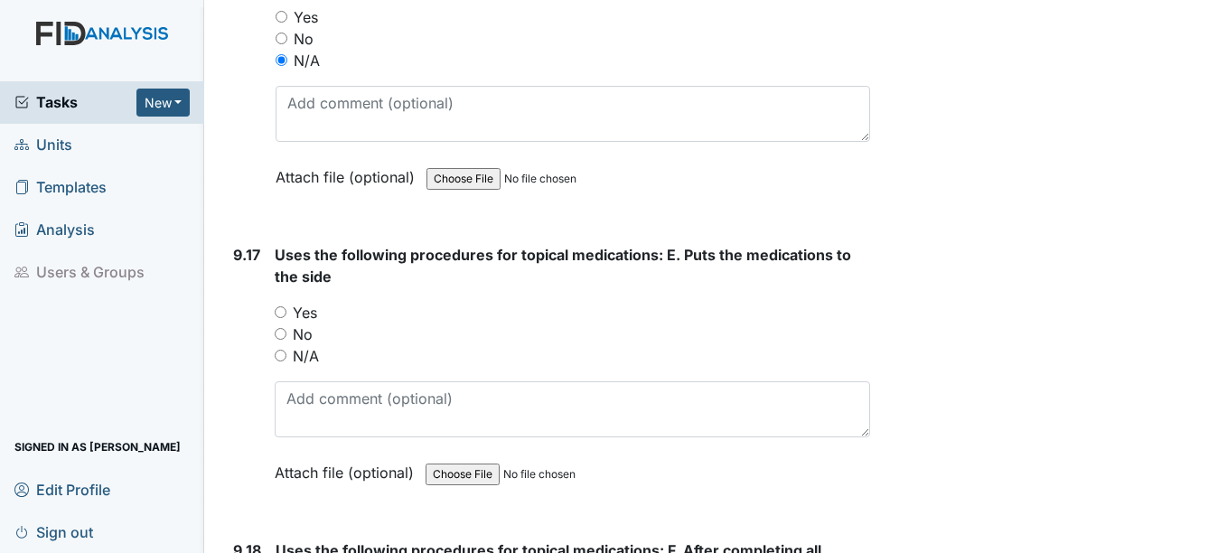
click at [282, 361] on input "N/A" at bounding box center [281, 356] width 12 height 12
radio input "true"
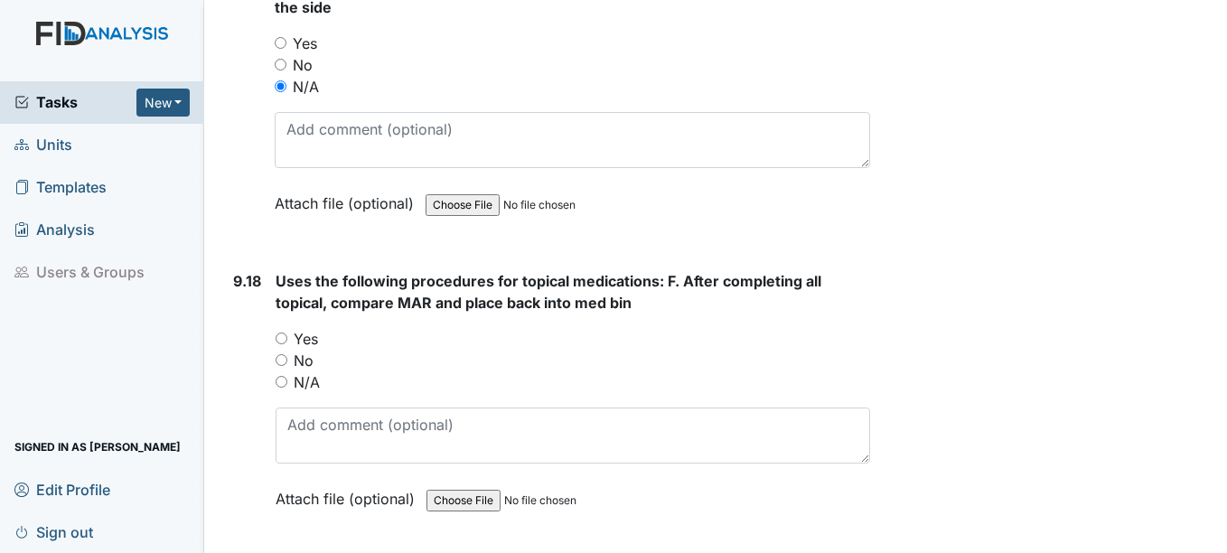
scroll to position [24932, 0]
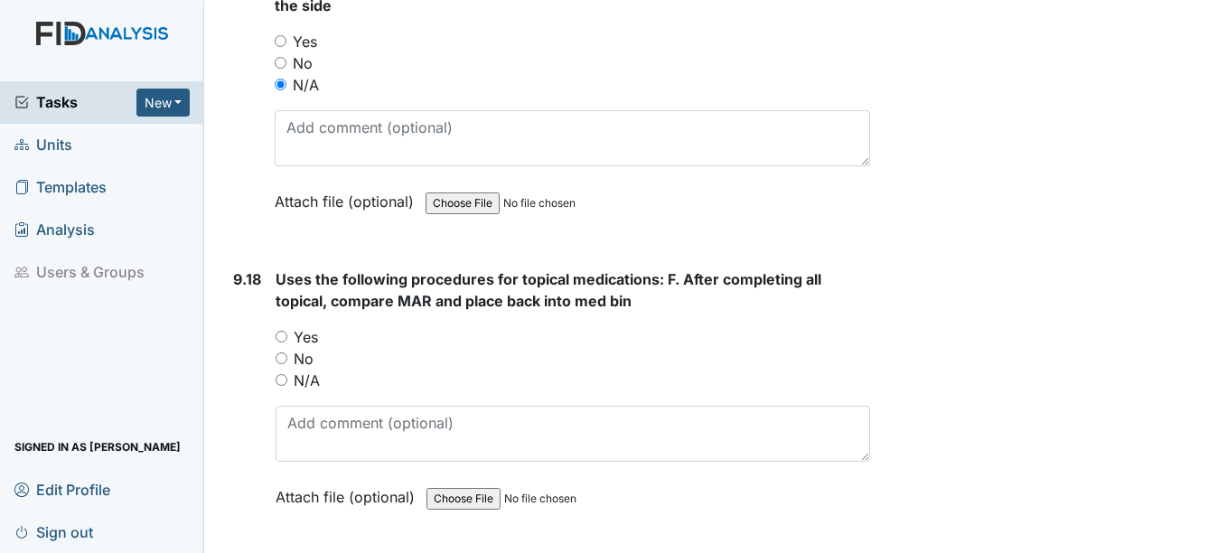
click at [283, 386] on input "N/A" at bounding box center [282, 380] width 12 height 12
radio input "true"
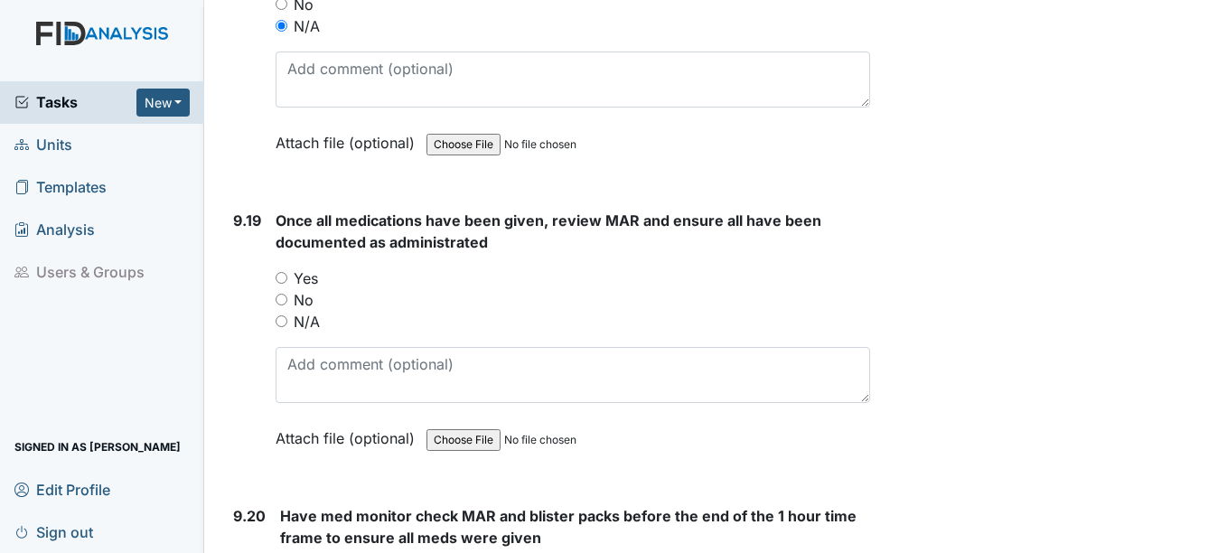
scroll to position [25293, 0]
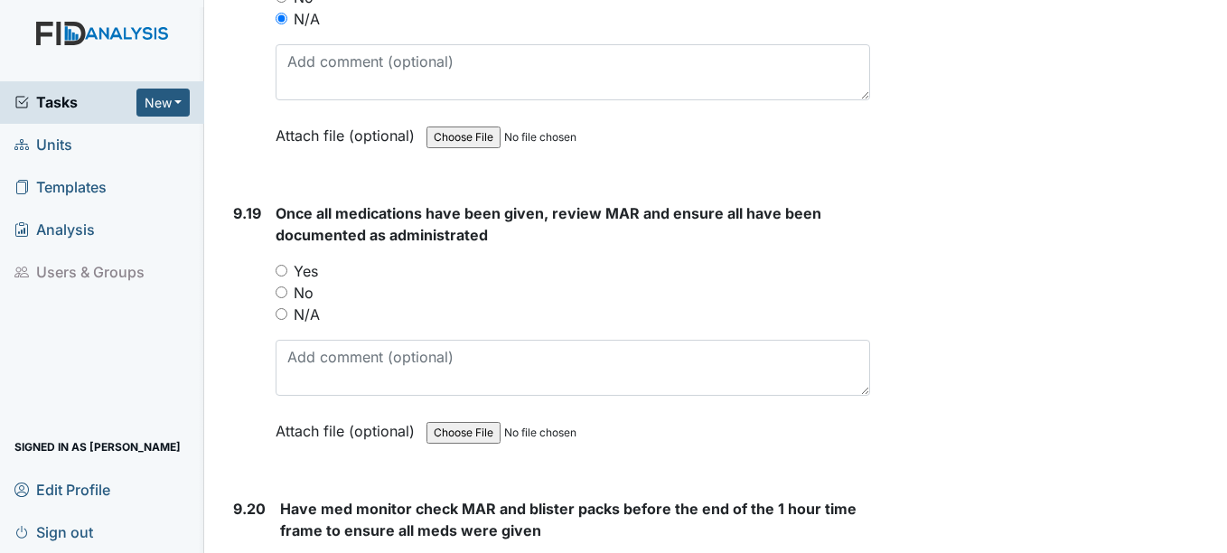
click at [279, 276] on input "Yes" at bounding box center [282, 271] width 12 height 12
radio input "true"
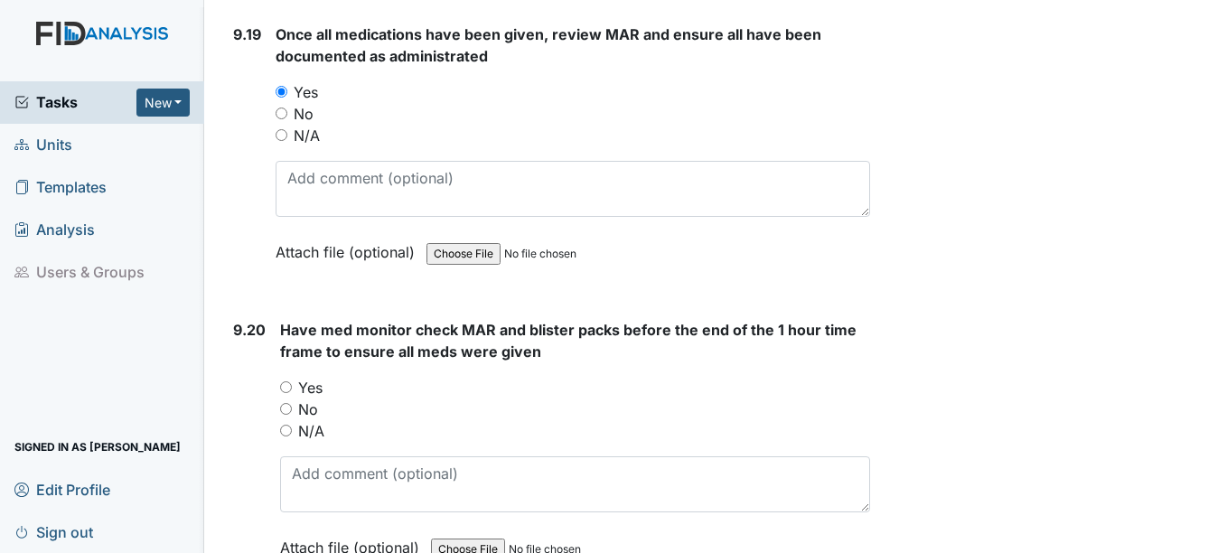
scroll to position [25474, 0]
click at [285, 391] on input "Yes" at bounding box center [286, 385] width 12 height 12
radio input "true"
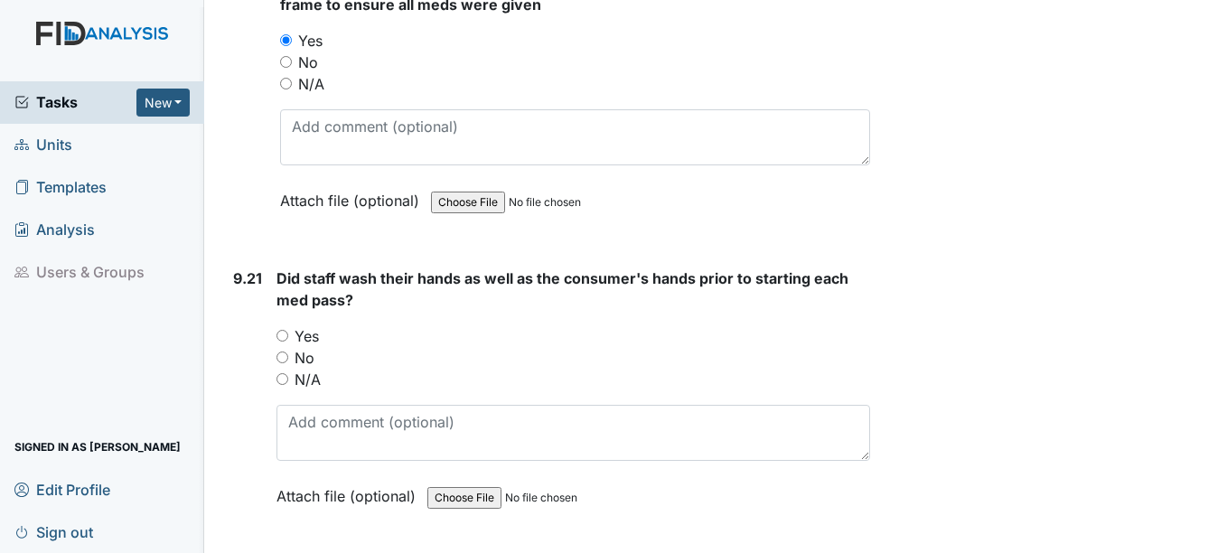
scroll to position [25835, 0]
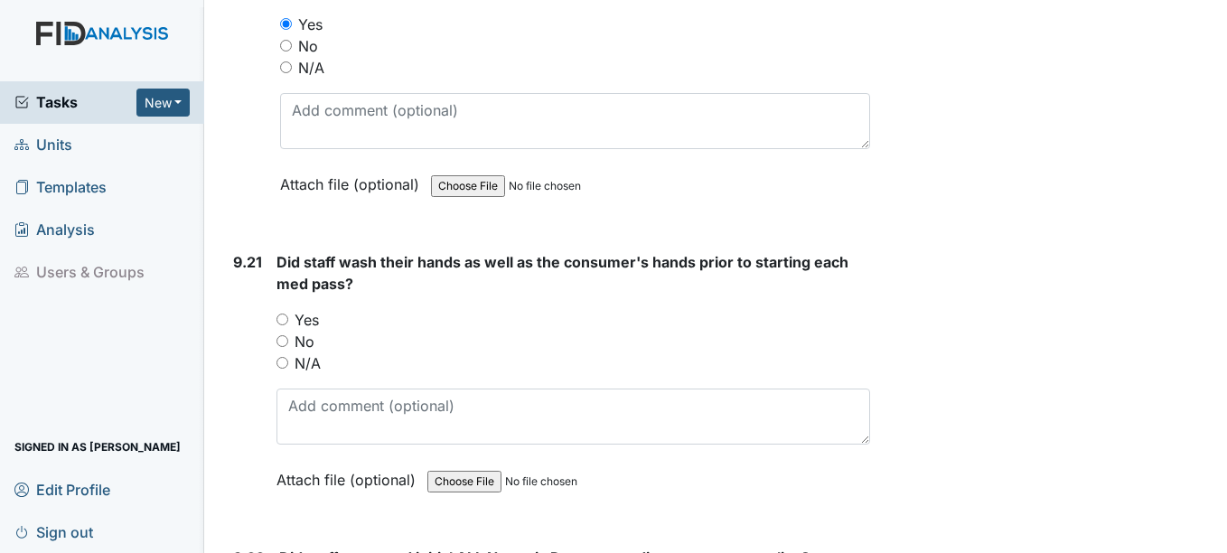
click at [281, 325] on input "Yes" at bounding box center [282, 319] width 12 height 12
radio input "true"
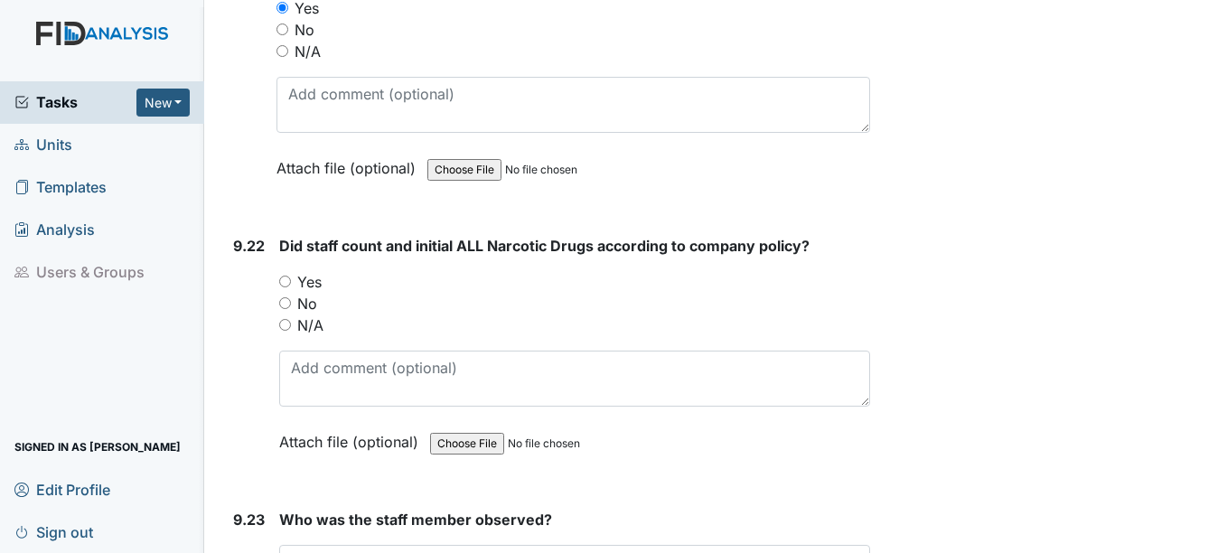
scroll to position [26197, 0]
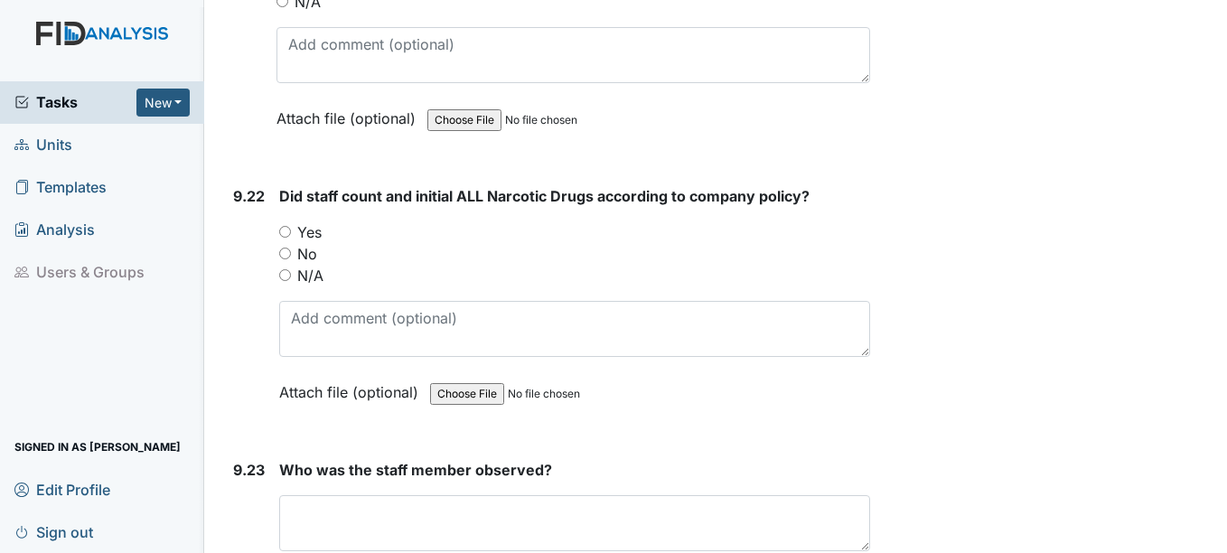
click at [291, 238] on input "Yes" at bounding box center [285, 232] width 12 height 12
radio input "true"
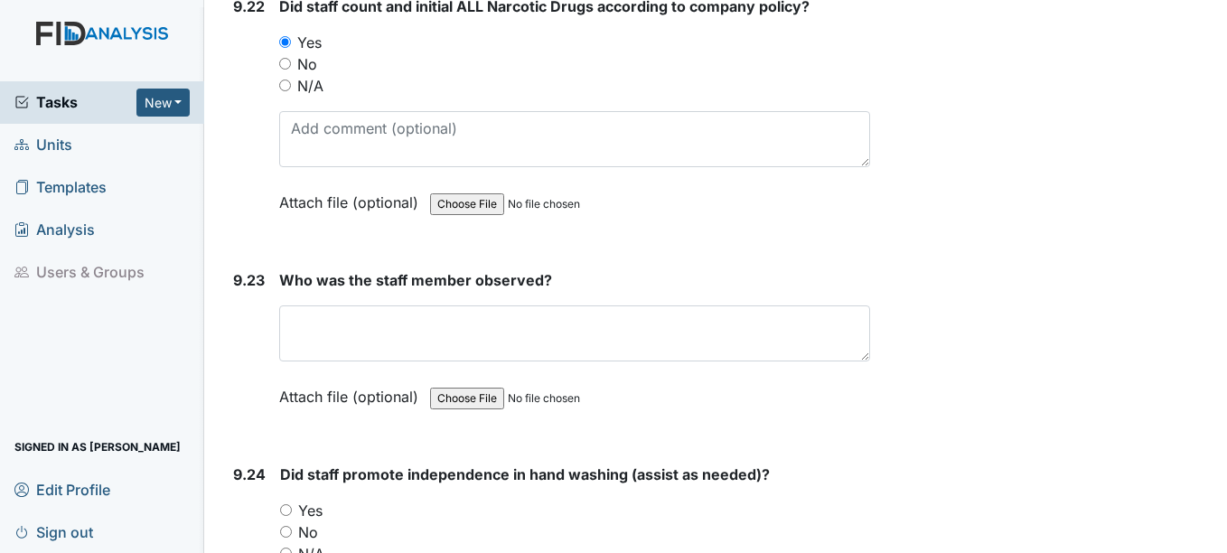
scroll to position [26468, 0]
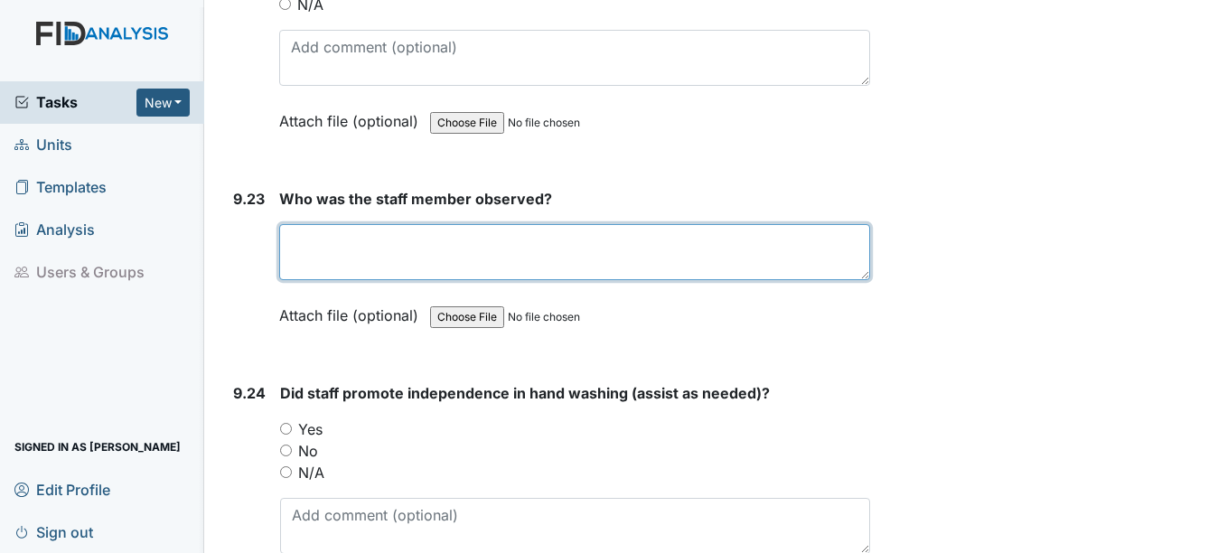
click at [314, 280] on textarea at bounding box center [574, 252] width 590 height 56
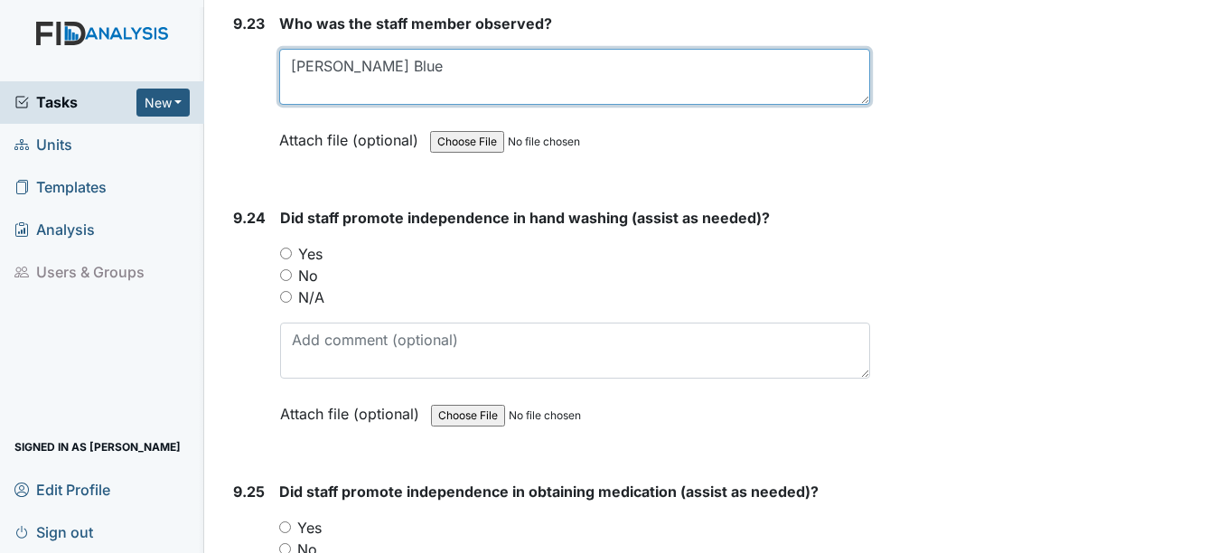
scroll to position [26648, 0]
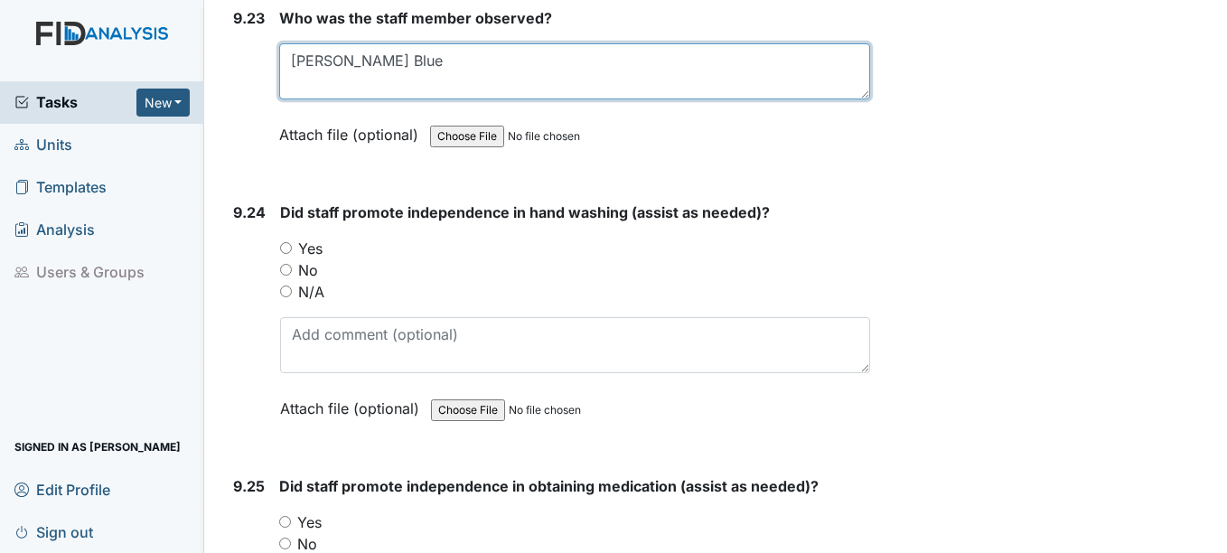
type textarea "[PERSON_NAME] Blue"
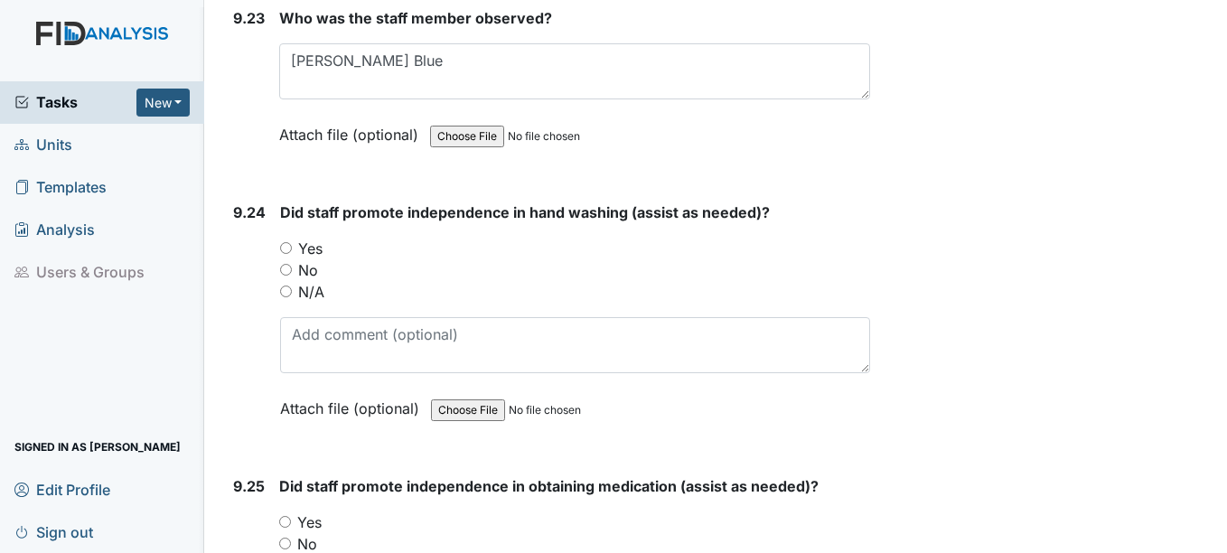
click at [290, 259] on div "Yes" at bounding box center [574, 249] width 589 height 22
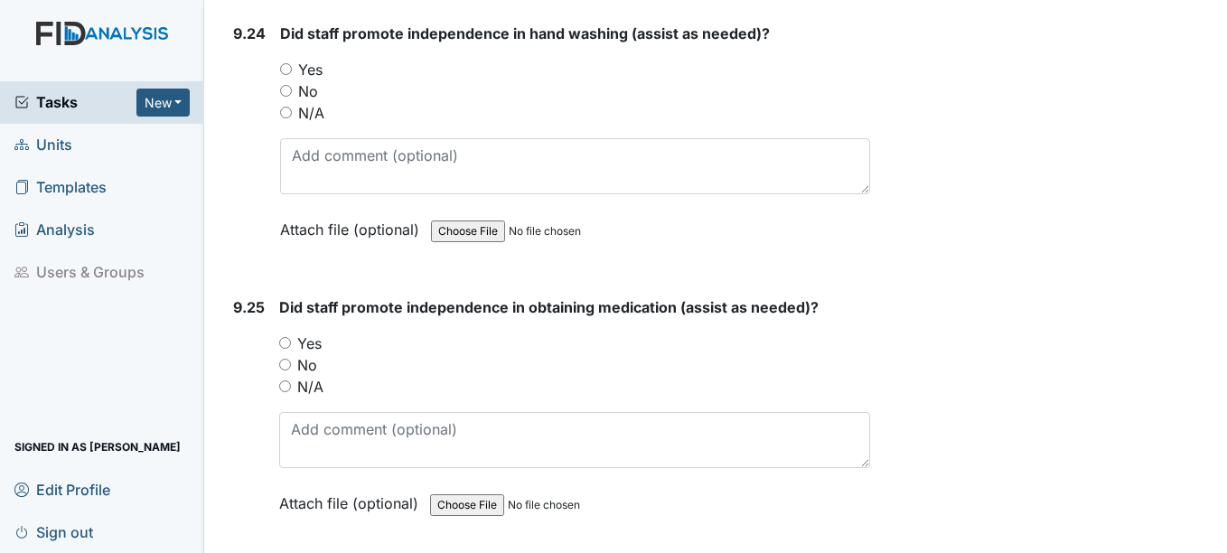
scroll to position [26829, 0]
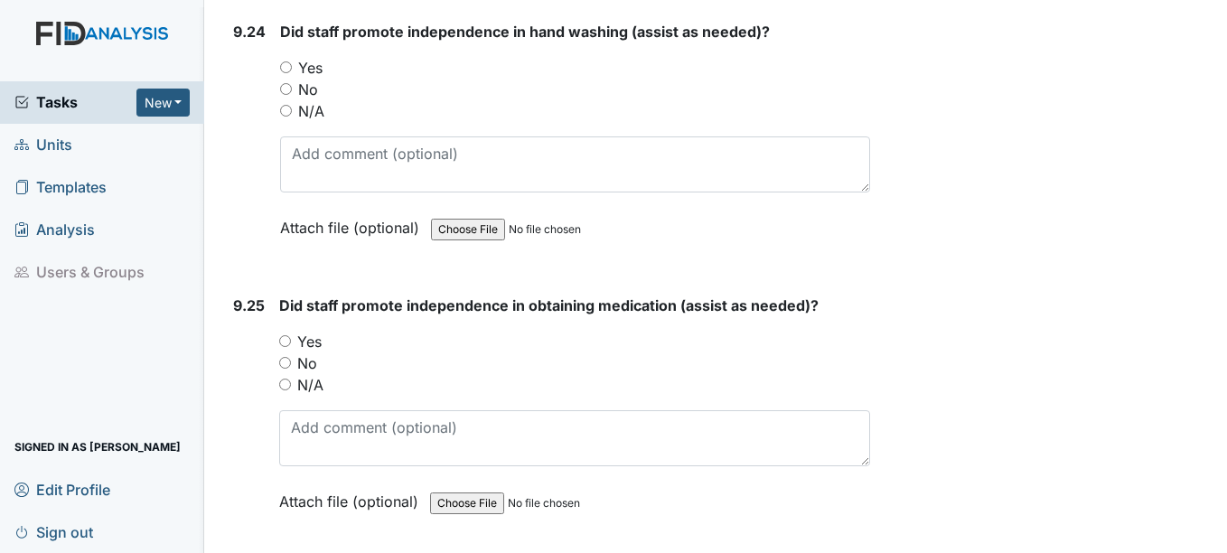
click at [285, 347] on input "Yes" at bounding box center [285, 341] width 12 height 12
radio input "true"
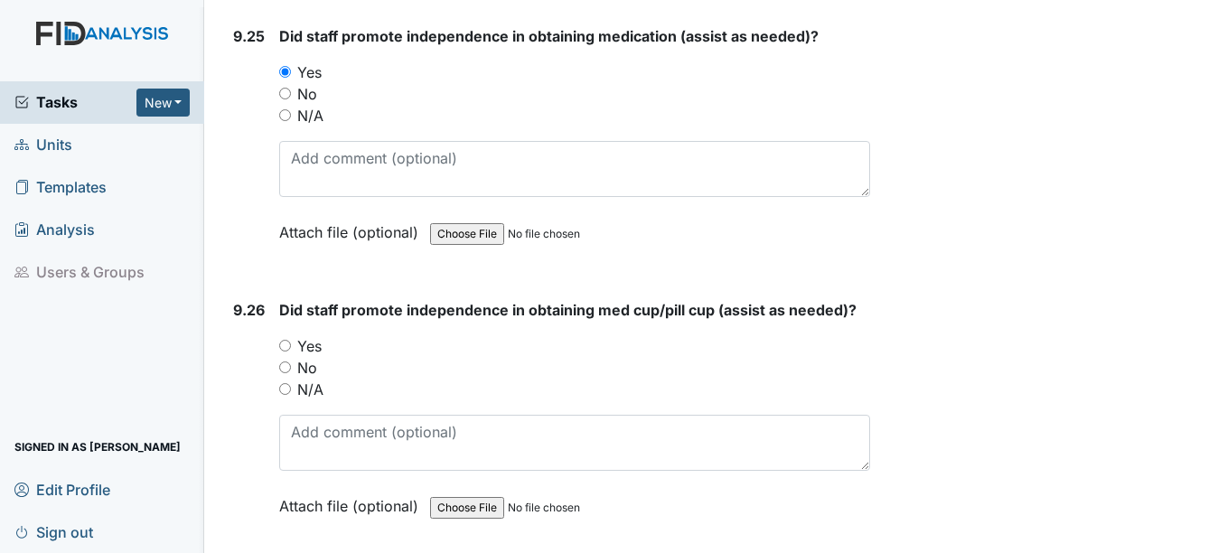
scroll to position [27100, 0]
click at [284, 350] on input "Yes" at bounding box center [285, 344] width 12 height 12
radio input "true"
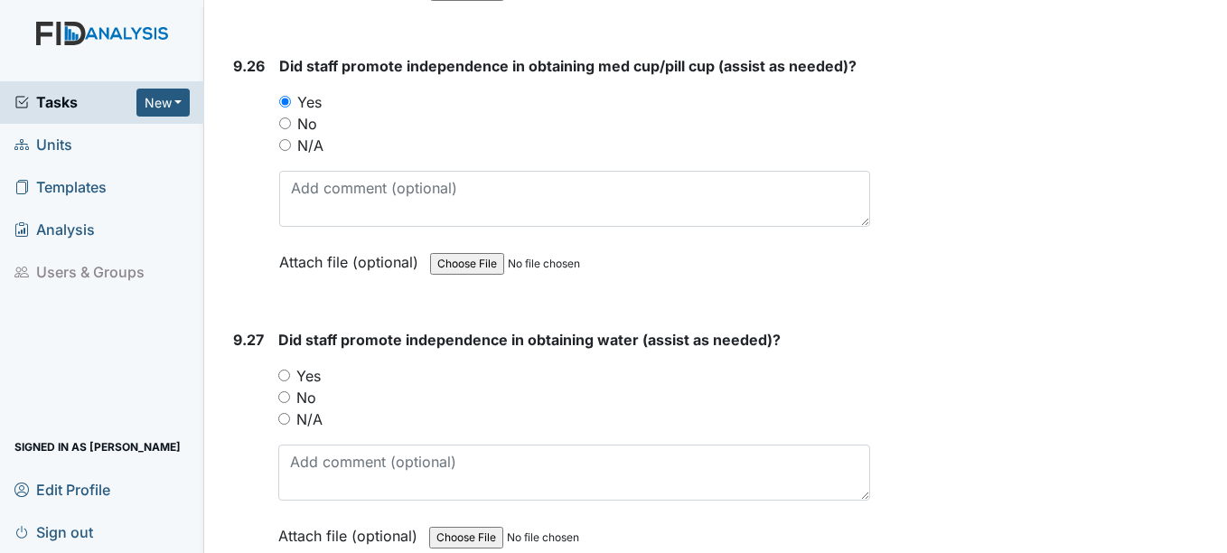
scroll to position [27371, 0]
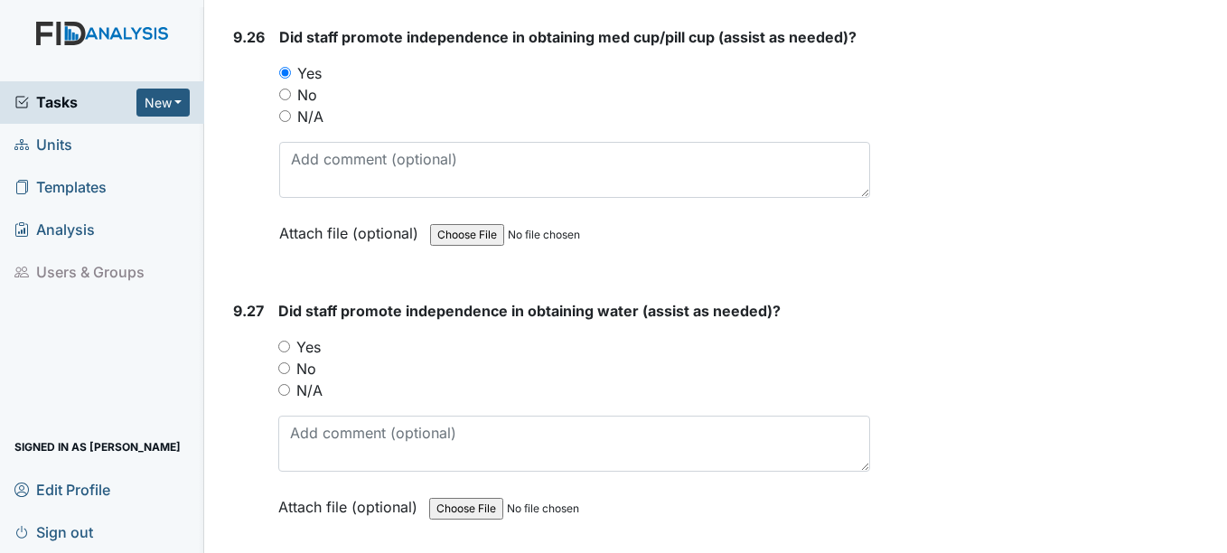
click at [287, 352] on input "Yes" at bounding box center [284, 347] width 12 height 12
radio input "true"
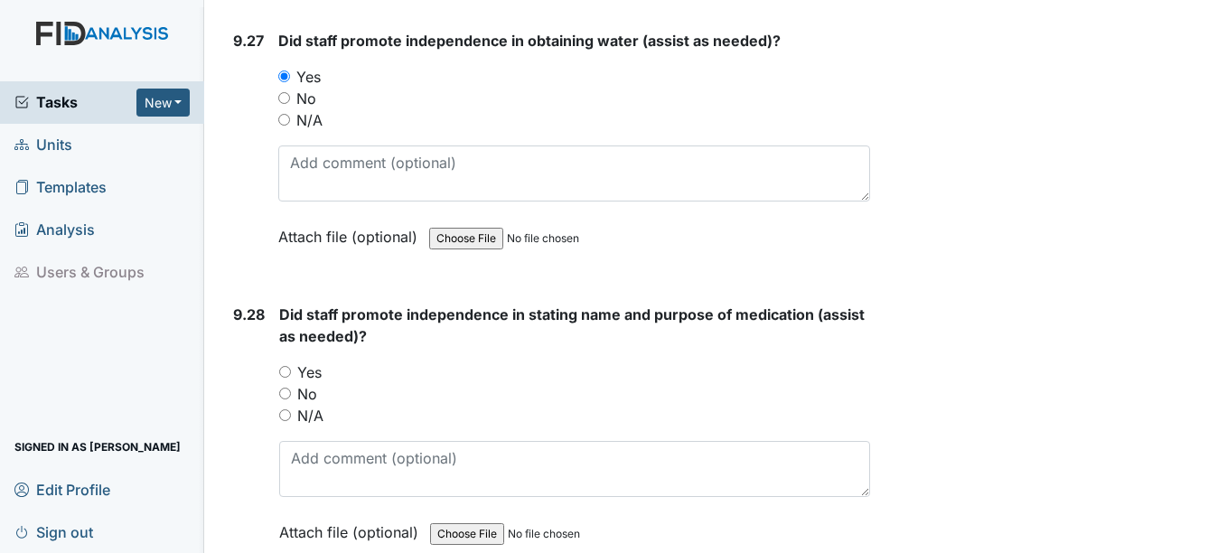
scroll to position [27642, 0]
click at [289, 377] on input "Yes" at bounding box center [285, 371] width 12 height 12
radio input "true"
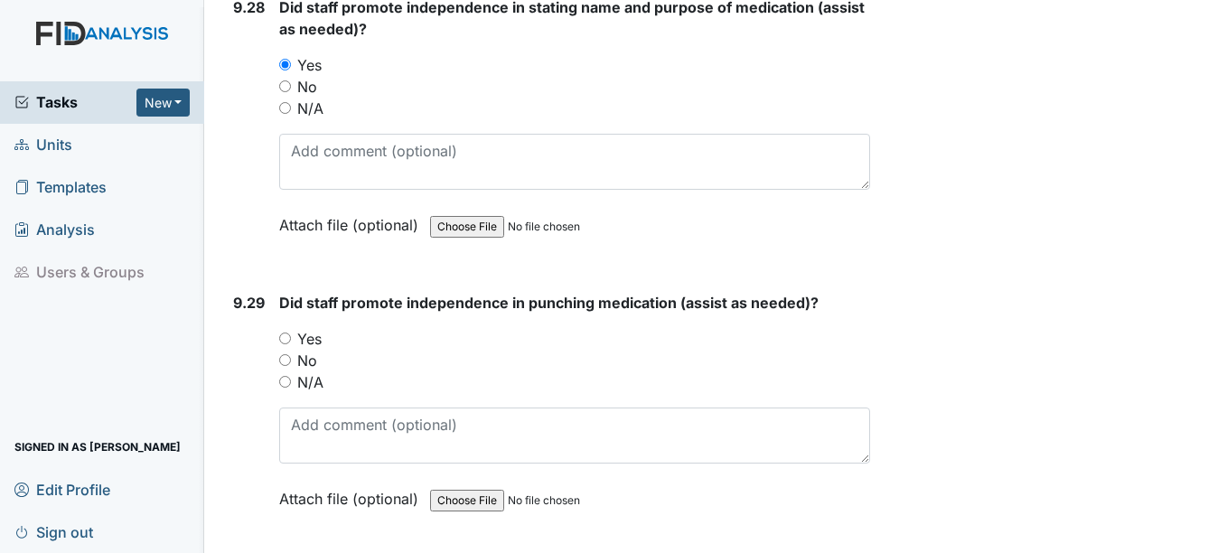
scroll to position [28003, 0]
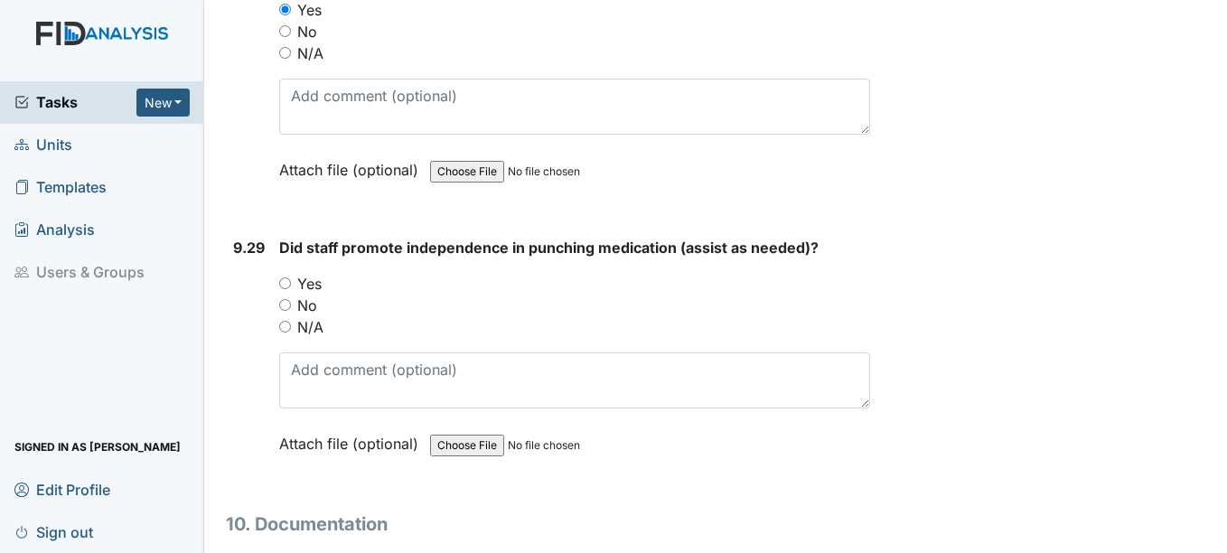
click at [287, 289] on input "Yes" at bounding box center [285, 283] width 12 height 12
radio input "true"
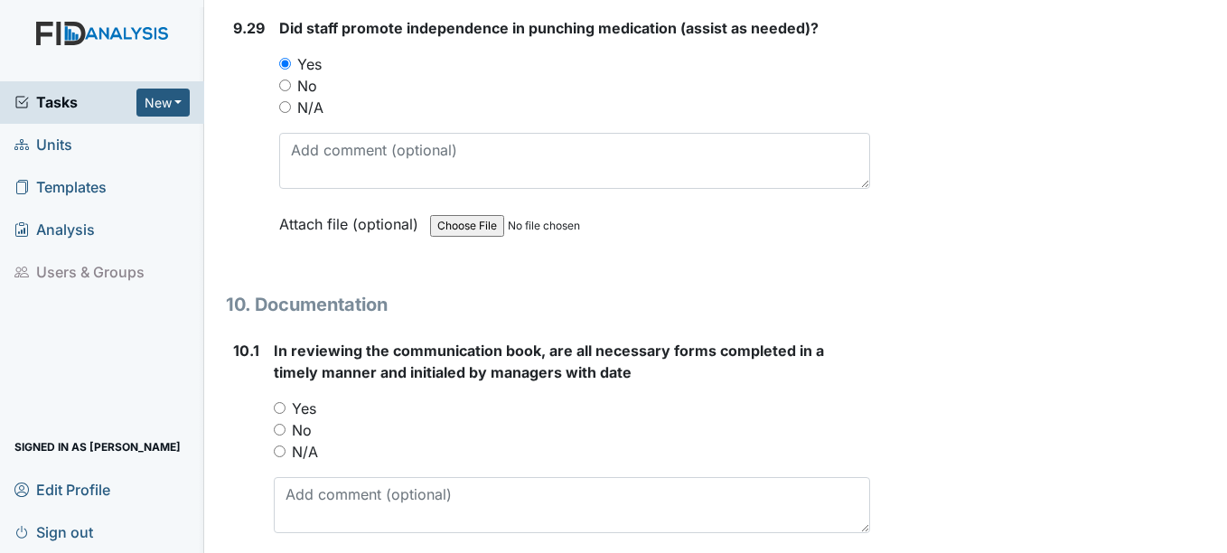
scroll to position [28274, 0]
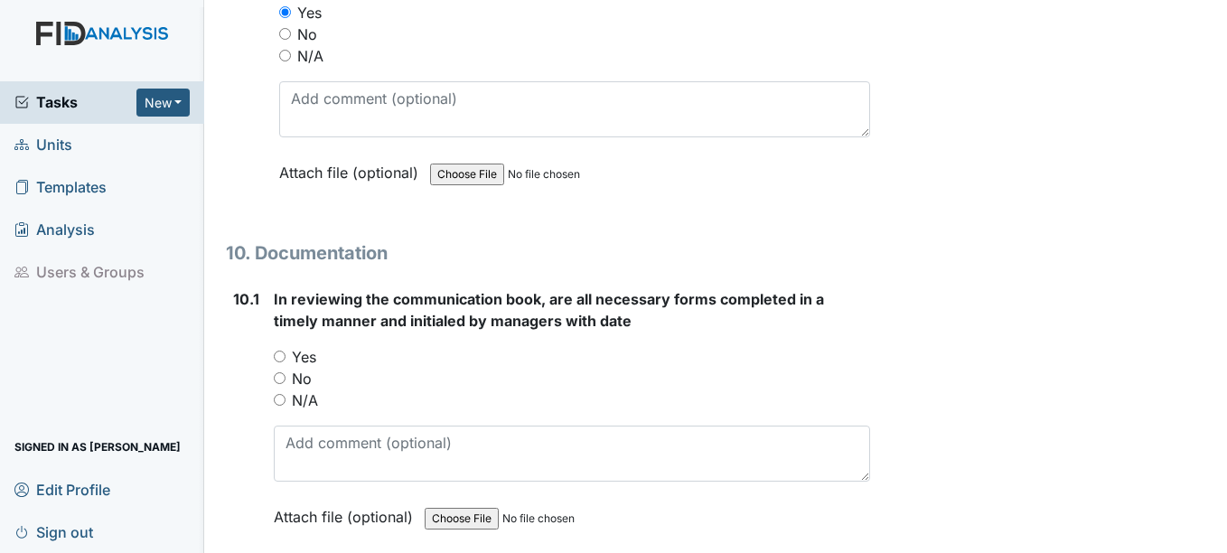
click at [279, 362] on input "Yes" at bounding box center [280, 356] width 12 height 12
radio input "true"
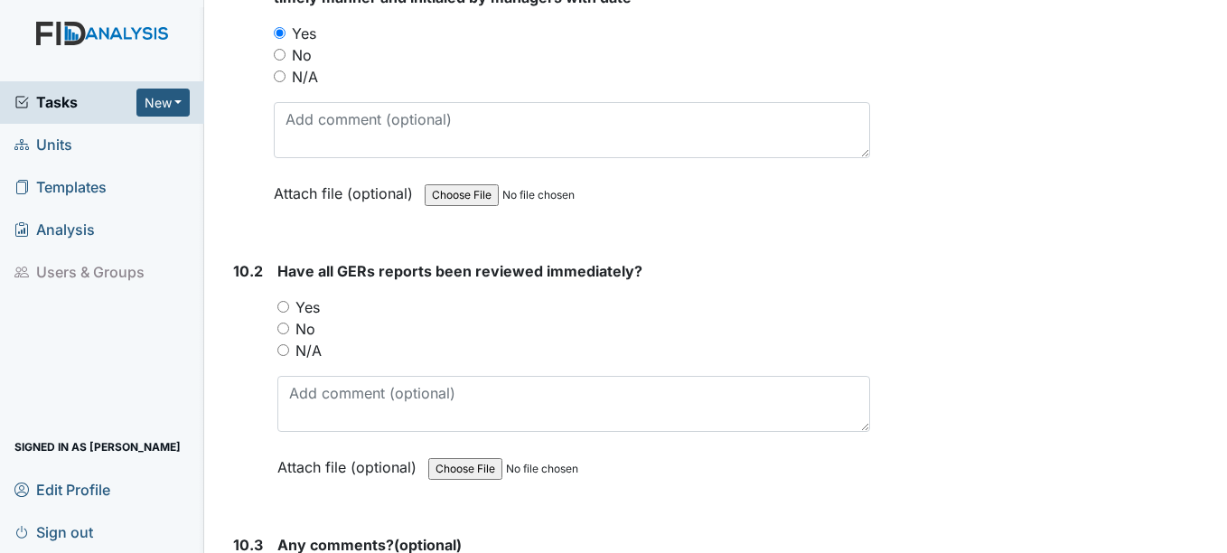
scroll to position [28636, 0]
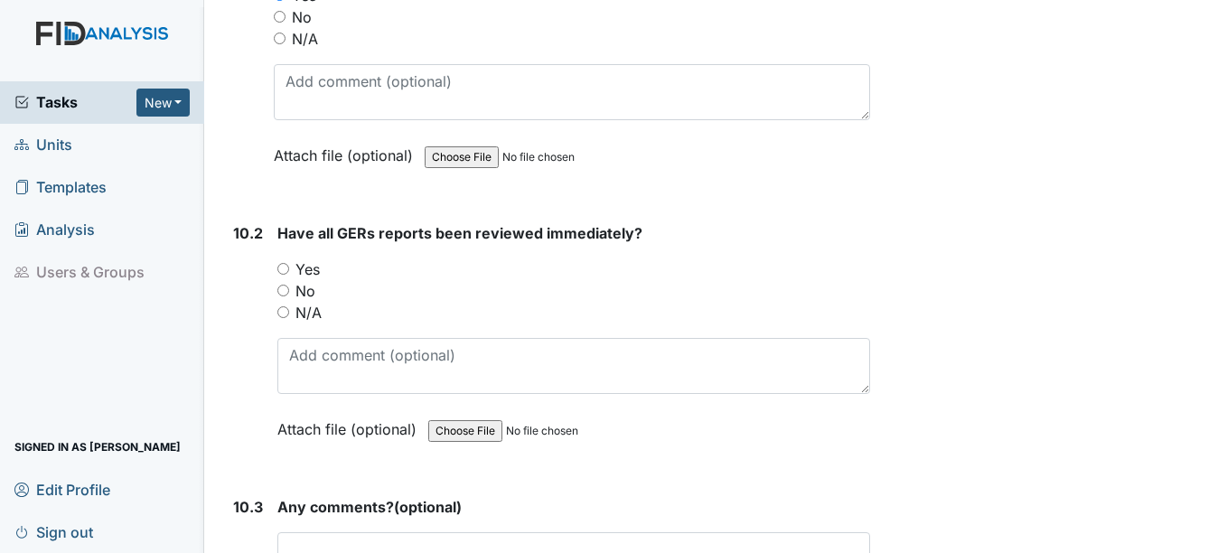
click at [284, 275] on input "Yes" at bounding box center [283, 269] width 12 height 12
radio input "true"
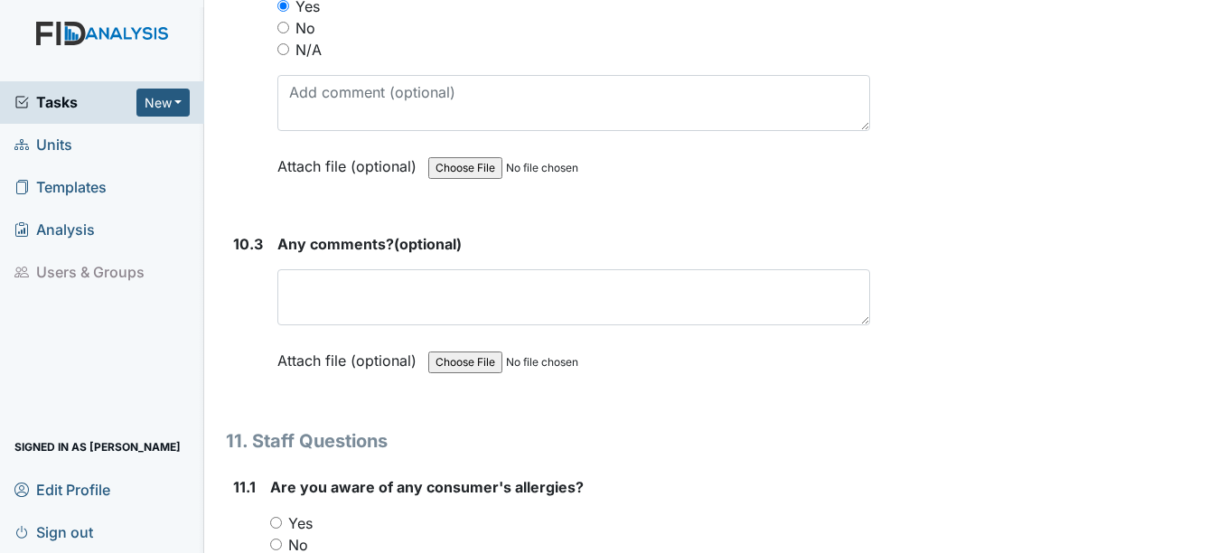
scroll to position [28907, 0]
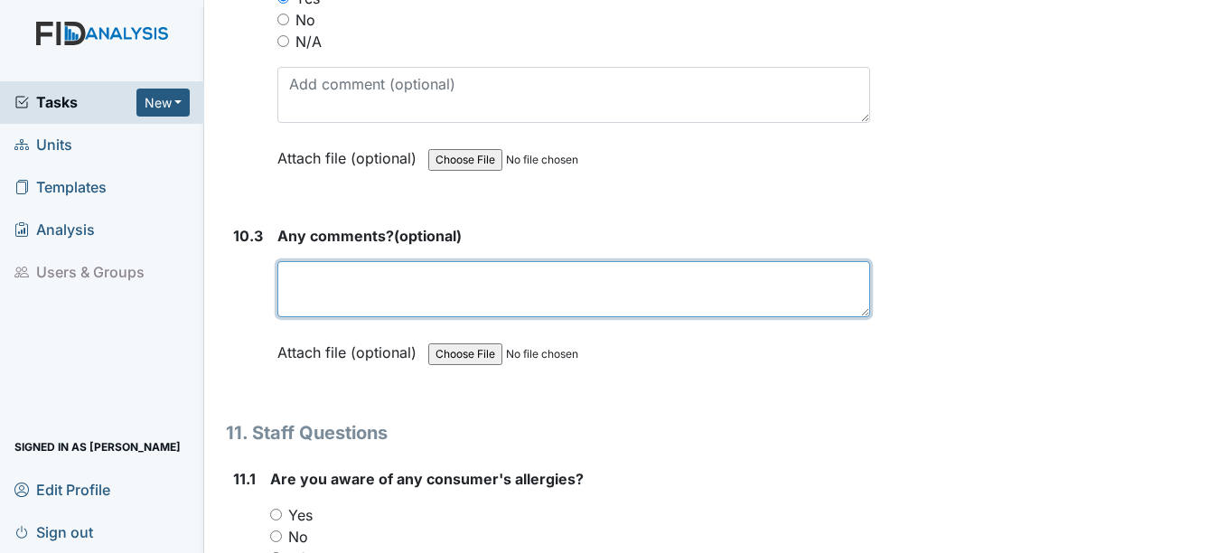
click at [310, 306] on textarea at bounding box center [573, 289] width 592 height 56
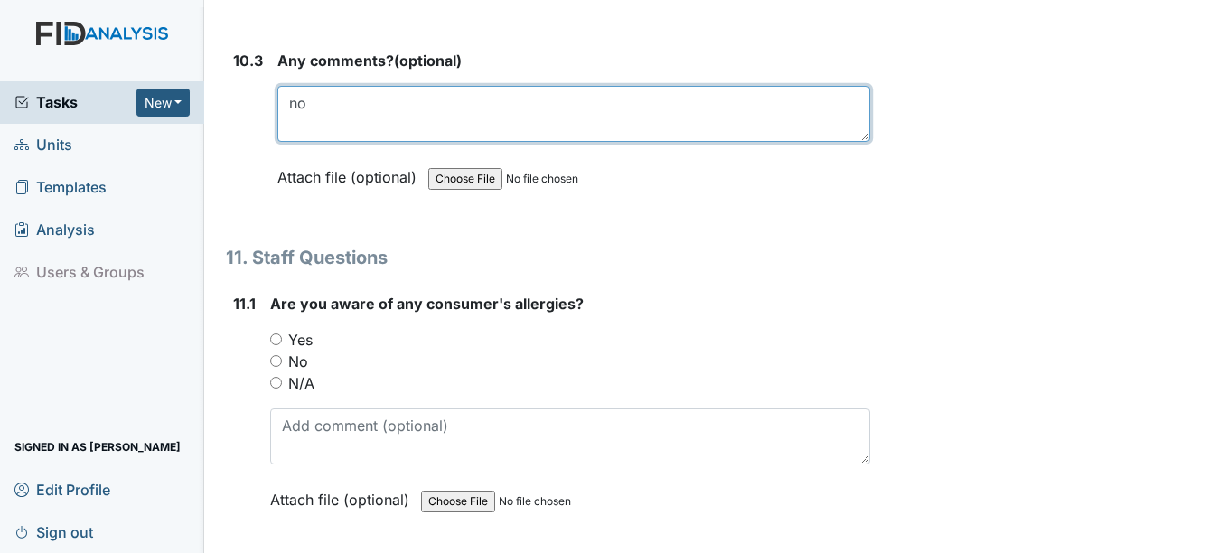
scroll to position [29087, 0]
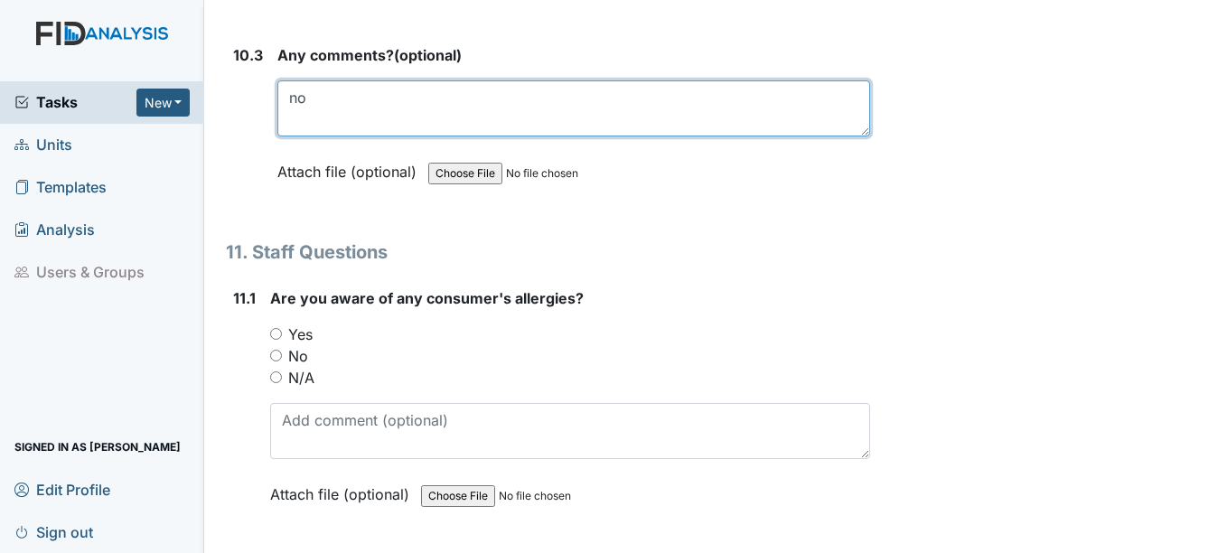
type textarea "no"
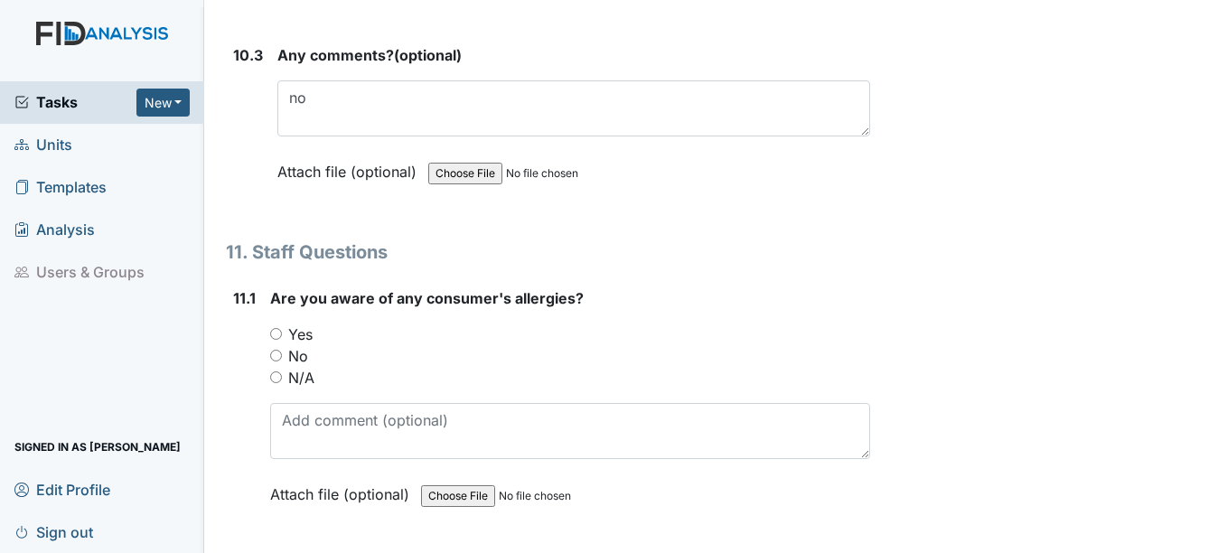
click at [276, 340] on input "Yes" at bounding box center [276, 334] width 12 height 12
radio input "true"
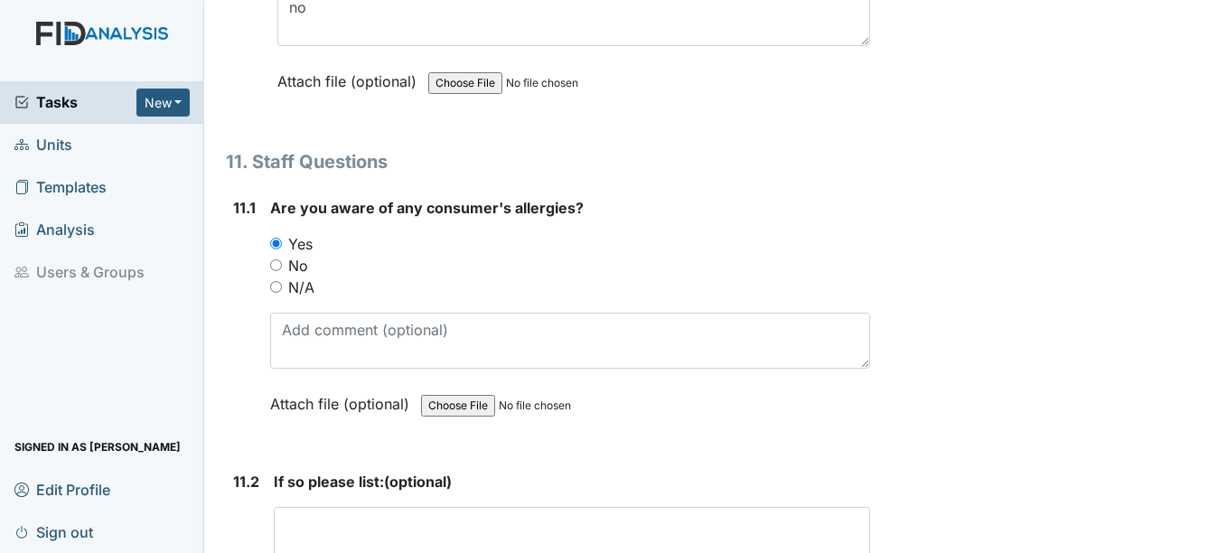
scroll to position [29268, 0]
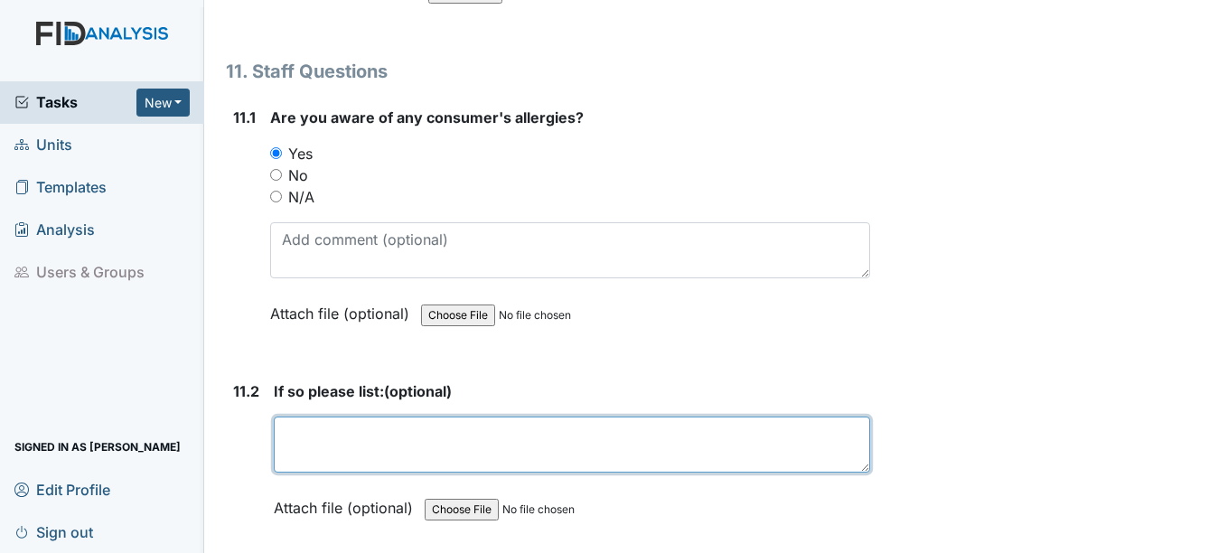
click at [303, 463] on textarea at bounding box center [571, 444] width 595 height 56
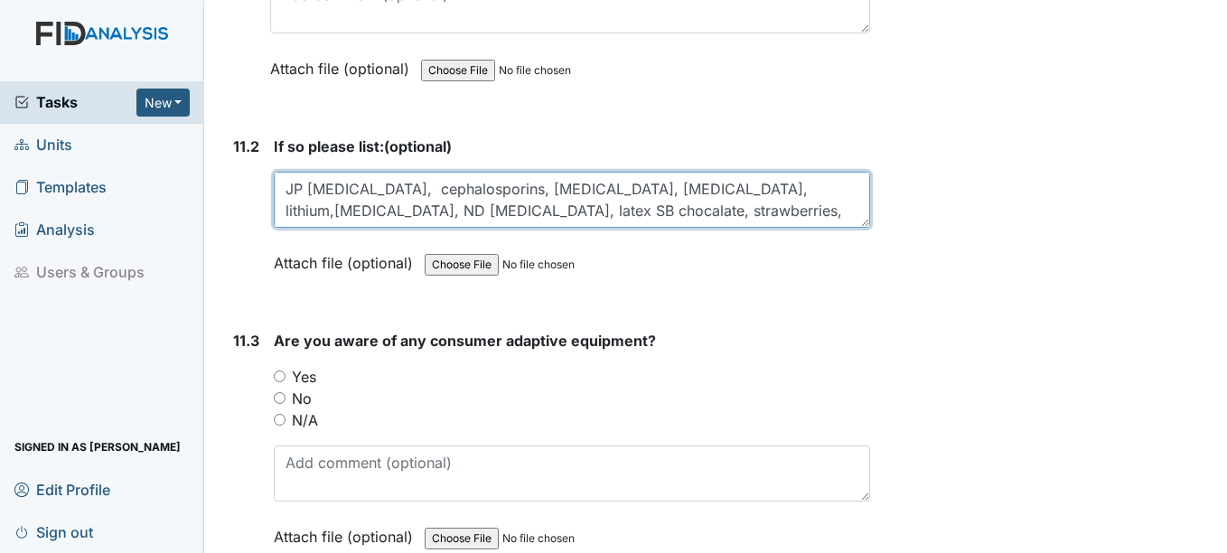
scroll to position [29539, 0]
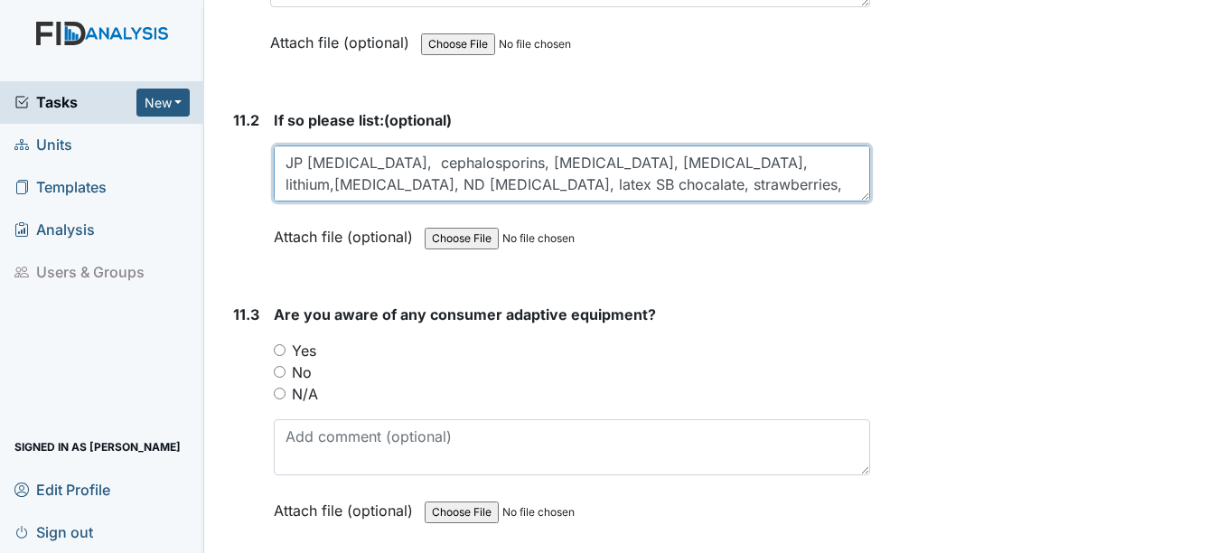
type textarea "JP [MEDICAL_DATA], cephalosporins, [MEDICAL_DATA], [MEDICAL_DATA], lithium,[MED…"
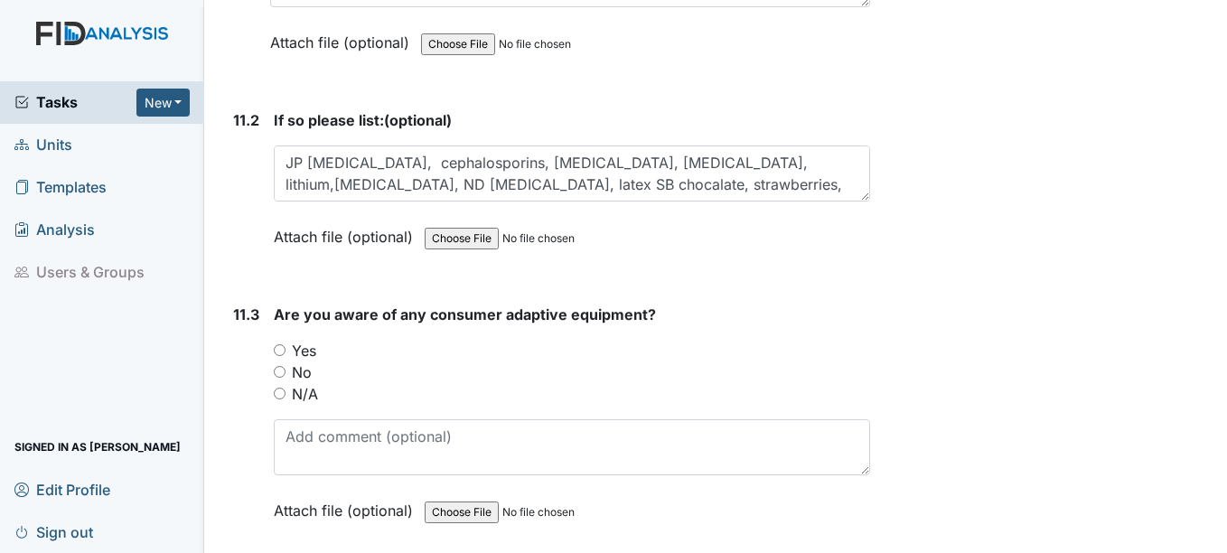
click at [276, 356] on input "Yes" at bounding box center [280, 350] width 12 height 12
radio input "true"
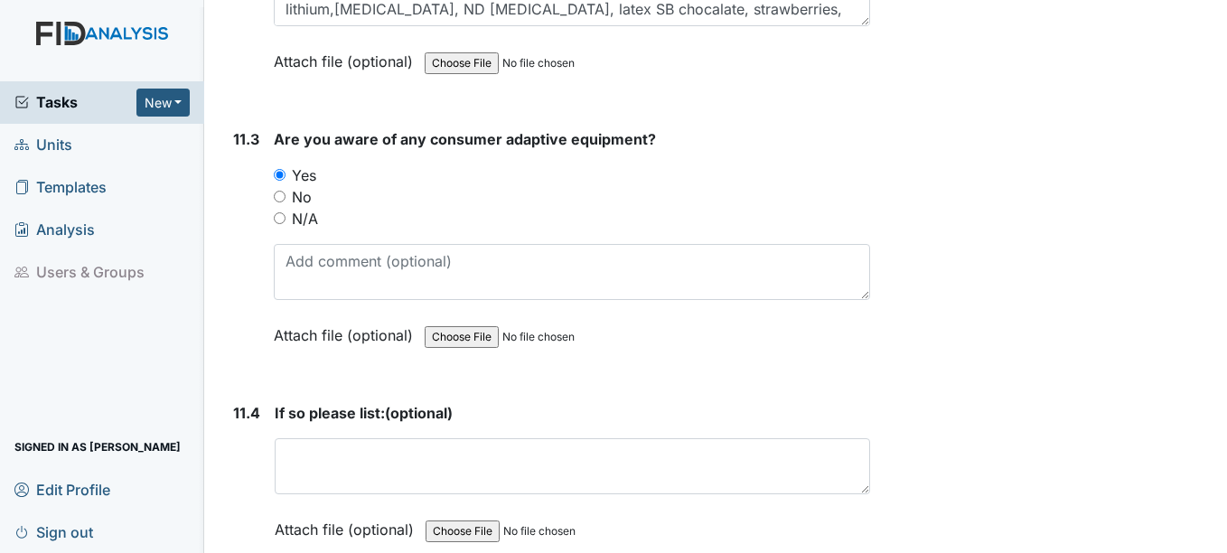
scroll to position [29720, 0]
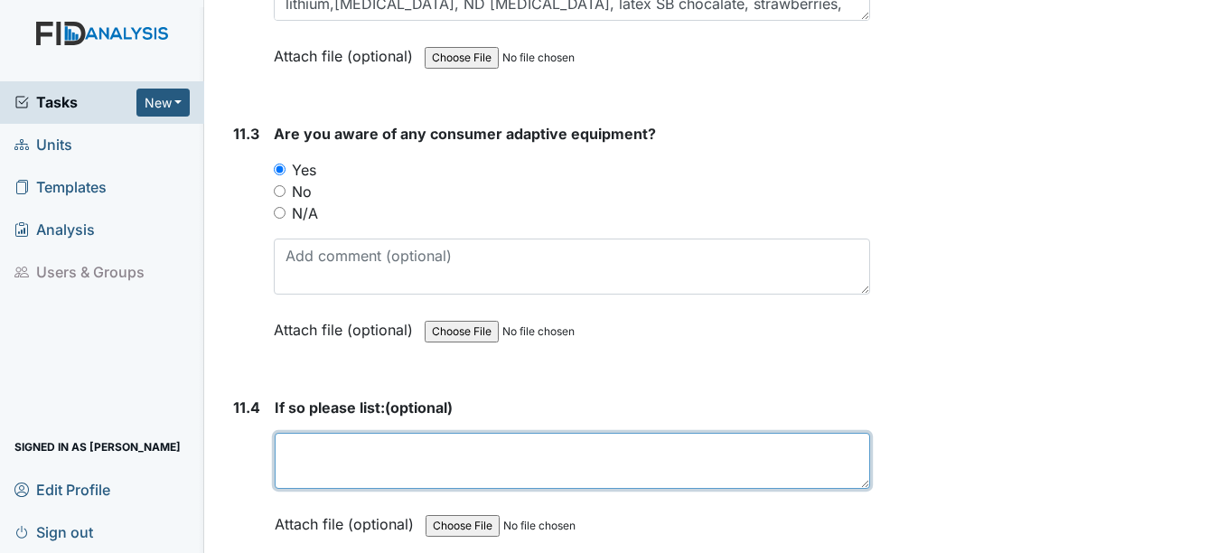
click at [332, 487] on textarea at bounding box center [572, 461] width 594 height 56
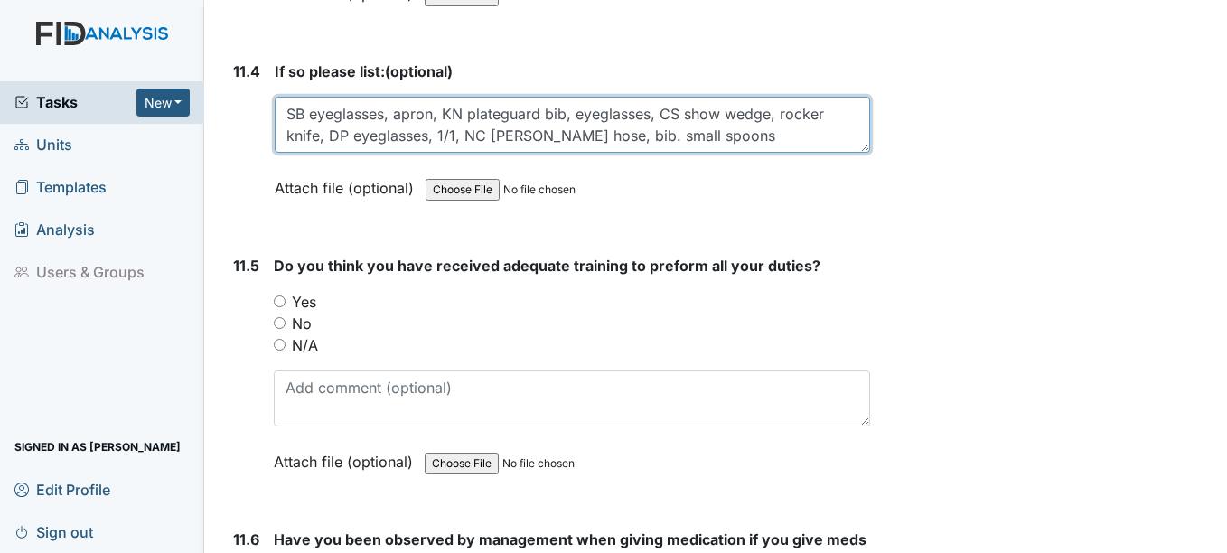
scroll to position [30081, 0]
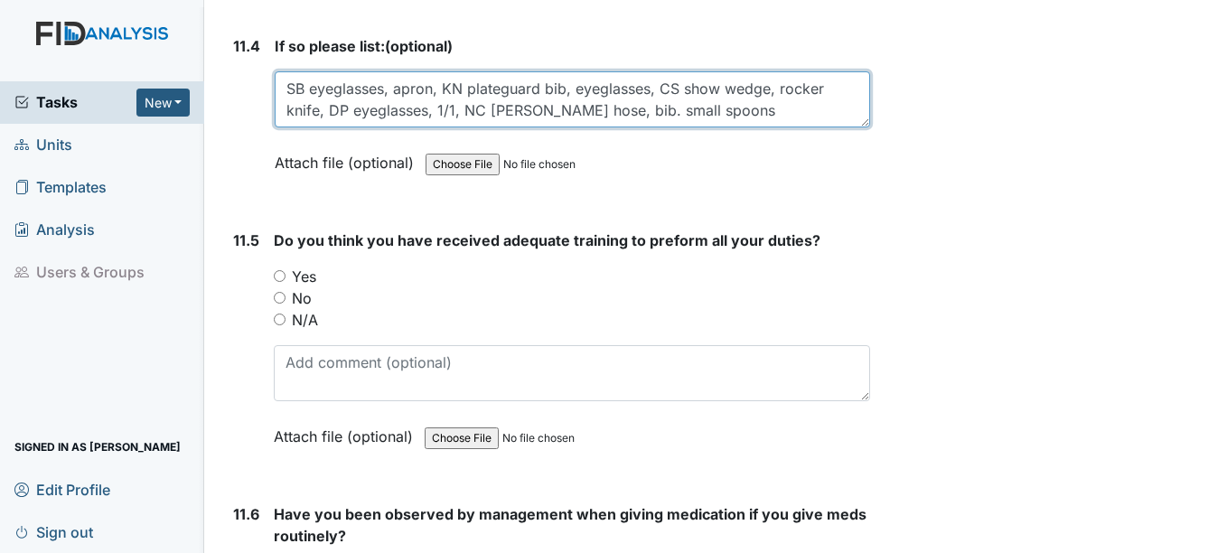
type textarea "SB eyeglasses, apron, KN plateguard bib, eyeglasses, CS show wedge, rocker knif…"
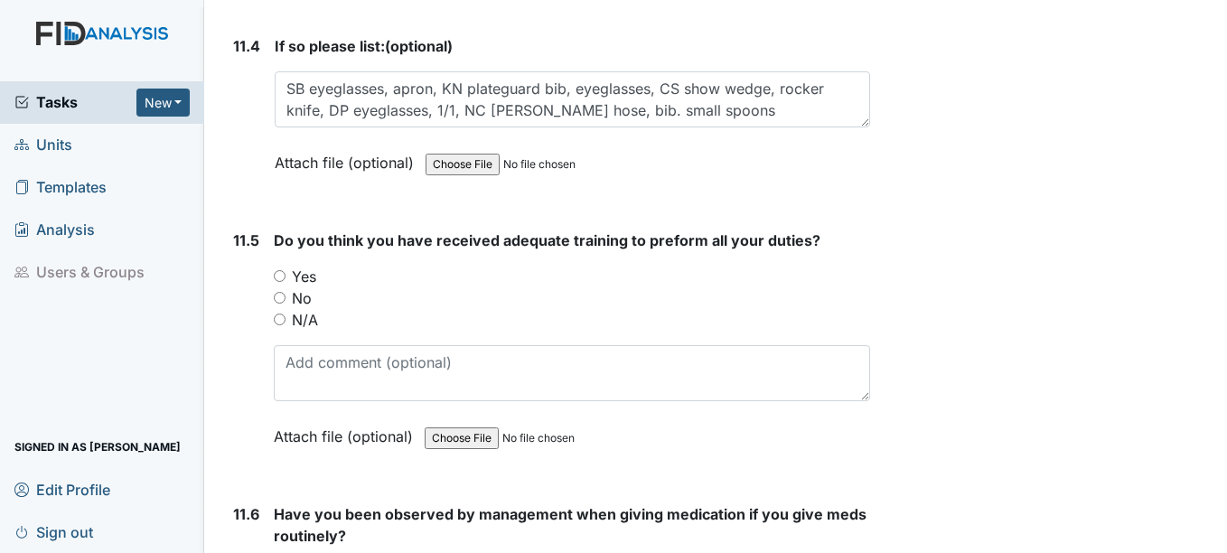
click at [277, 282] on input "Yes" at bounding box center [280, 276] width 12 height 12
radio input "true"
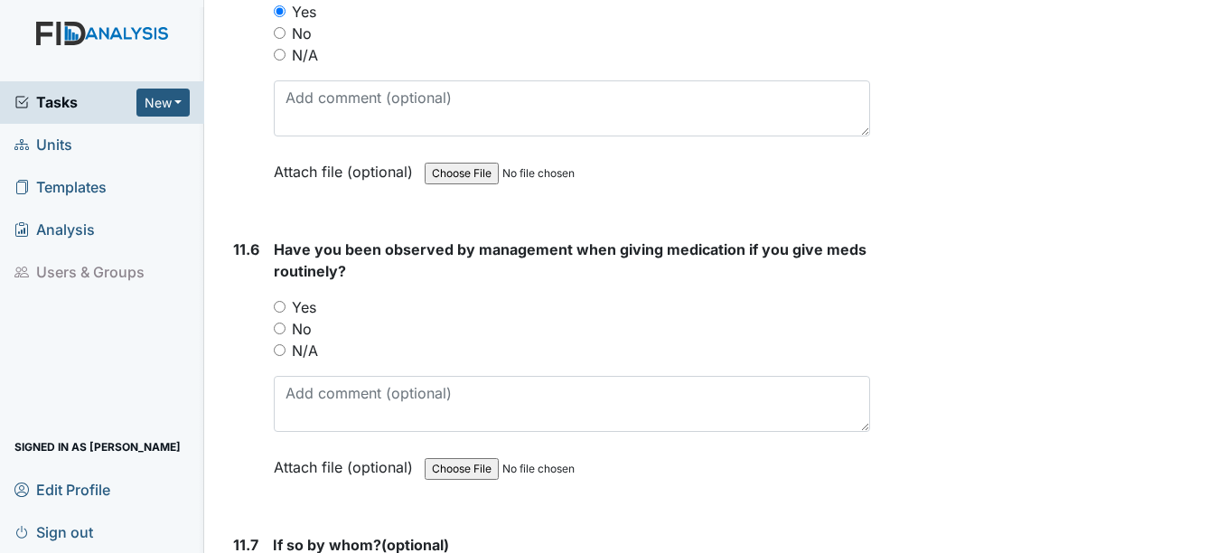
scroll to position [30352, 0]
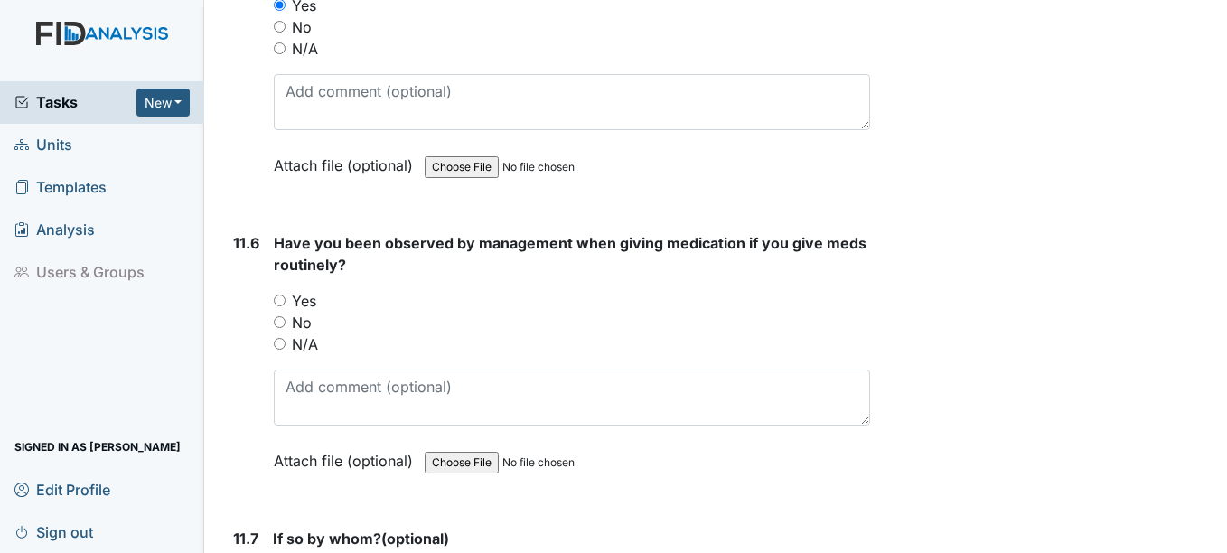
click at [284, 306] on input "Yes" at bounding box center [280, 300] width 12 height 12
radio input "true"
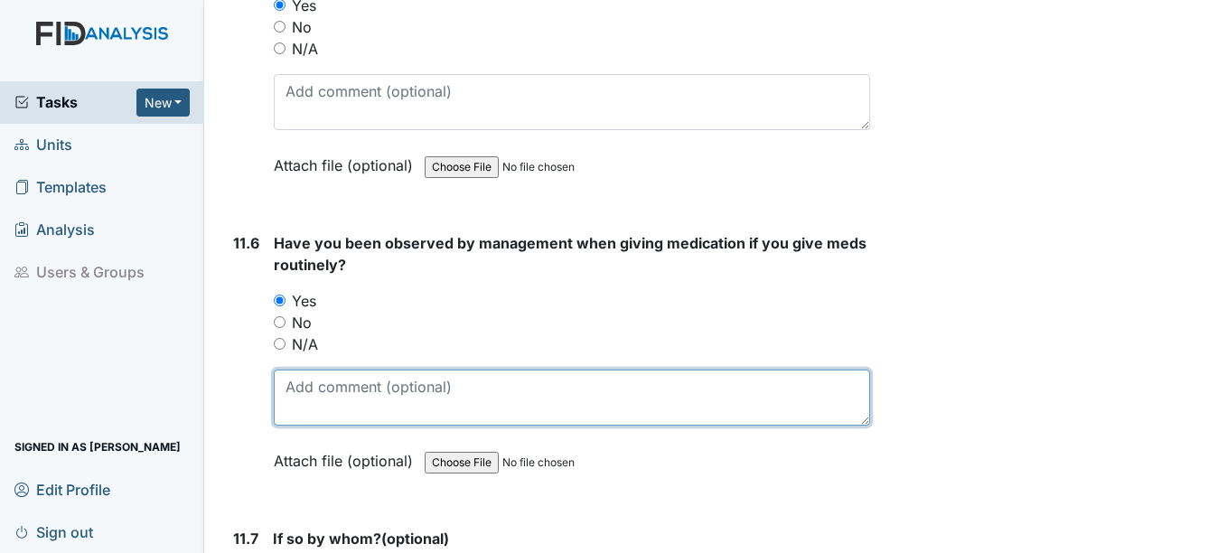
click at [293, 424] on textarea at bounding box center [571, 397] width 595 height 56
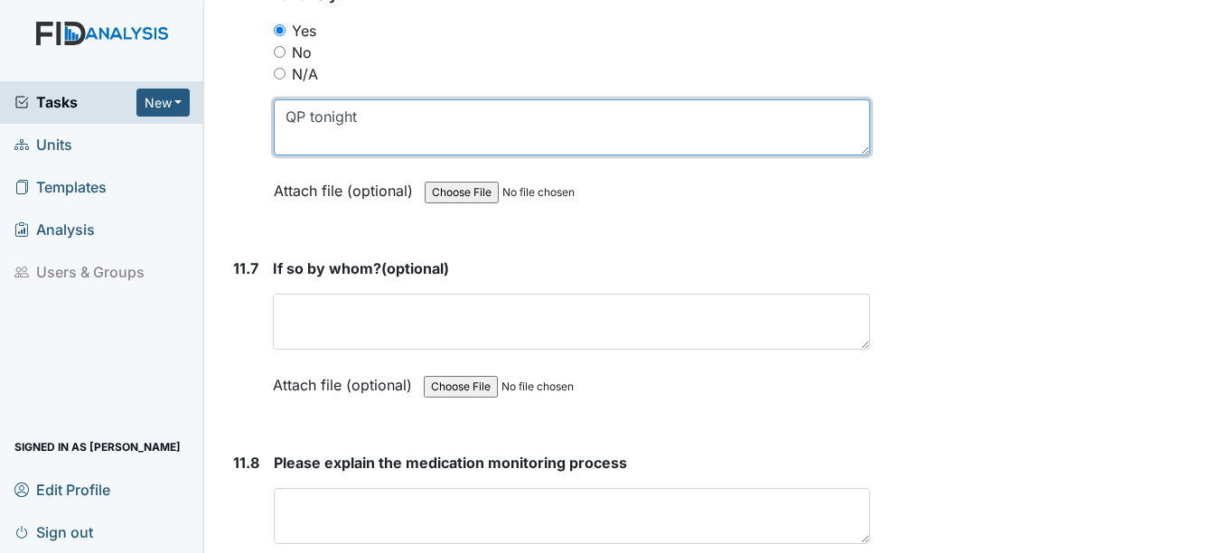
scroll to position [30623, 0]
drag, startPoint x: 362, startPoint y: 134, endPoint x: 257, endPoint y: 145, distance: 105.3
click at [257, 145] on div "11.6 Have you been observed by management when giving medication if you give me…" at bounding box center [547, 94] width 643 height 266
type textarea "QP tonight"
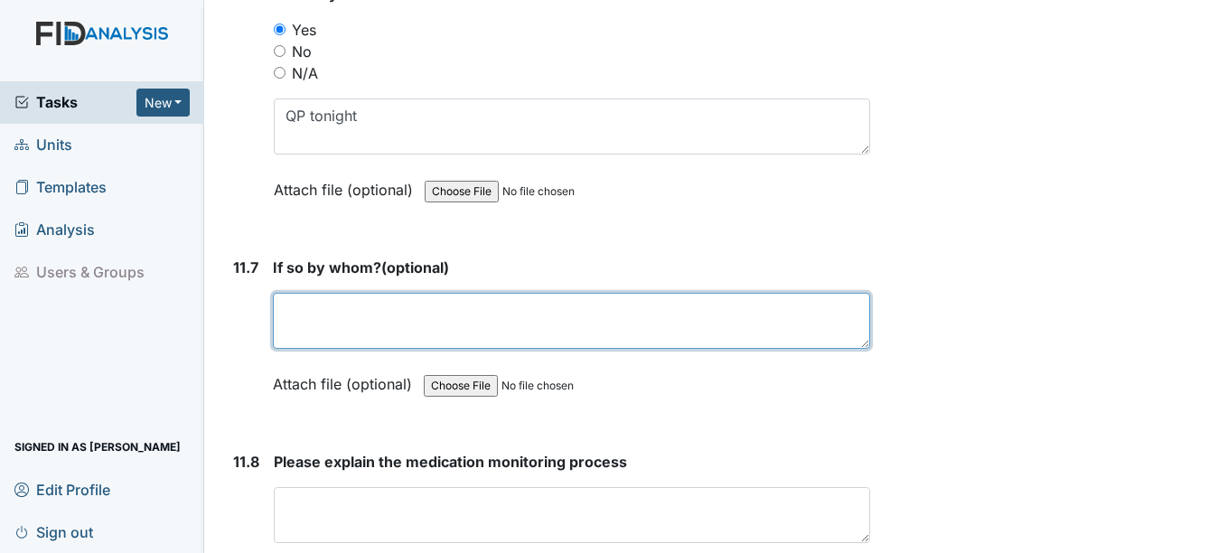
click at [325, 341] on textarea at bounding box center [571, 321] width 596 height 56
paste textarea "QP tonight"
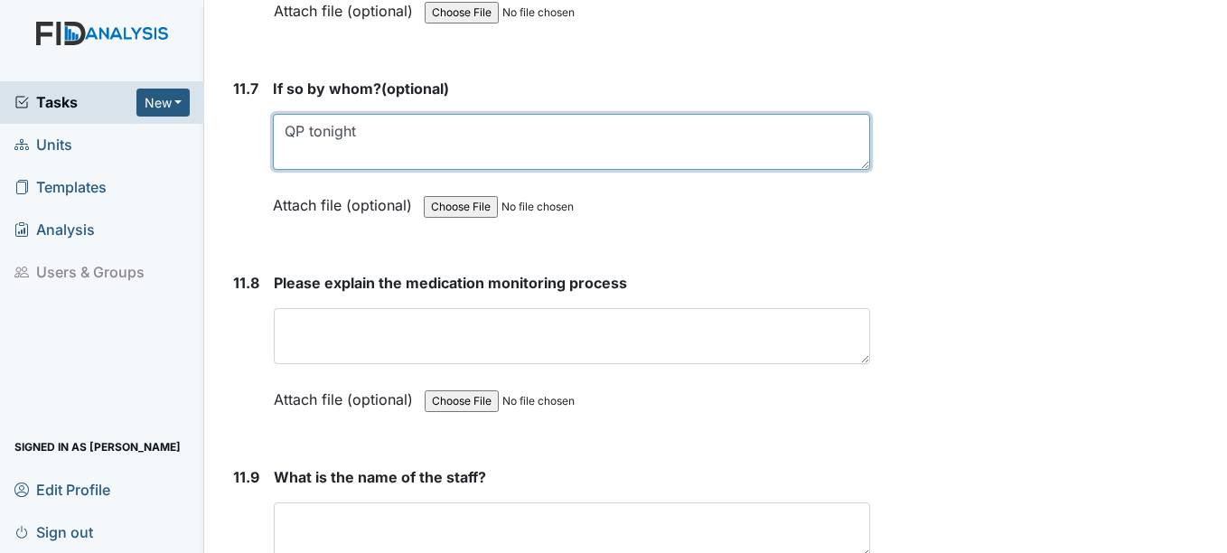
scroll to position [30804, 0]
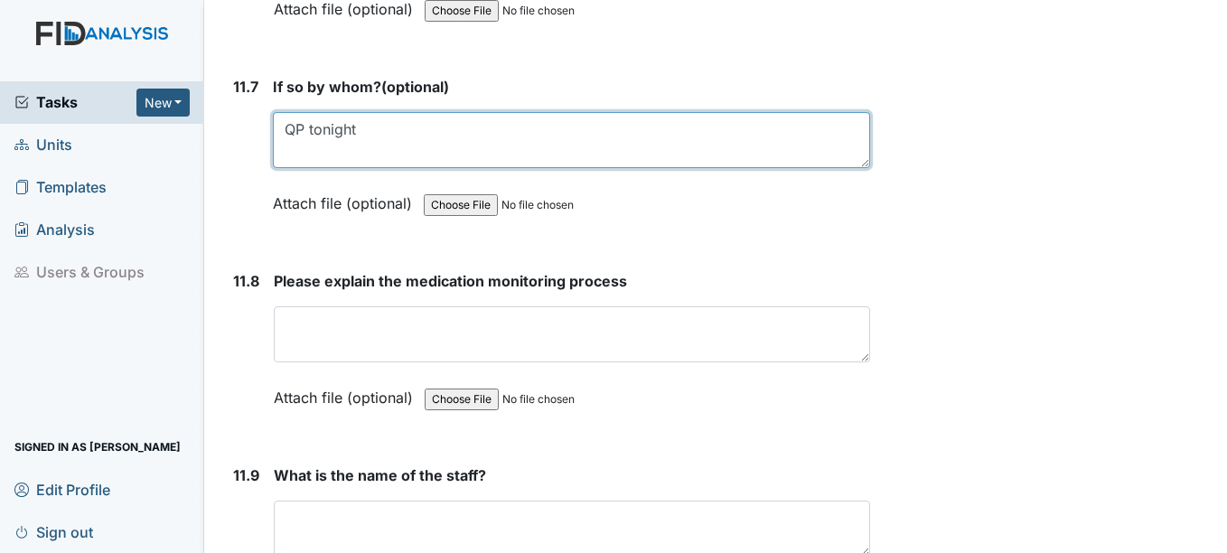
type textarea "QP tonight"
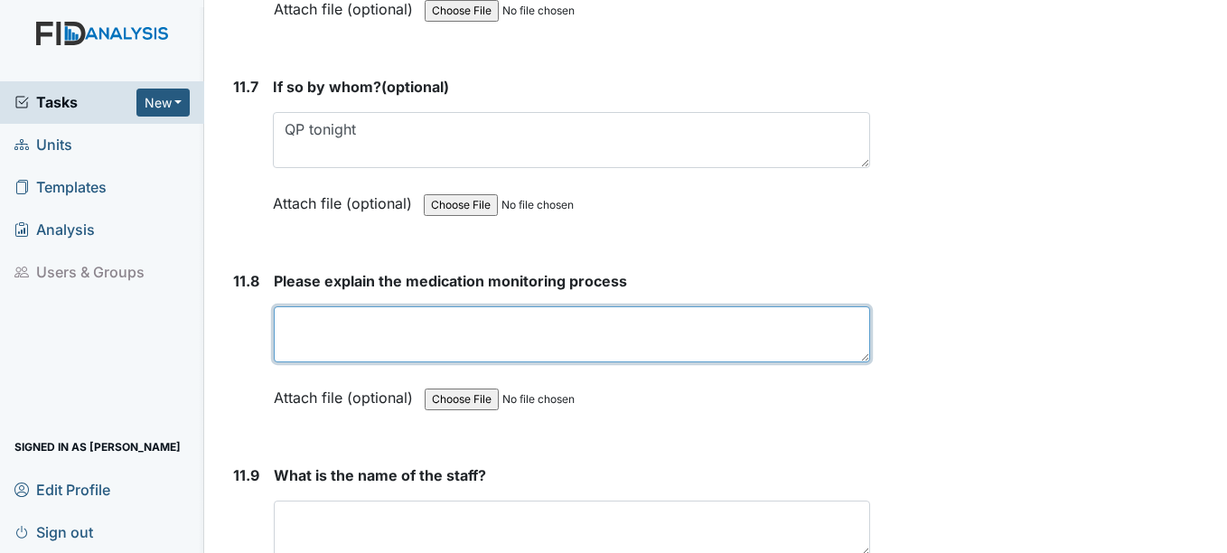
click at [309, 345] on textarea at bounding box center [571, 334] width 595 height 56
click at [553, 342] on textarea "check right meds, time, route, documentation," at bounding box center [571, 334] width 595 height 56
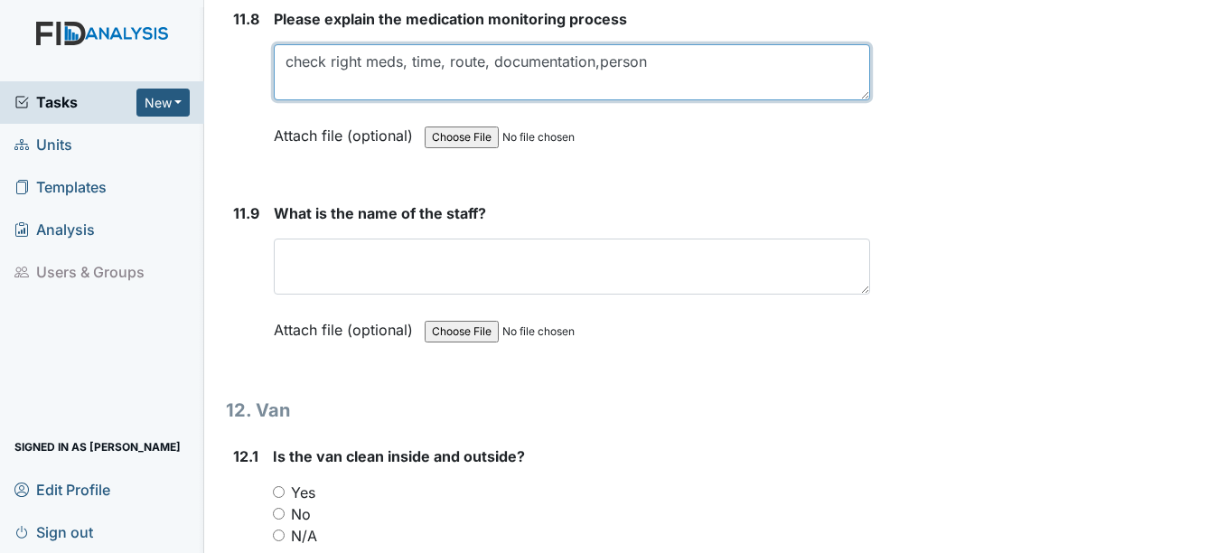
scroll to position [31075, 0]
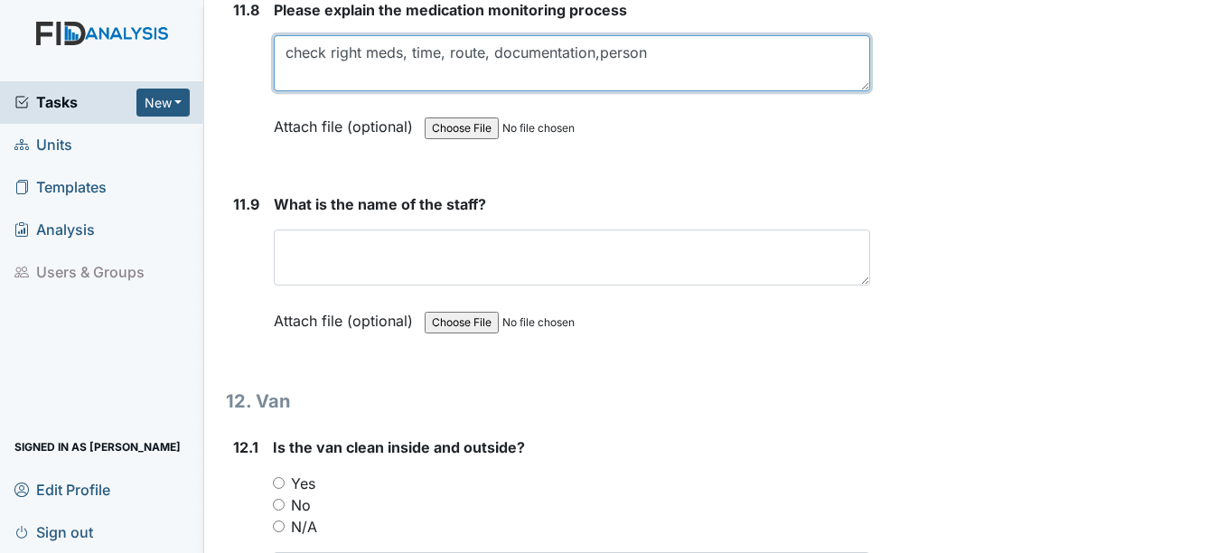
click at [704, 80] on textarea "check right meds, time, route, documentation,person" at bounding box center [571, 63] width 595 height 56
type textarea "check right meds, time, route, documentation, person"
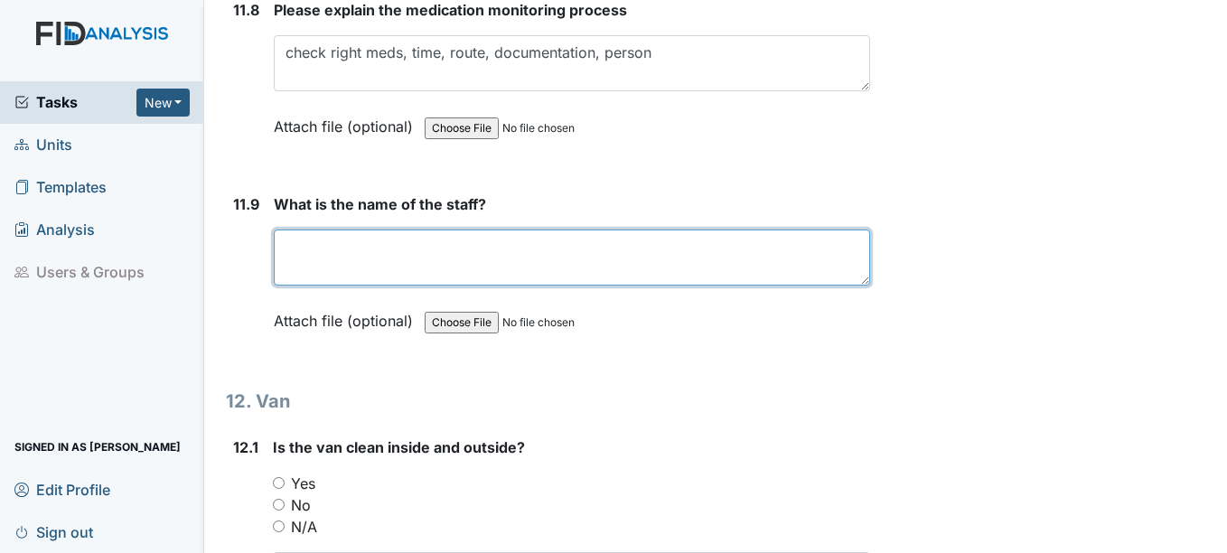
click at [360, 285] on textarea at bounding box center [571, 257] width 595 height 56
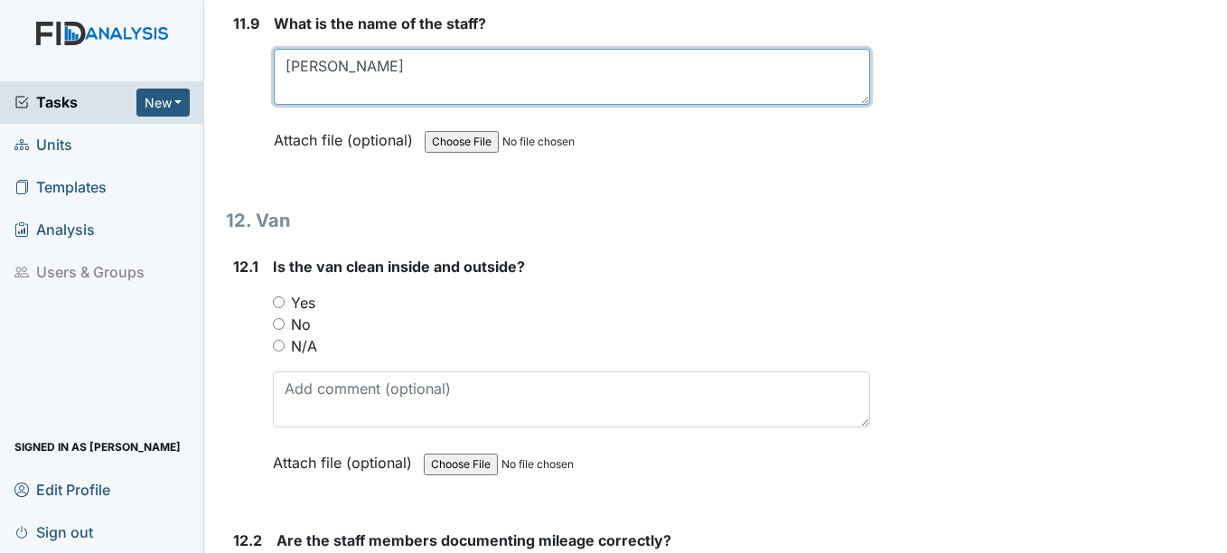
type textarea "[PERSON_NAME]"
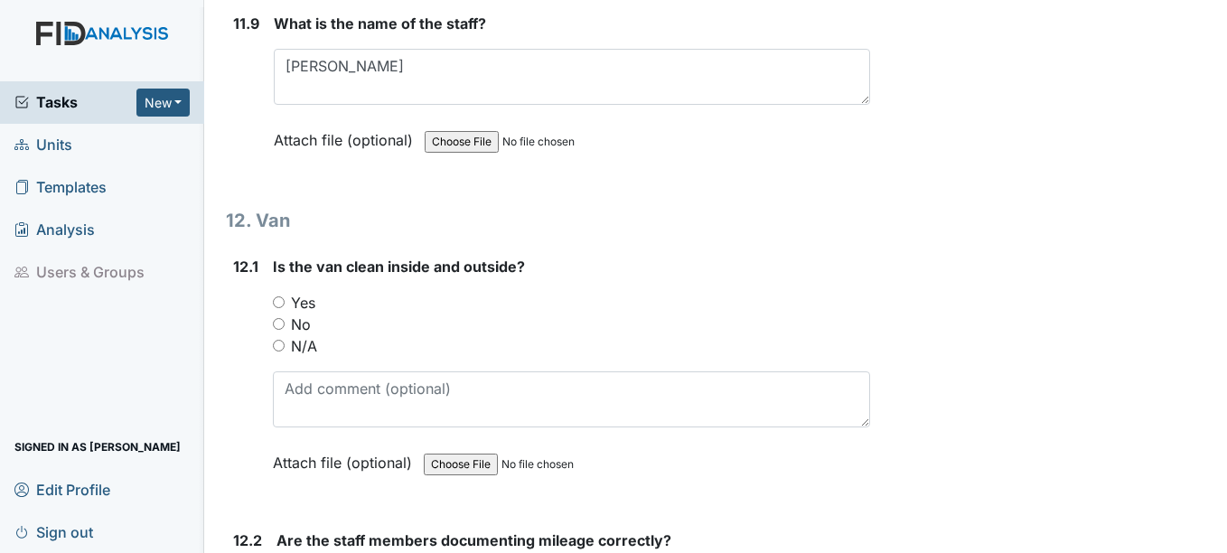
click at [276, 308] on input "Yes" at bounding box center [279, 302] width 12 height 12
radio input "true"
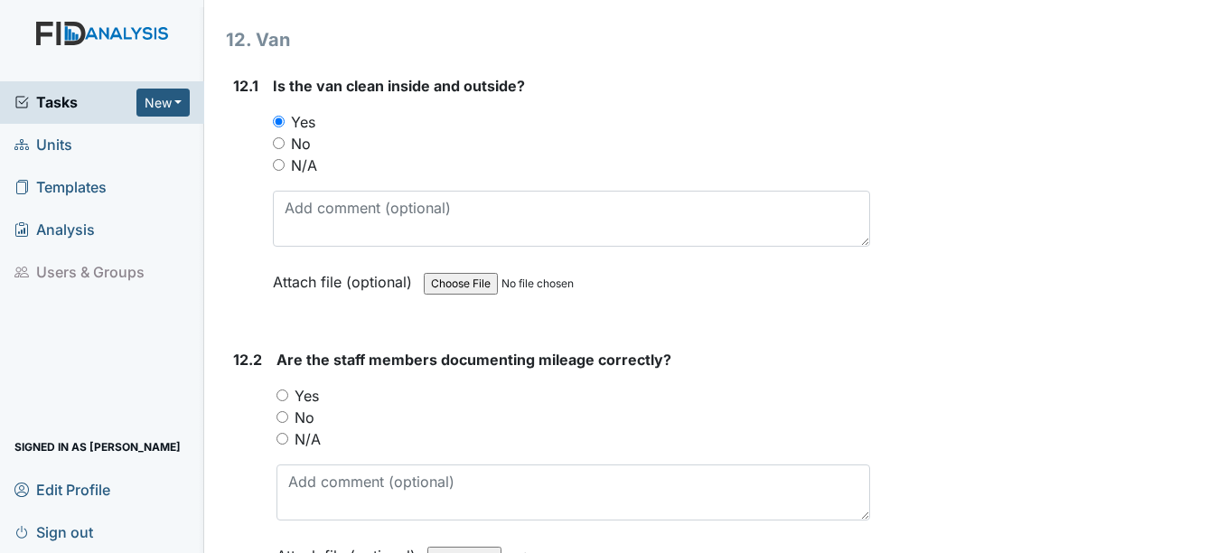
click at [281, 401] on input "Yes" at bounding box center [282, 395] width 12 height 12
radio input "true"
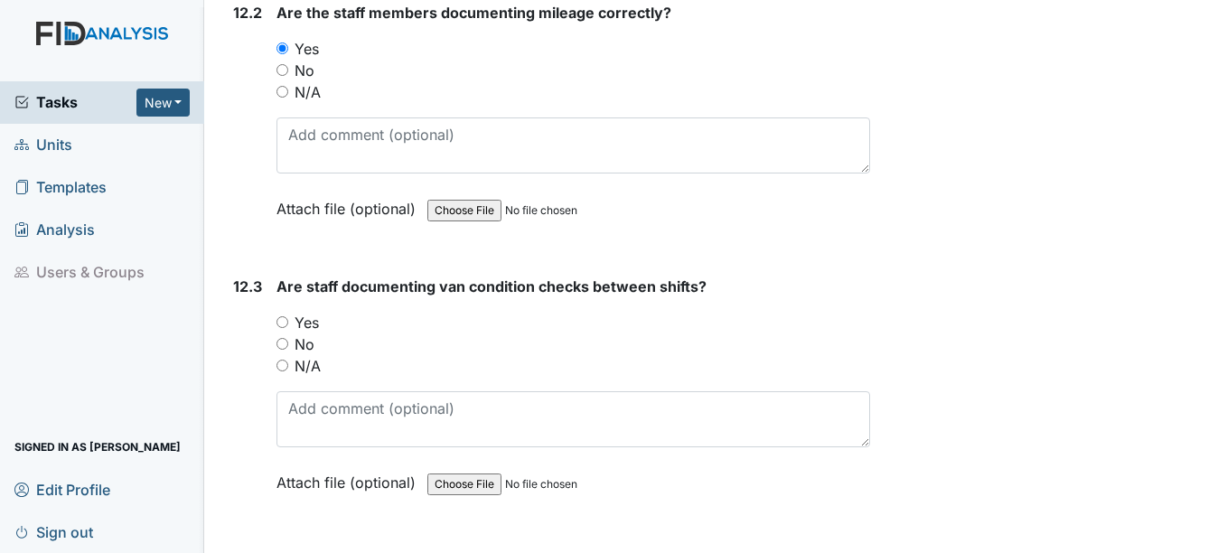
scroll to position [31797, 0]
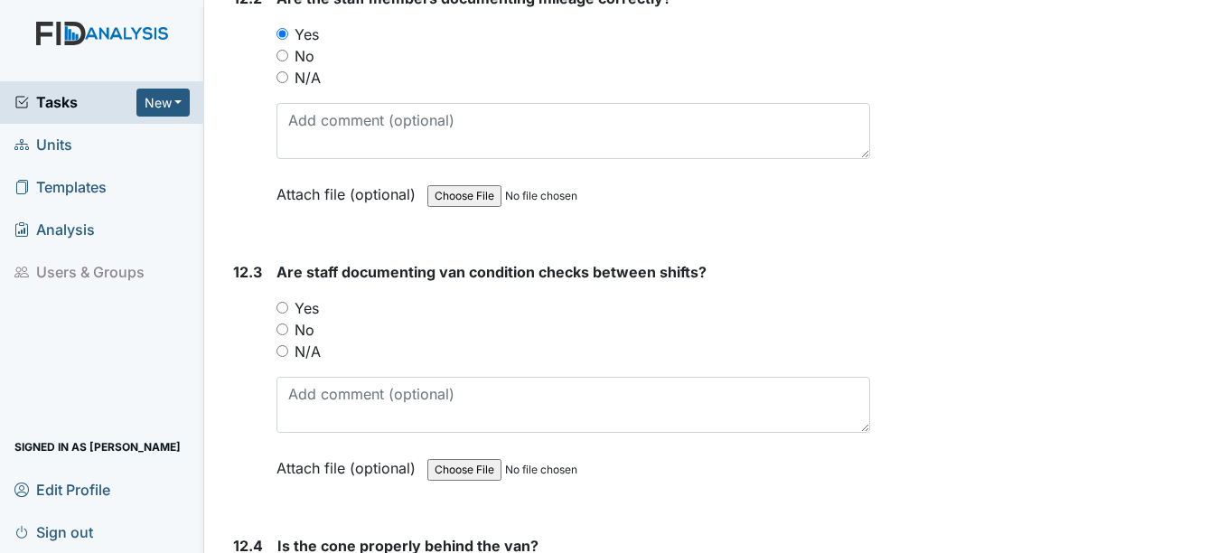
click at [286, 313] on input "Yes" at bounding box center [282, 308] width 12 height 12
radio input "true"
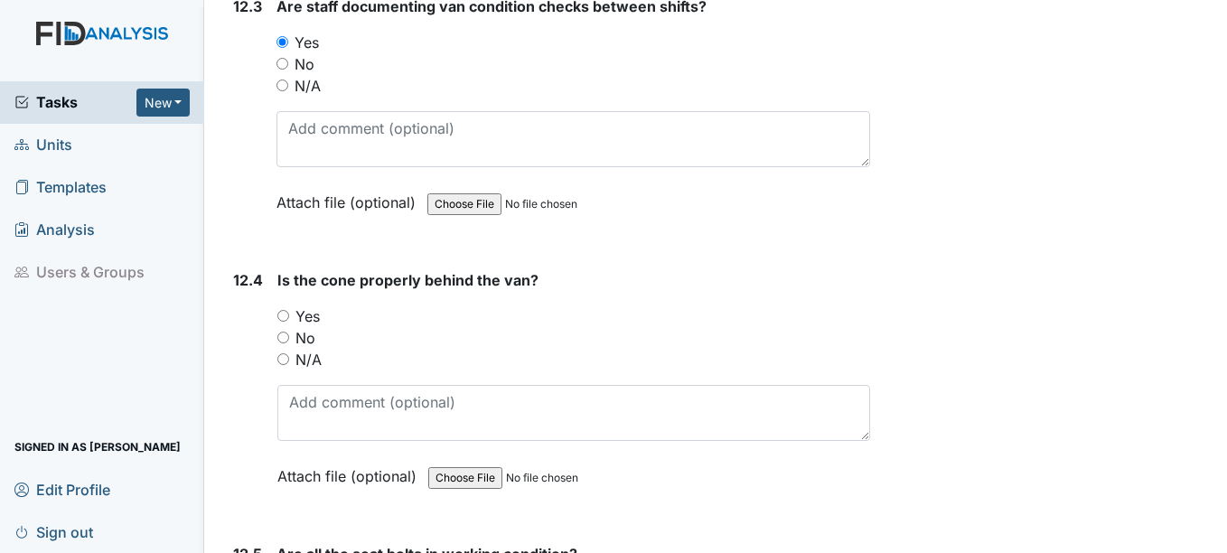
scroll to position [32068, 0]
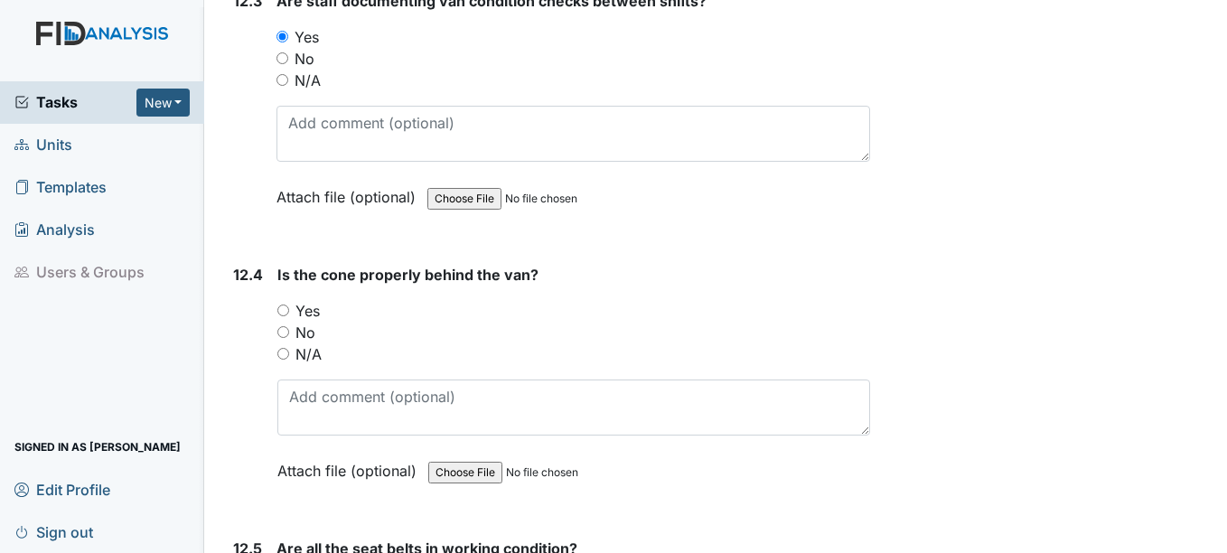
click at [285, 316] on input "Yes" at bounding box center [283, 310] width 12 height 12
radio input "true"
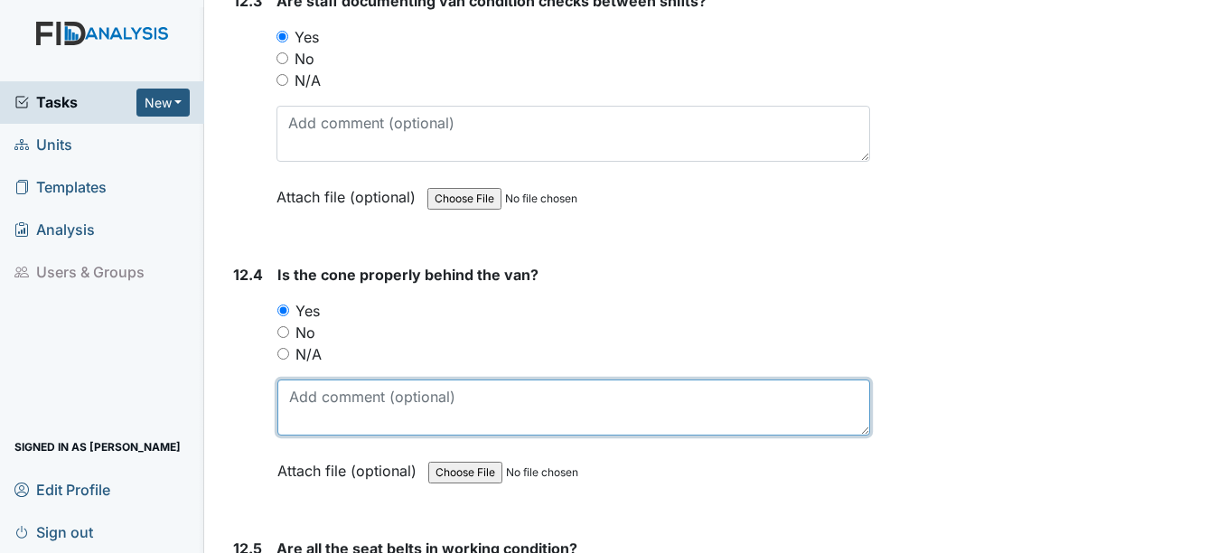
click at [303, 431] on textarea at bounding box center [573, 407] width 592 height 56
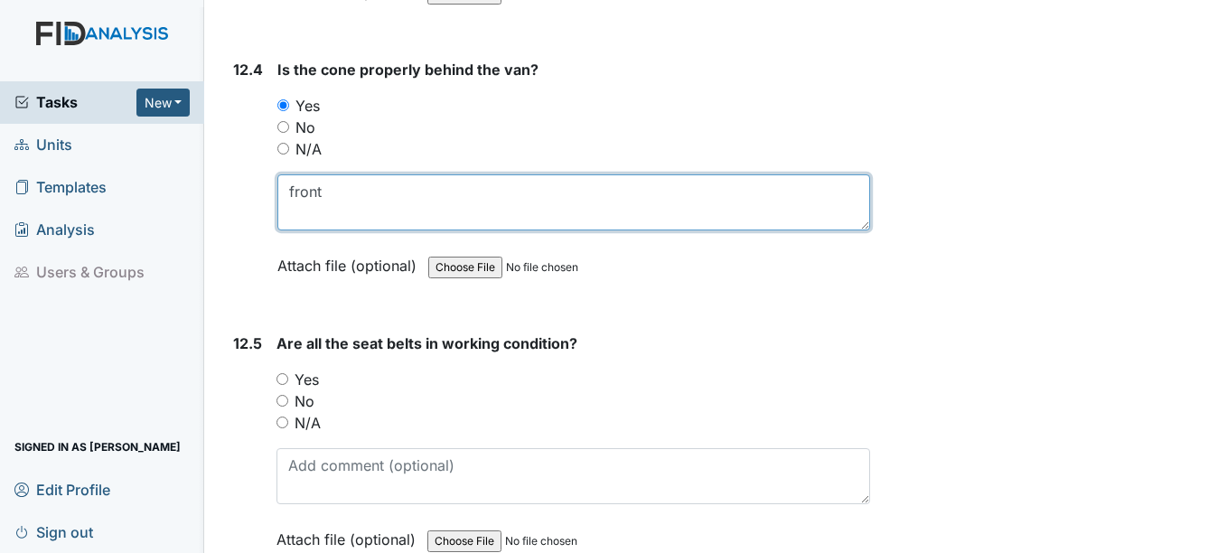
scroll to position [32339, 0]
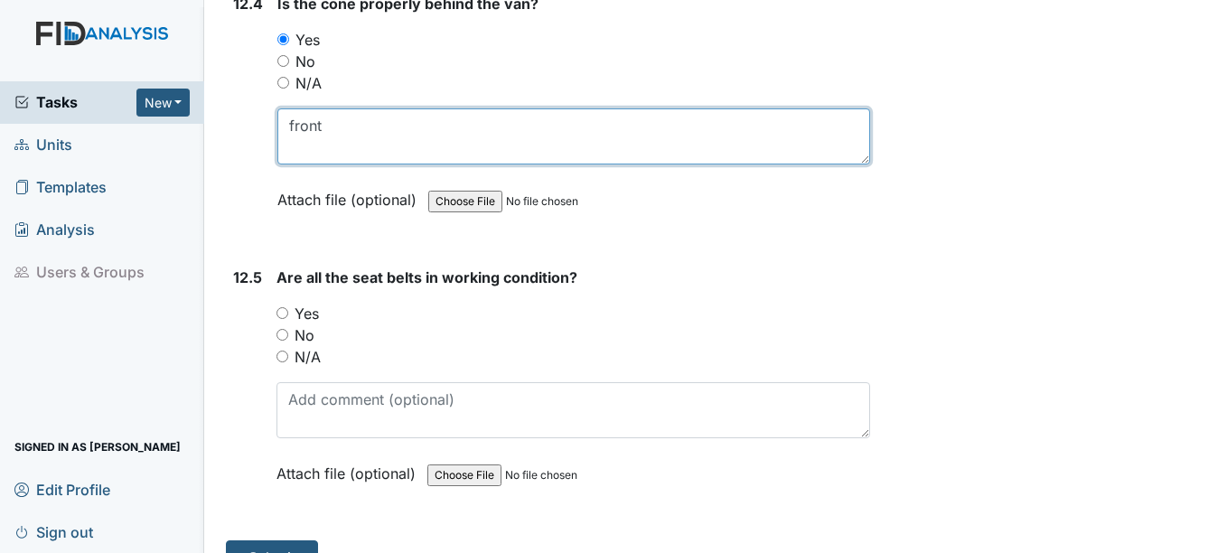
type textarea "front"
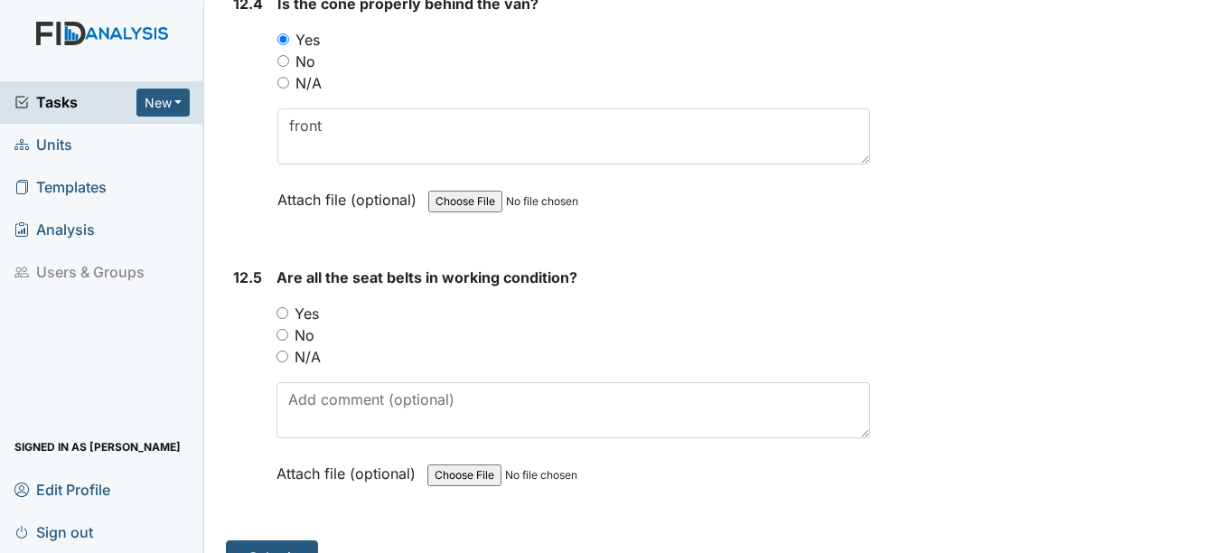
click at [284, 319] on input "Yes" at bounding box center [282, 313] width 12 height 12
radio input "true"
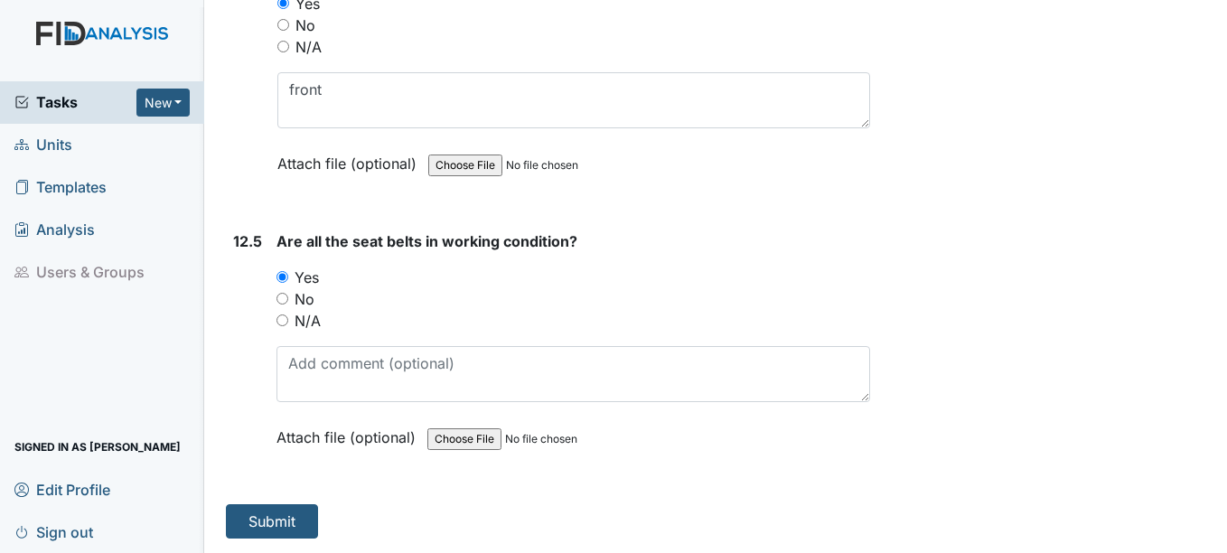
scroll to position [32397, 0]
click at [268, 520] on button "Submit" at bounding box center [272, 521] width 92 height 34
